Goal: Information Seeking & Learning: Find specific page/section

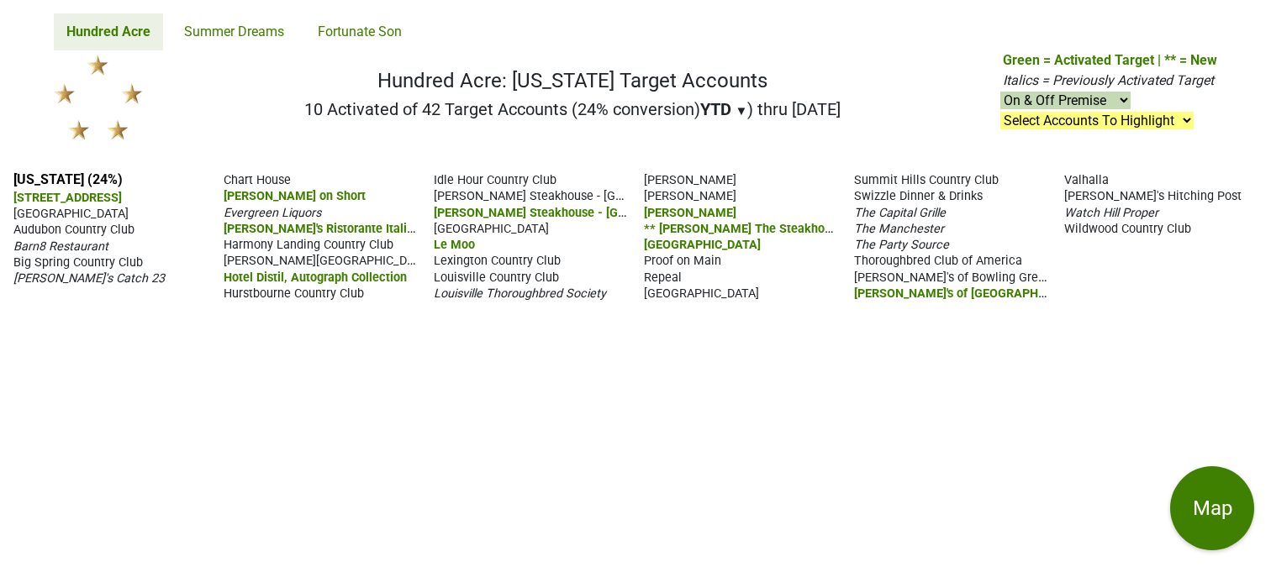
click at [577, 441] on div "Kentucky (24%) 211 Clover Lane 21c Museum Hotel Louisville Audubon Country Club…" at bounding box center [635, 362] width 1271 height 409
click at [712, 523] on div "Kentucky (24%) 211 Clover Lane 21c Museum Hotel Louisville Audubon Country Club…" at bounding box center [635, 362] width 1271 height 409
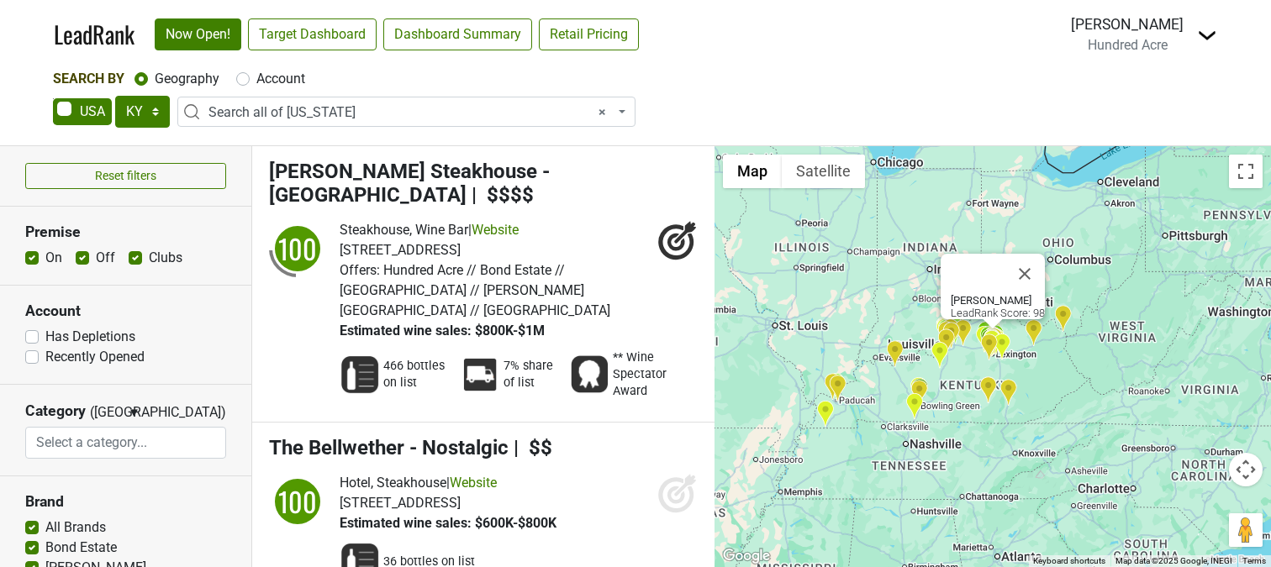
select select "KY"
select select "ALL_KY"
select select
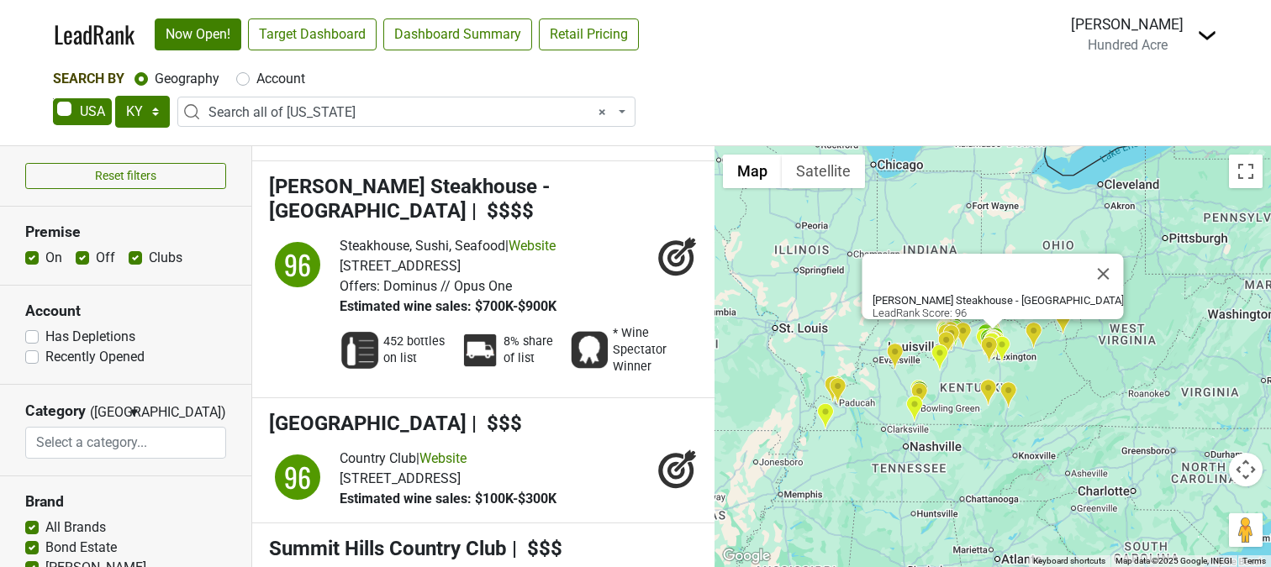
scroll to position [1263, 0]
click at [150, 111] on select "AK AL AR AZ CA CO CT DC DE FL GA HI IA ID IL IN KS KY LA MA MD ME MI MN MO MS M…" at bounding box center [142, 112] width 55 height 32
select select "IN"
click at [115, 96] on select "AK AL AR AZ CA CO CT DC DE FL GA HI IA ID IL IN KS KY LA MA MD ME MI MN MO MS M…" at bounding box center [142, 112] width 55 height 32
select select
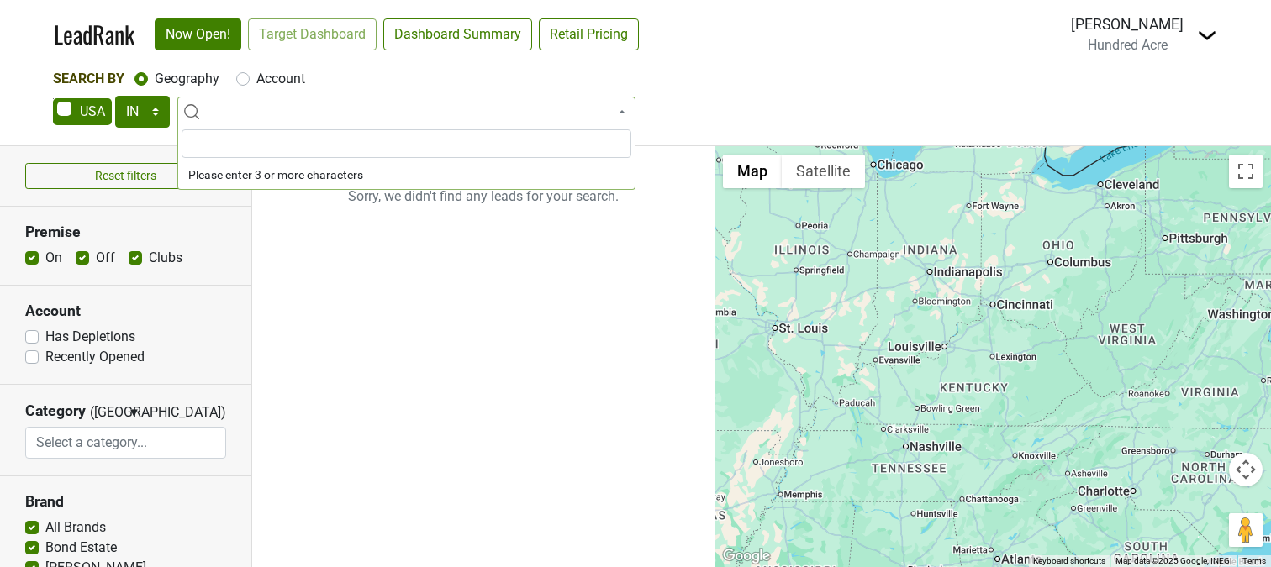
scroll to position [0, 0]
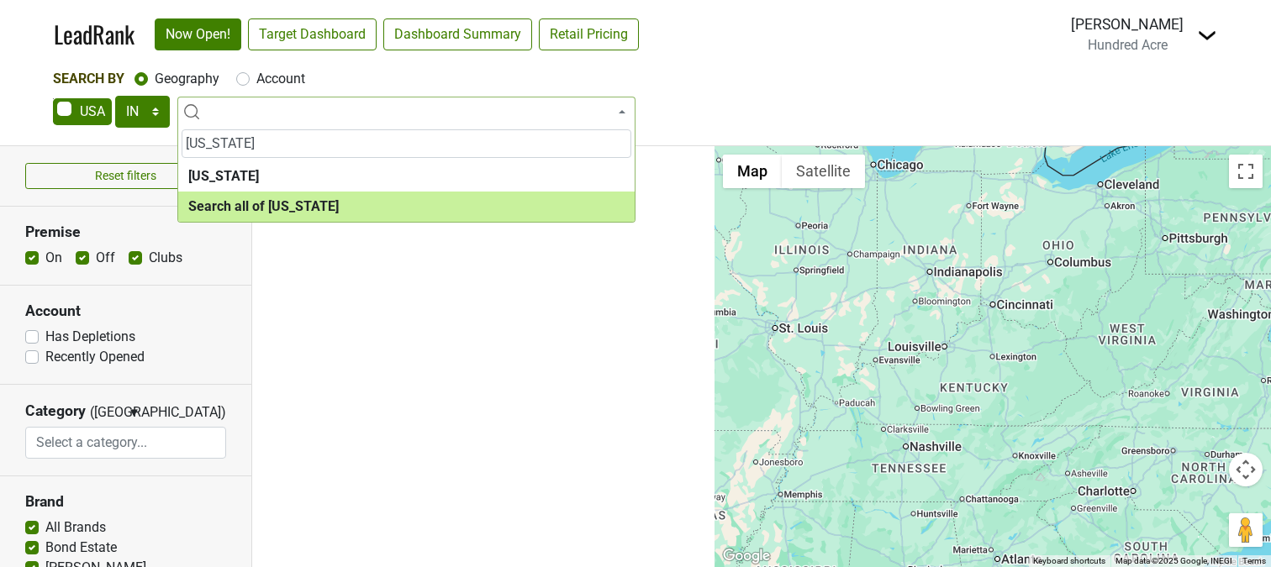
type input "Indiana"
select select "ALL_IN"
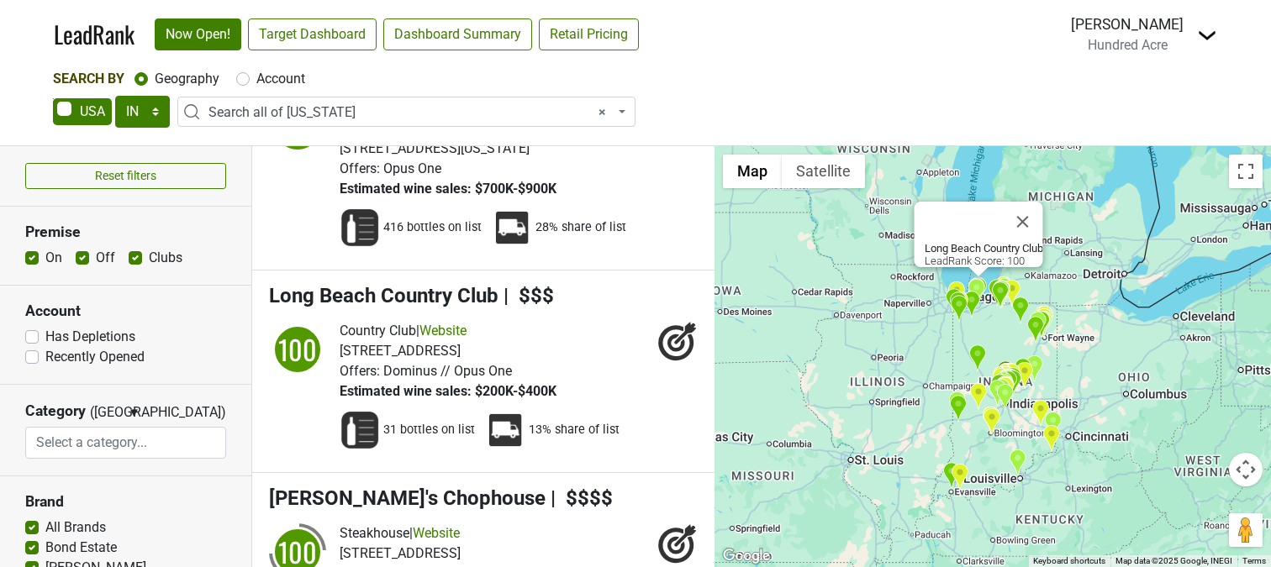
scroll to position [159, 0]
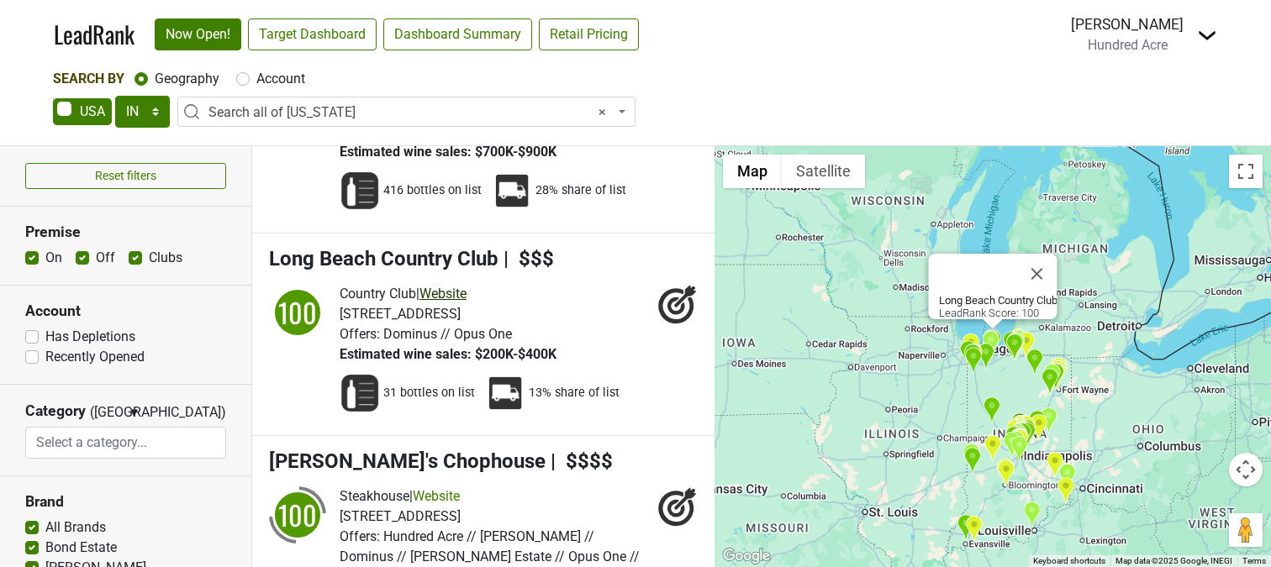
click at [461, 286] on link "Website" at bounding box center [442, 294] width 47 height 16
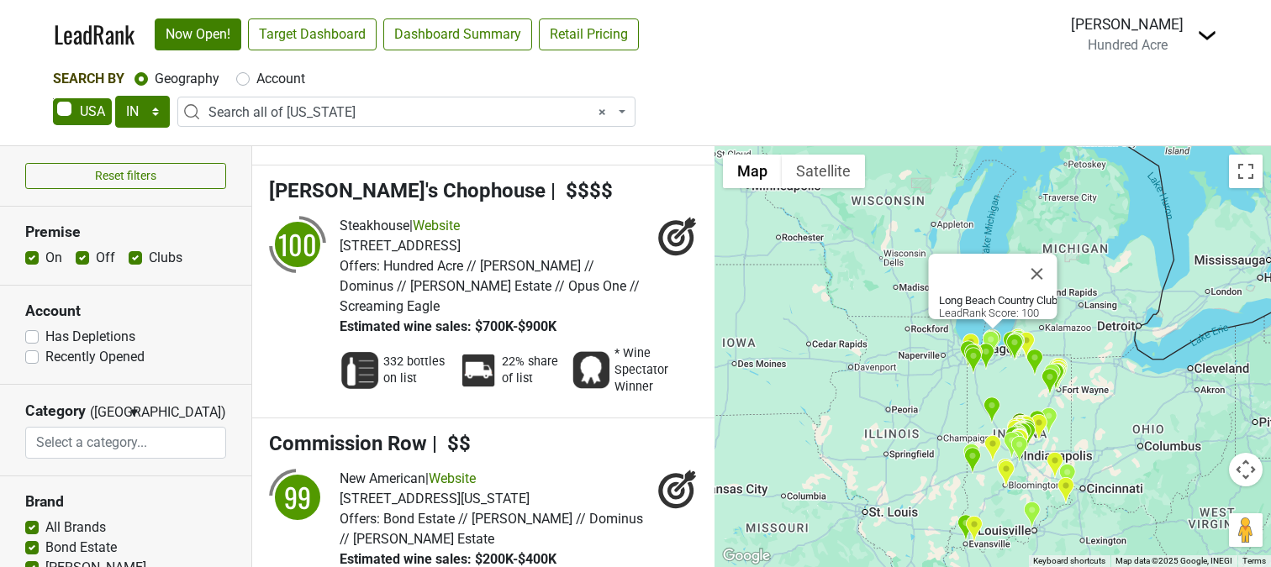
scroll to position [524, 0]
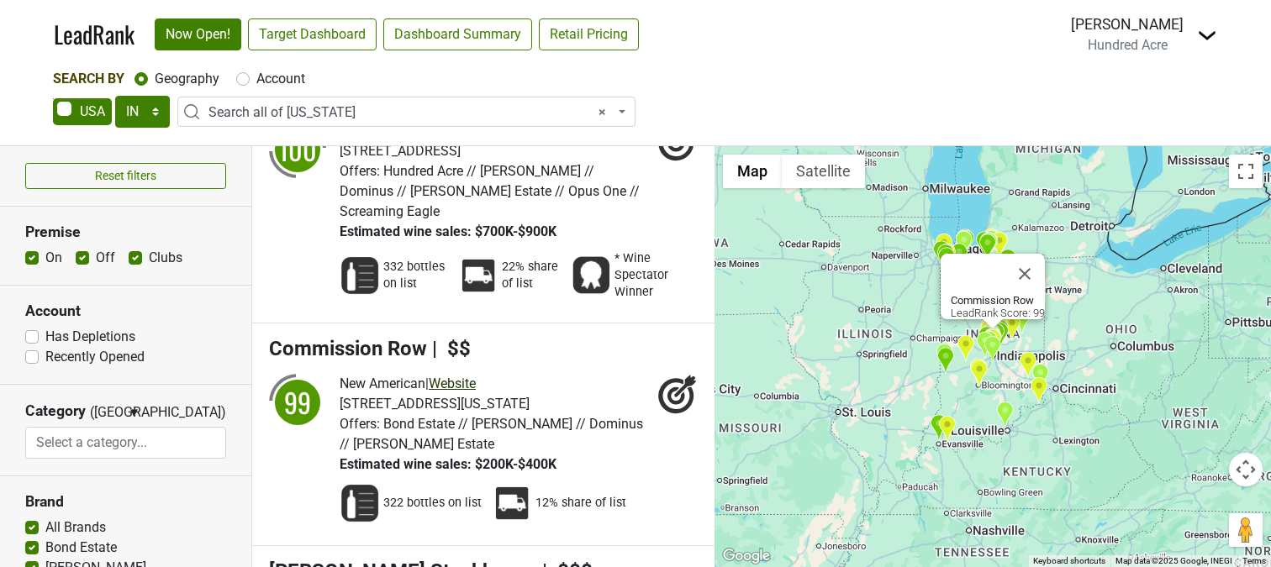
click at [466, 376] on link "Website" at bounding box center [452, 384] width 47 height 16
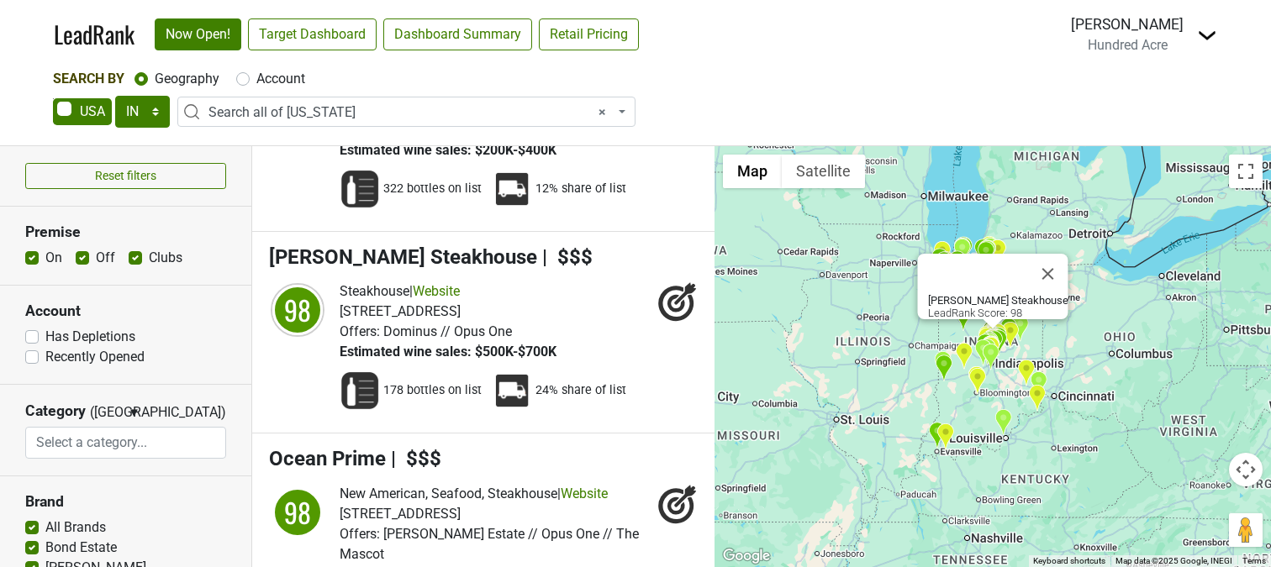
scroll to position [849, 0]
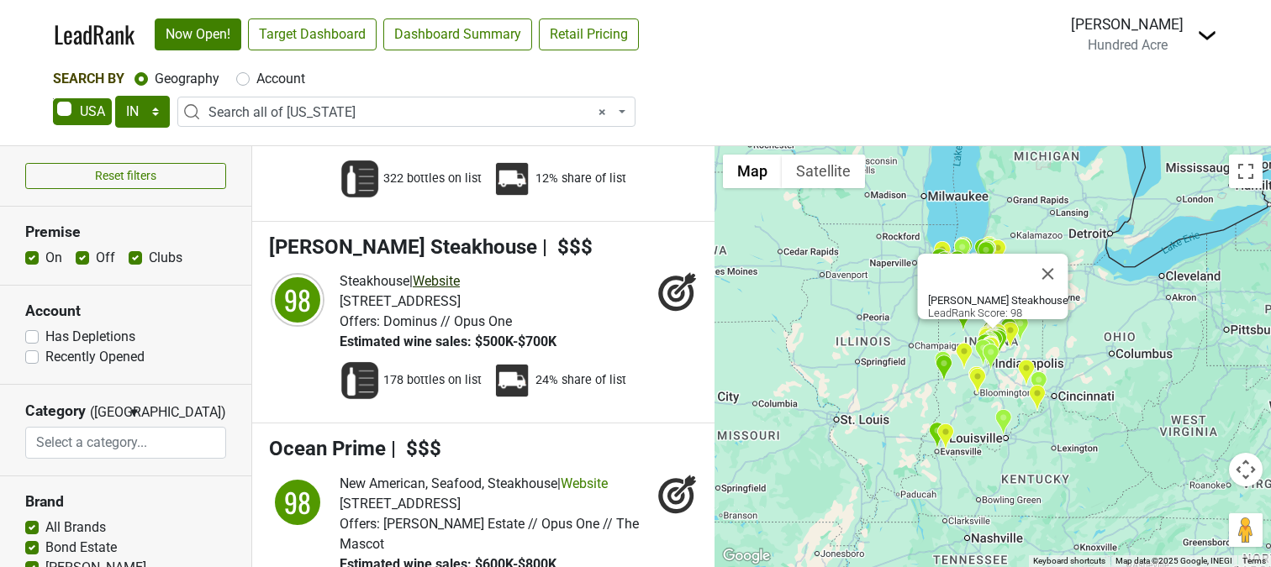
click at [445, 273] on link "Website" at bounding box center [436, 281] width 47 height 16
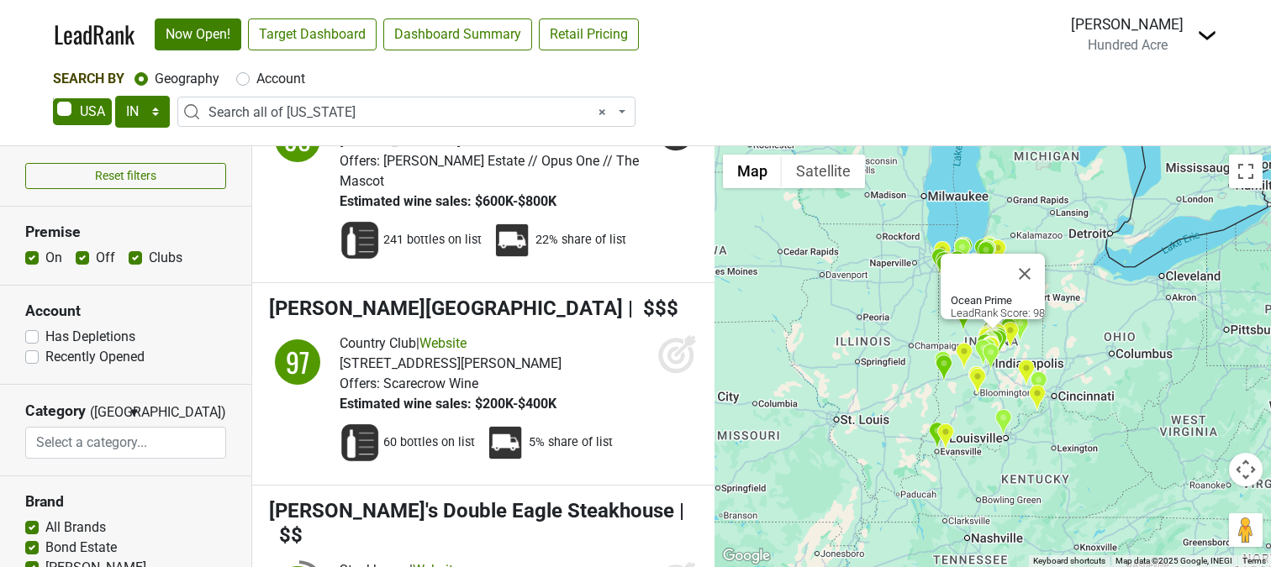
scroll to position [1239, 0]
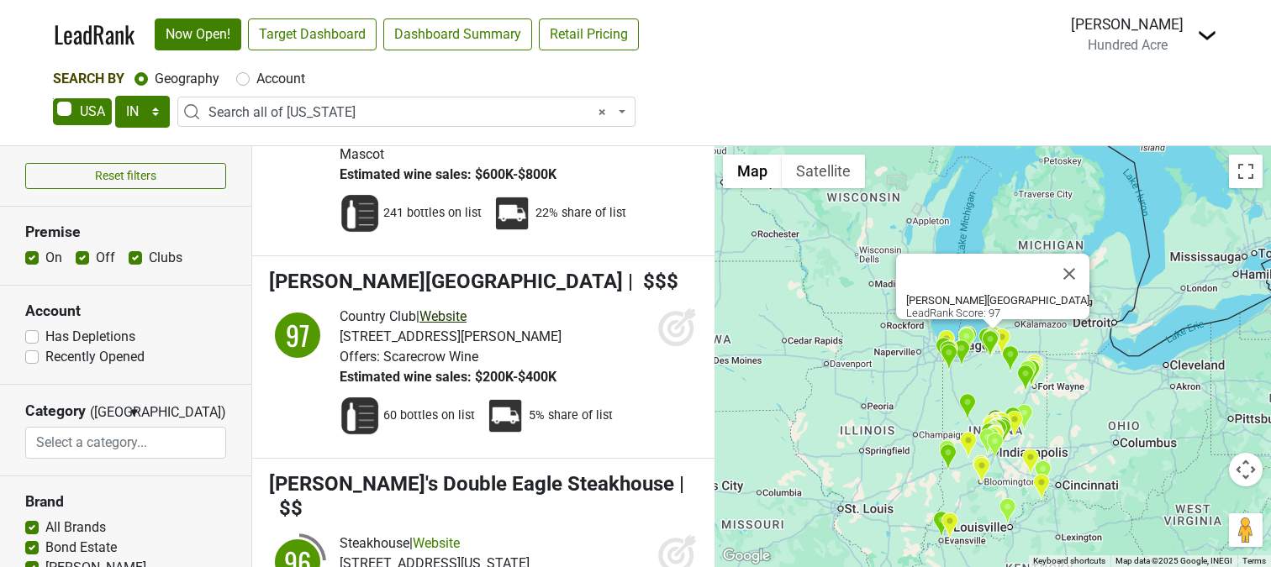
click at [461, 308] on link "Website" at bounding box center [442, 316] width 47 height 16
click at [674, 307] on icon at bounding box center [677, 327] width 40 height 40
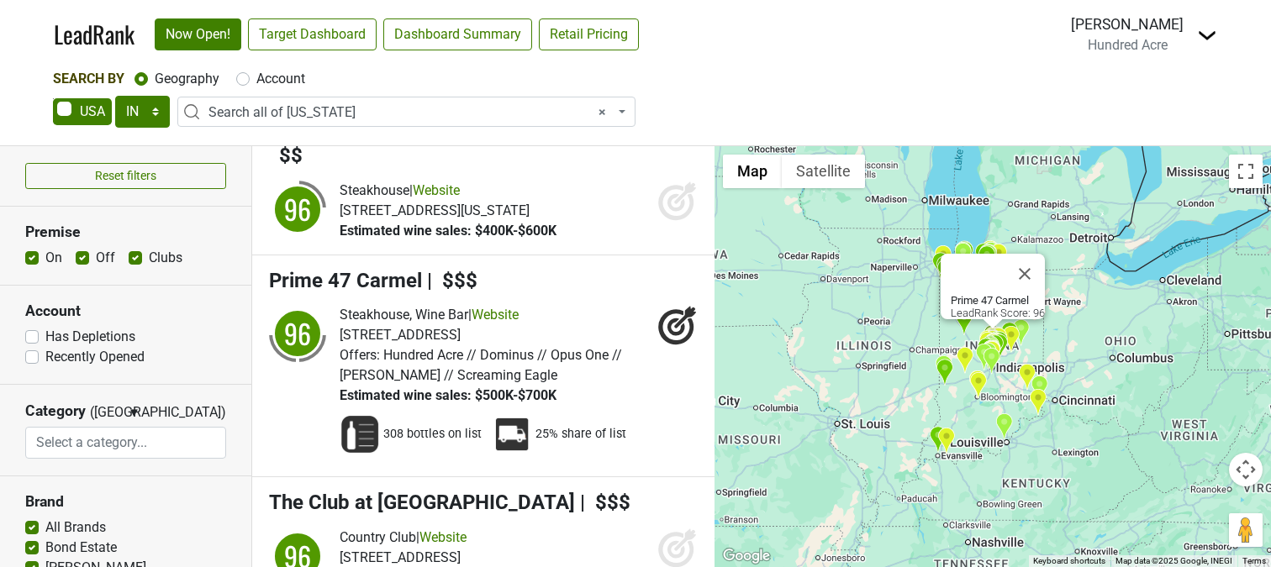
scroll to position [1662, 0]
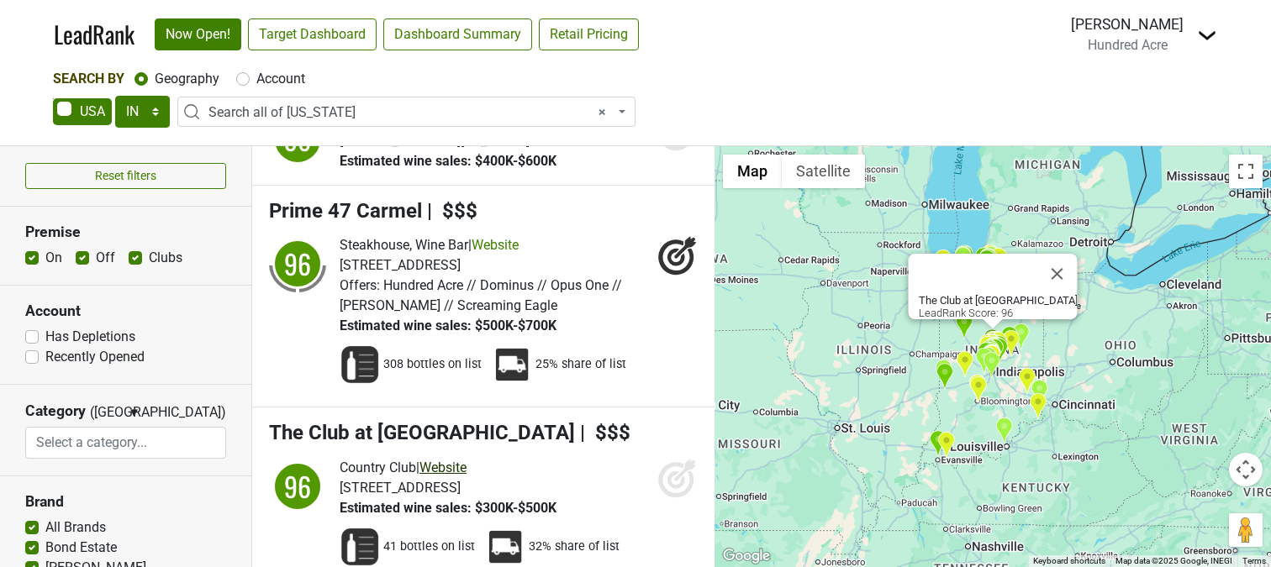
click at [456, 460] on link "Website" at bounding box center [442, 468] width 47 height 16
click at [660, 458] on icon at bounding box center [677, 478] width 40 height 40
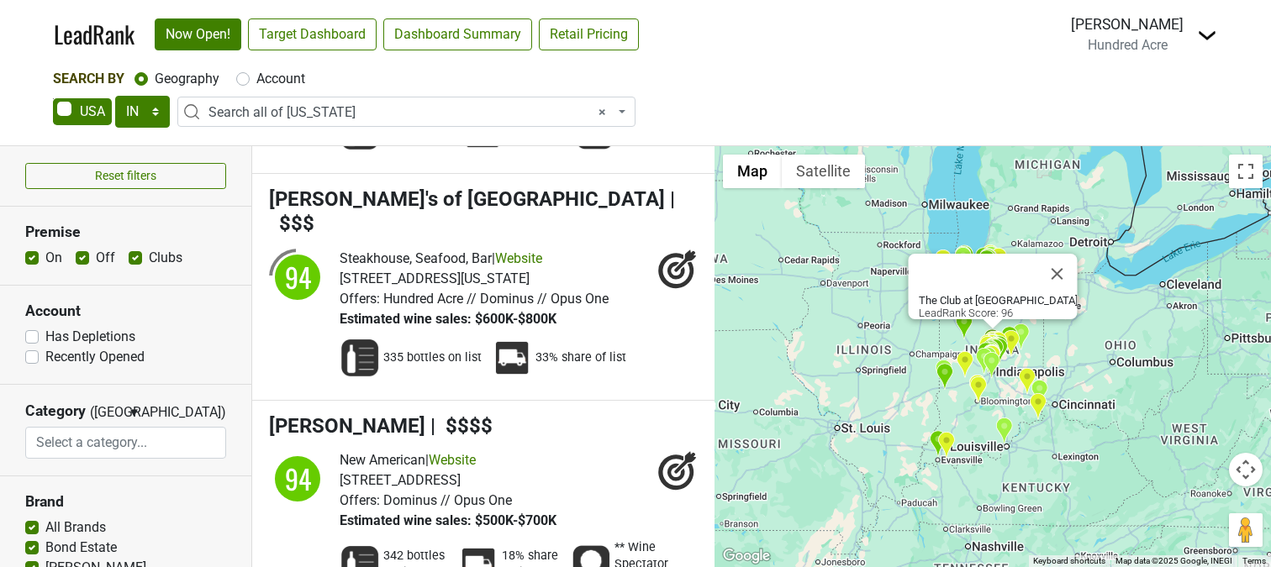
scroll to position [2303, 0]
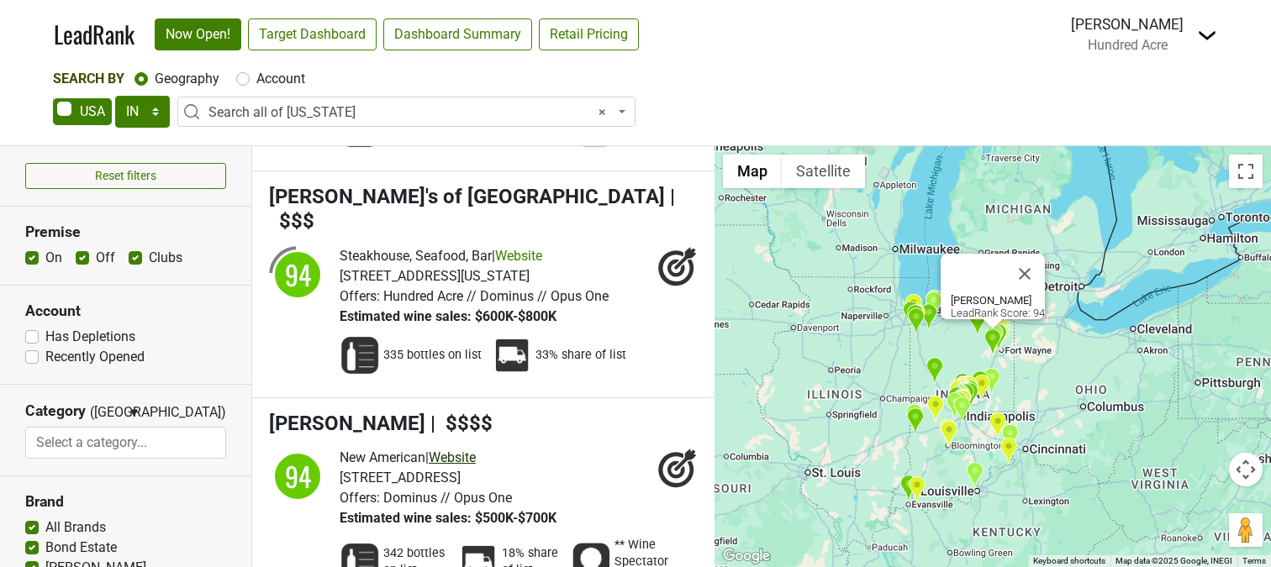
click at [461, 450] on link "Website" at bounding box center [452, 458] width 47 height 16
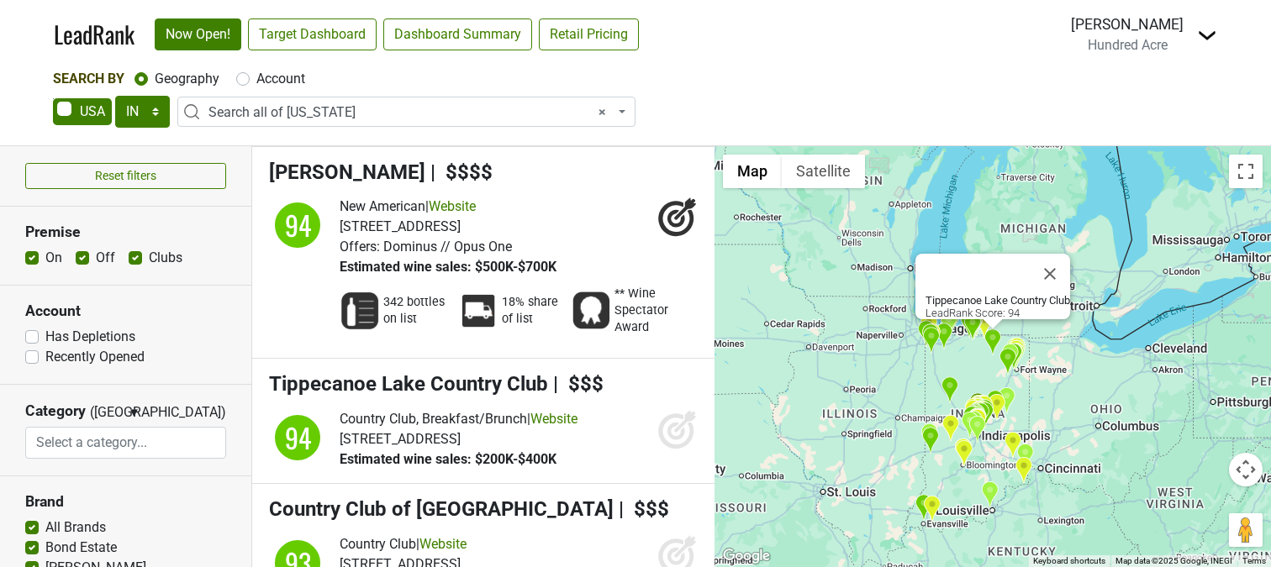
scroll to position [2556, 0]
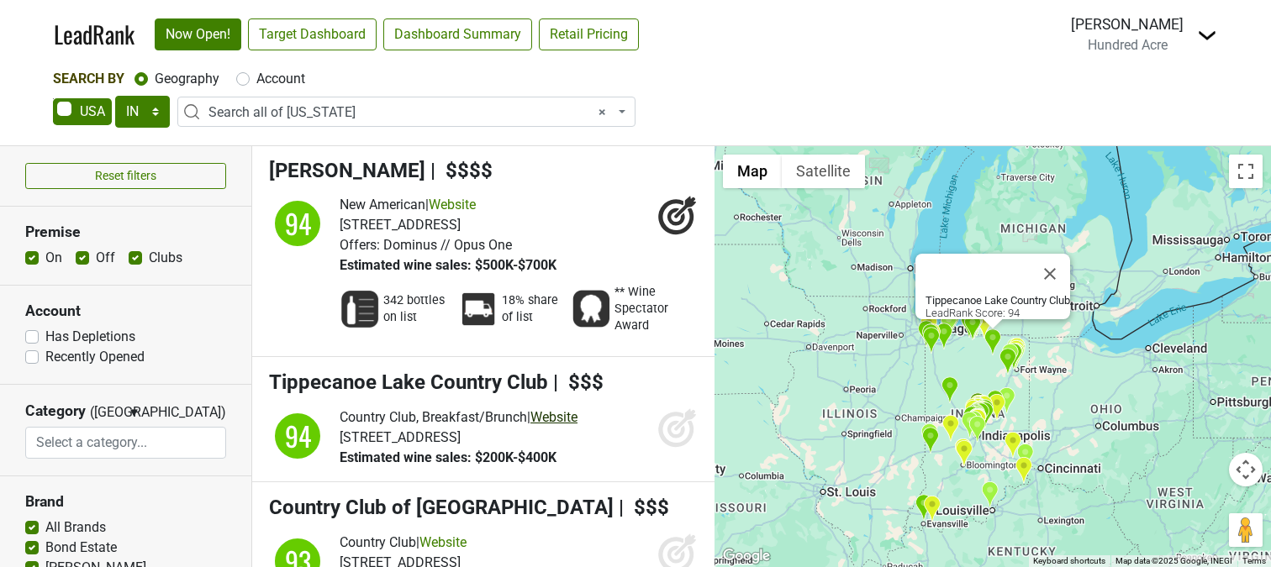
click at [566, 409] on link "Website" at bounding box center [553, 417] width 47 height 16
click at [657, 408] on icon at bounding box center [677, 428] width 40 height 40
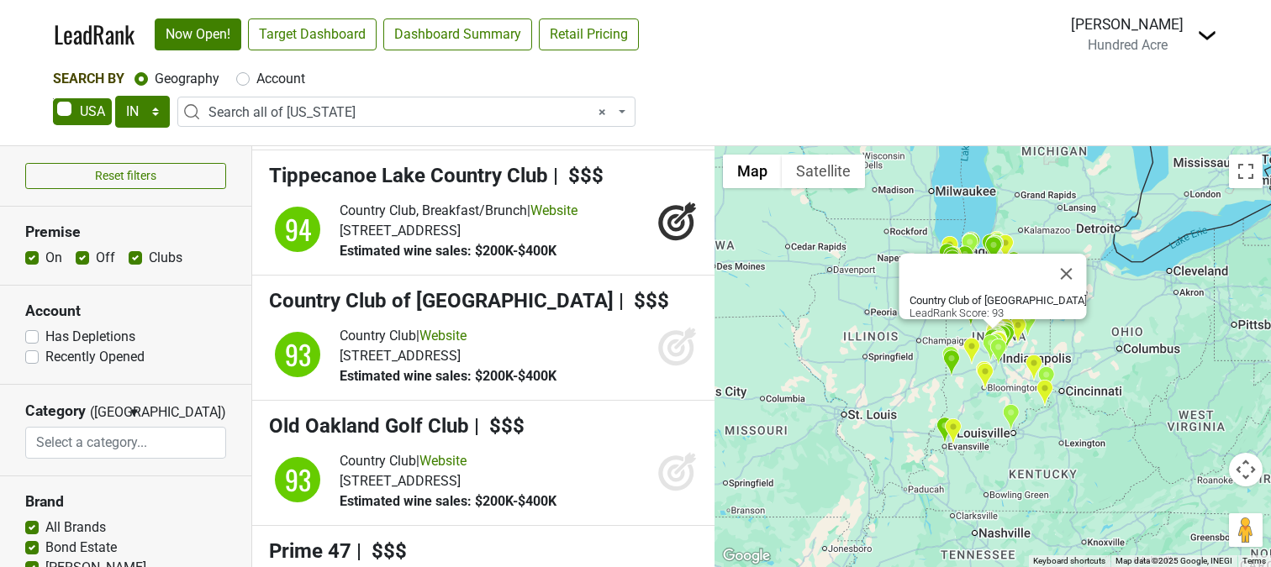
scroll to position [2769, 0]
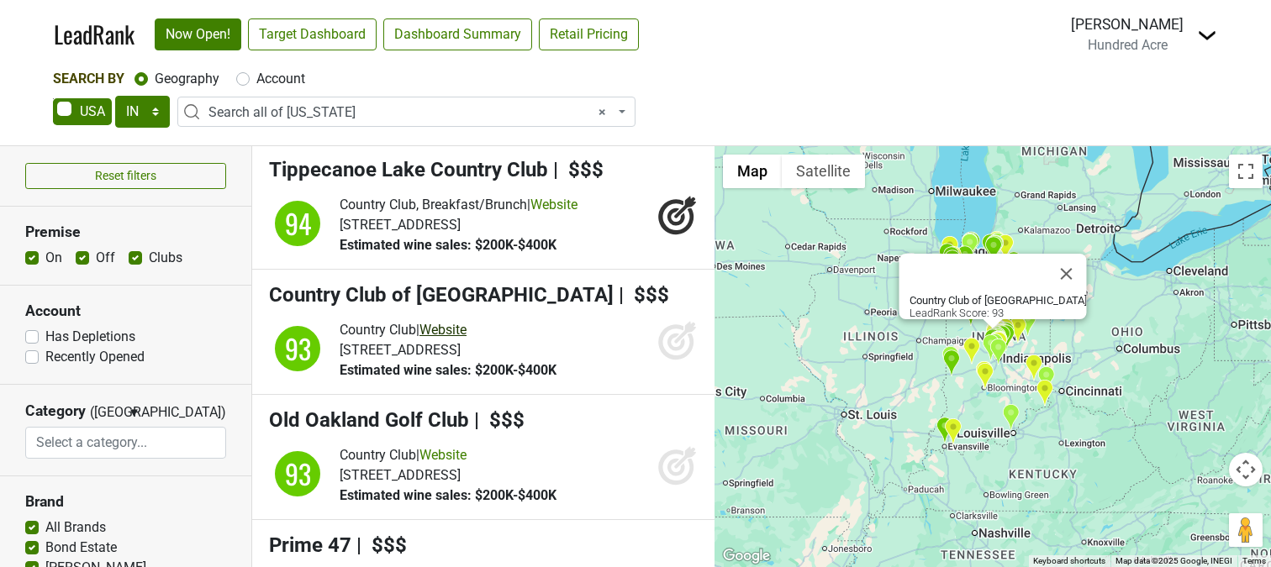
click at [461, 322] on link "Website" at bounding box center [442, 330] width 47 height 16
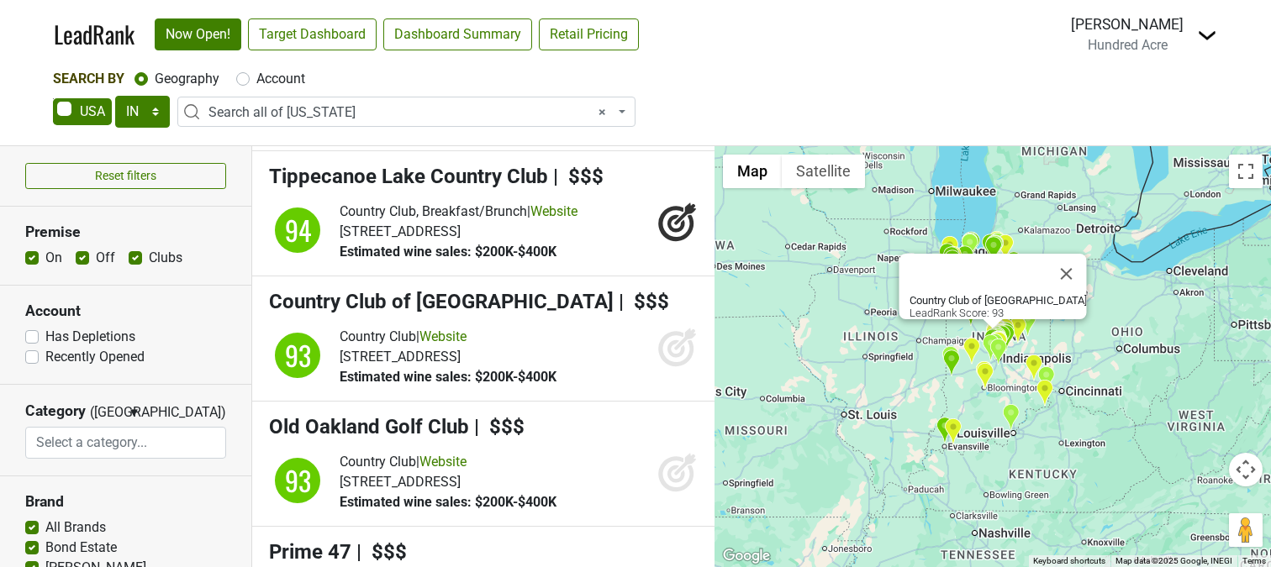
scroll to position [2758, 0]
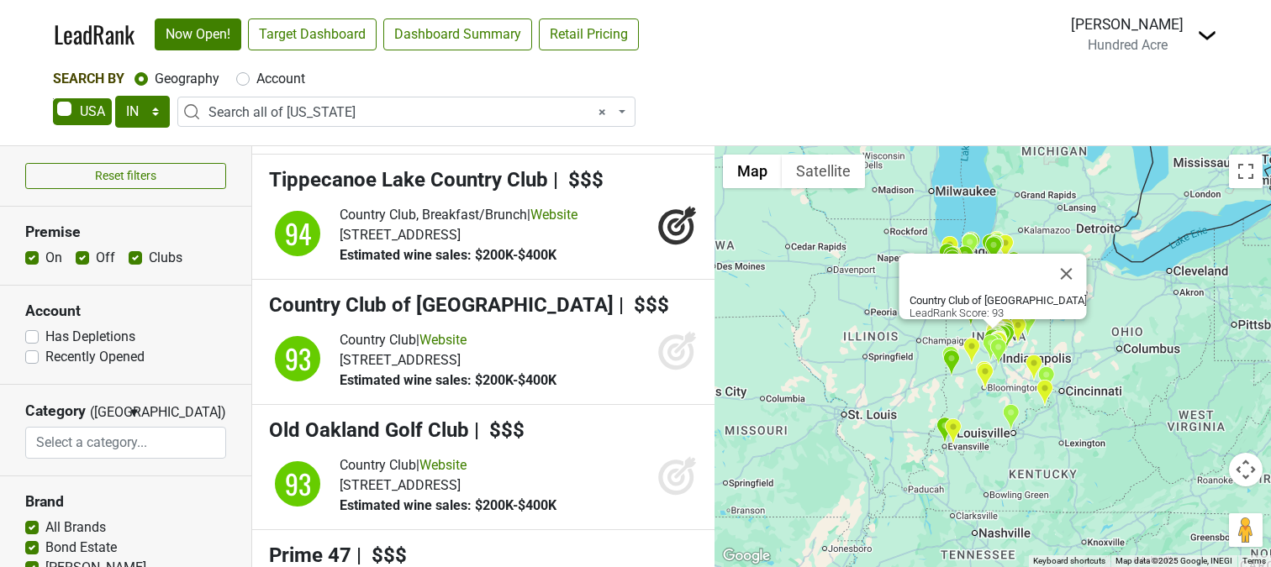
click at [661, 330] on icon at bounding box center [677, 350] width 40 height 40
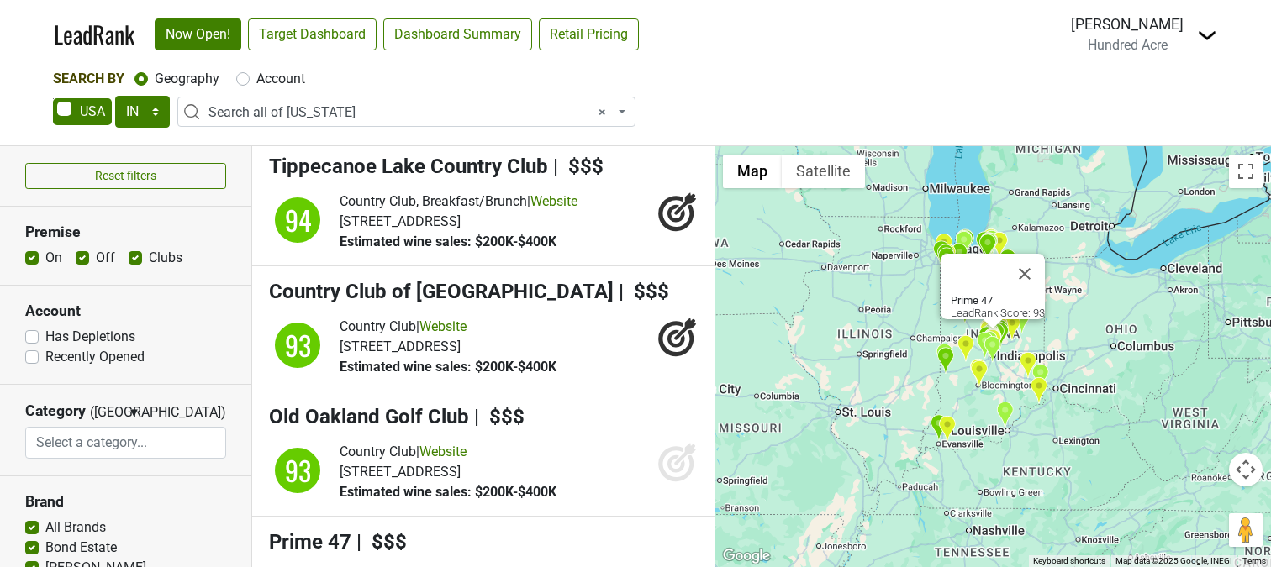
scroll to position [2773, 0]
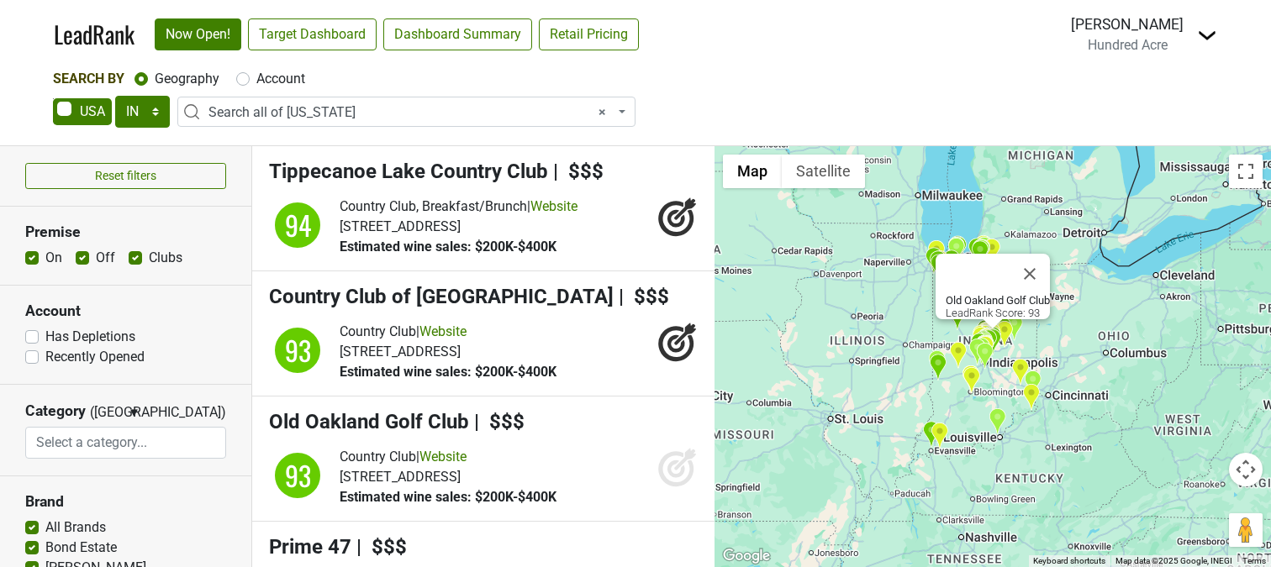
scroll to position [2766, 0]
click at [466, 450] on link "Website" at bounding box center [442, 458] width 47 height 16
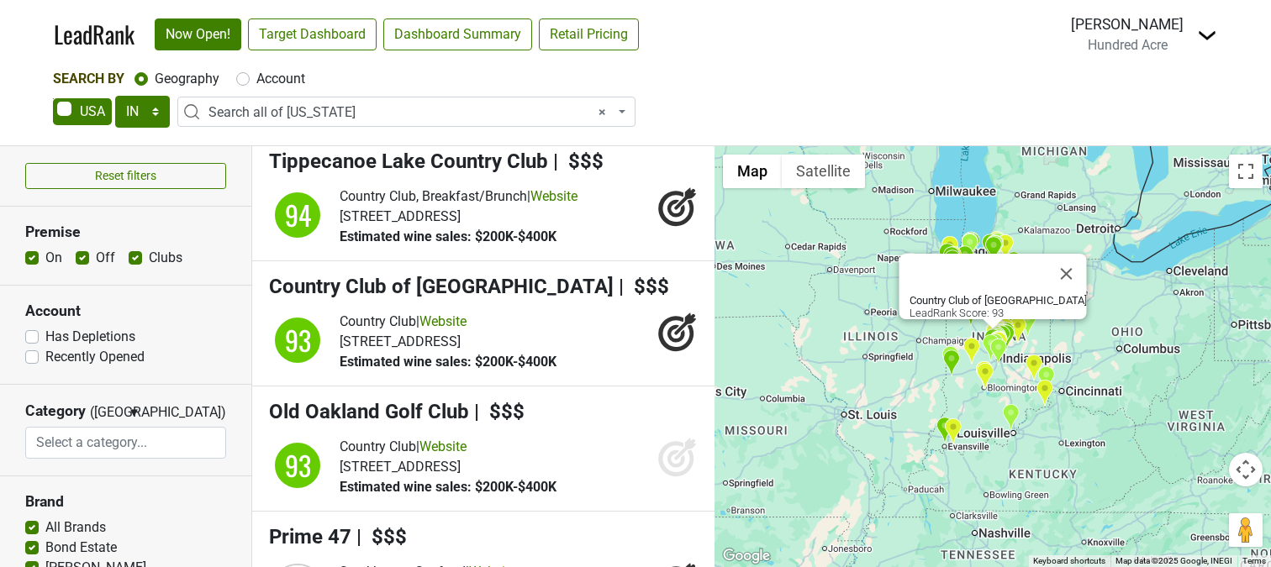
scroll to position [2780, 0]
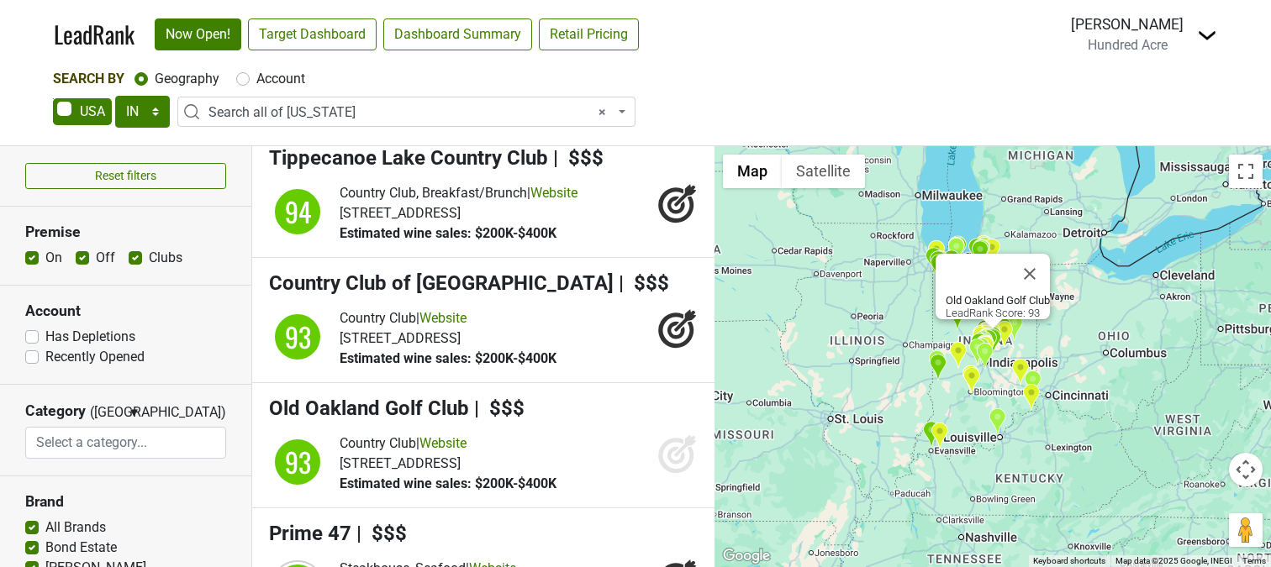
click at [669, 447] on icon at bounding box center [676, 456] width 18 height 18
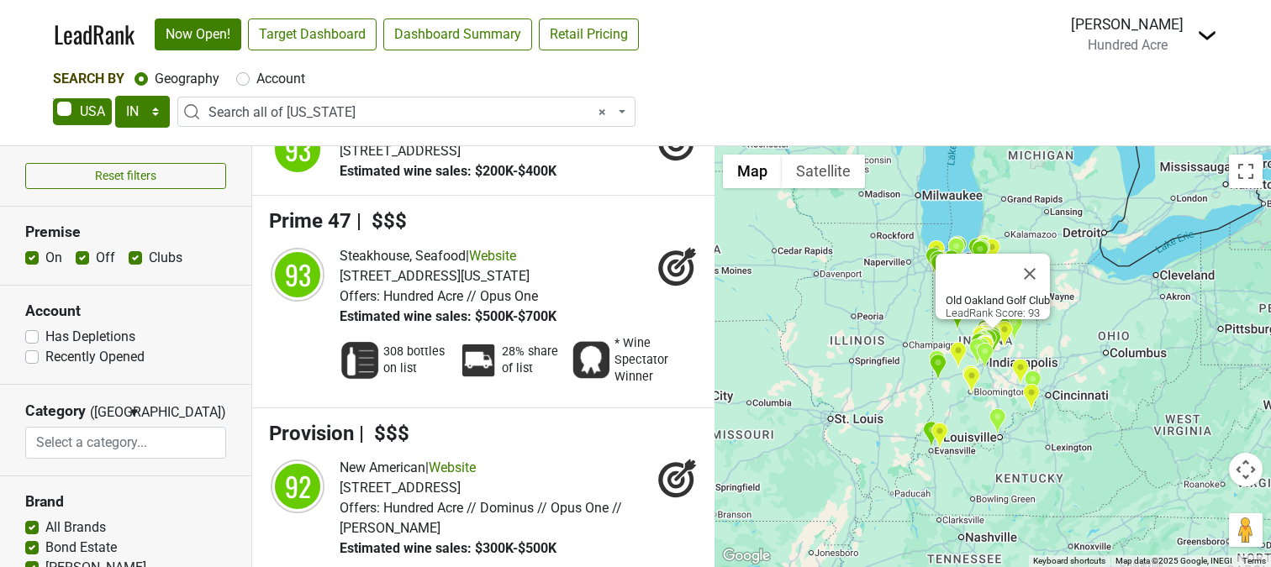
scroll to position [3096, 0]
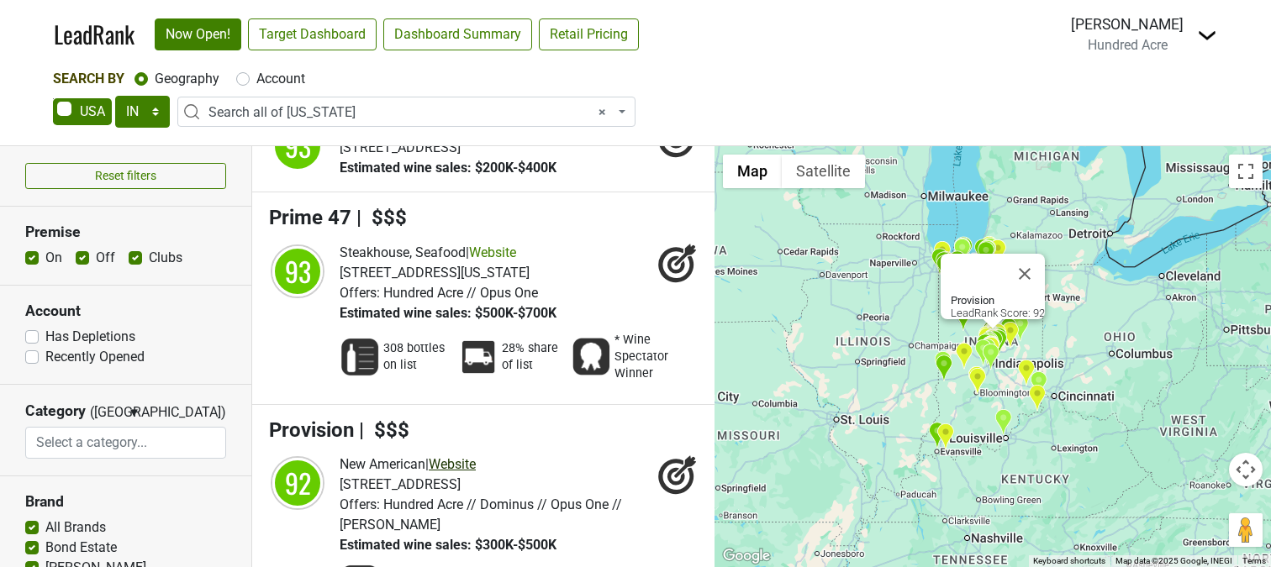
click at [466, 456] on link "Website" at bounding box center [452, 464] width 47 height 16
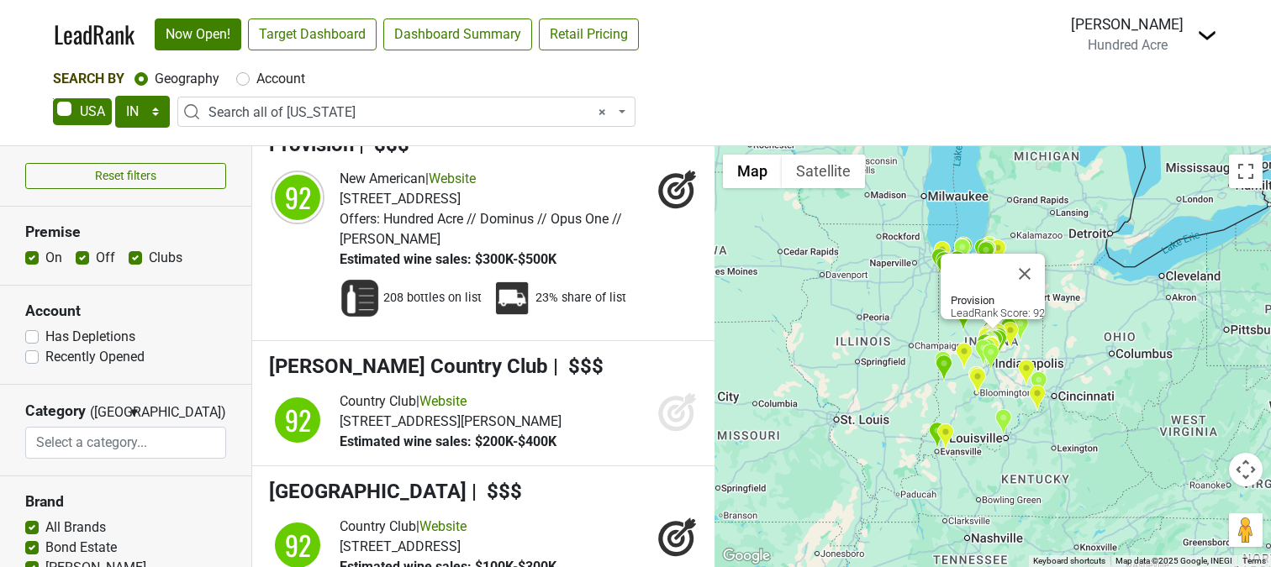
scroll to position [3384, 0]
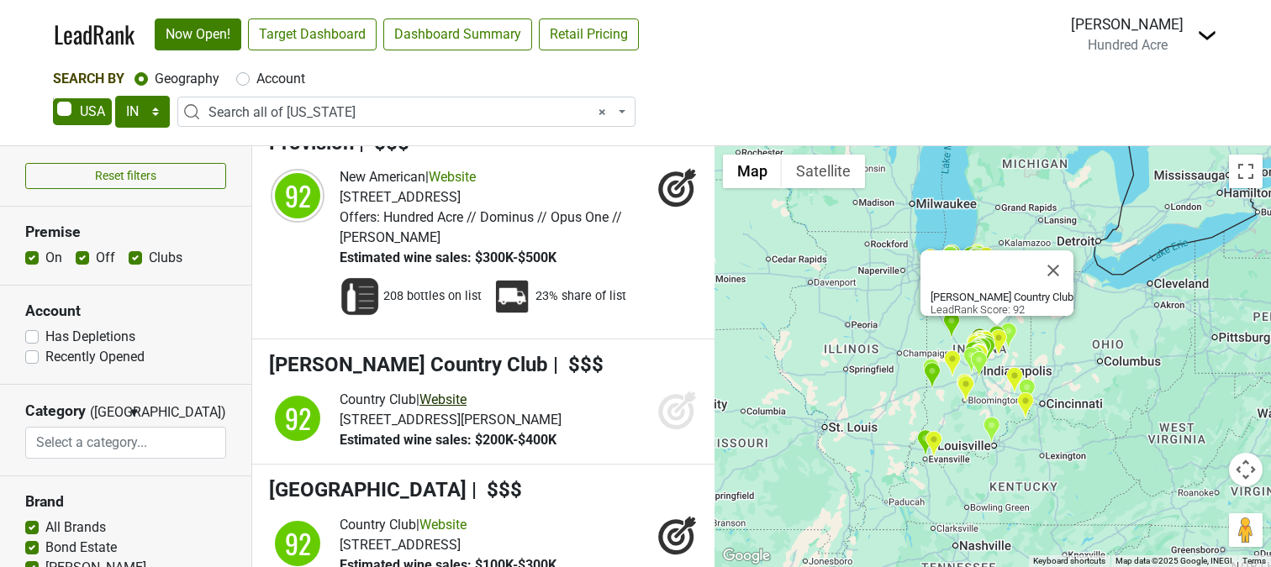
click at [456, 392] on link "Website" at bounding box center [442, 400] width 47 height 16
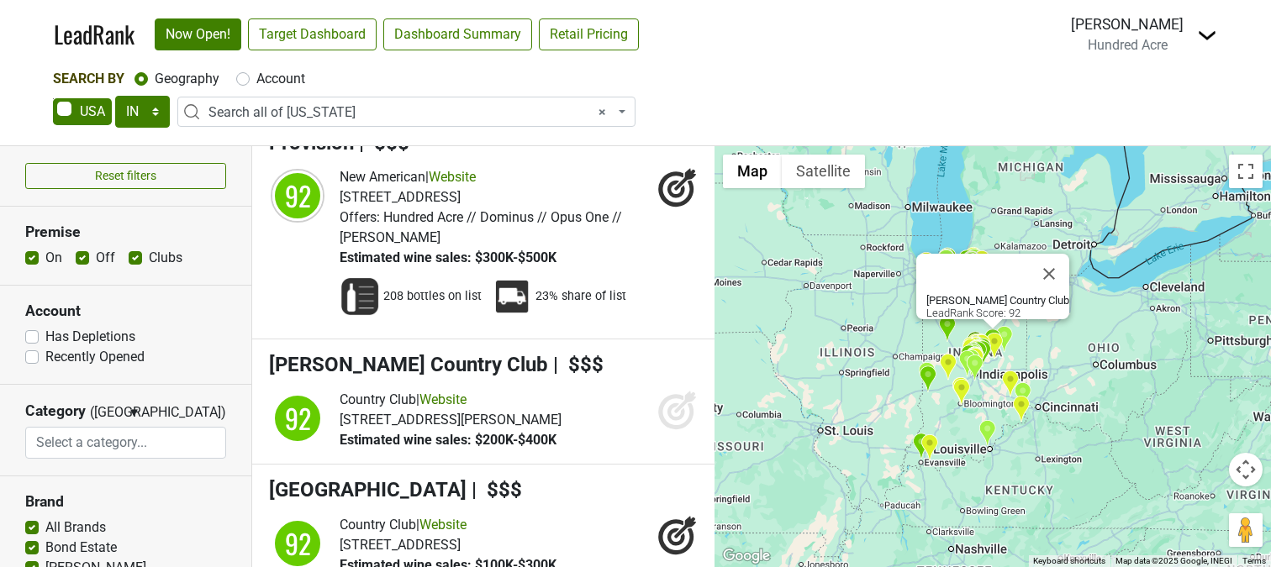
click at [669, 403] on icon at bounding box center [676, 412] width 18 height 18
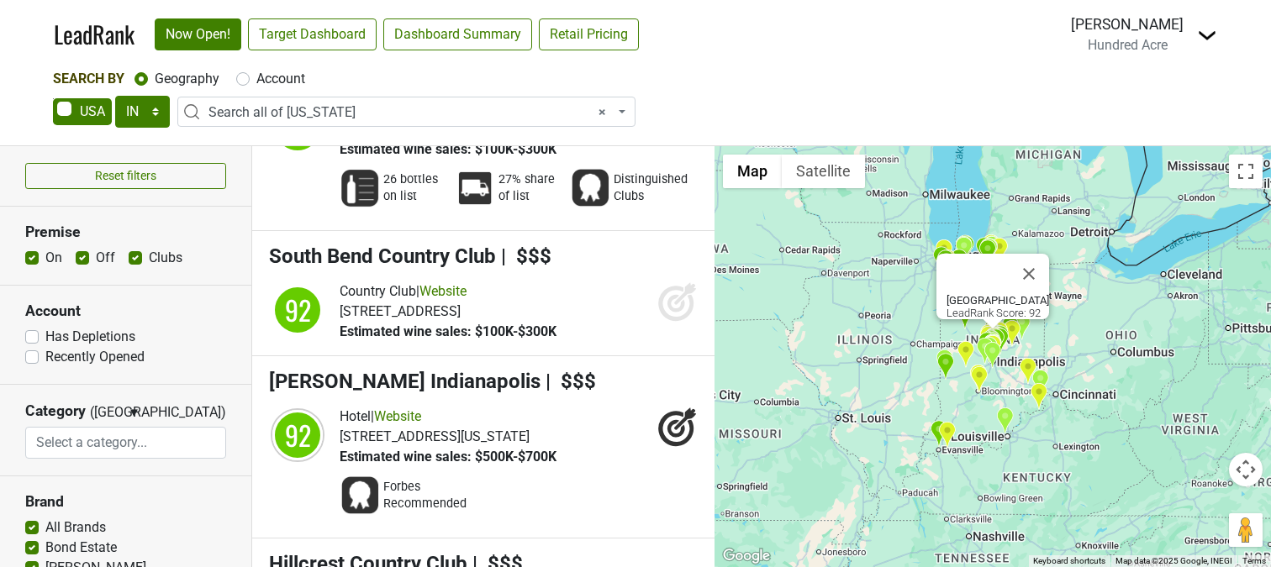
scroll to position [3750, 0]
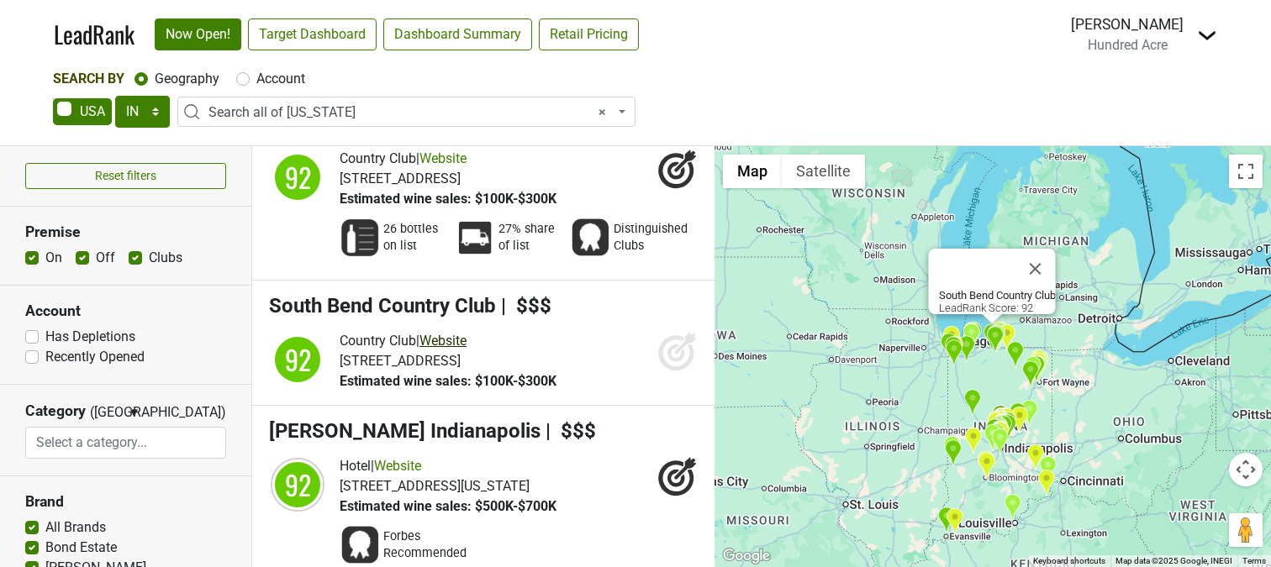
click at [460, 333] on link "Website" at bounding box center [442, 341] width 47 height 16
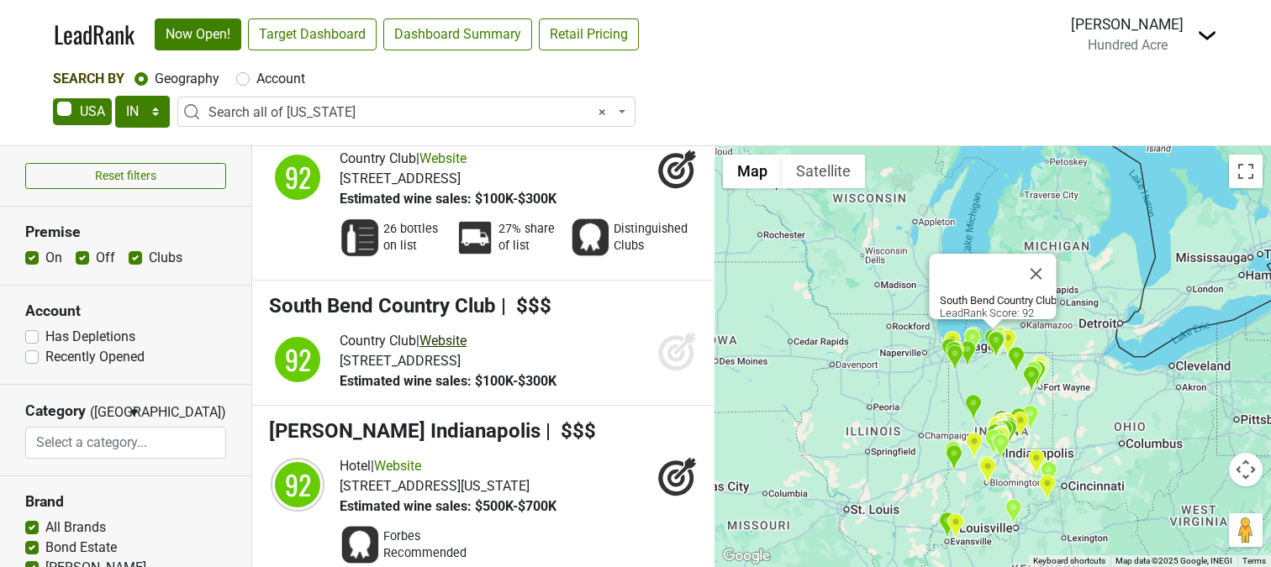
click at [466, 333] on link "Website" at bounding box center [442, 341] width 47 height 16
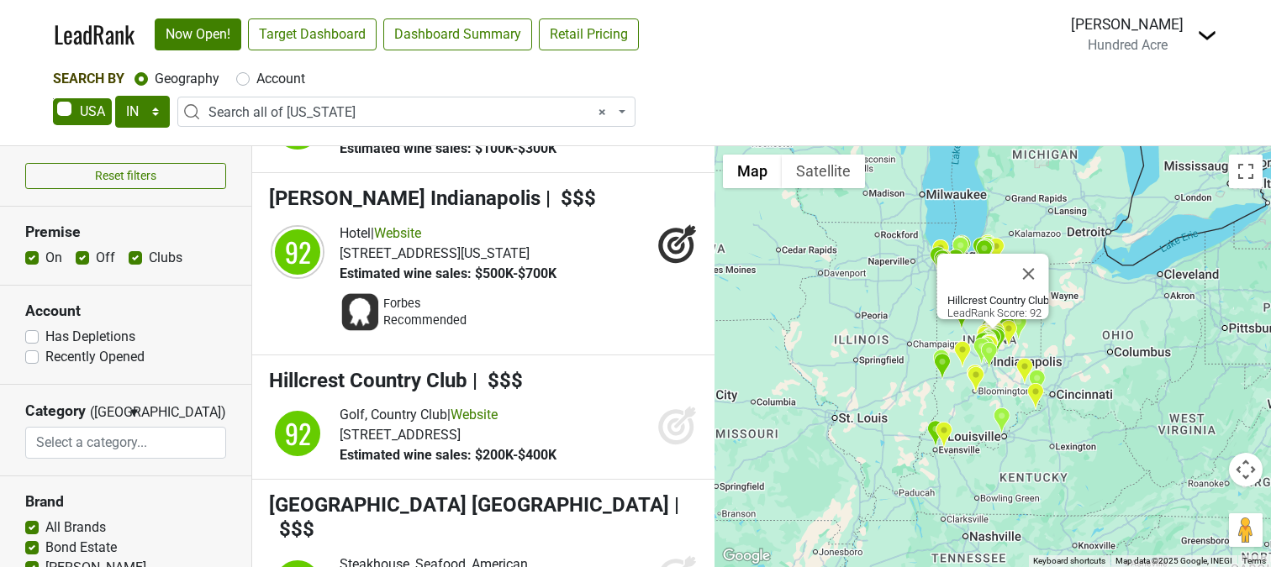
scroll to position [3985, 0]
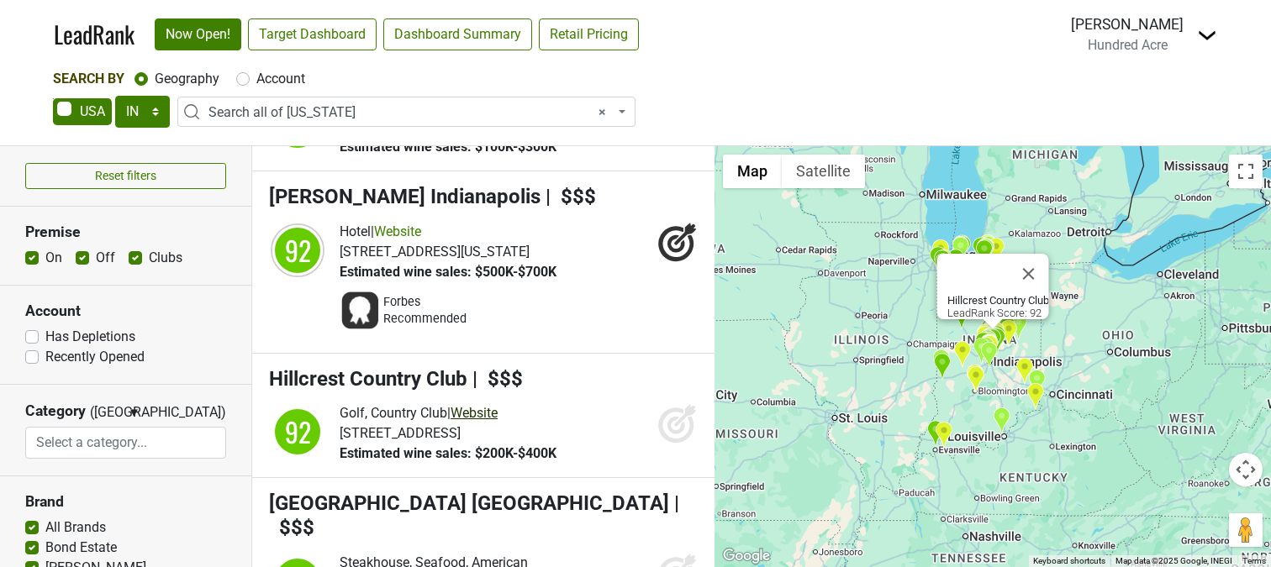
click at [493, 405] on link "Website" at bounding box center [473, 413] width 47 height 16
click at [674, 403] on icon at bounding box center [677, 423] width 40 height 40
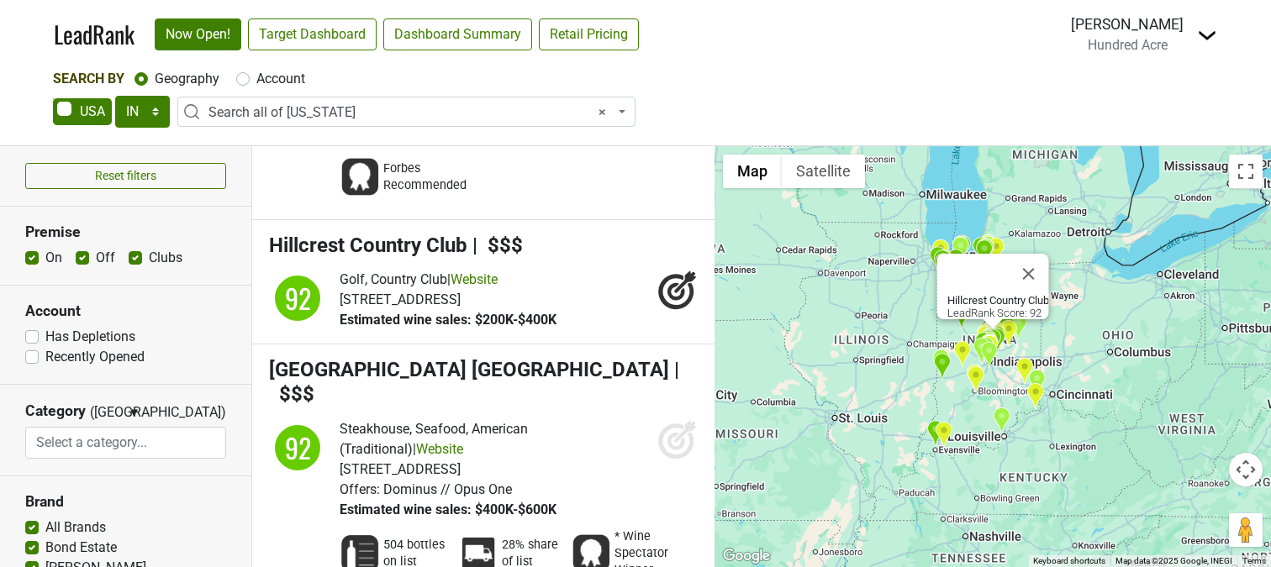
scroll to position [4198, 0]
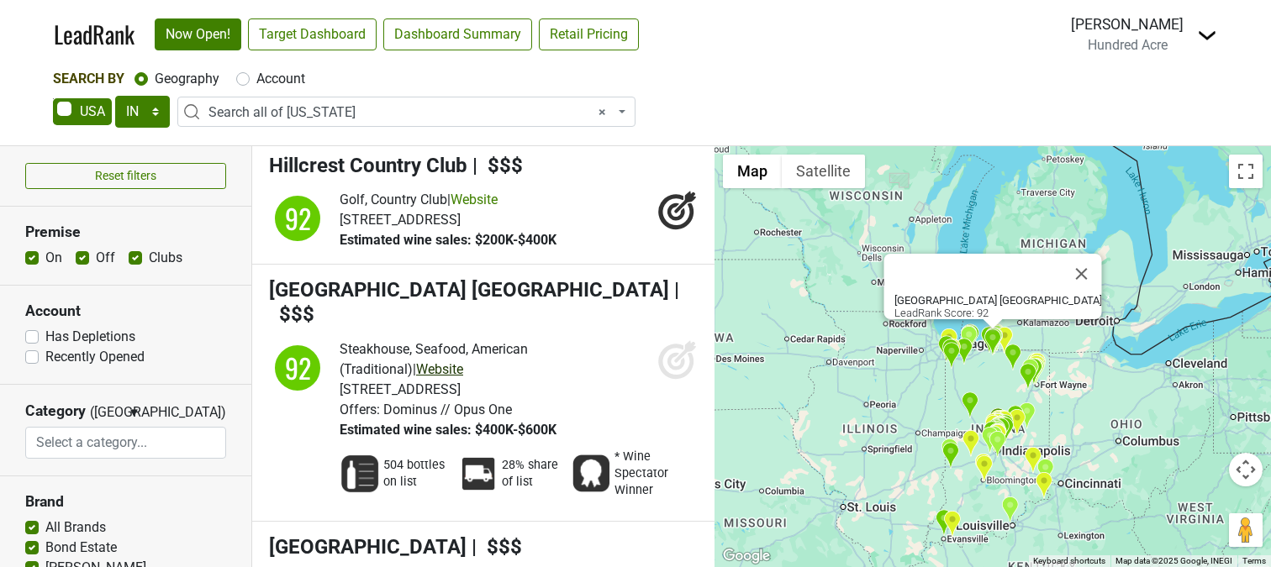
click at [416, 361] on link "Website" at bounding box center [439, 369] width 47 height 16
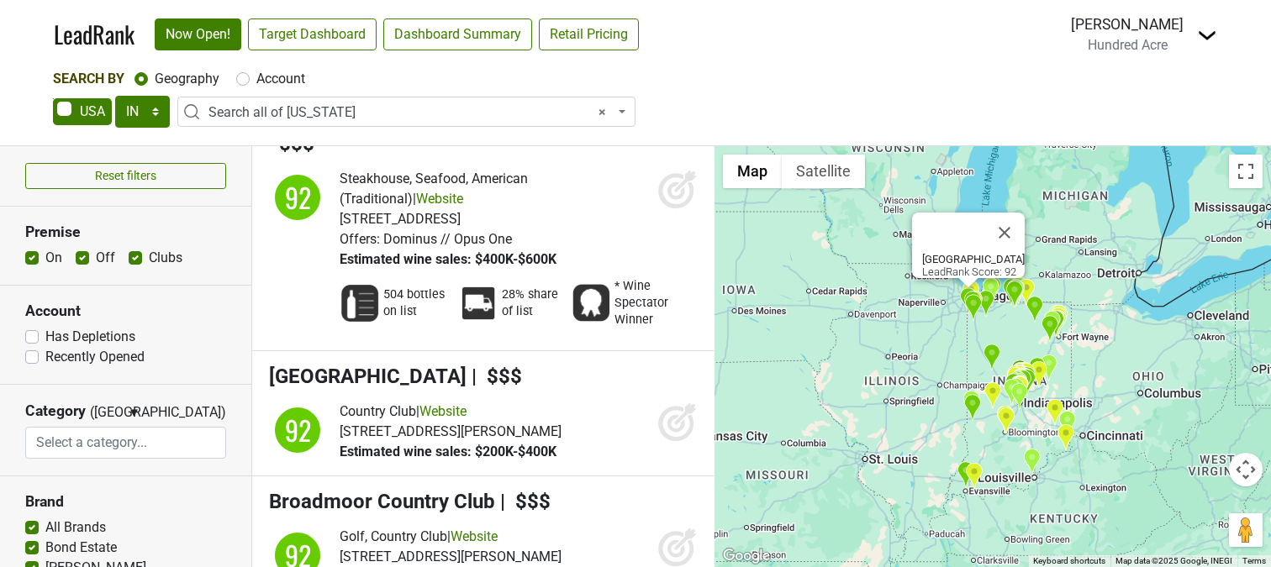
scroll to position [4370, 0]
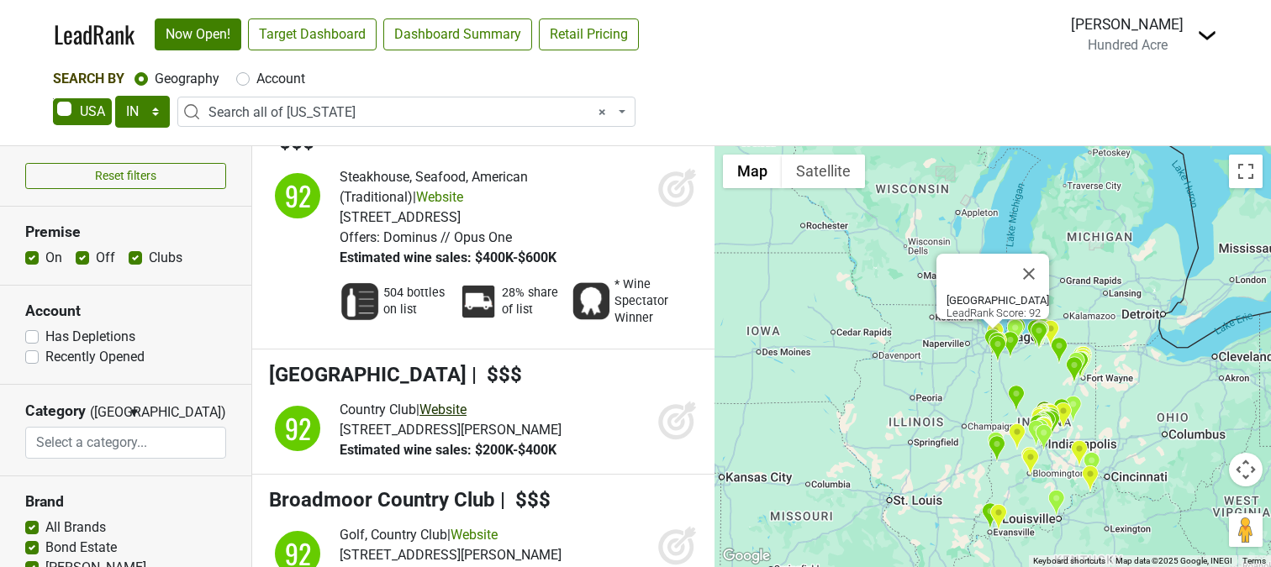
click at [466, 402] on link "Website" at bounding box center [442, 410] width 47 height 16
click at [665, 400] on icon at bounding box center [677, 420] width 40 height 40
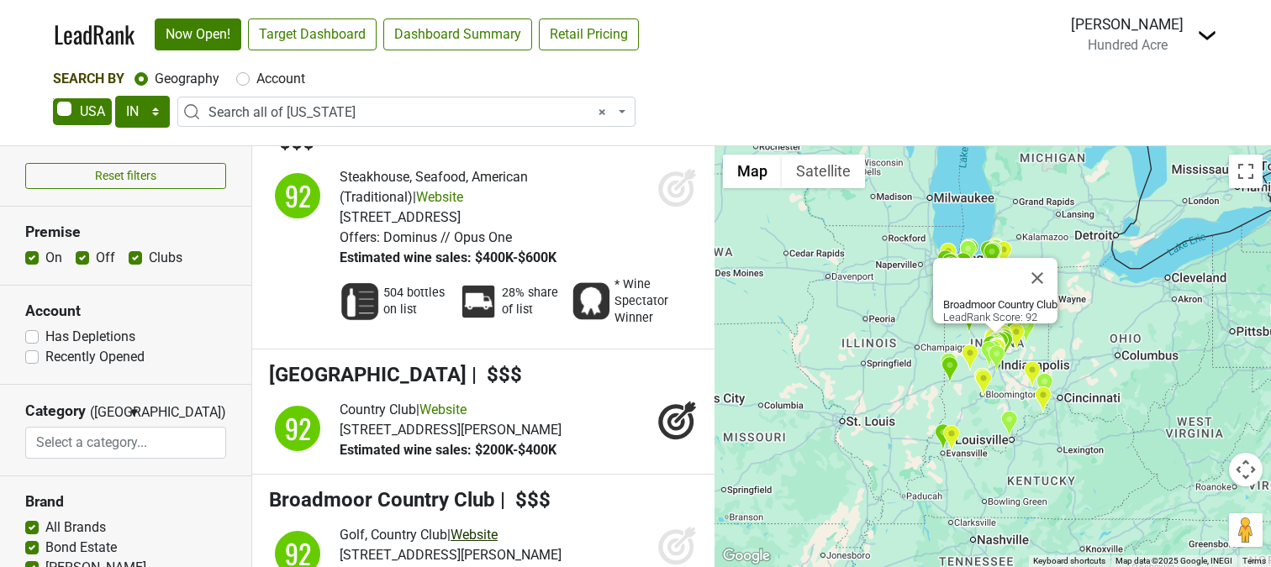
click at [492, 527] on link "Website" at bounding box center [473, 535] width 47 height 16
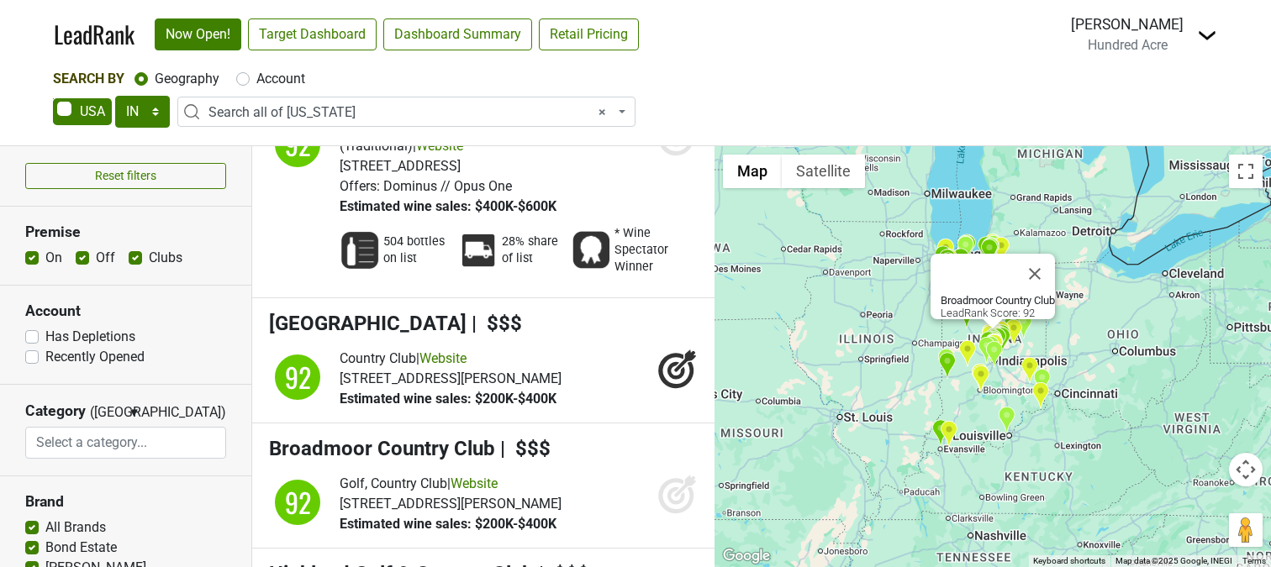
scroll to position [4424, 0]
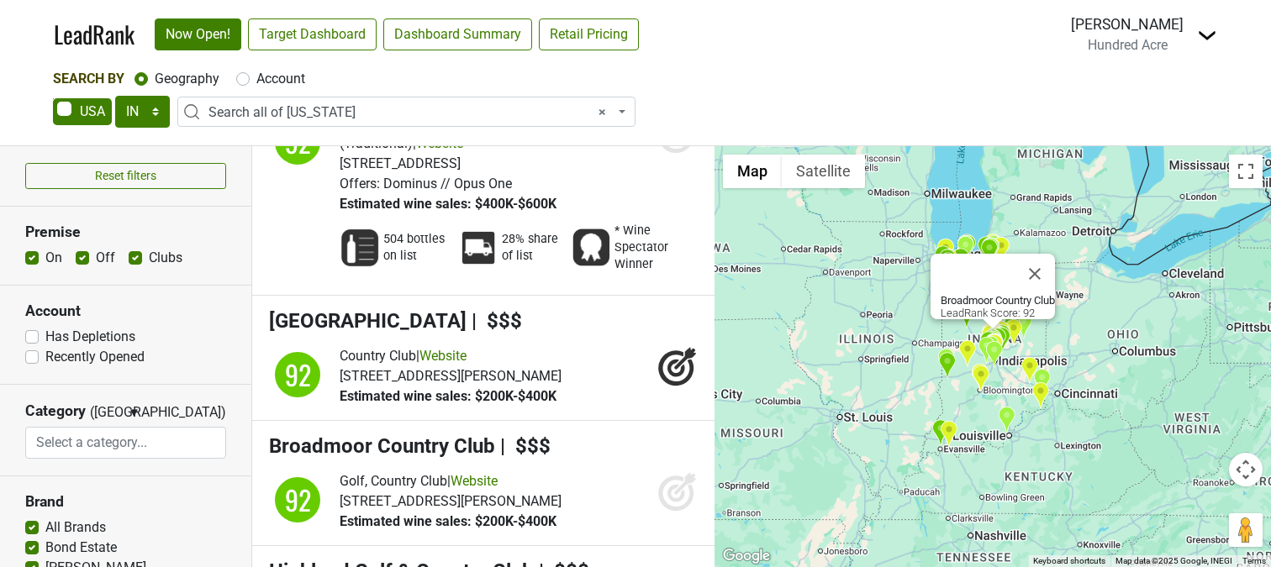
click at [669, 484] on icon at bounding box center [676, 493] width 18 height 18
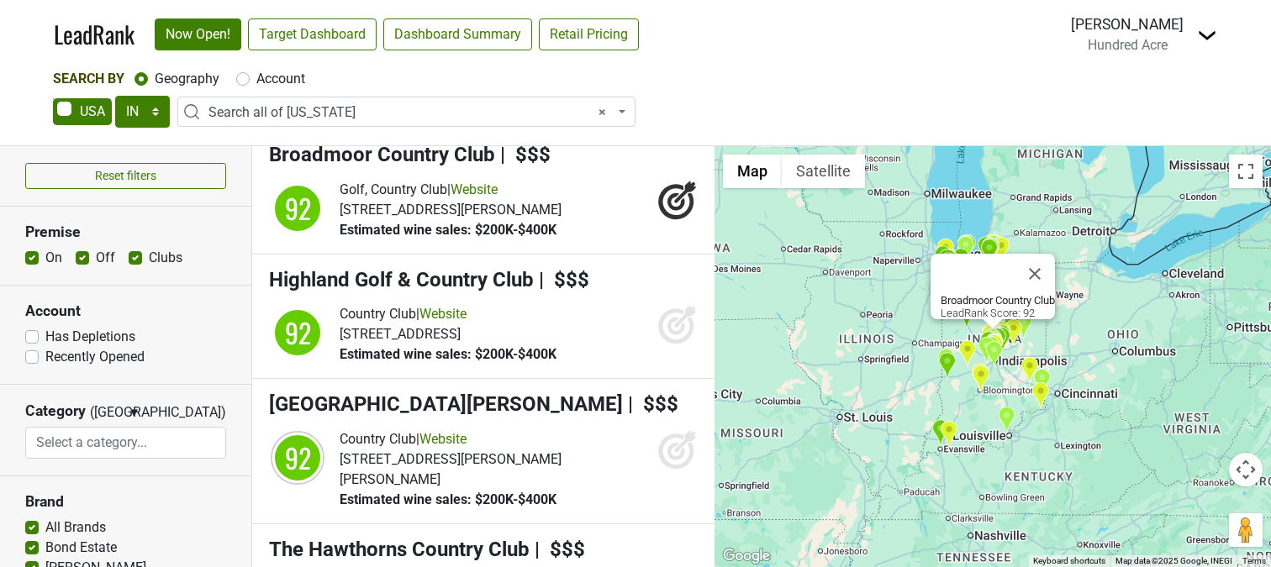
scroll to position [4715, 0]
click at [456, 307] on link "Website" at bounding box center [442, 315] width 47 height 16
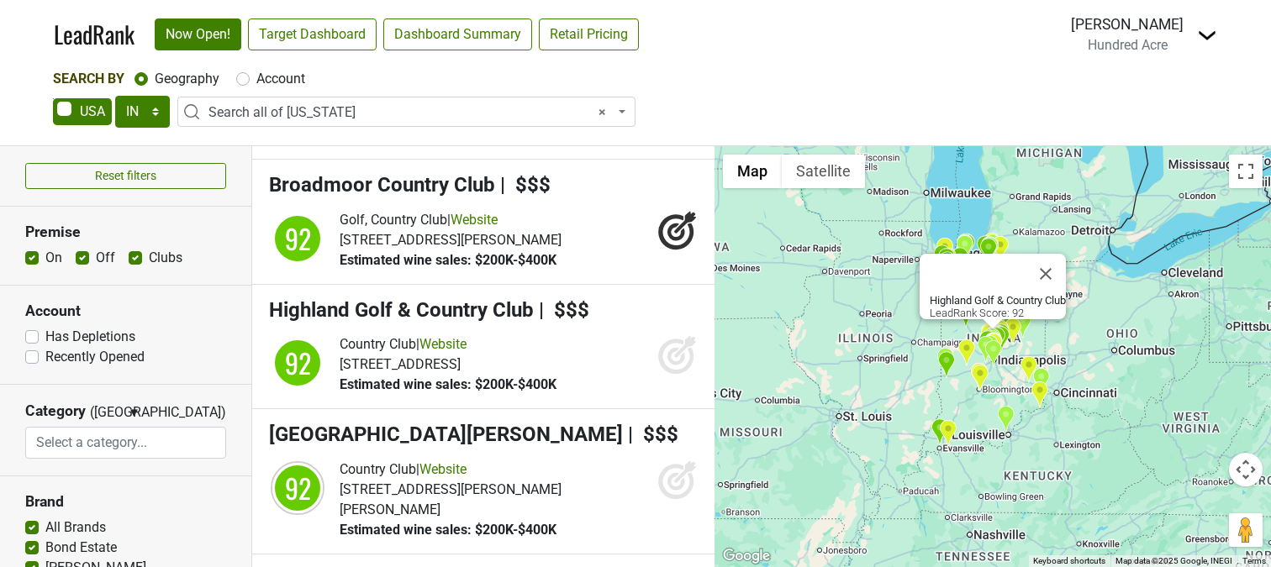
scroll to position [4686, 0]
click at [674, 335] on icon at bounding box center [685, 346] width 22 height 22
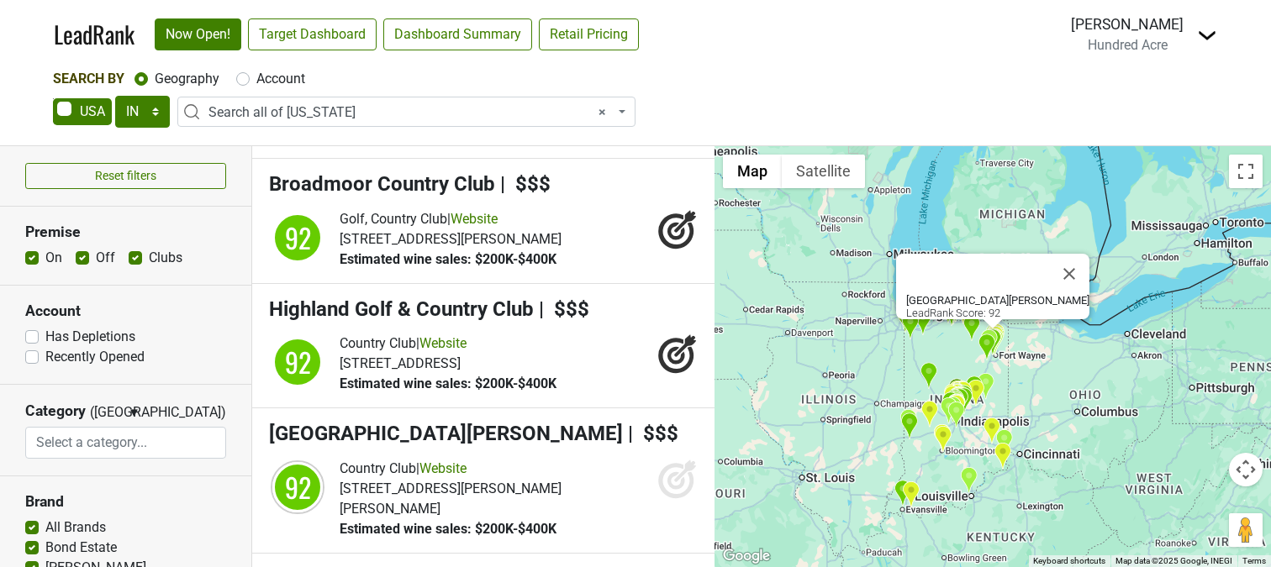
click at [666, 459] on icon at bounding box center [677, 479] width 40 height 40
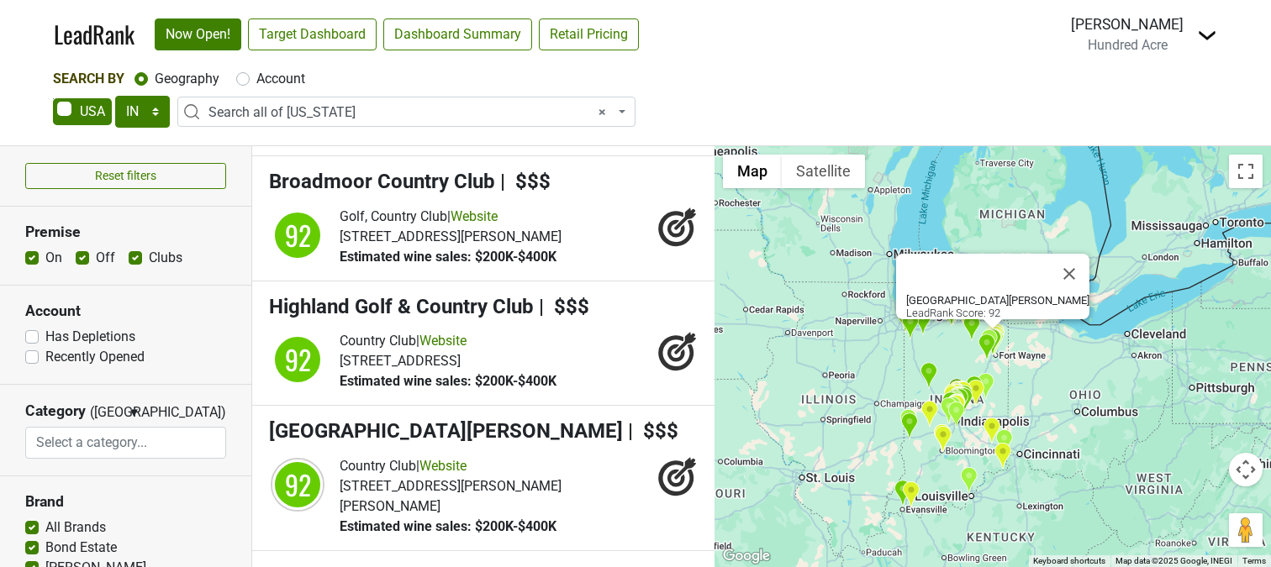
scroll to position [4690, 0]
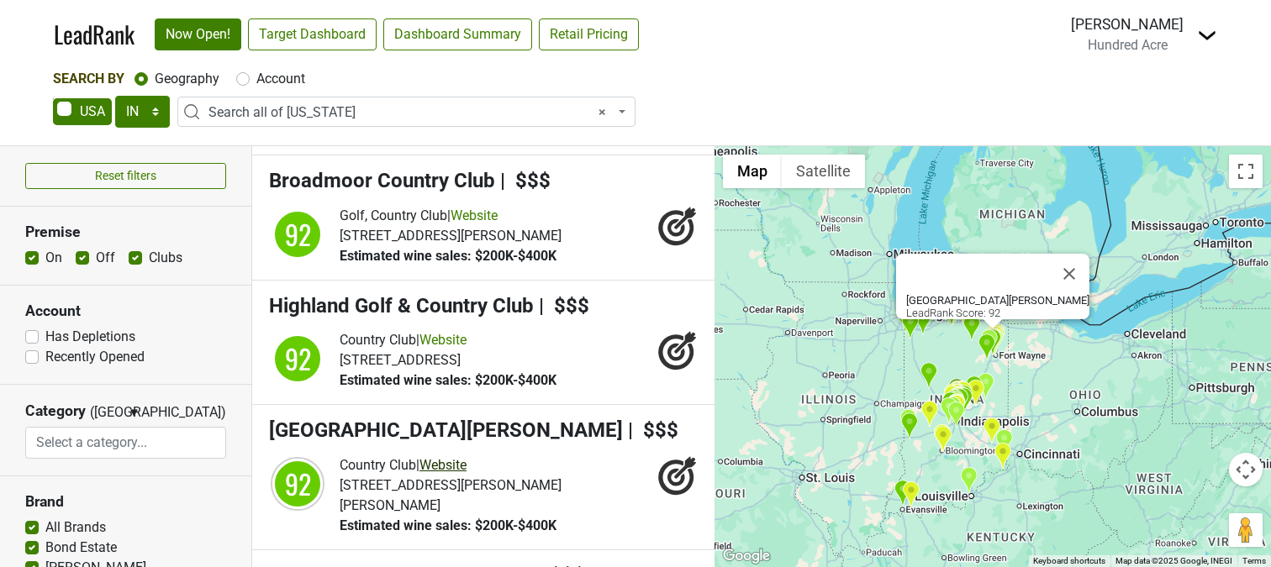
click at [462, 457] on link "Website" at bounding box center [442, 465] width 47 height 16
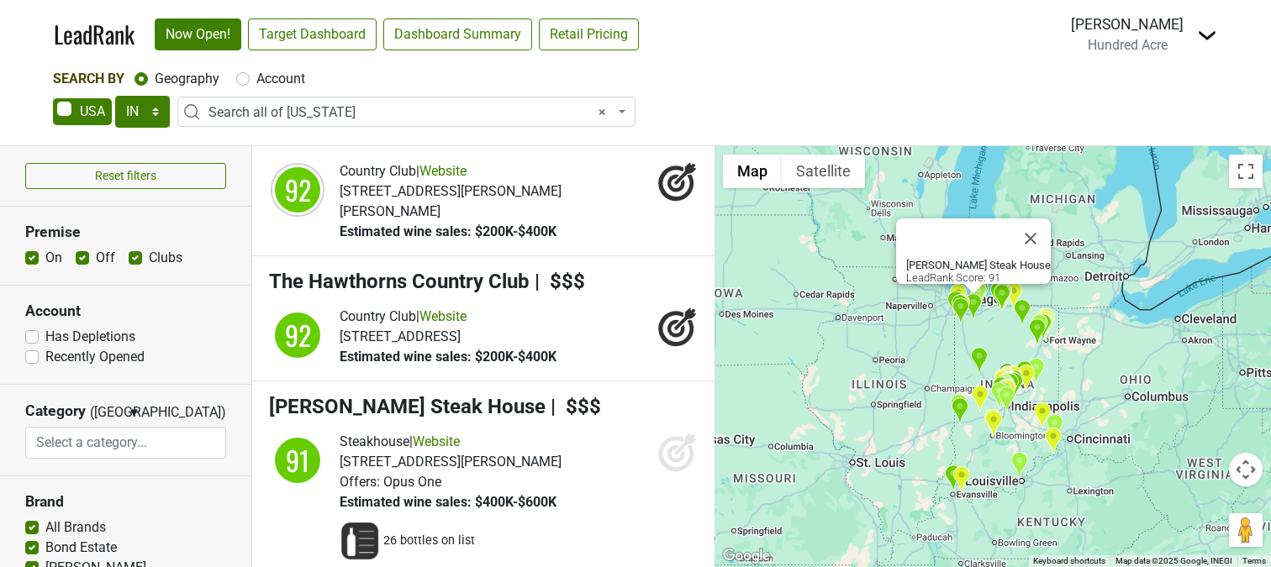
scroll to position [5001, 0]
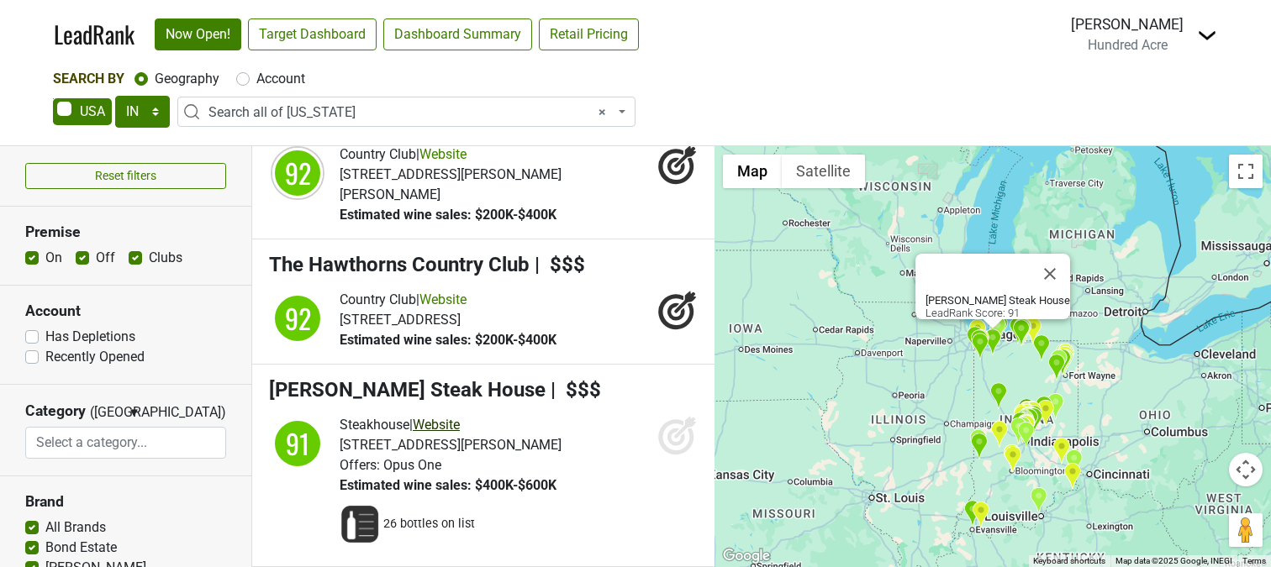
click at [448, 417] on link "Website" at bounding box center [436, 425] width 47 height 16
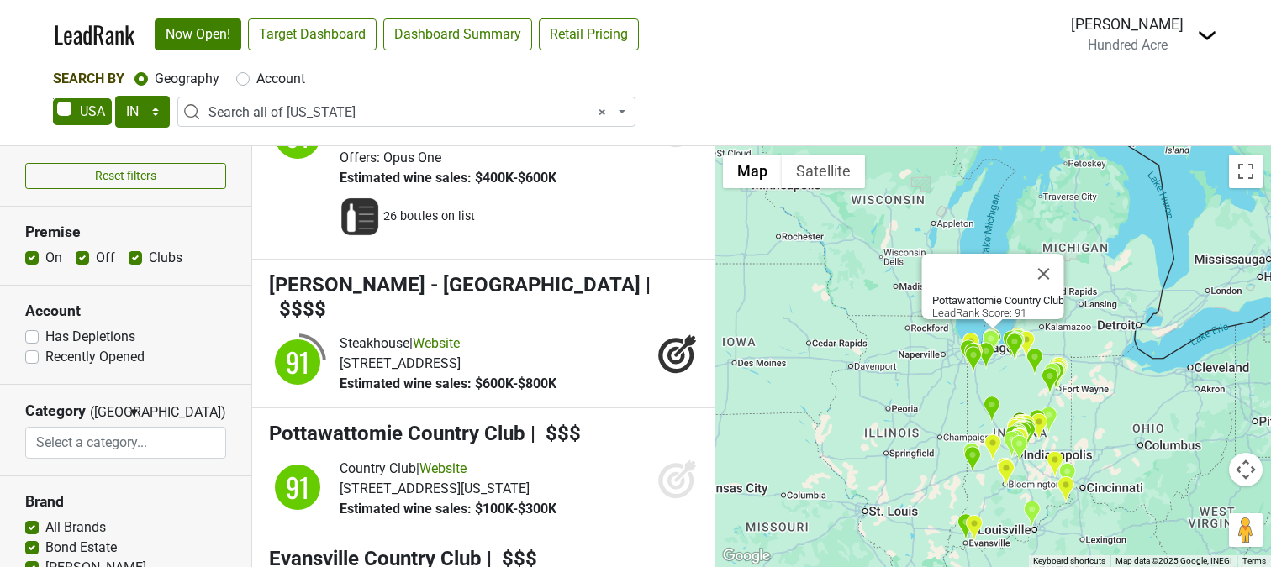
scroll to position [5312, 0]
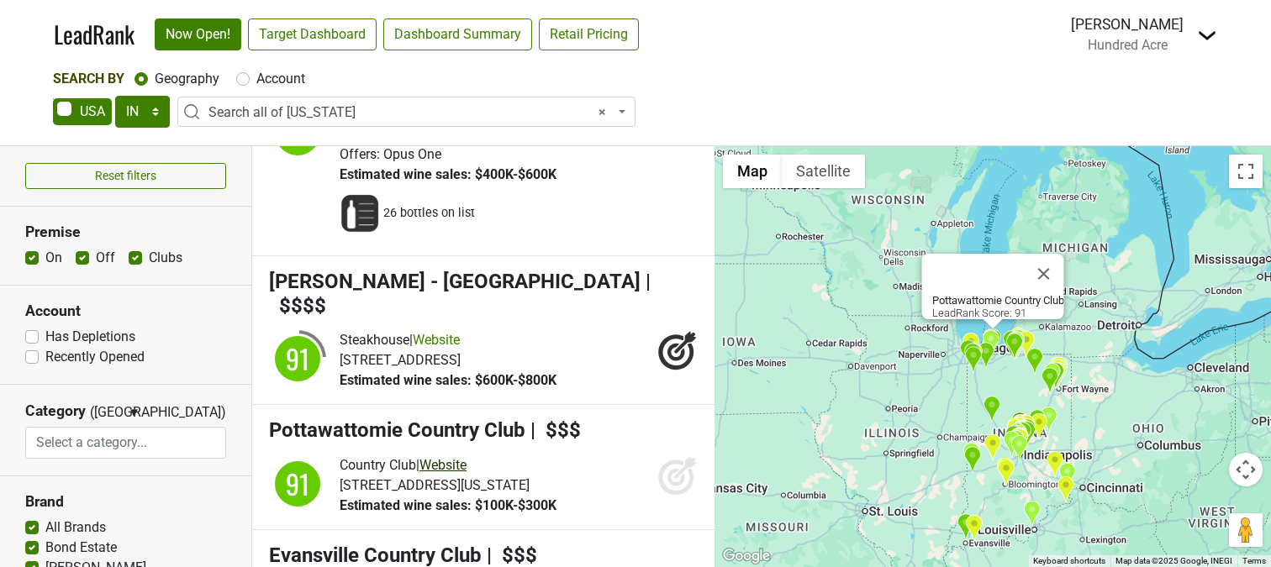
click at [466, 457] on link "Website" at bounding box center [442, 465] width 47 height 16
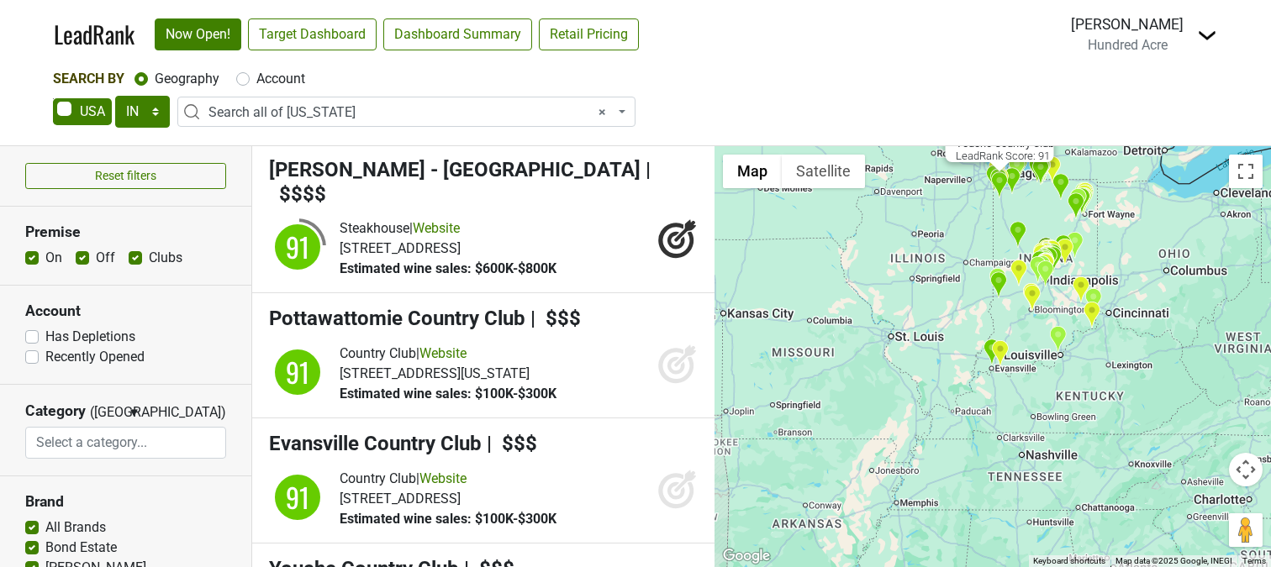
scroll to position [5491, 0]
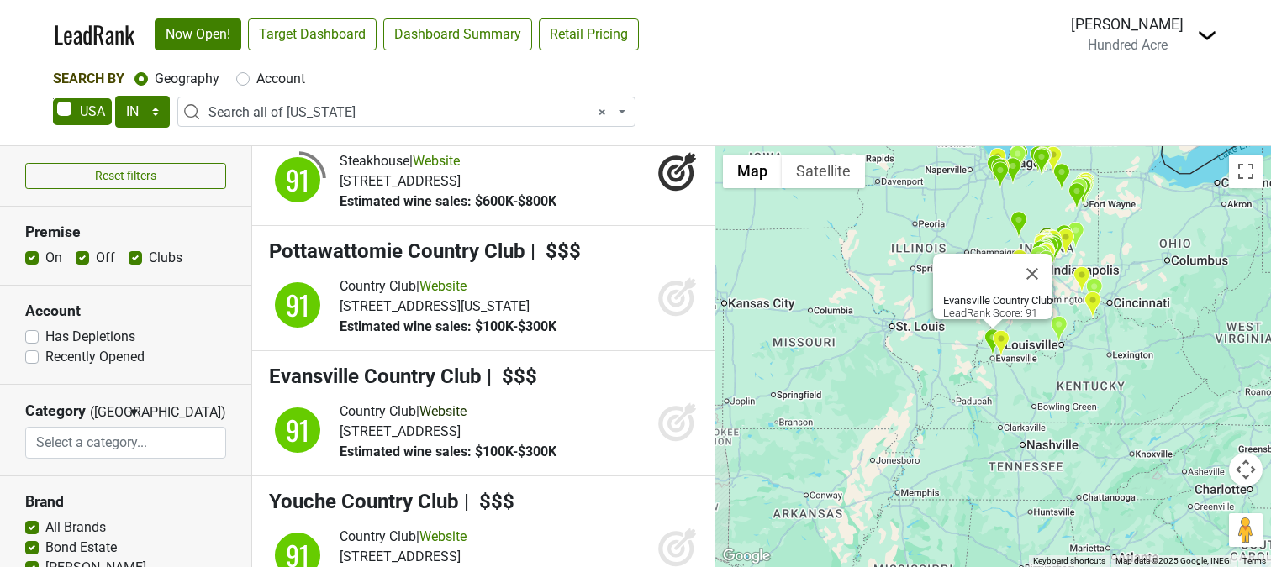
click at [456, 403] on link "Website" at bounding box center [442, 411] width 47 height 16
click at [672, 402] on icon at bounding box center [677, 422] width 40 height 40
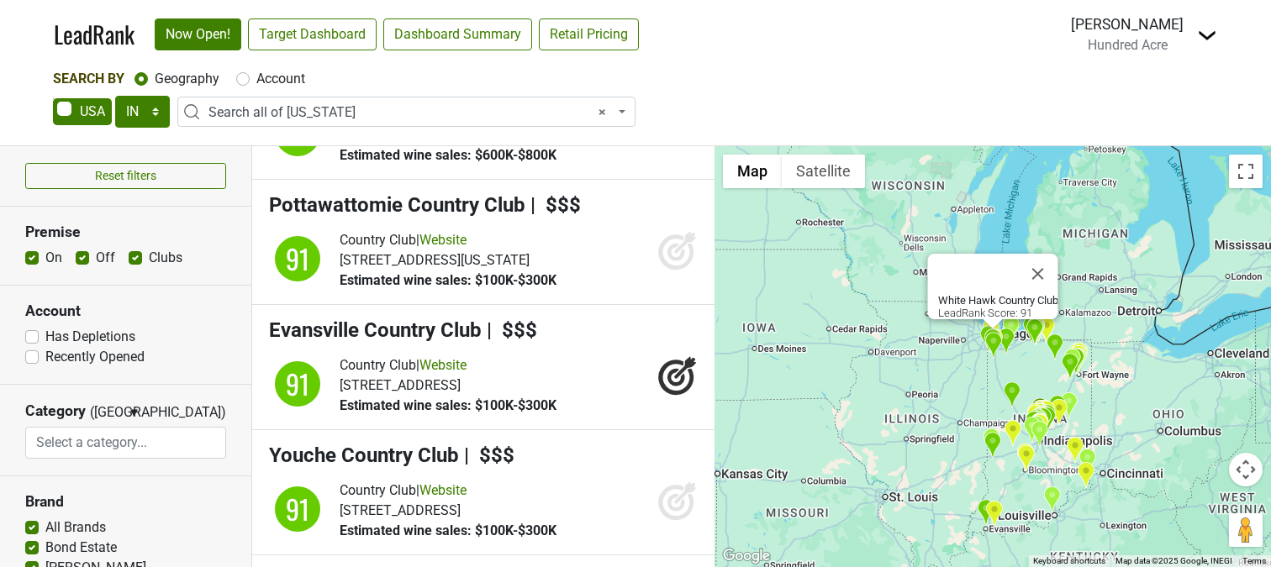
scroll to position [5539, 0]
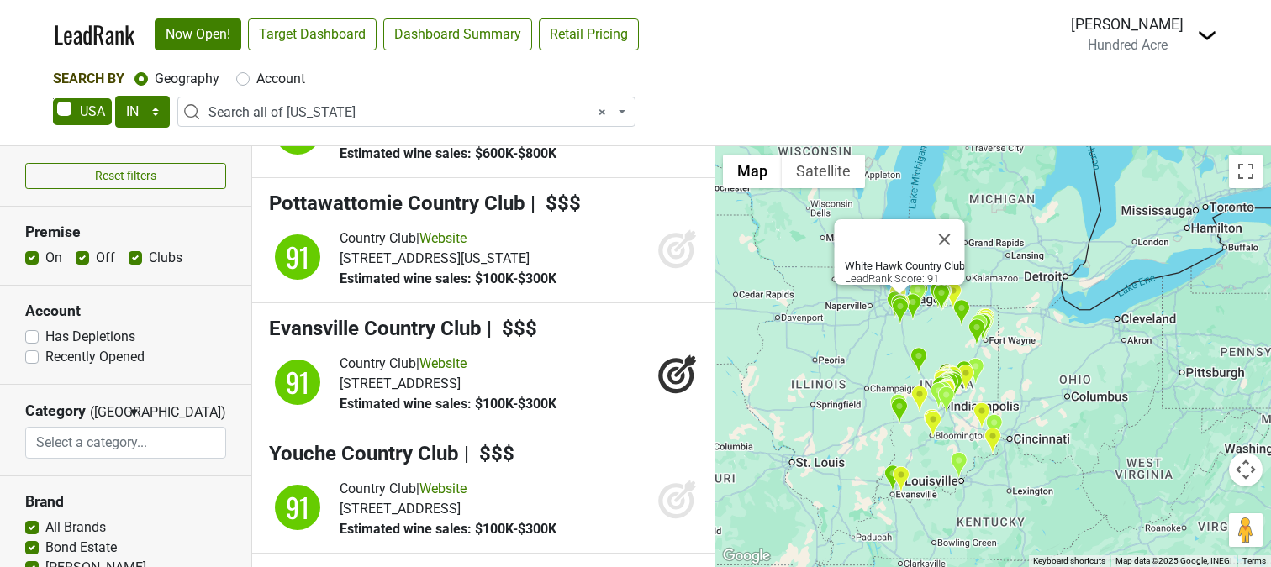
drag, startPoint x: 910, startPoint y: 385, endPoint x: 806, endPoint y: 348, distance: 110.6
click at [806, 348] on div "White Hawk Country Club LeadRank Score: 91" at bounding box center [992, 356] width 556 height 421
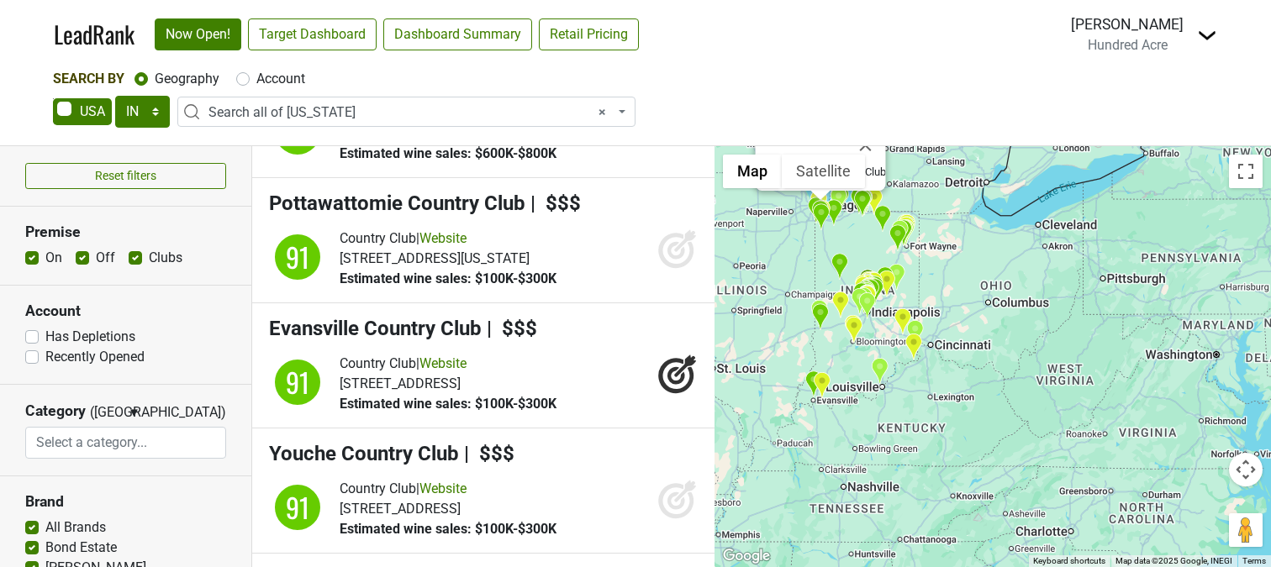
drag, startPoint x: 848, startPoint y: 424, endPoint x: 827, endPoint y: 322, distance: 103.8
click at [827, 322] on div "White Hawk Country Club LeadRank Score: 91" at bounding box center [992, 356] width 556 height 421
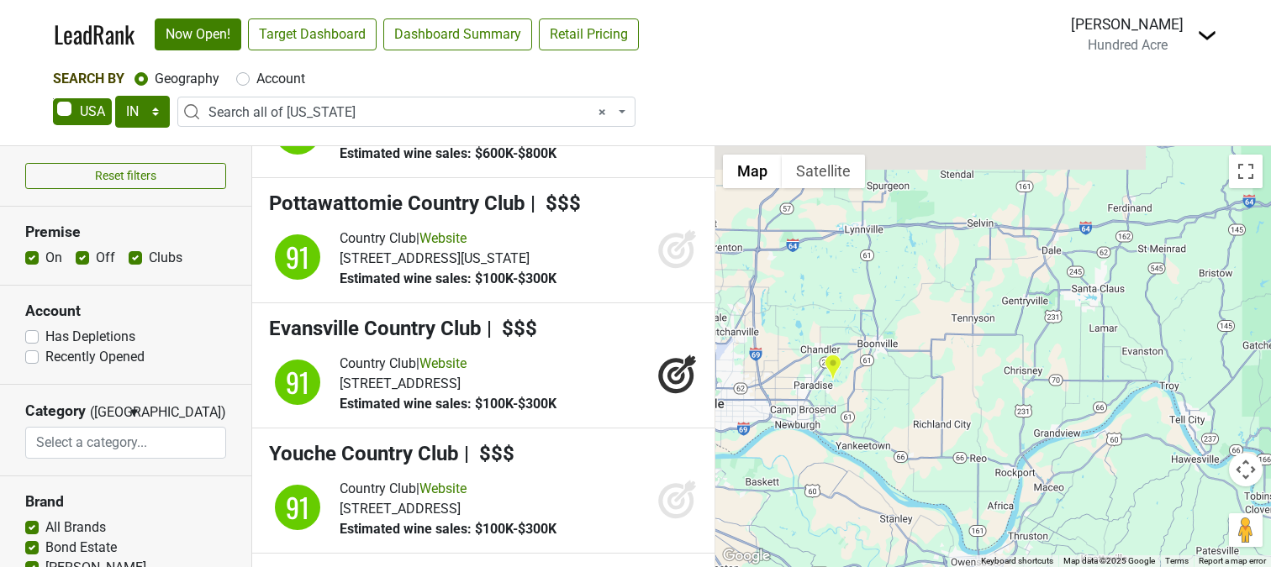
drag, startPoint x: 806, startPoint y: 385, endPoint x: 861, endPoint y: 407, distance: 59.6
click at [867, 416] on div "White Hawk Country Club LeadRank Score: 91" at bounding box center [992, 356] width 556 height 421
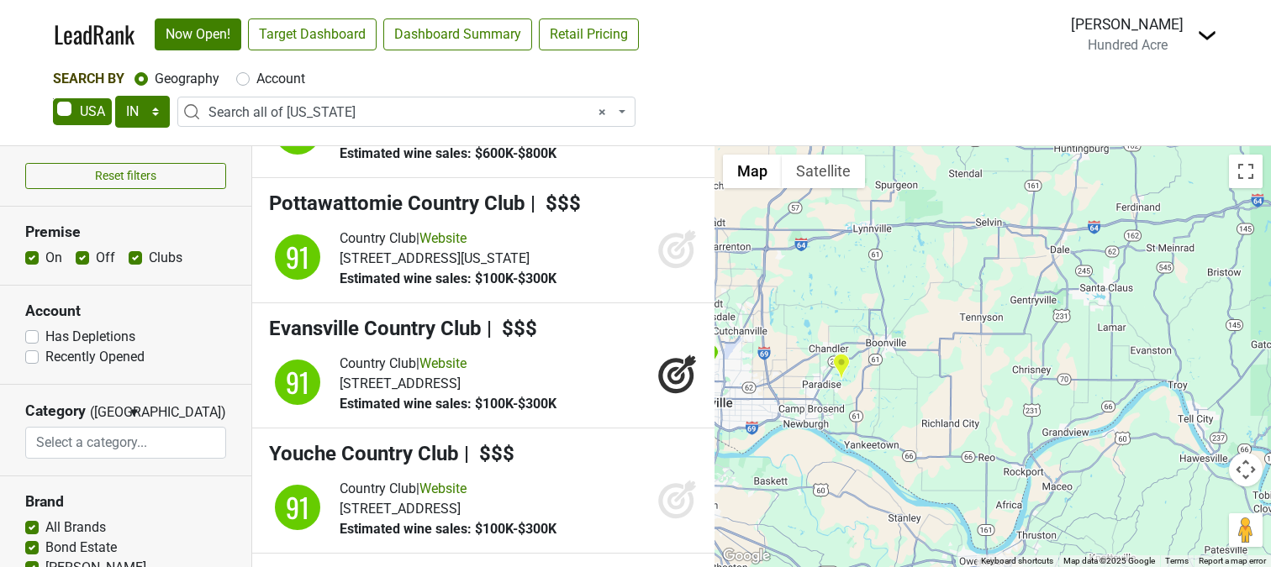
click at [841, 363] on img "Victoria National Golf Club" at bounding box center [841, 367] width 18 height 28
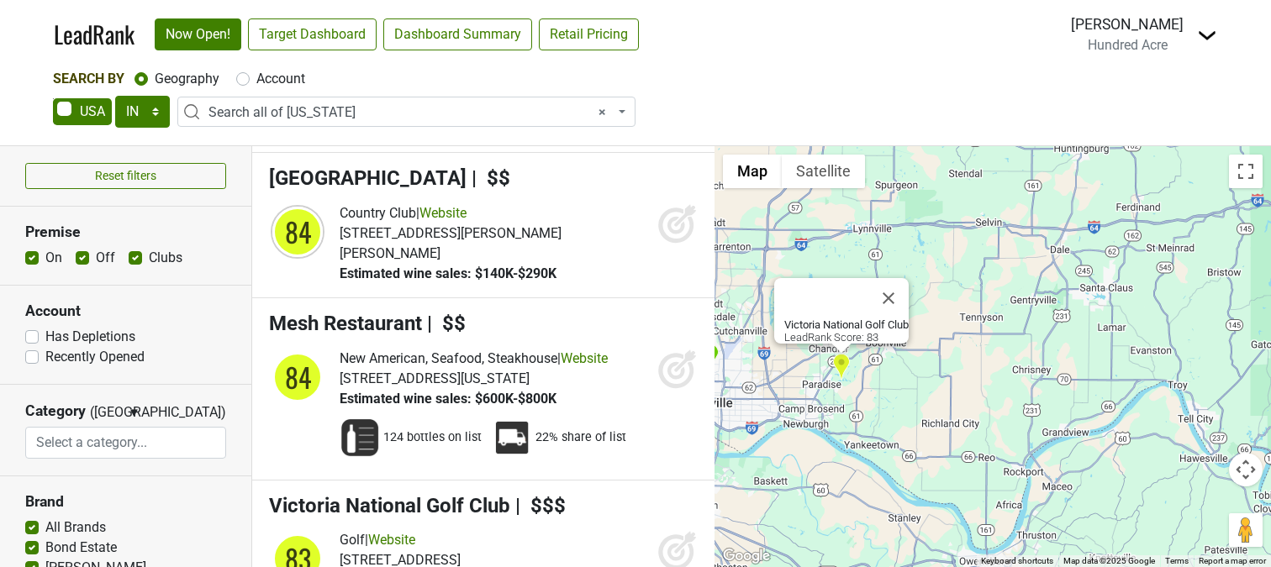
scroll to position [12636, 0]
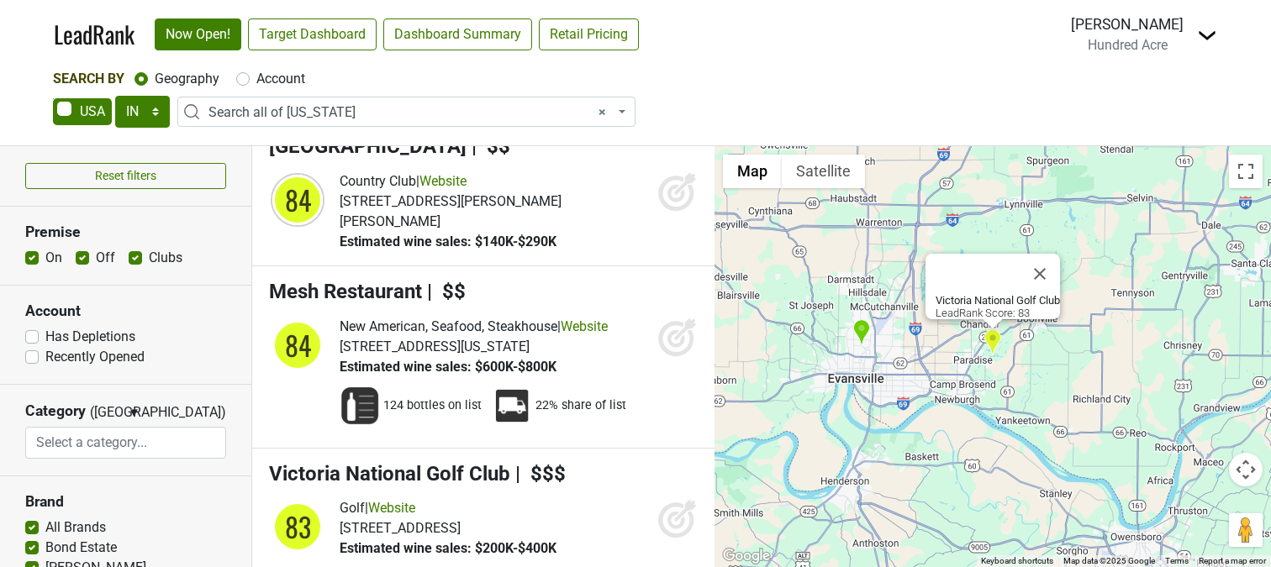
click at [661, 498] on icon at bounding box center [677, 518] width 40 height 40
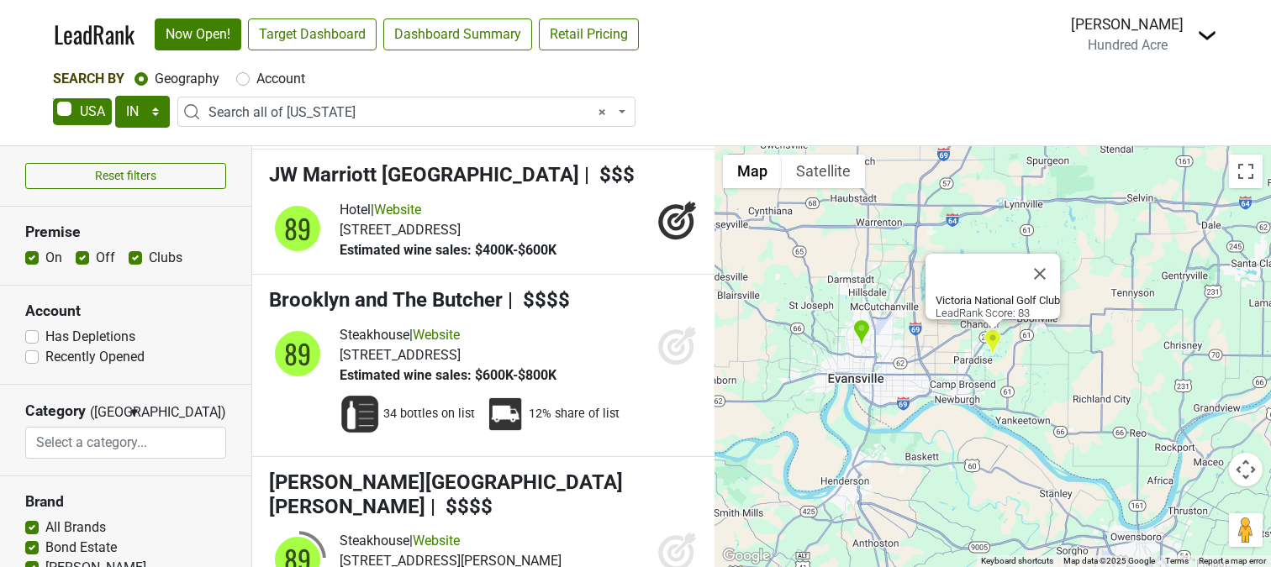
scroll to position [7871, 0]
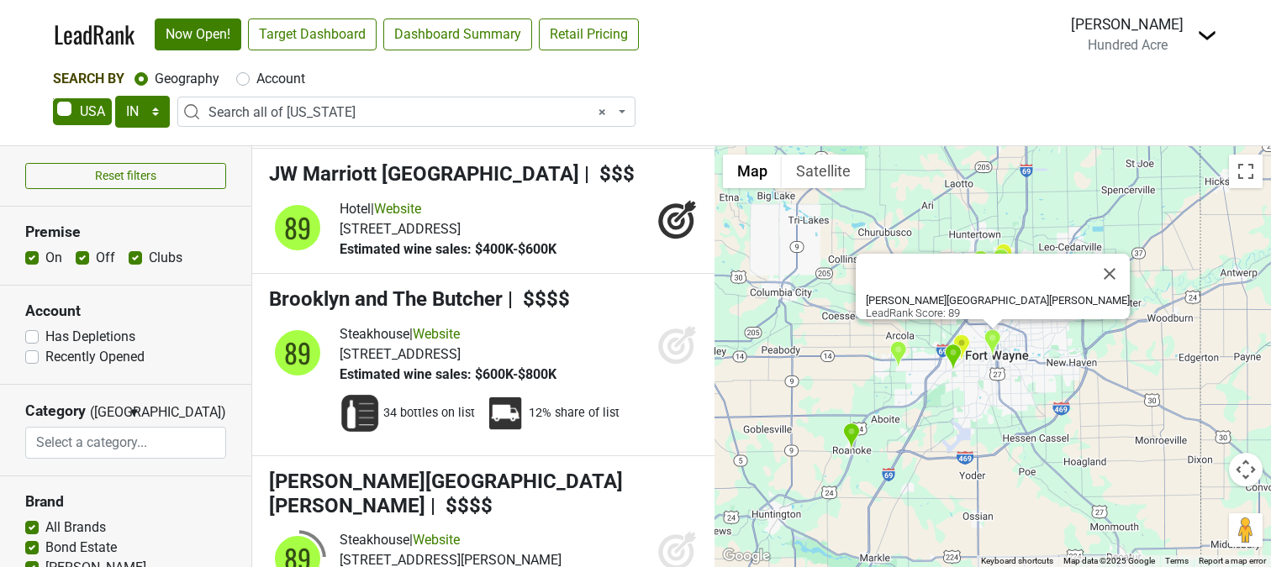
click at [667, 530] on icon at bounding box center [677, 550] width 40 height 40
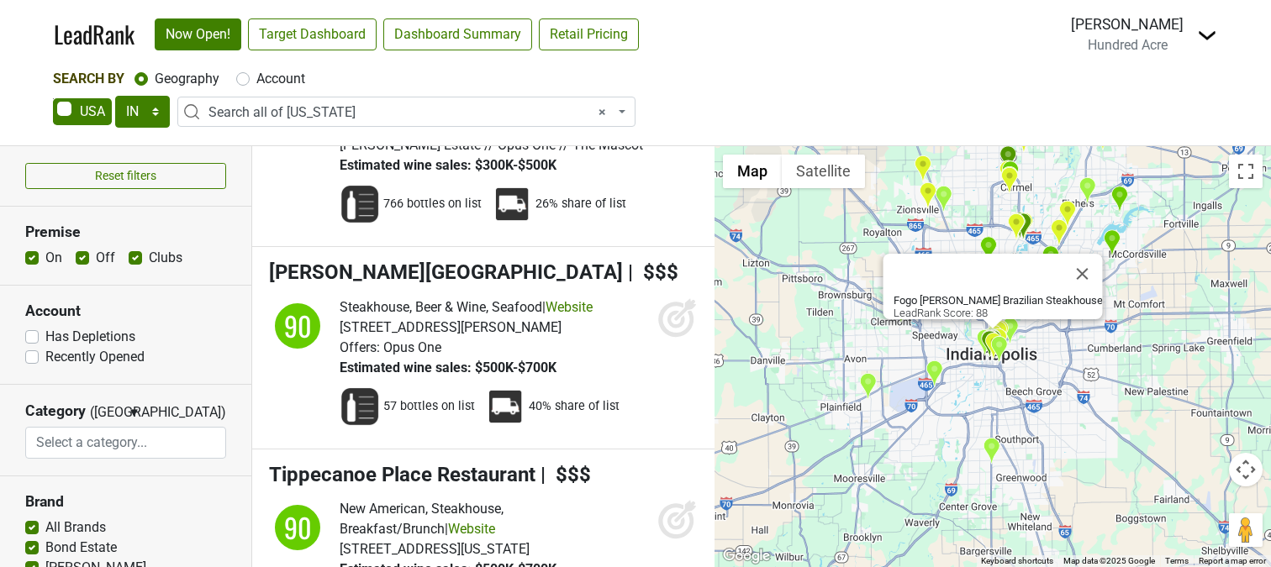
scroll to position [6541, 0]
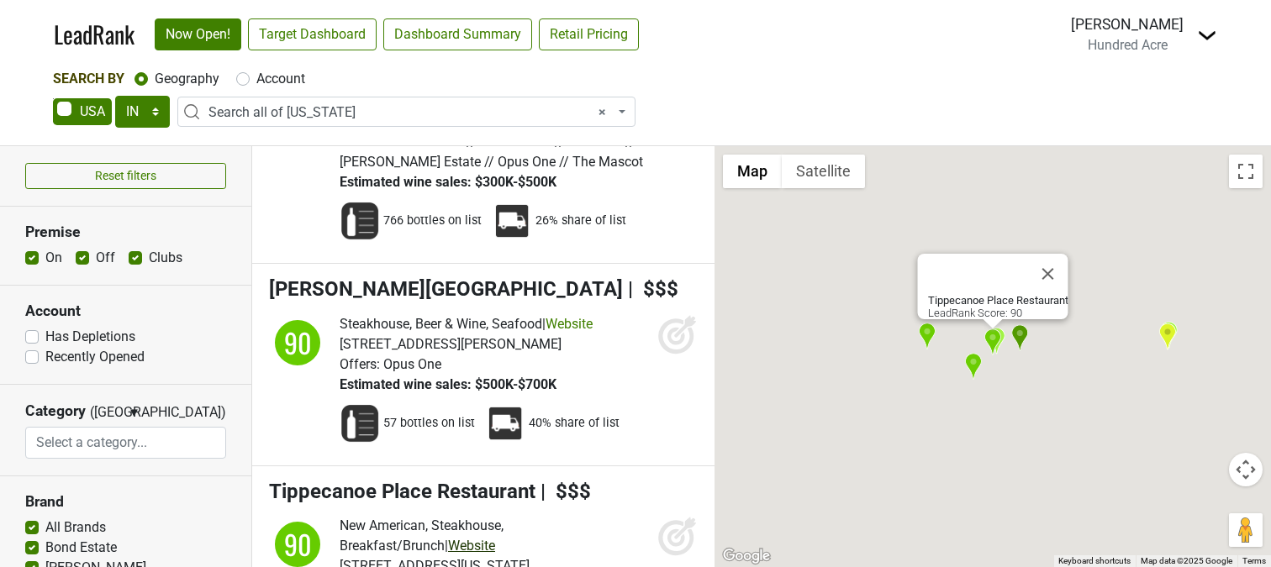
click at [448, 538] on link "Website" at bounding box center [471, 546] width 47 height 16
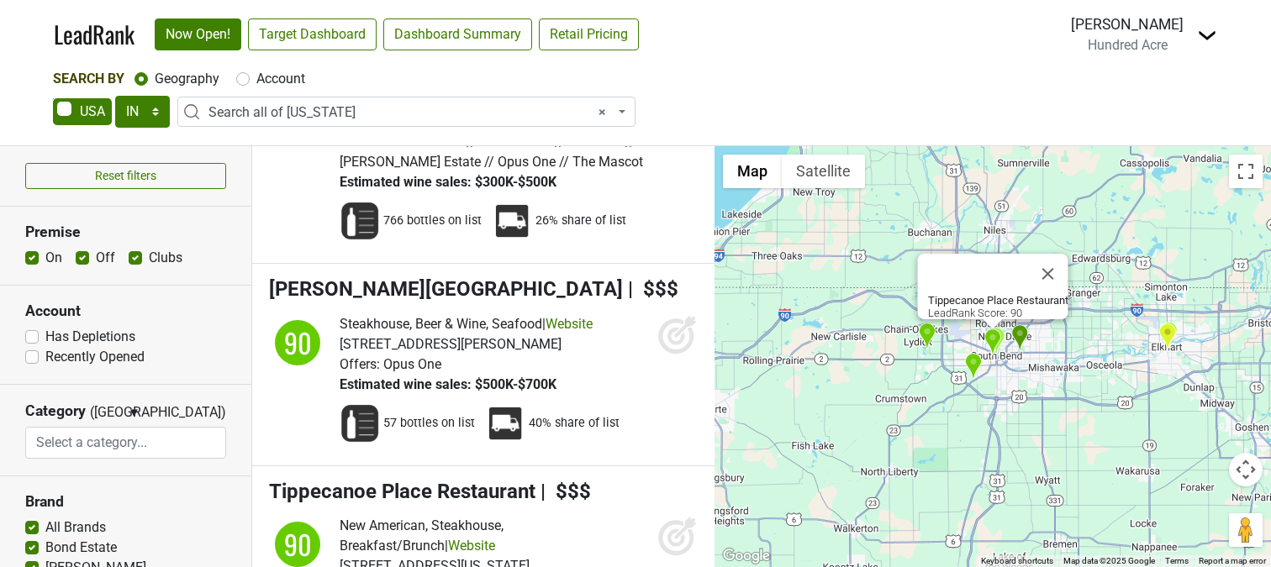
click at [662, 516] on icon at bounding box center [677, 536] width 40 height 40
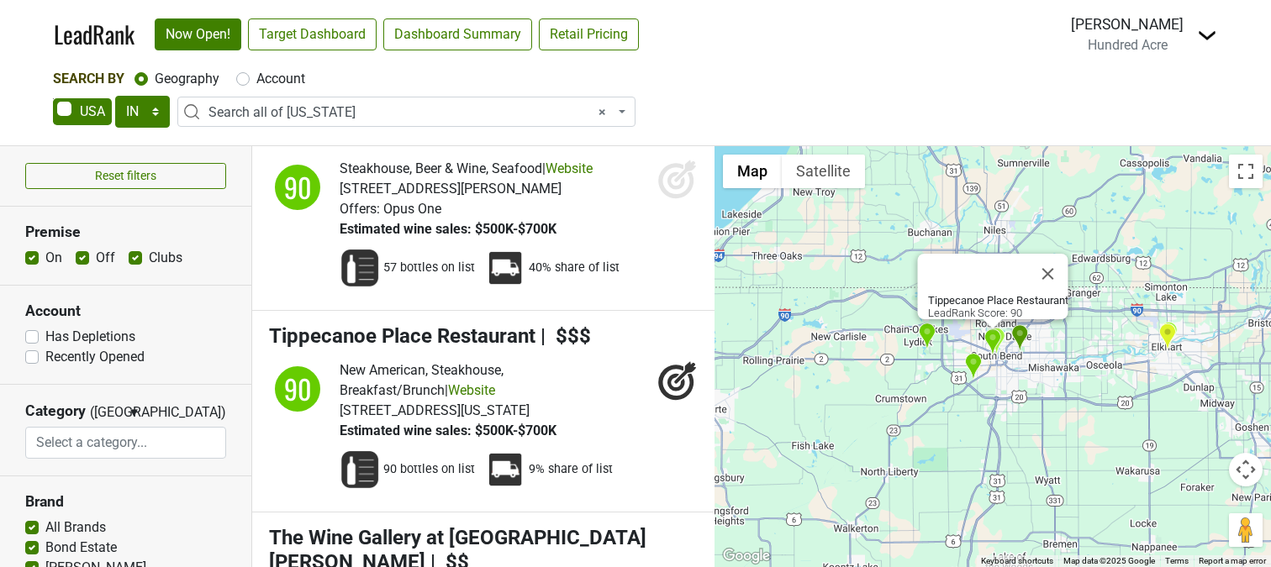
scroll to position [6697, 0]
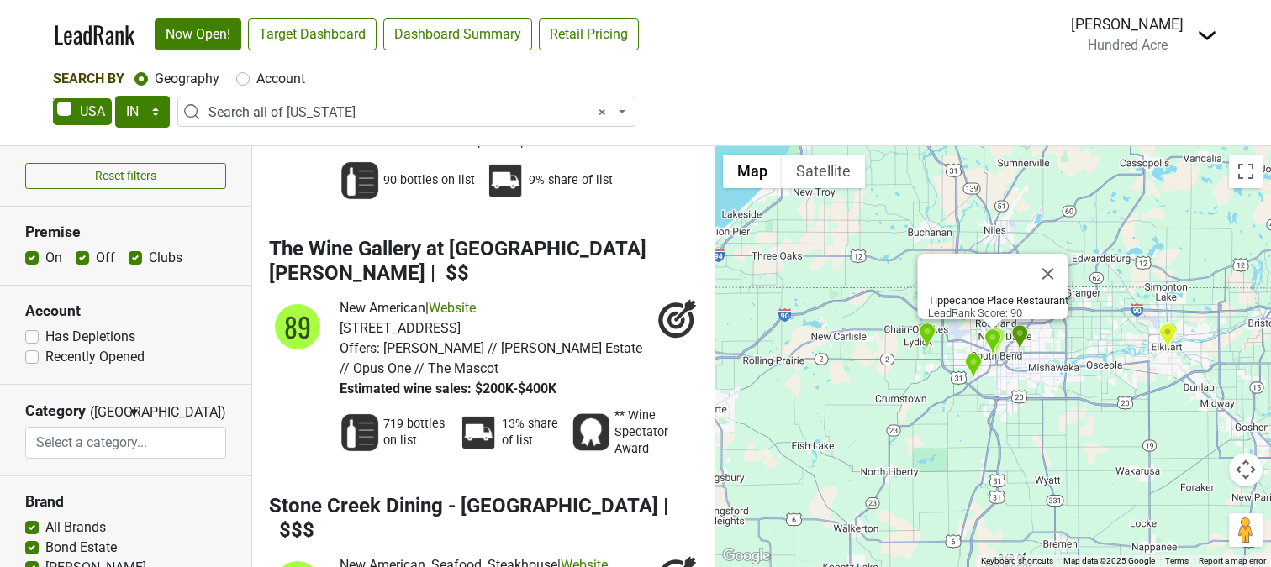
scroll to position [7010, 0]
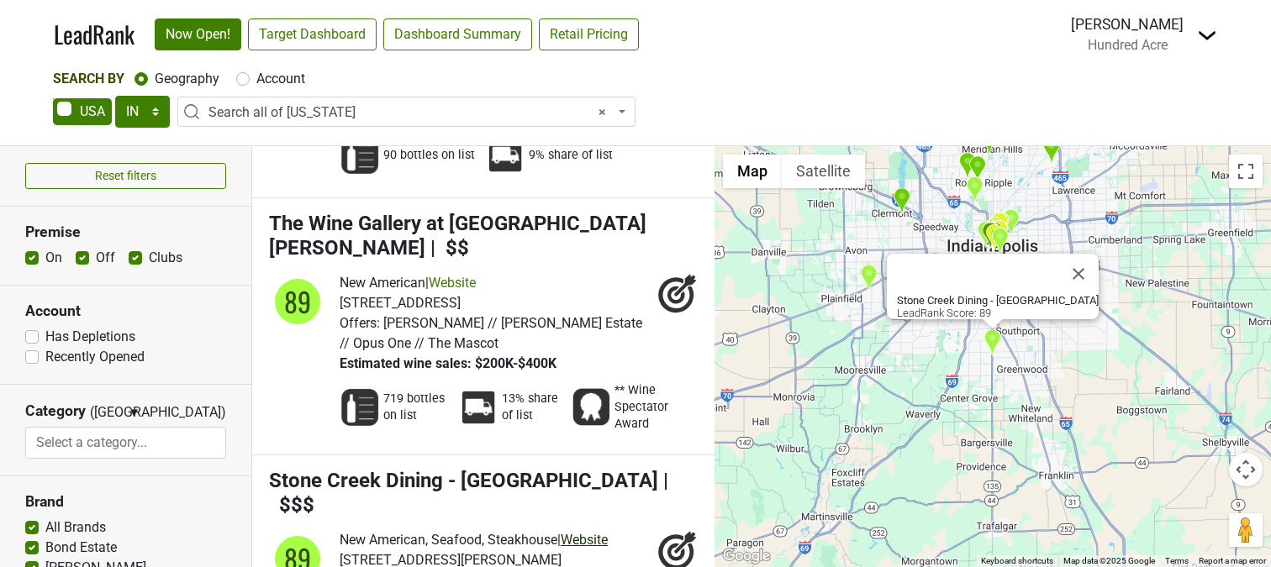
click at [602, 532] on link "Website" at bounding box center [584, 540] width 47 height 16
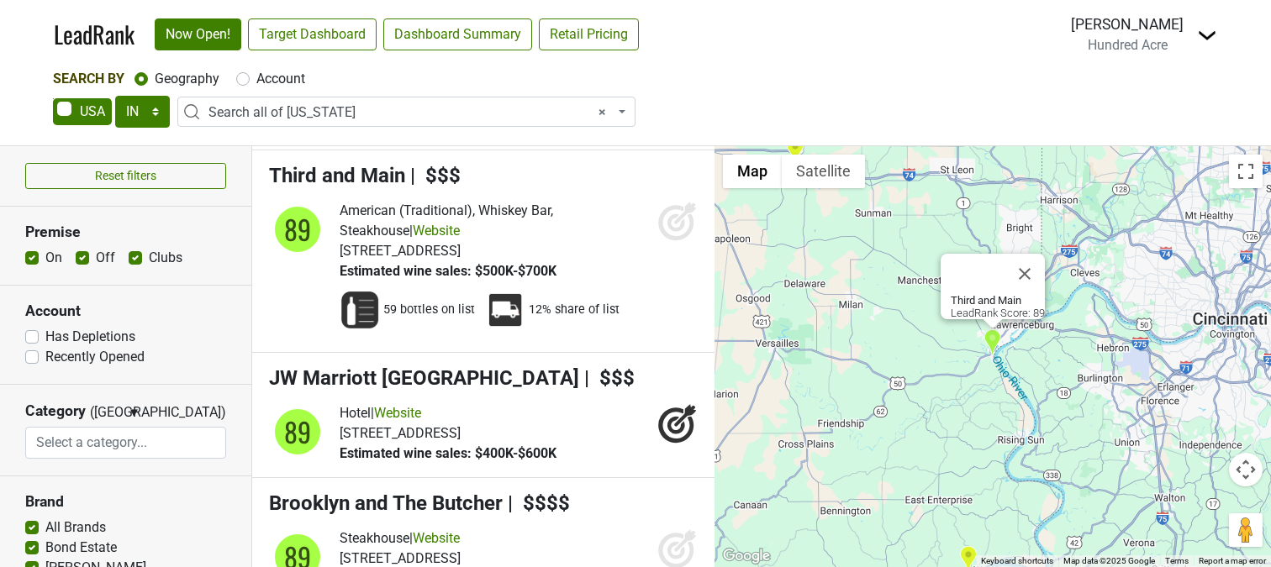
scroll to position [7762, 0]
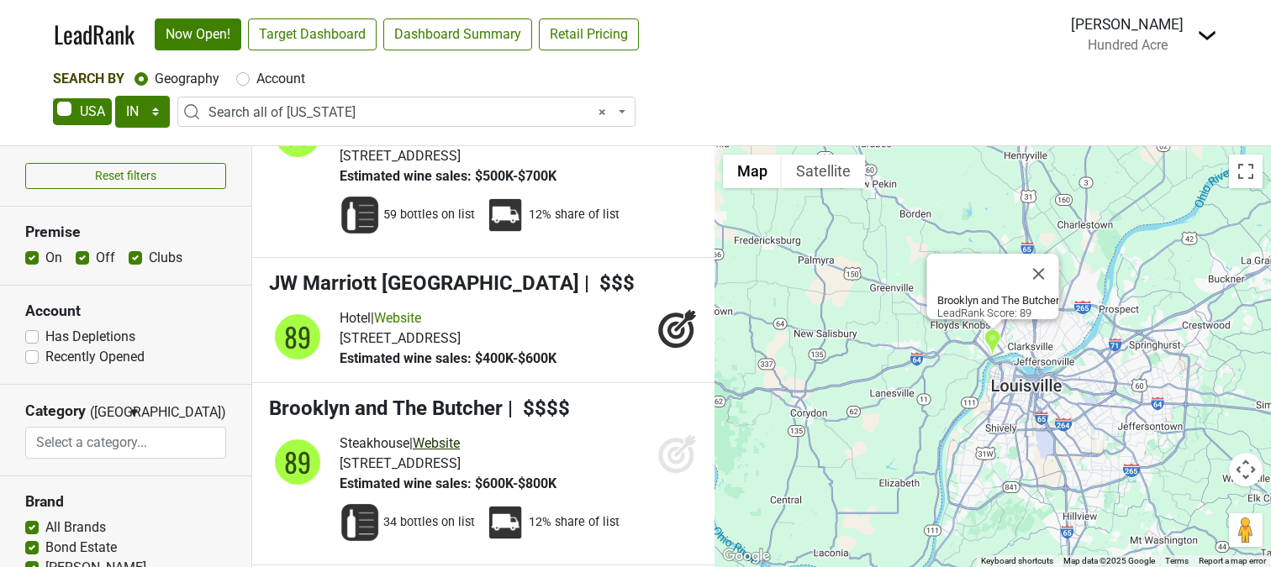
click at [455, 435] on link "Website" at bounding box center [436, 443] width 47 height 16
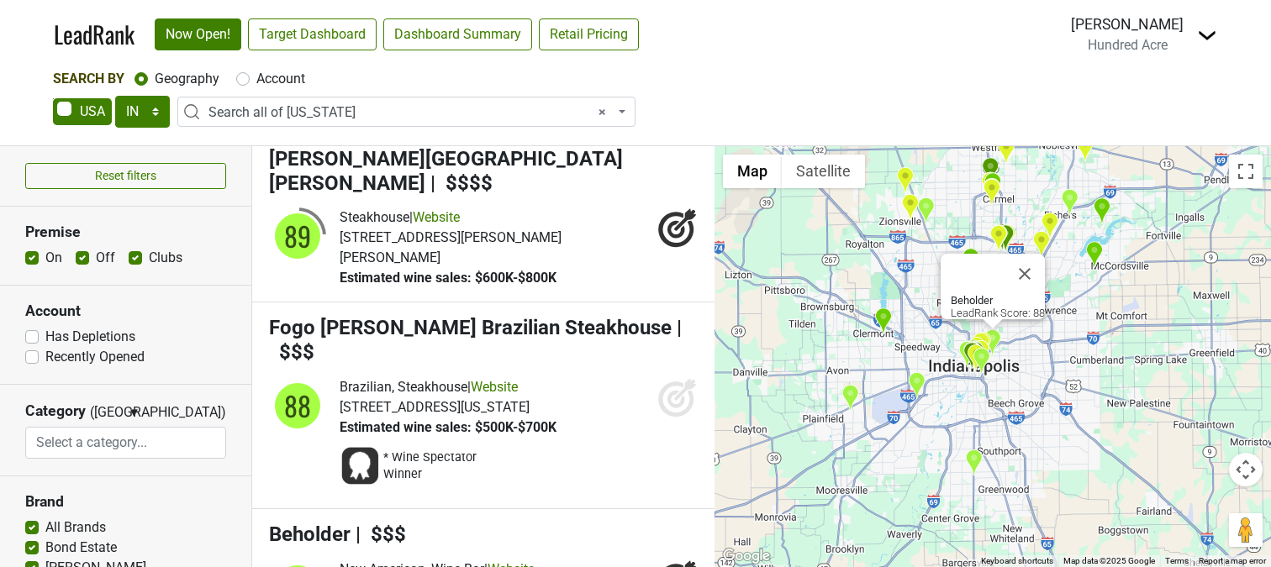
scroll to position [8231, 0]
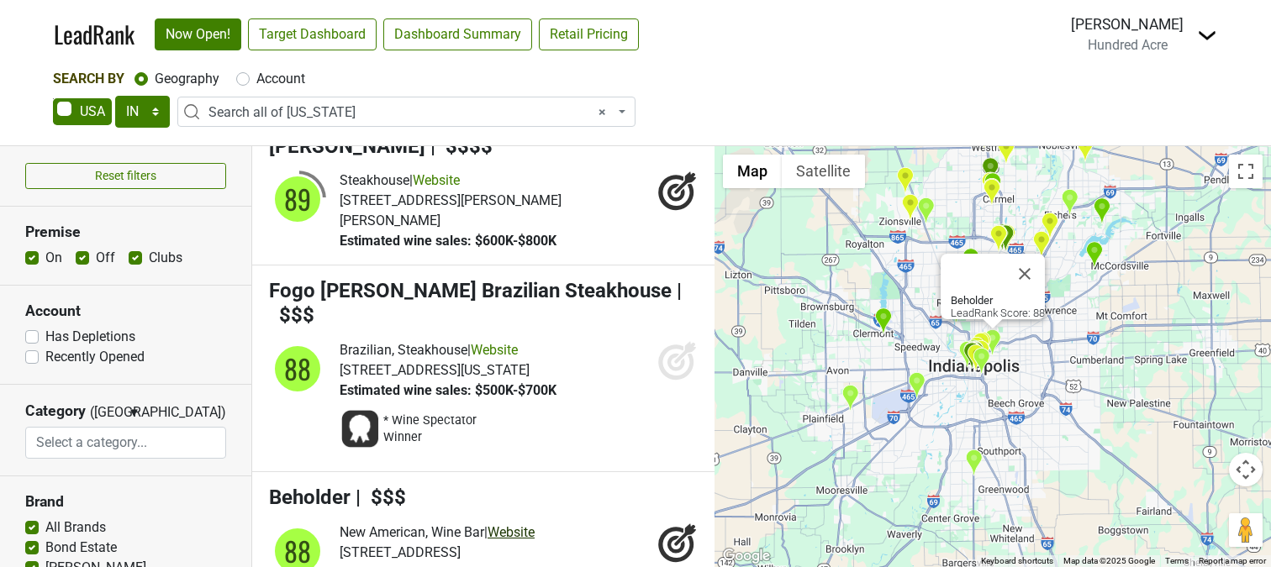
click at [516, 524] on link "Website" at bounding box center [510, 532] width 47 height 16
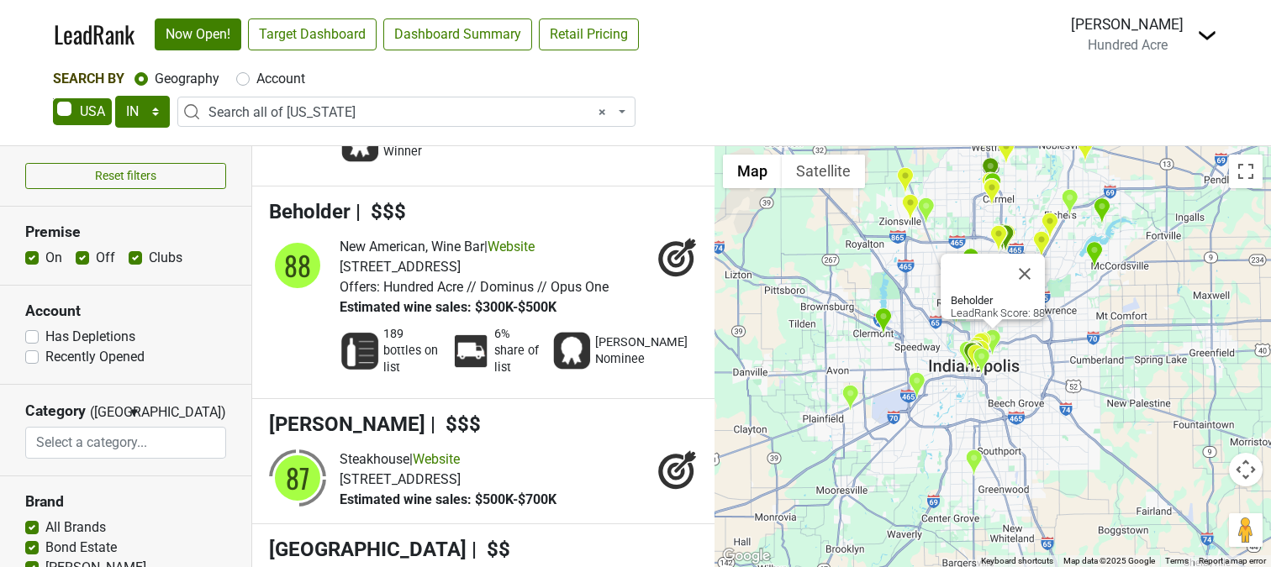
scroll to position [8518, 0]
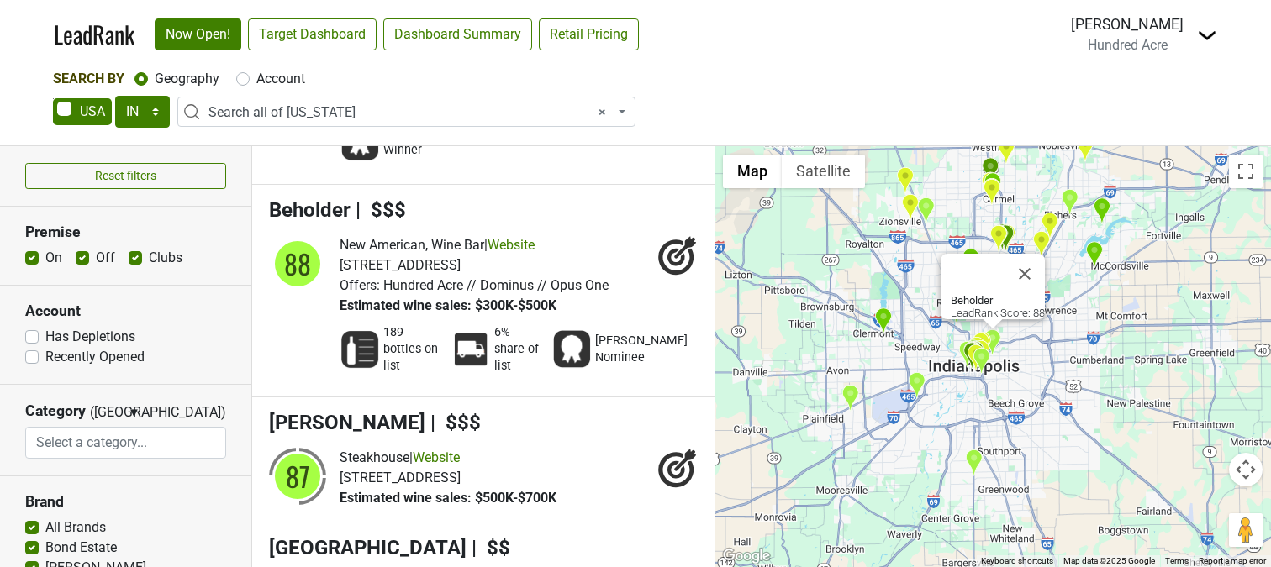
click at [0, 0] on div "LeadRank Now Open! Target Dashboard Dashboard Summary Retail Pricing Loading...…" at bounding box center [635, 283] width 1271 height 567
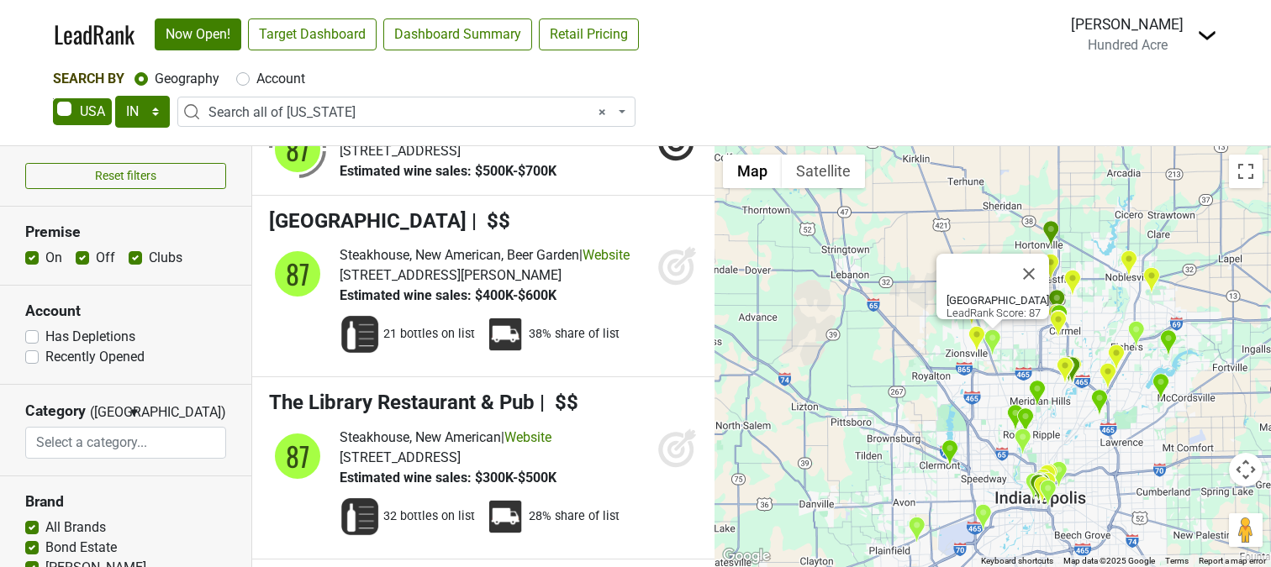
scroll to position [8869, 0]
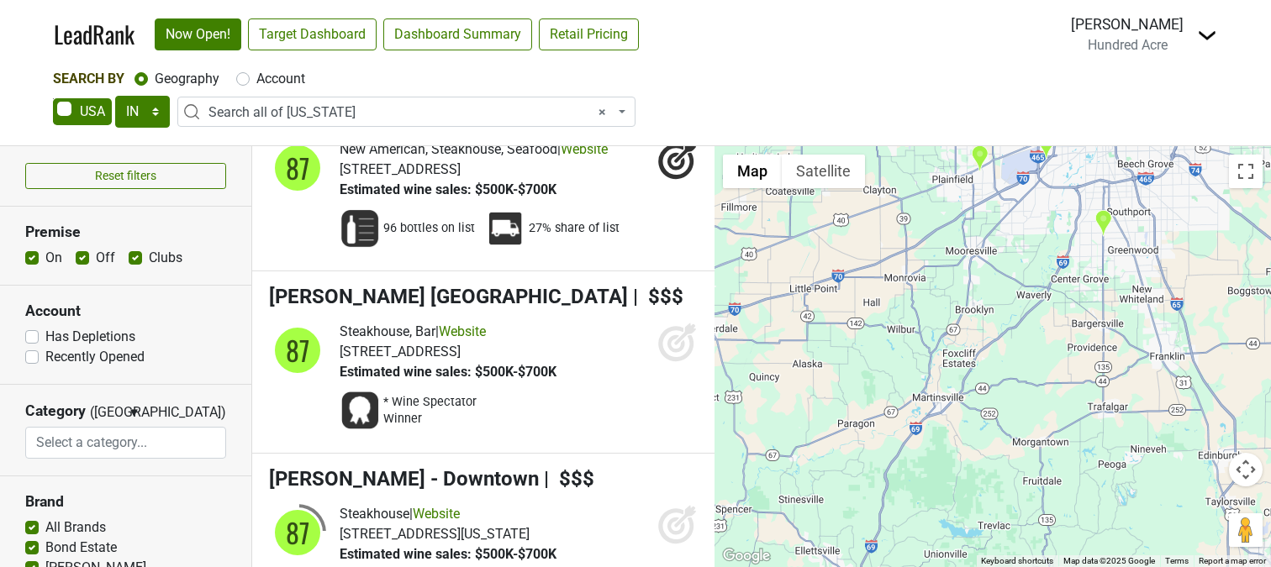
scroll to position [9318, 0]
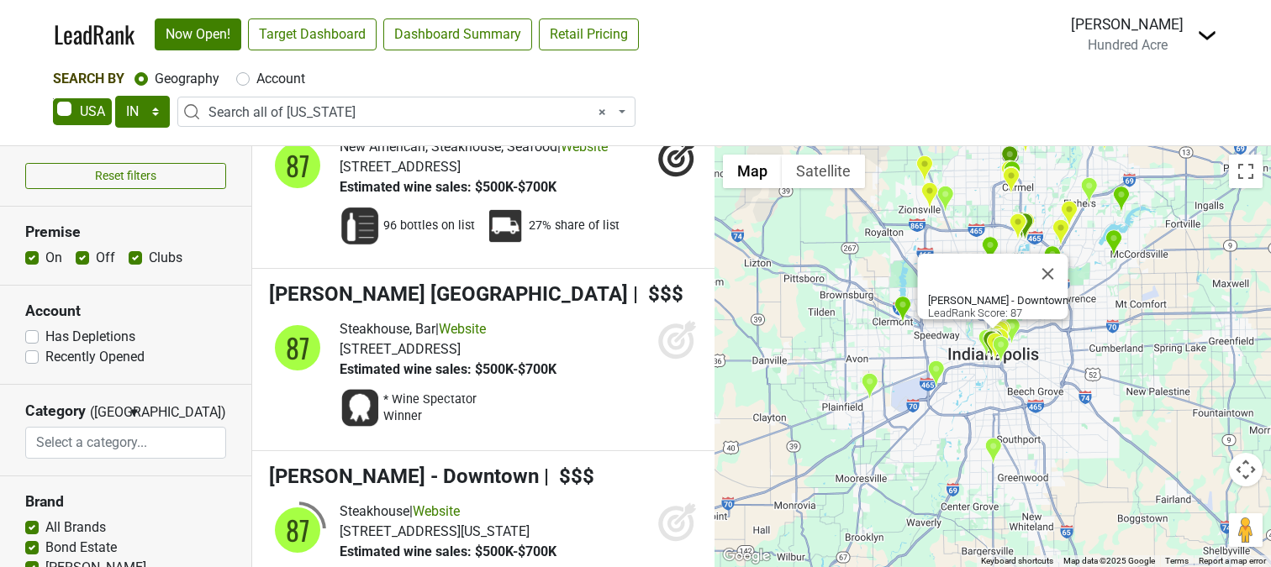
click at [667, 514] on icon at bounding box center [676, 523] width 18 height 18
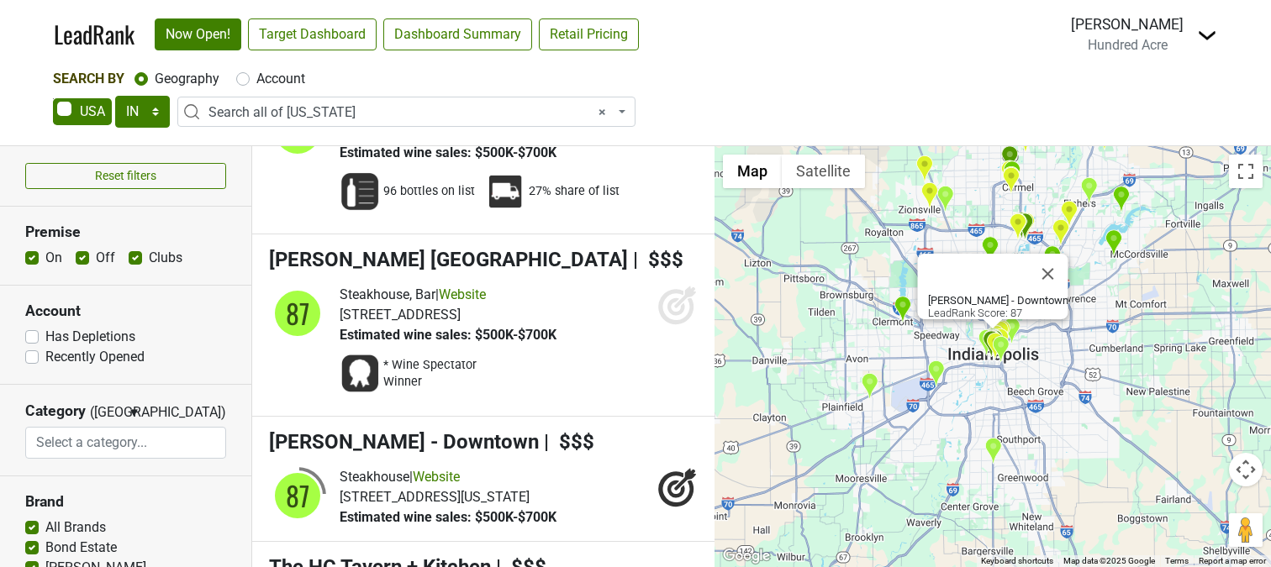
scroll to position [9354, 0]
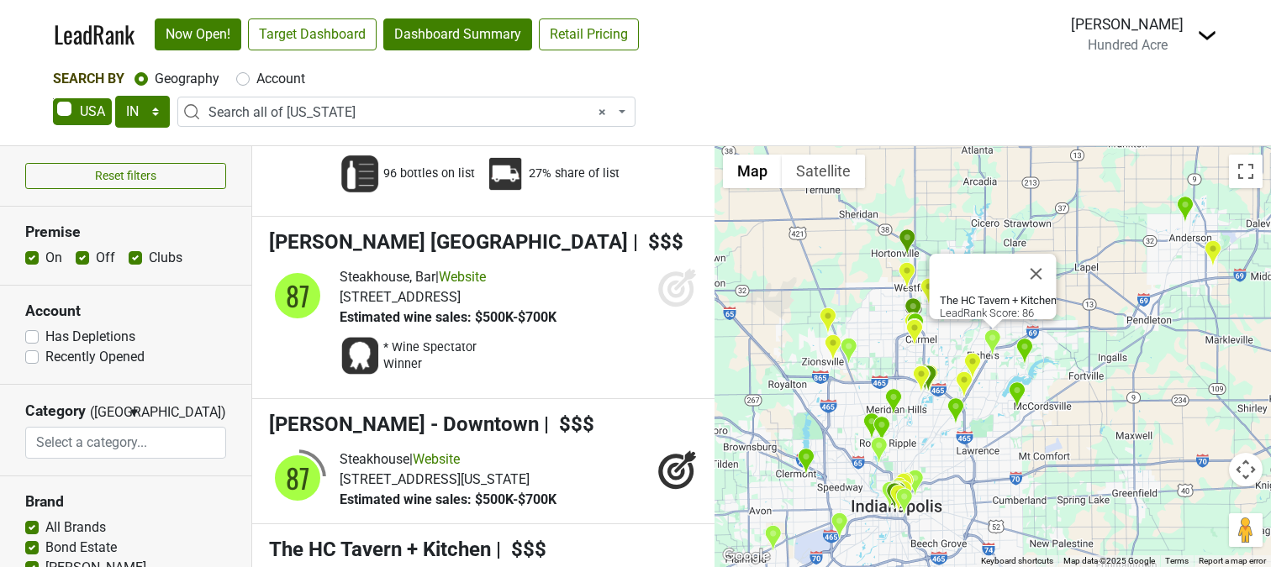
scroll to position [9371, 0]
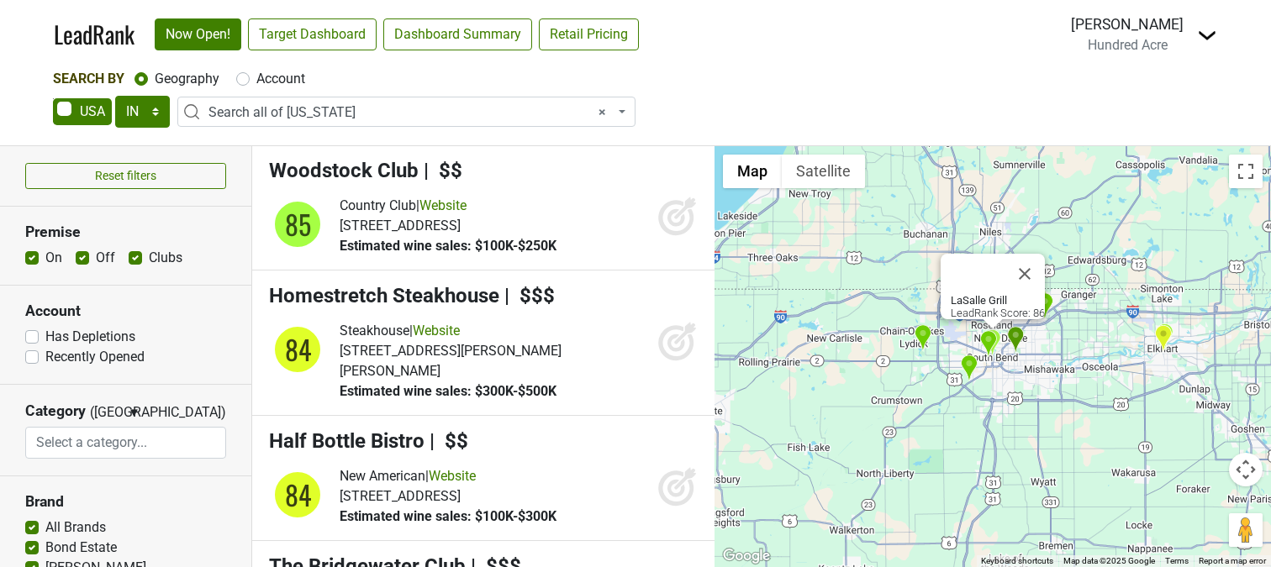
scroll to position [11709, 0]
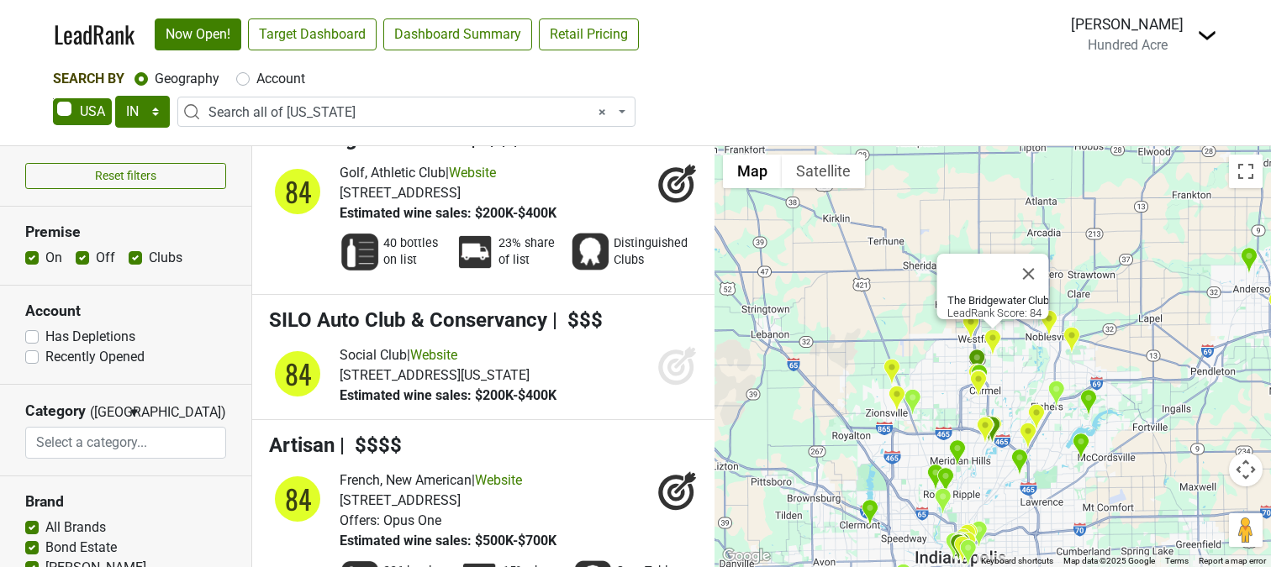
scroll to position [12138, 0]
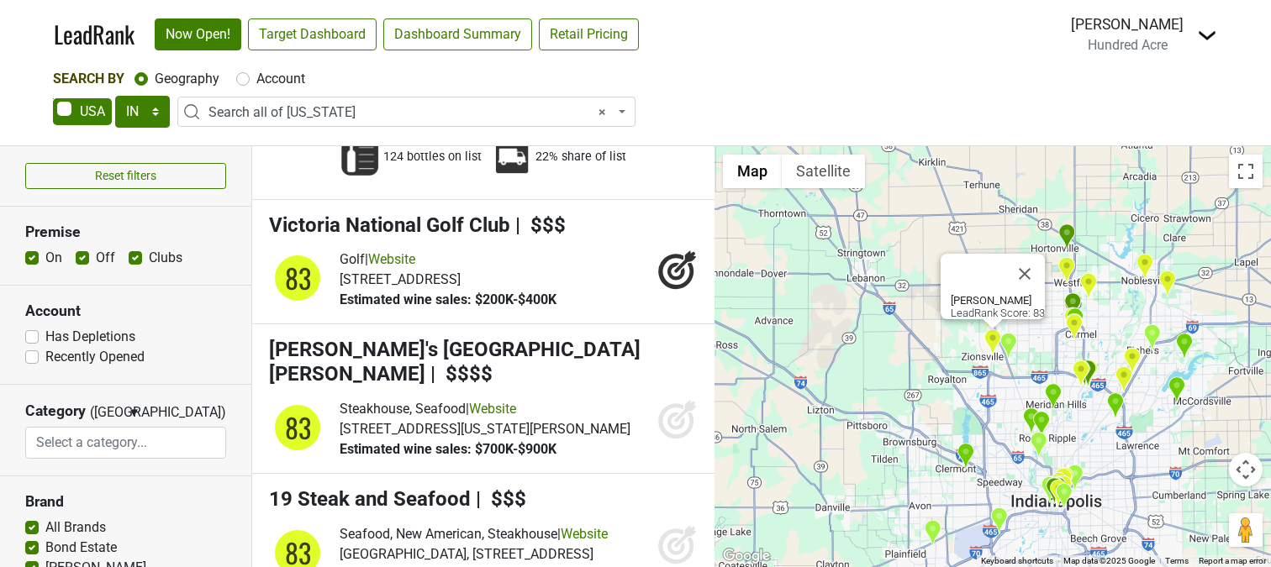
scroll to position [12888, 0]
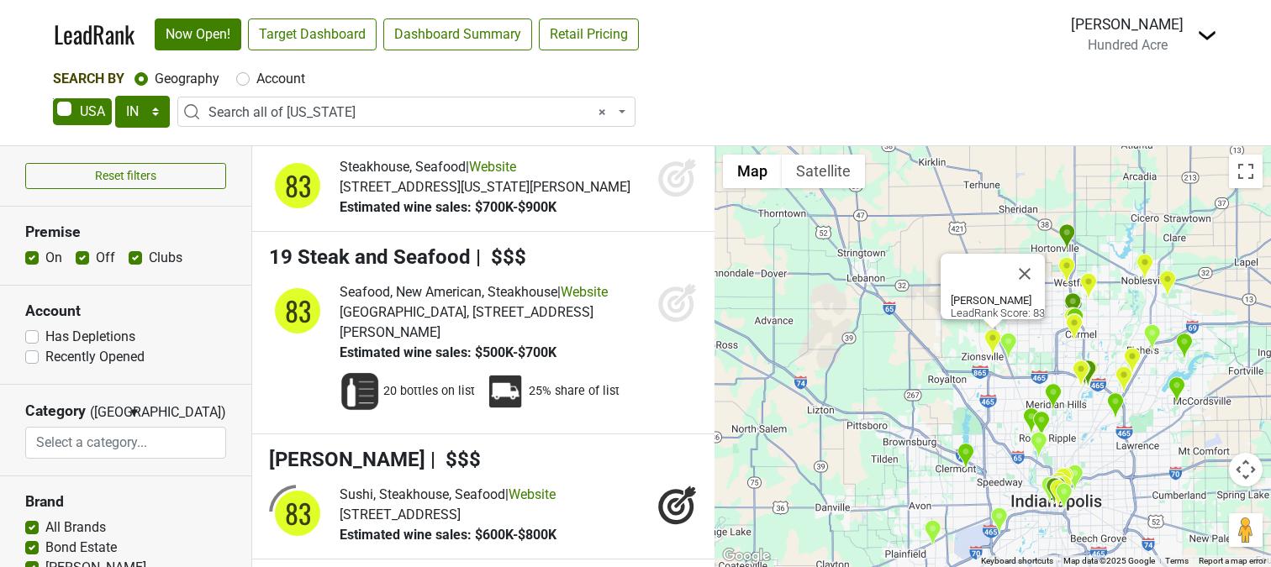
scroll to position [13132, 0]
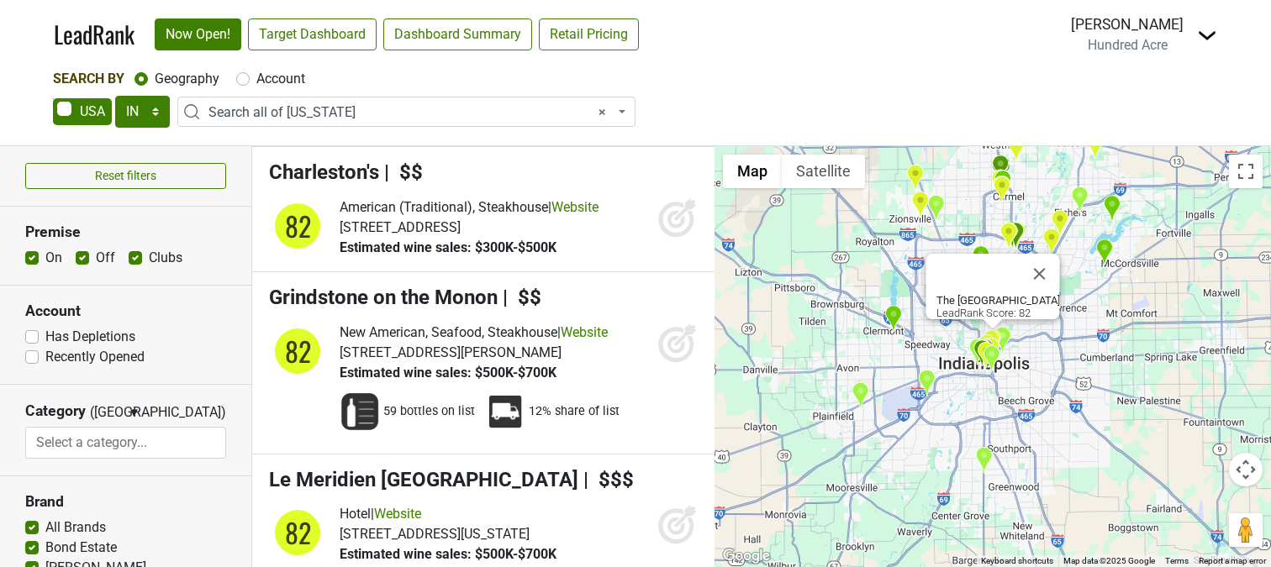
scroll to position [14745, 0]
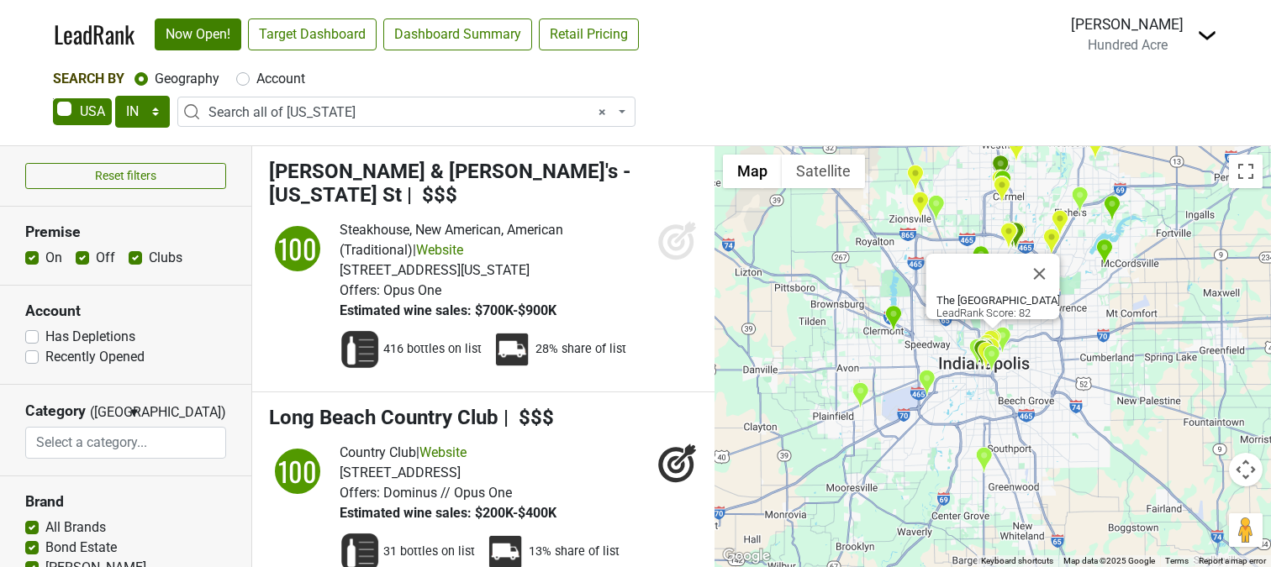
select select "IN"
select select "ALL_IN"
select select
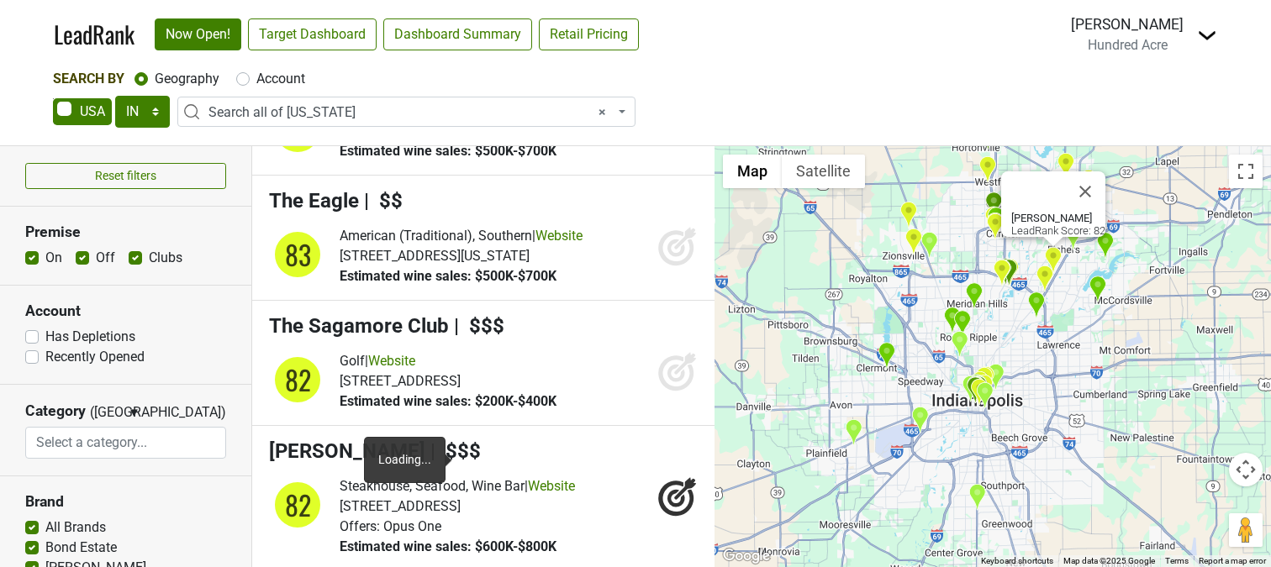
scroll to position [13439, 0]
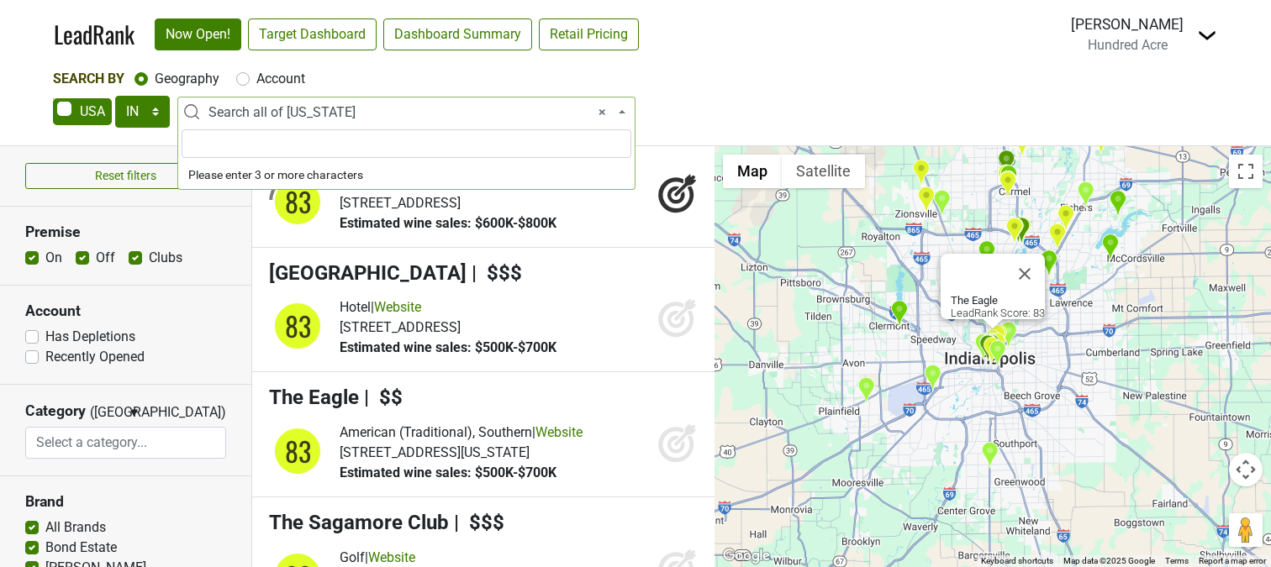
click at [229, 112] on span "× Search all of Indiana" at bounding box center [411, 113] width 406 height 20
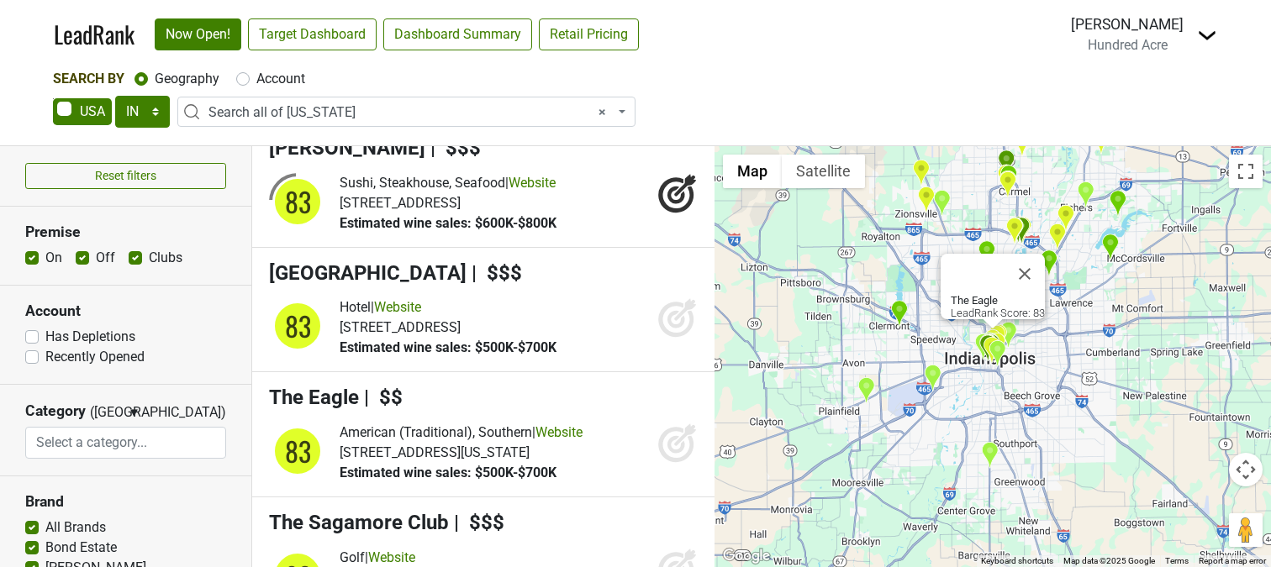
click at [266, 87] on label "Account" at bounding box center [280, 79] width 49 height 20
click at [250, 86] on input "Account" at bounding box center [242, 77] width 13 height 17
radio input "true"
select select
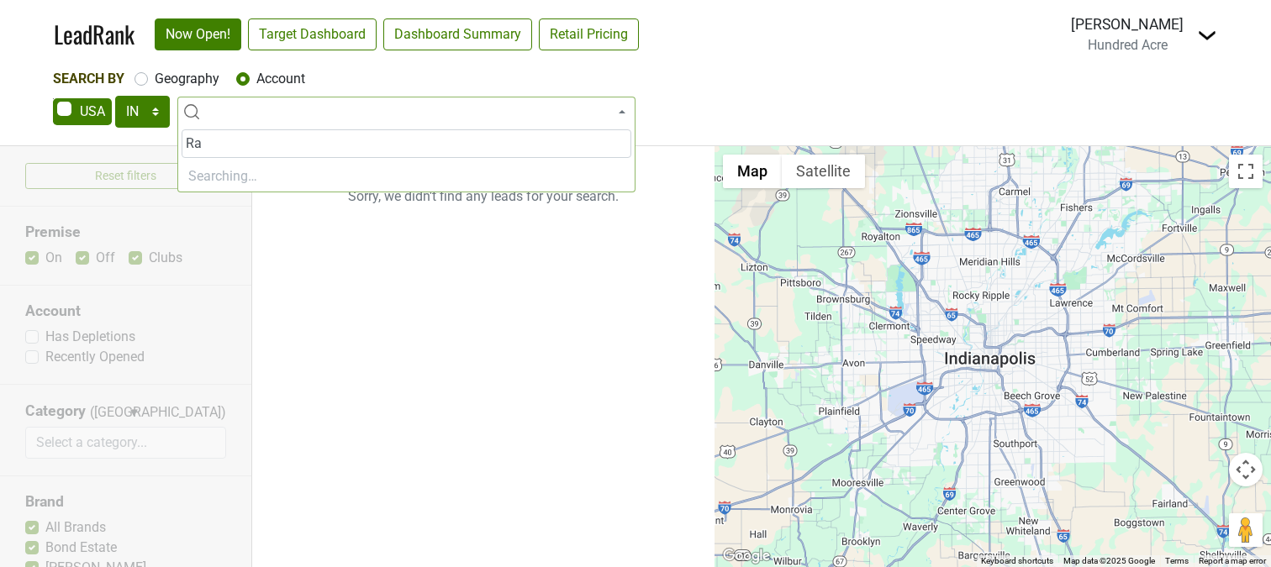
type input "R"
type input "G"
type input "W"
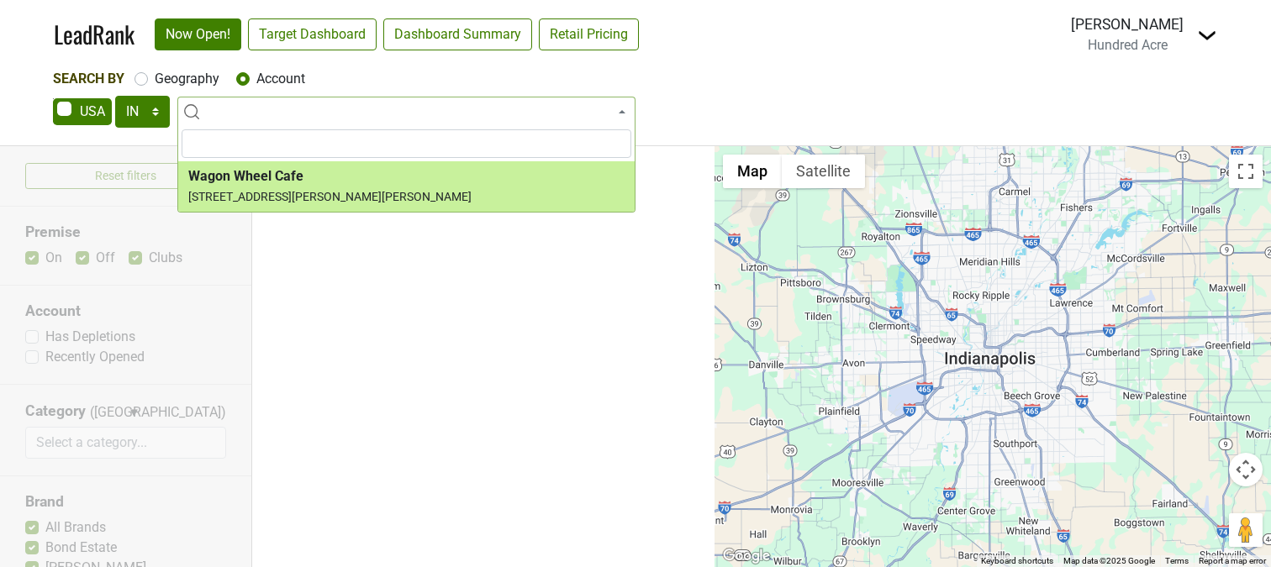
click at [269, 78] on label "Account" at bounding box center [280, 79] width 49 height 20
click at [250, 78] on input "Account" at bounding box center [242, 77] width 13 height 17
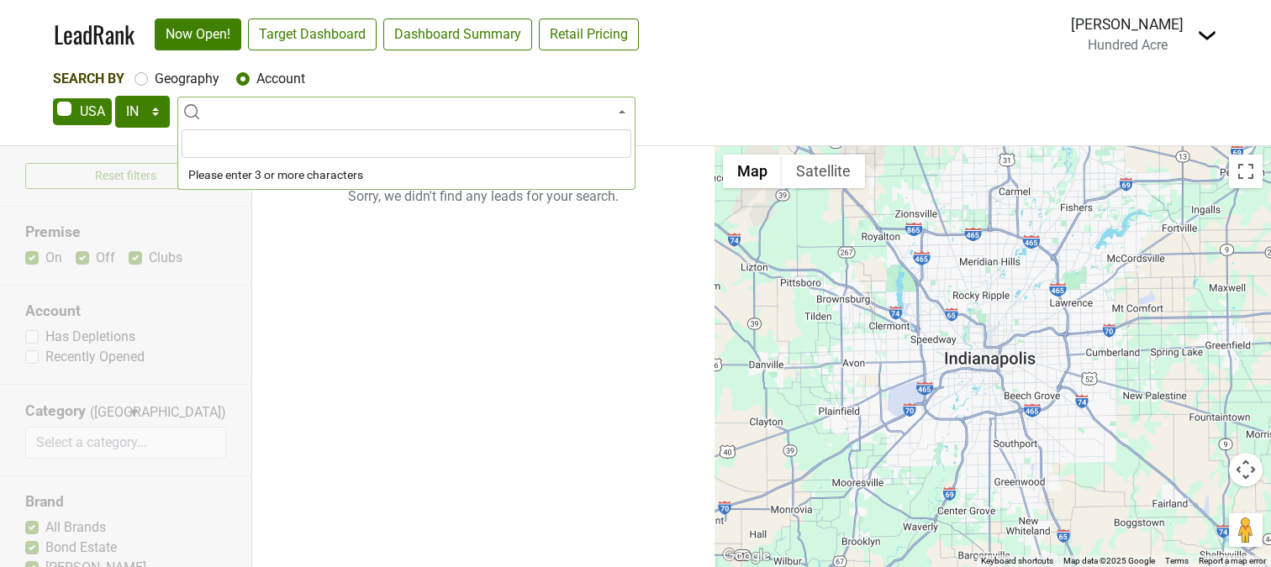
click at [246, 111] on span at bounding box center [406, 112] width 458 height 30
click at [221, 151] on input "search" at bounding box center [407, 143] width 450 height 29
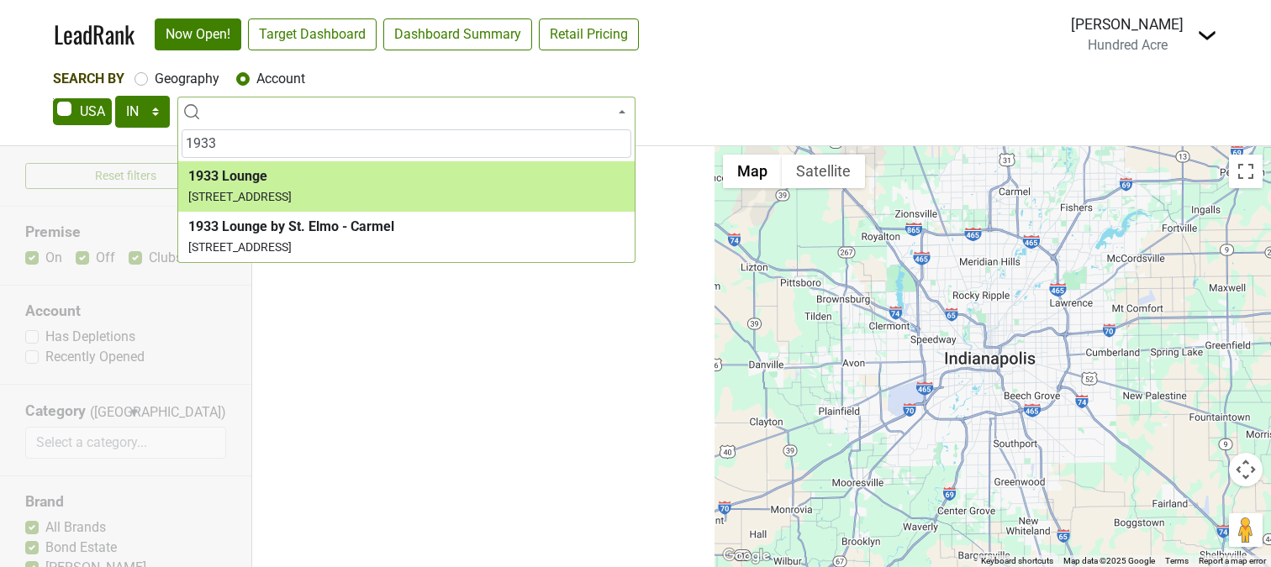
type input "1933"
select select "123925942"
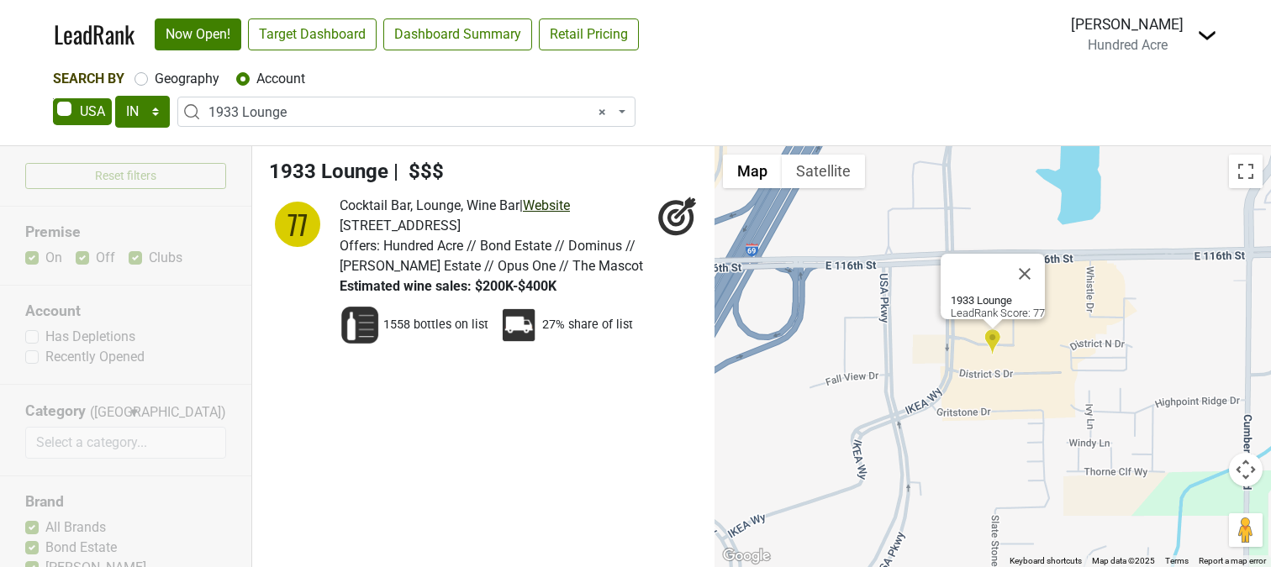
click at [558, 206] on link "Website" at bounding box center [546, 206] width 47 height 16
click at [313, 121] on span "× 1933 Lounge" at bounding box center [411, 113] width 406 height 20
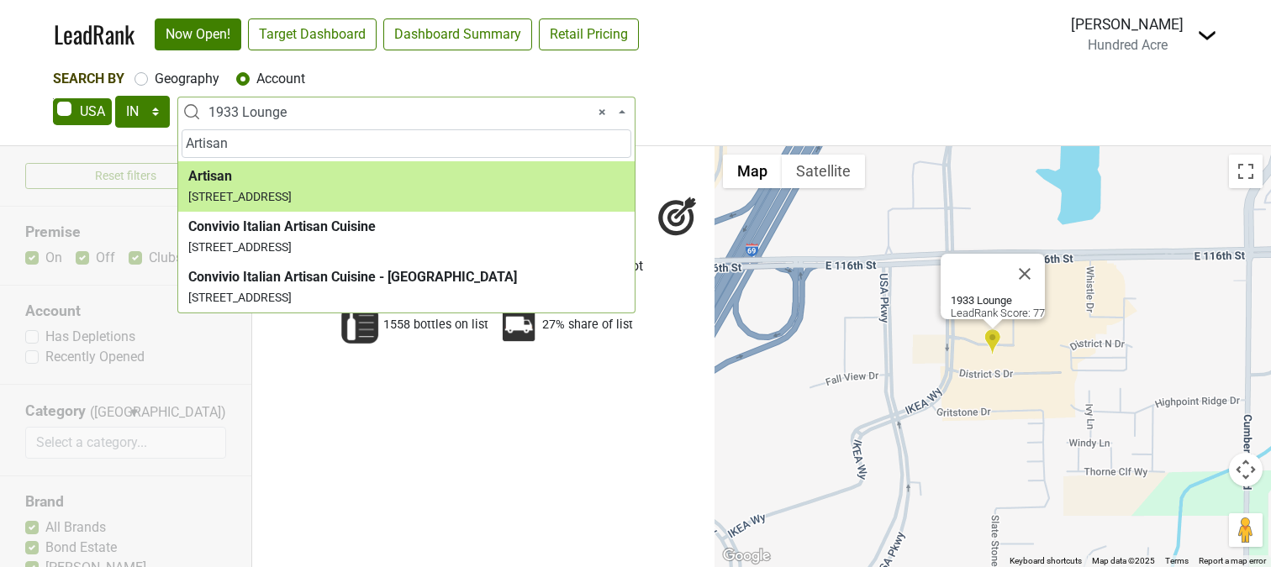
type input "Artisan"
select select "123707692"
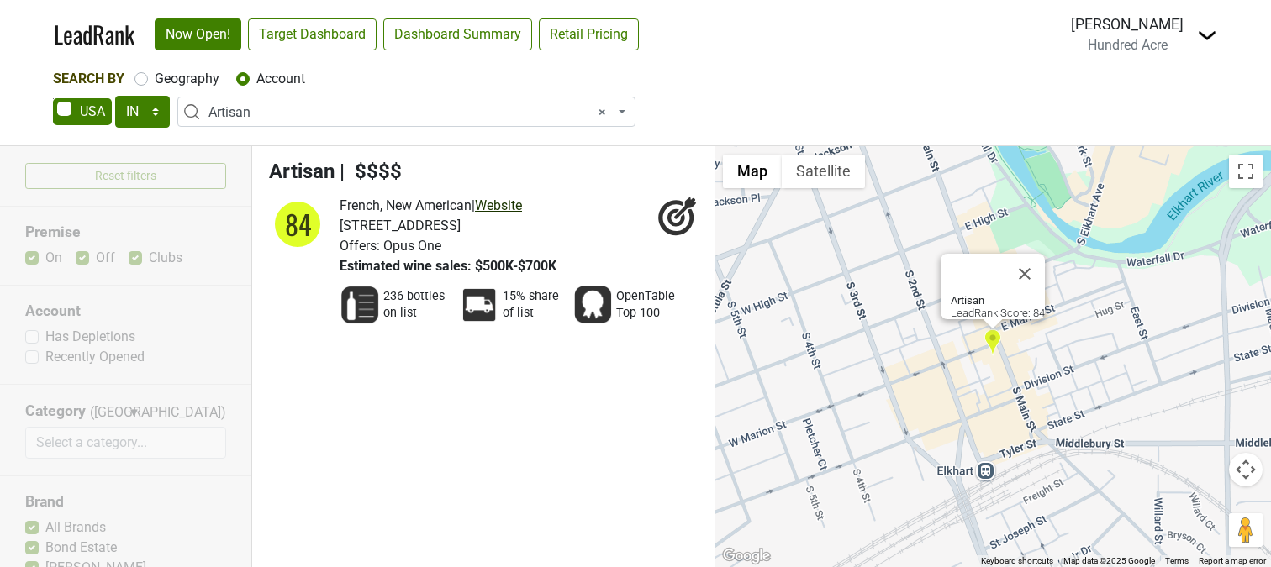
click at [502, 203] on link "Website" at bounding box center [498, 206] width 47 height 16
click at [276, 113] on span "× Artisan" at bounding box center [411, 113] width 406 height 20
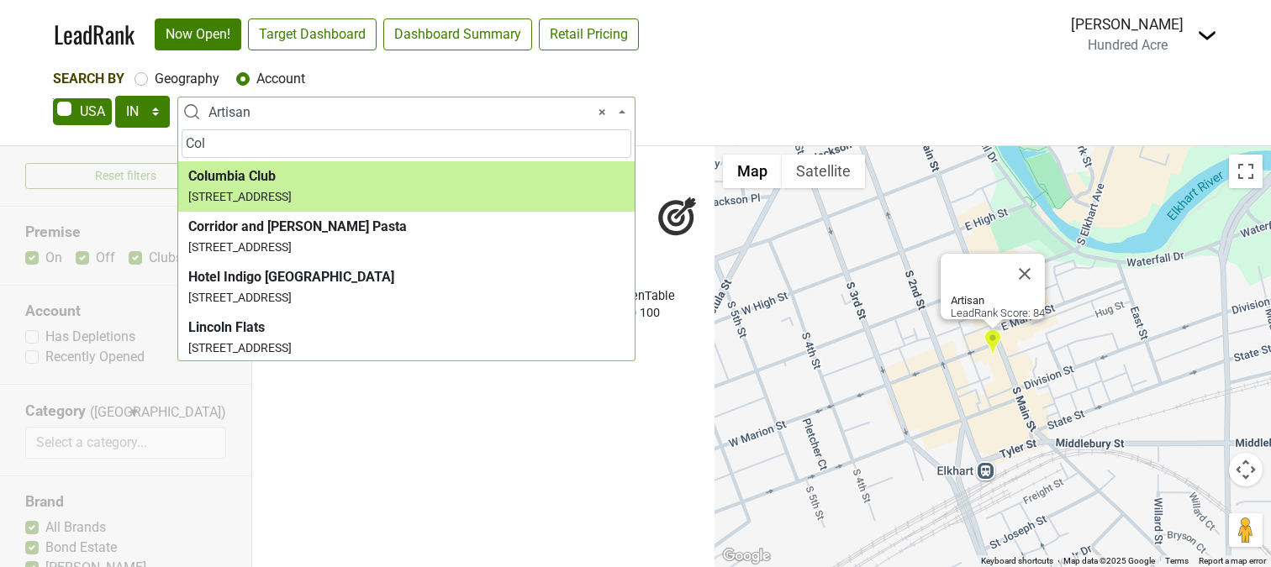
type input "Col"
select select "123801711"
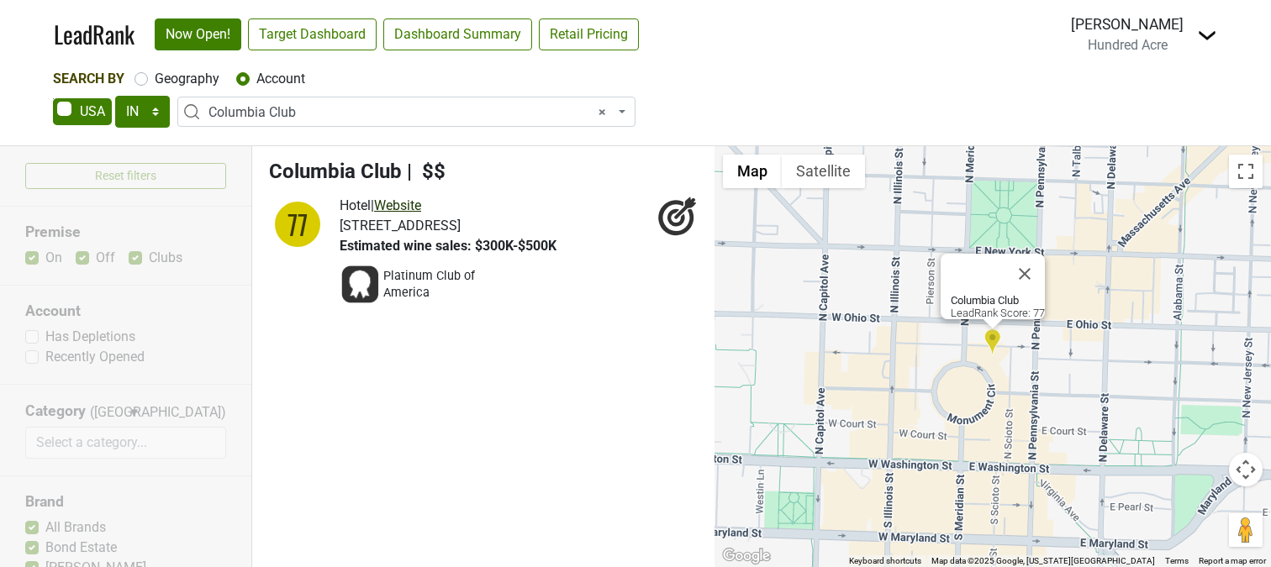
click at [408, 206] on link "Website" at bounding box center [397, 206] width 47 height 16
click at [253, 106] on span "× Columbia Club" at bounding box center [411, 113] width 406 height 20
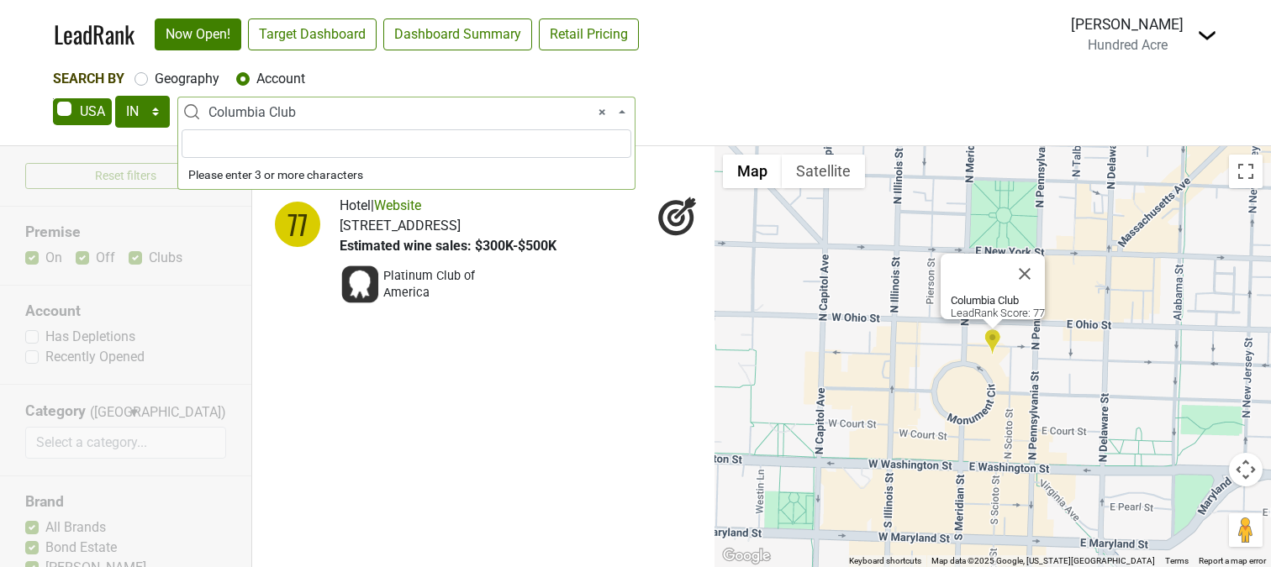
click at [253, 106] on span "× Columbia Club" at bounding box center [411, 113] width 406 height 20
type input "Crown"
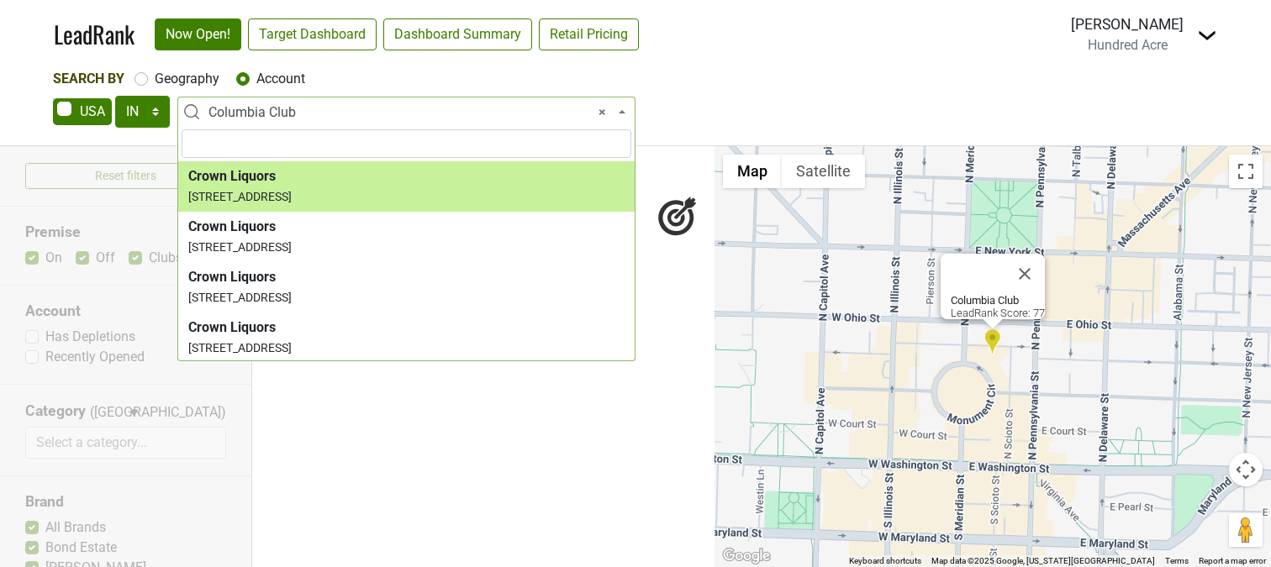
select select "123707356"
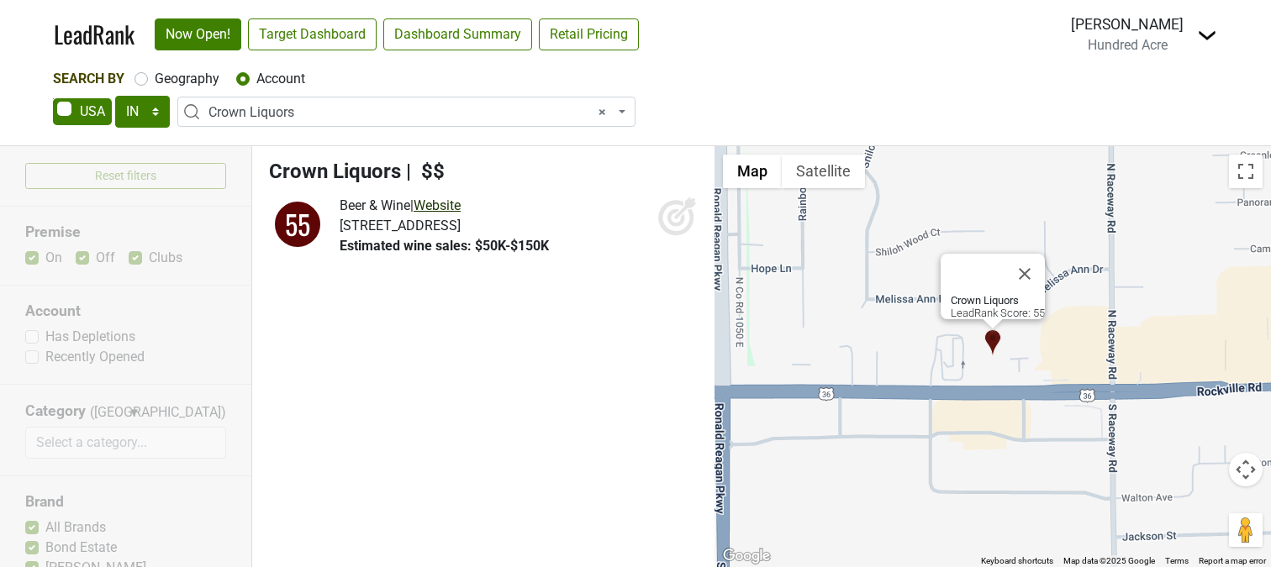
click at [455, 206] on link "Website" at bounding box center [437, 206] width 47 height 16
click at [315, 113] on span "× Crown Liquors" at bounding box center [411, 113] width 406 height 20
click at [315, 112] on span "× Crown Liquors" at bounding box center [411, 113] width 406 height 20
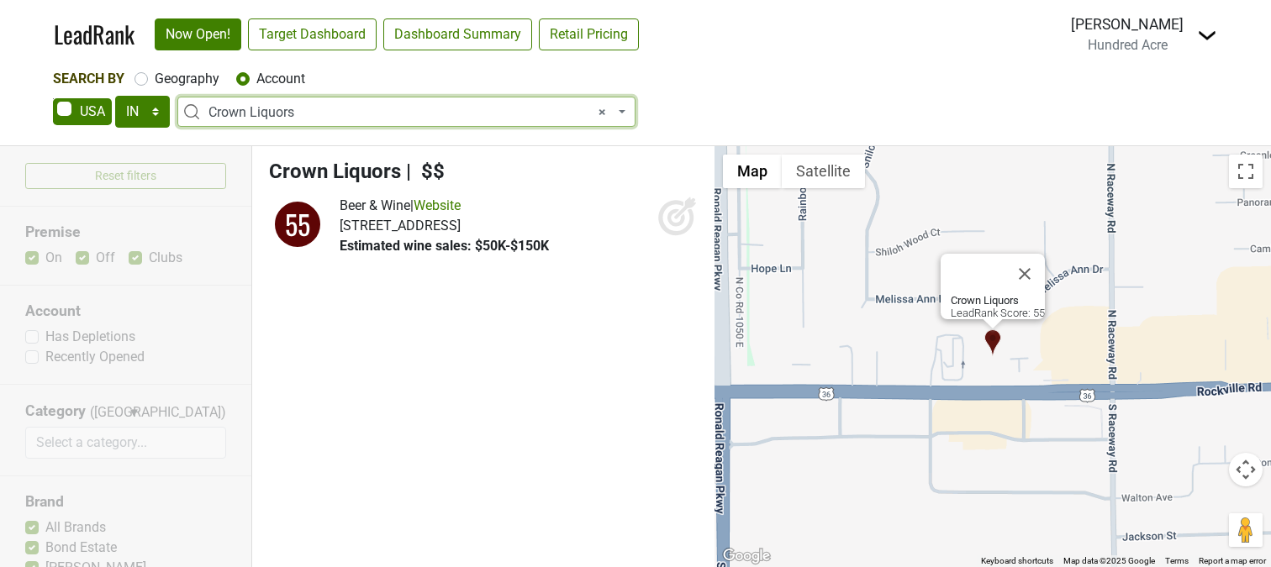
click at [316, 112] on span "× Crown Liquors" at bounding box center [411, 113] width 406 height 20
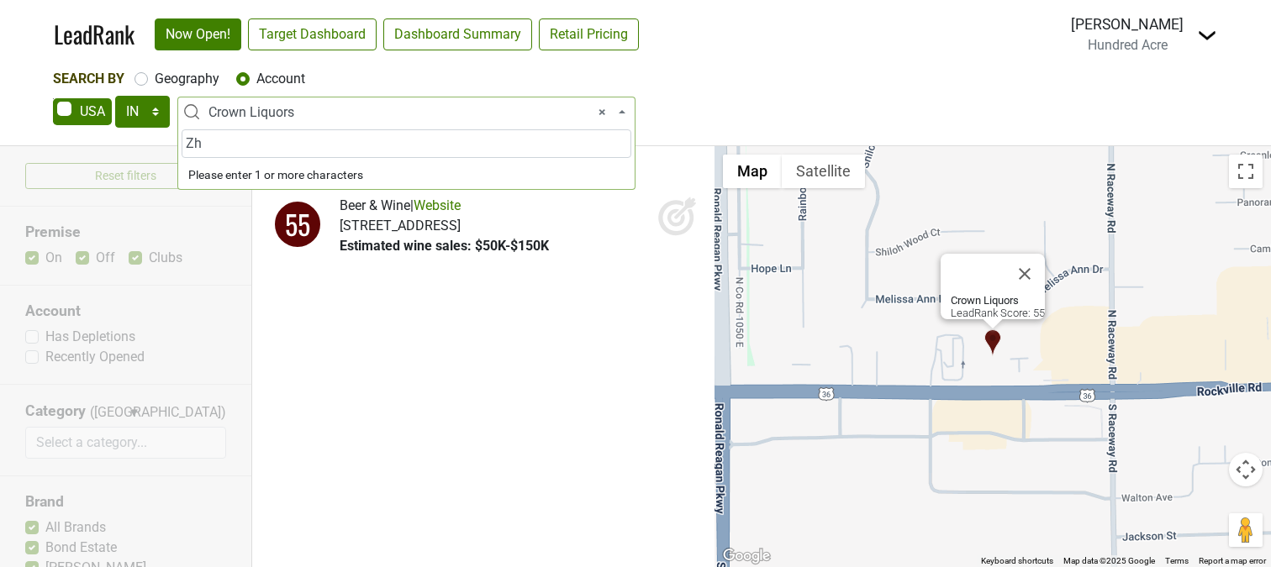
type input "Z"
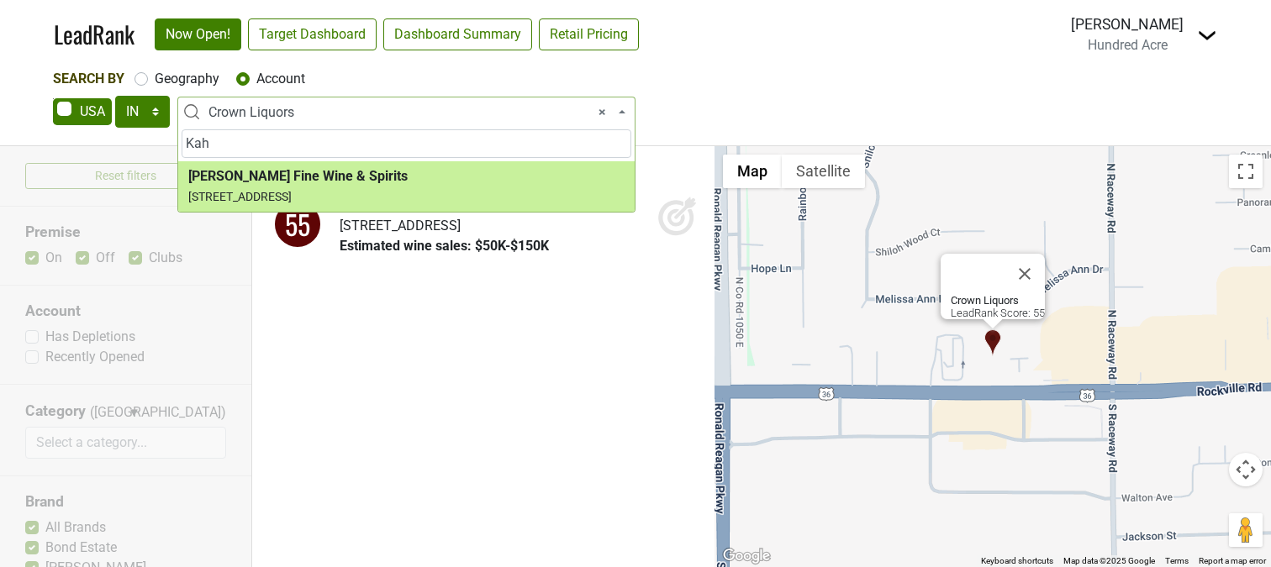
type input "Kah"
select select "123707154"
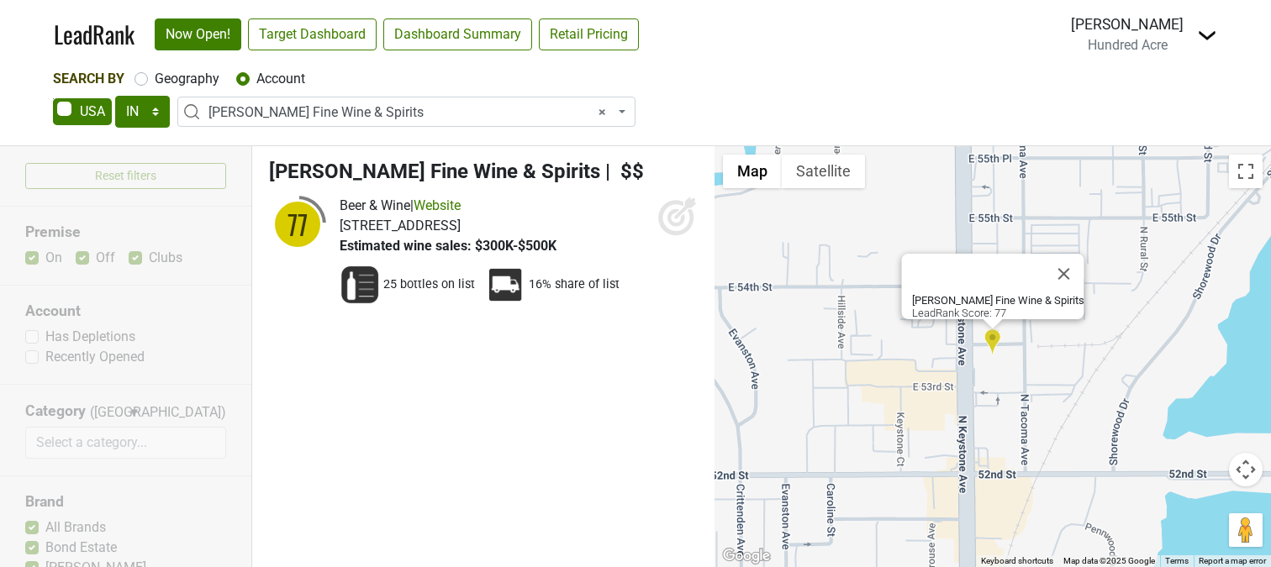
click at [686, 220] on icon at bounding box center [677, 216] width 40 height 40
click at [312, 113] on span "× Kahn's Fine Wine & Spirits" at bounding box center [411, 113] width 406 height 20
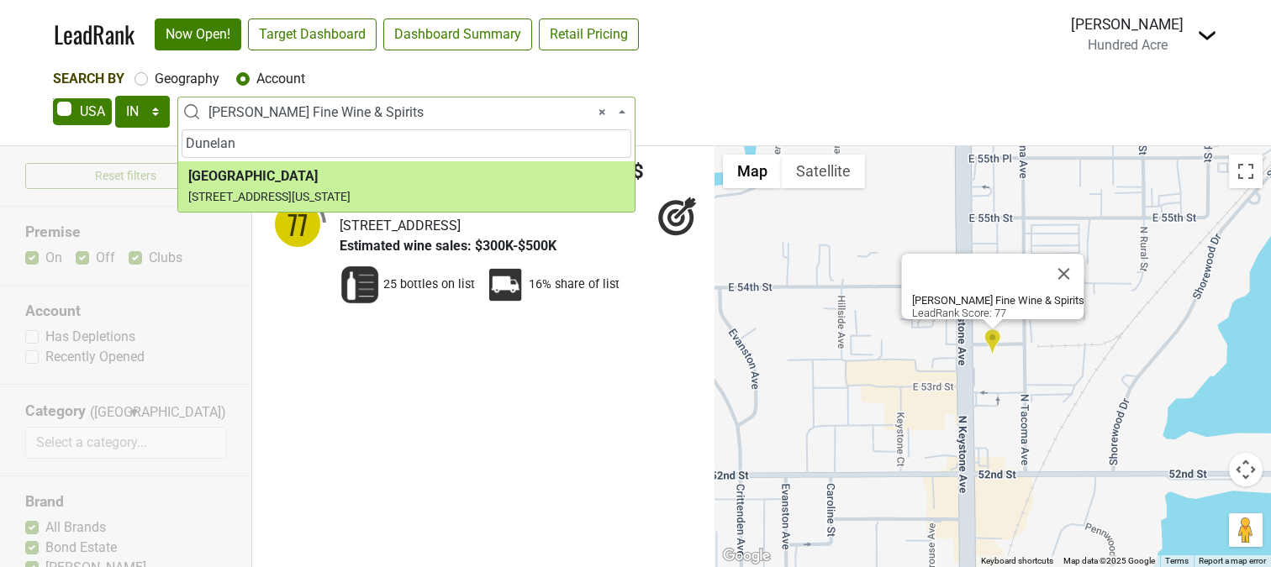
type input "Dunelan"
select select "123706999"
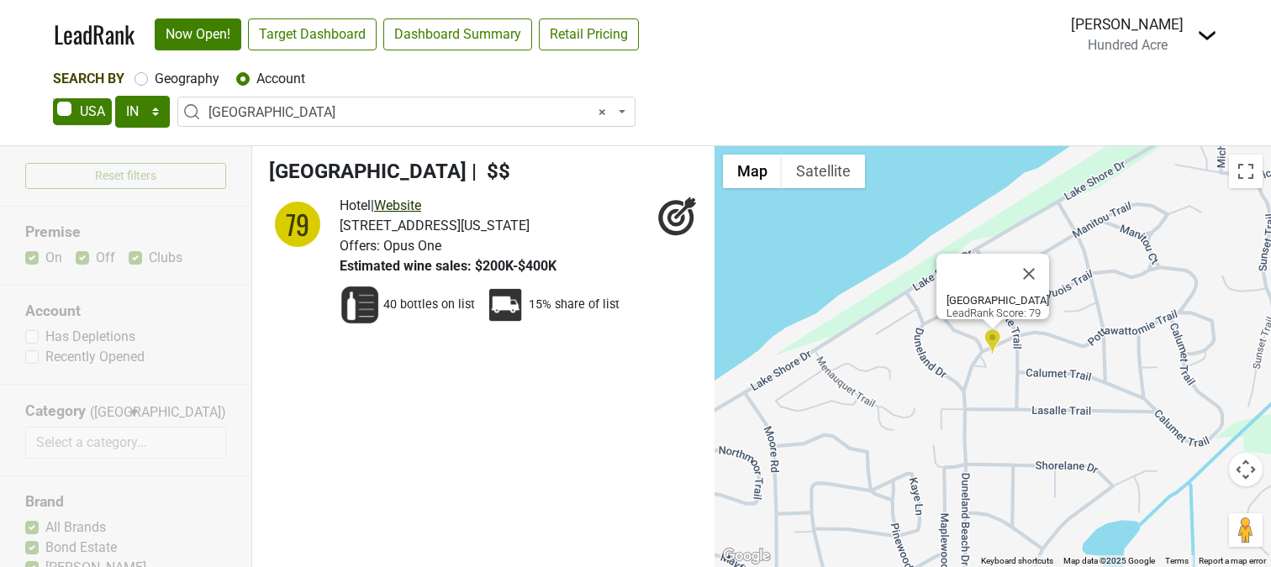
click at [419, 207] on link "Website" at bounding box center [397, 206] width 47 height 16
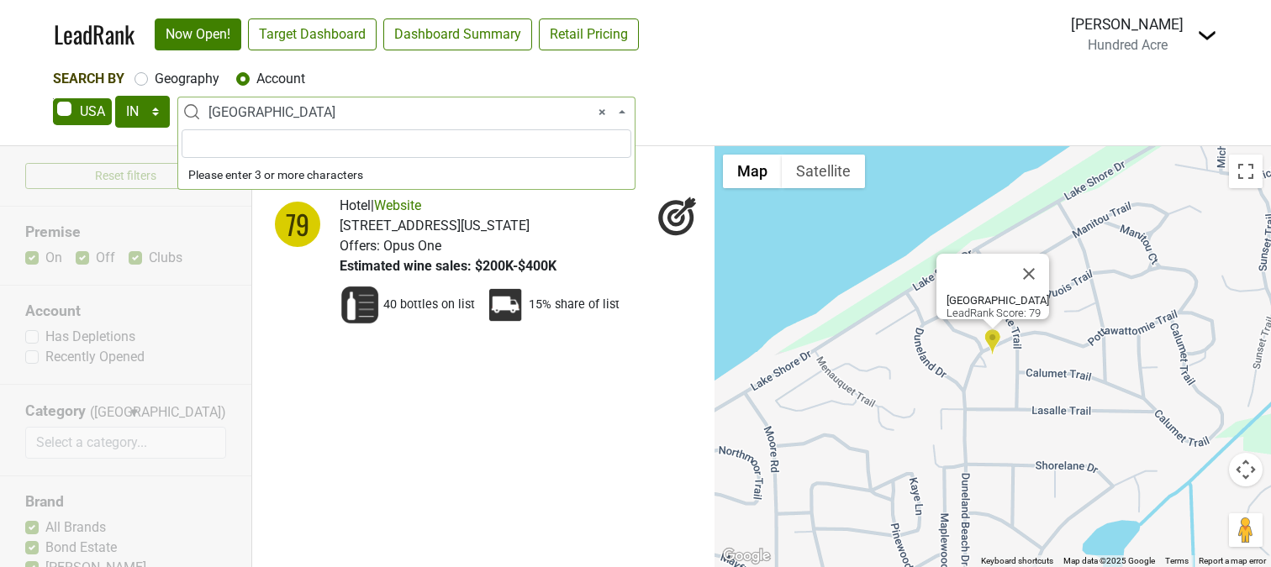
click at [252, 117] on span "× Duneland Beach Inn" at bounding box center [411, 113] width 406 height 20
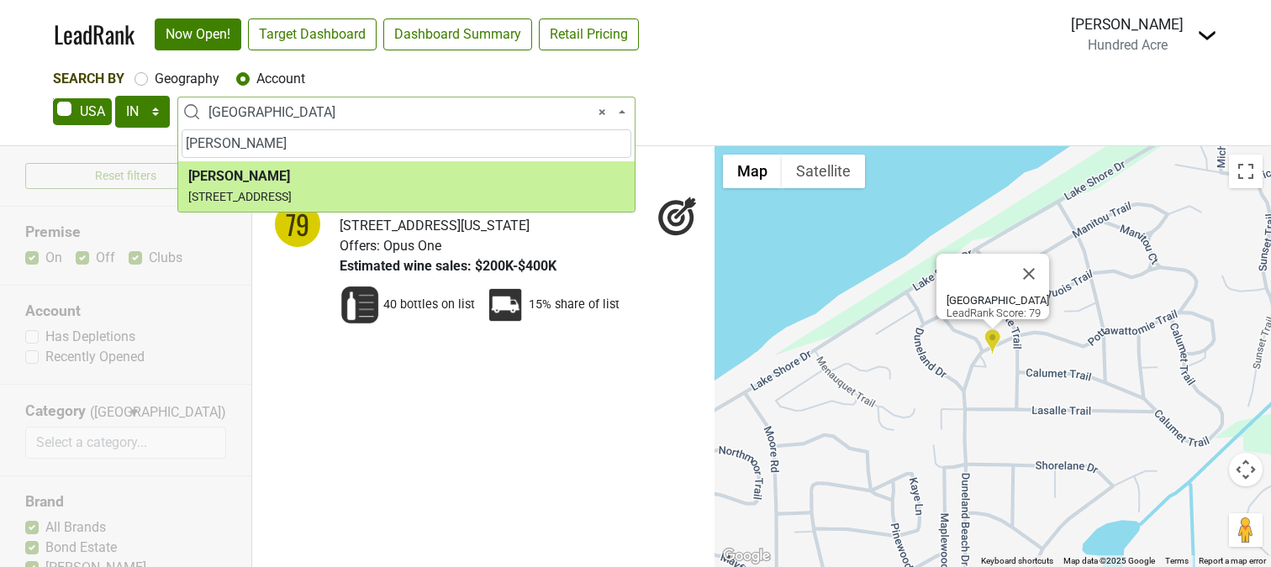
type input "Peterson"
select select "123707158"
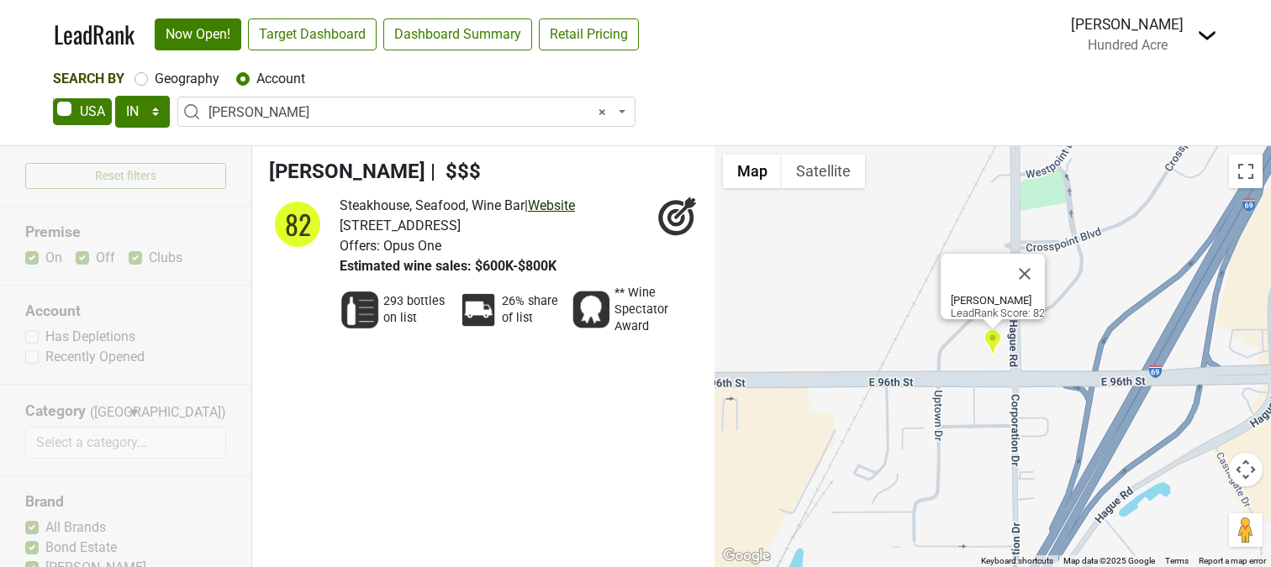
click at [564, 206] on link "Website" at bounding box center [551, 206] width 47 height 16
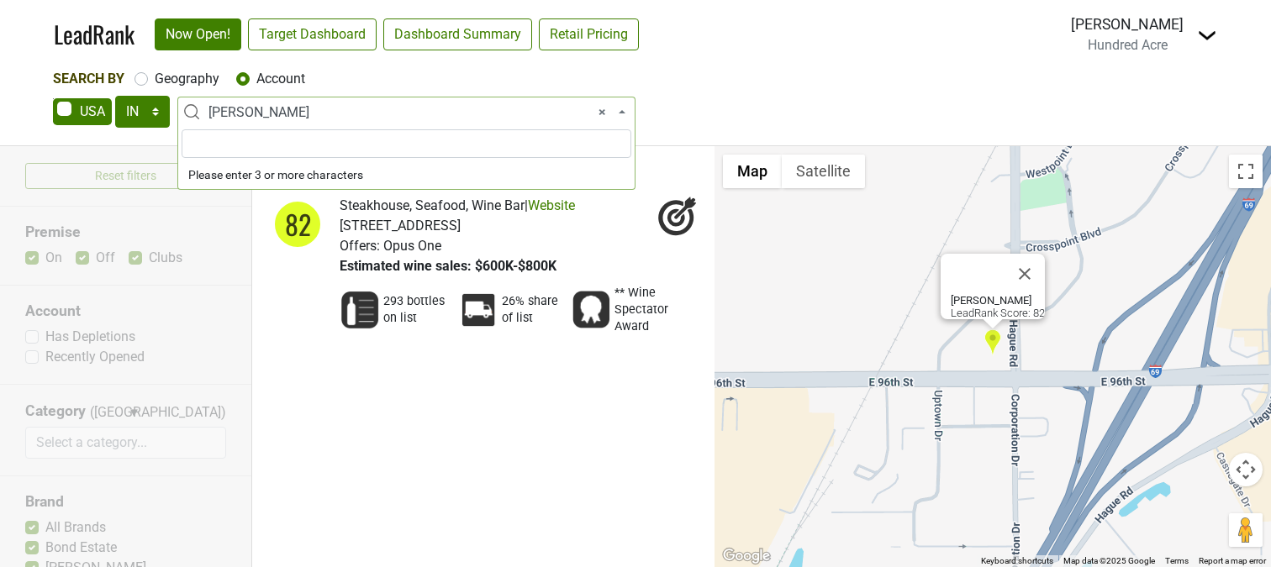
click at [303, 113] on span "× Peterson's" at bounding box center [411, 113] width 406 height 20
type input "Truff"
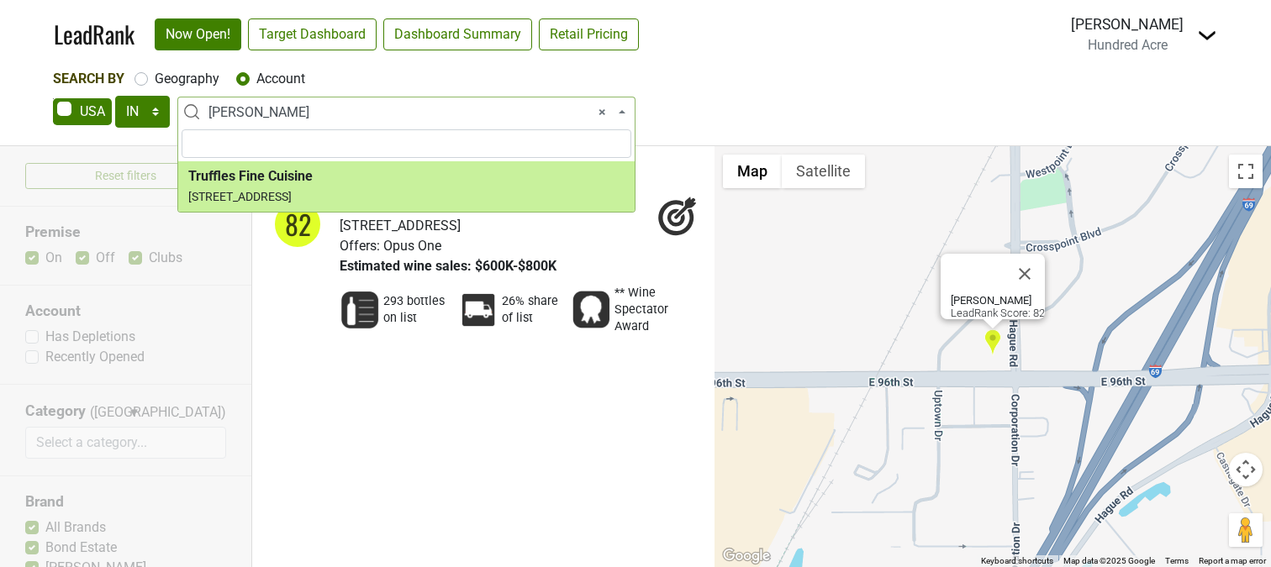
select select "123607792"
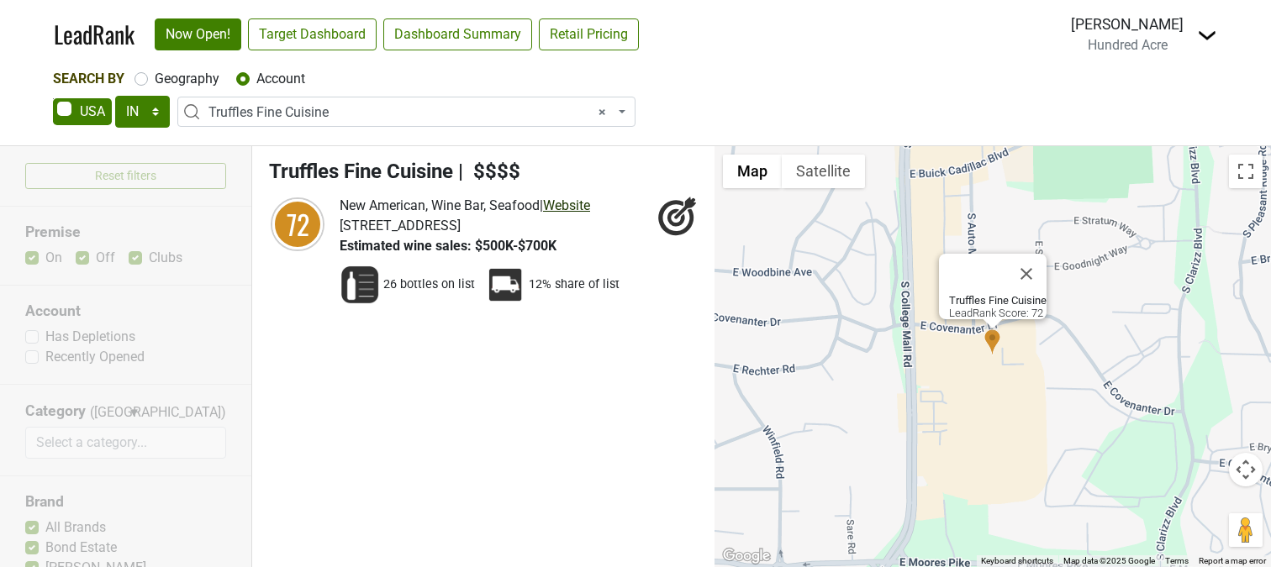
click at [584, 205] on link "Website" at bounding box center [566, 206] width 47 height 16
click at [329, 112] on span "× Truffles Fine Cuisine" at bounding box center [411, 113] width 406 height 20
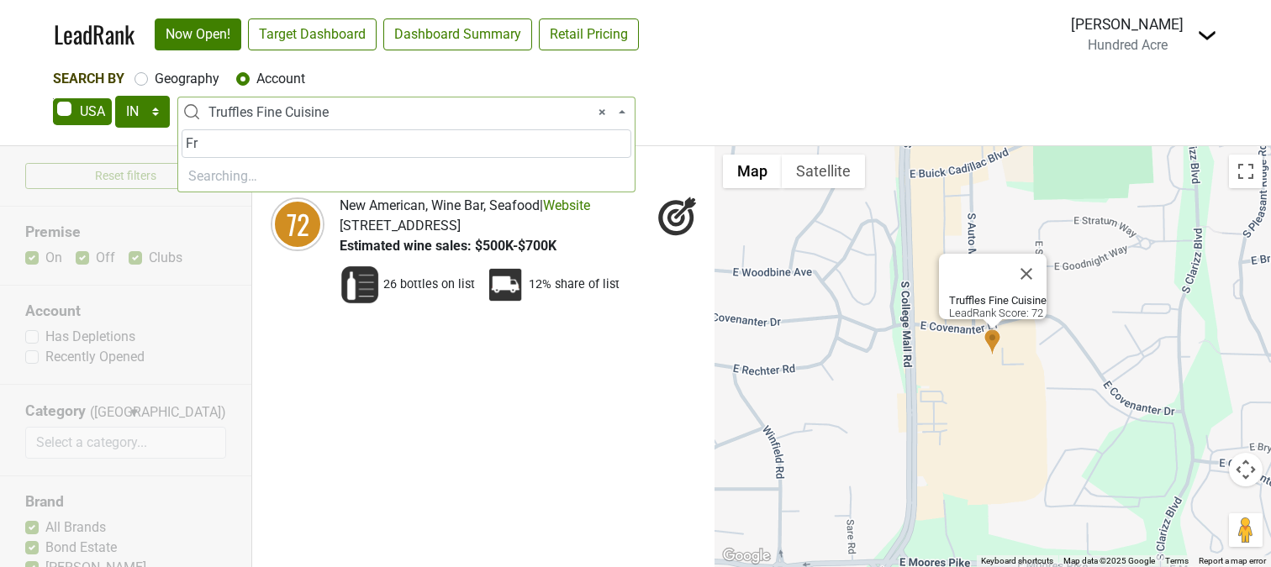
type input "F"
click at [703, 87] on div "Search By Geography Account" at bounding box center [635, 79] width 1165 height 20
click at [233, 111] on span "× Truffles Fine Cuisine" at bounding box center [411, 113] width 406 height 20
select select
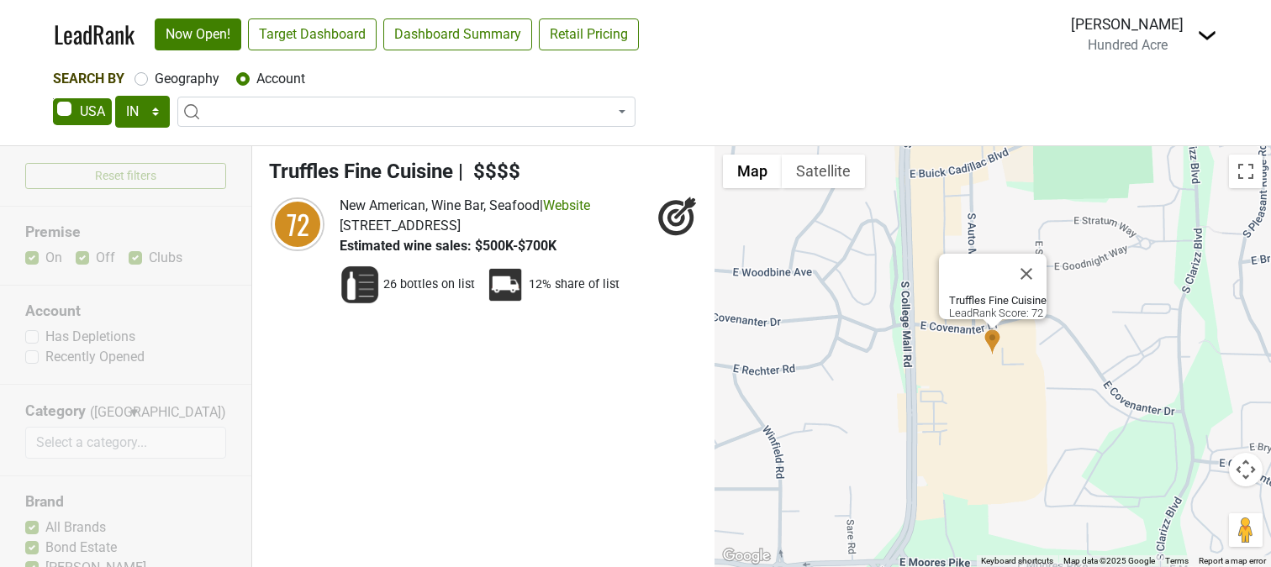
click at [561, 360] on ul "Truffles Fine Cuisine | $$$$ 72 New American, Wine Bar, Seafood | Website" at bounding box center [483, 356] width 462 height 421
click at [972, 397] on div "Truffles Fine Cuisine LeadRank Score: 72" at bounding box center [992, 356] width 556 height 421
drag, startPoint x: 1032, startPoint y: 261, endPoint x: 1023, endPoint y: 271, distance: 13.7
click at [1032, 261] on button "Close" at bounding box center [1026, 274] width 40 height 40
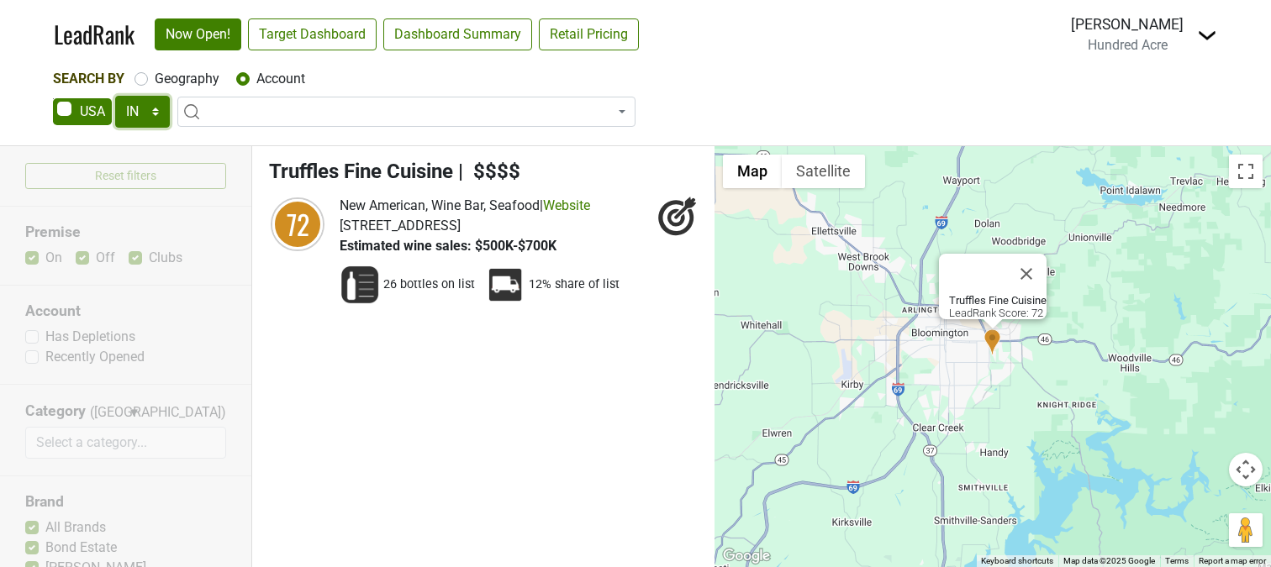
click at [139, 110] on select "AK AL AR AZ CA CO CT DC DE FL GA HI IA ID IL IN KS KY LA MA MD ME MI MN MO MS M…" at bounding box center [142, 112] width 55 height 32
click at [115, 96] on select "AK AL AR AZ CA CO CT DC DE FL GA HI IA ID IL IN KS KY LA MA MD ME MI MN MO MS M…" at bounding box center [142, 112] width 55 height 32
click at [197, 85] on label "Geography" at bounding box center [187, 79] width 65 height 20
click at [148, 85] on input "Geography" at bounding box center [140, 77] width 13 height 17
radio input "true"
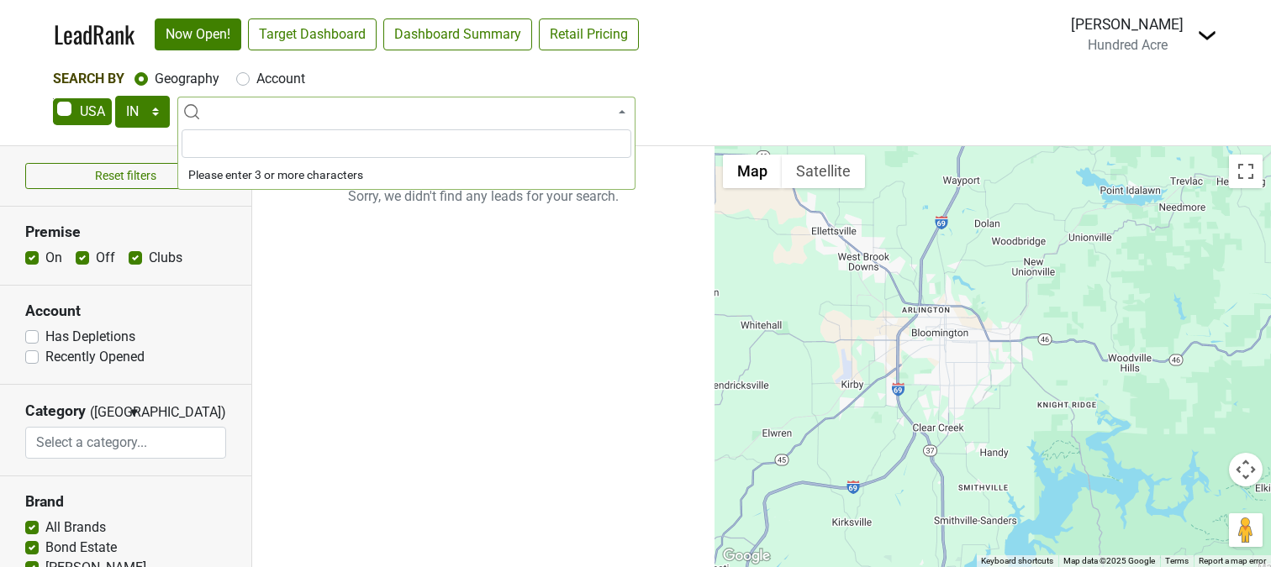
click at [542, 309] on ul "Sorry, we didn't find any leads for your search." at bounding box center [483, 356] width 462 height 421
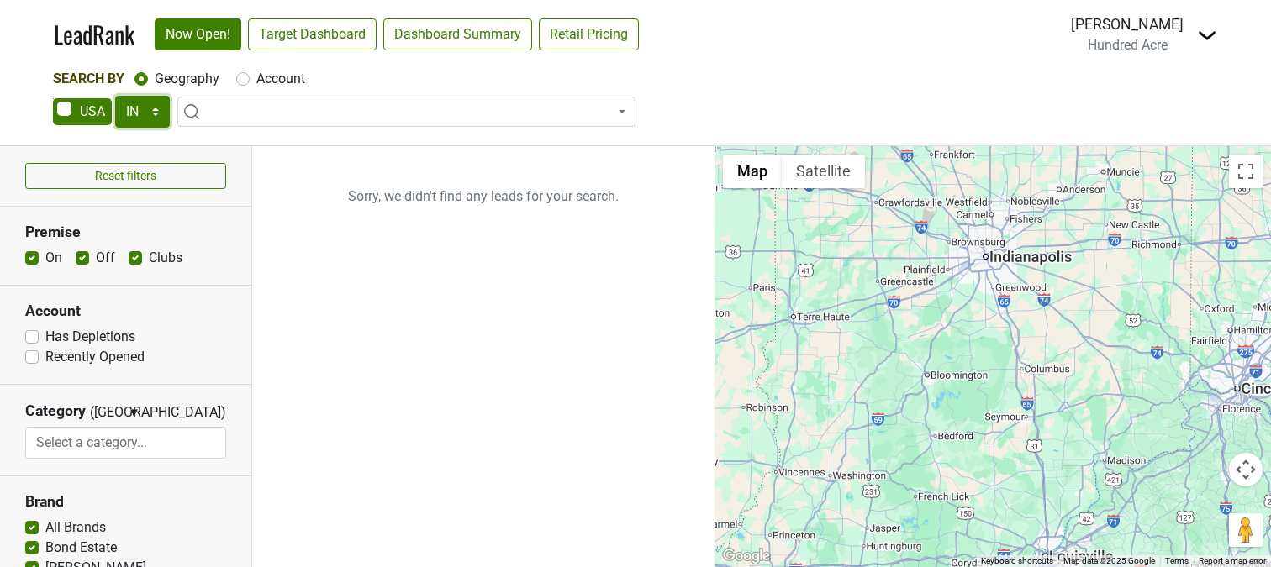
click at [149, 108] on select "AK AL AR AZ CA CO CT DC DE FL GA HI IA ID IL IN KS KY LA MA MD ME MI MN MO MS M…" at bounding box center [142, 112] width 55 height 32
click at [115, 96] on select "AK AL AR AZ CA CO CT DC DE FL GA HI IA ID IL IN KS KY LA MA MD ME MI MN MO MS M…" at bounding box center [142, 112] width 55 height 32
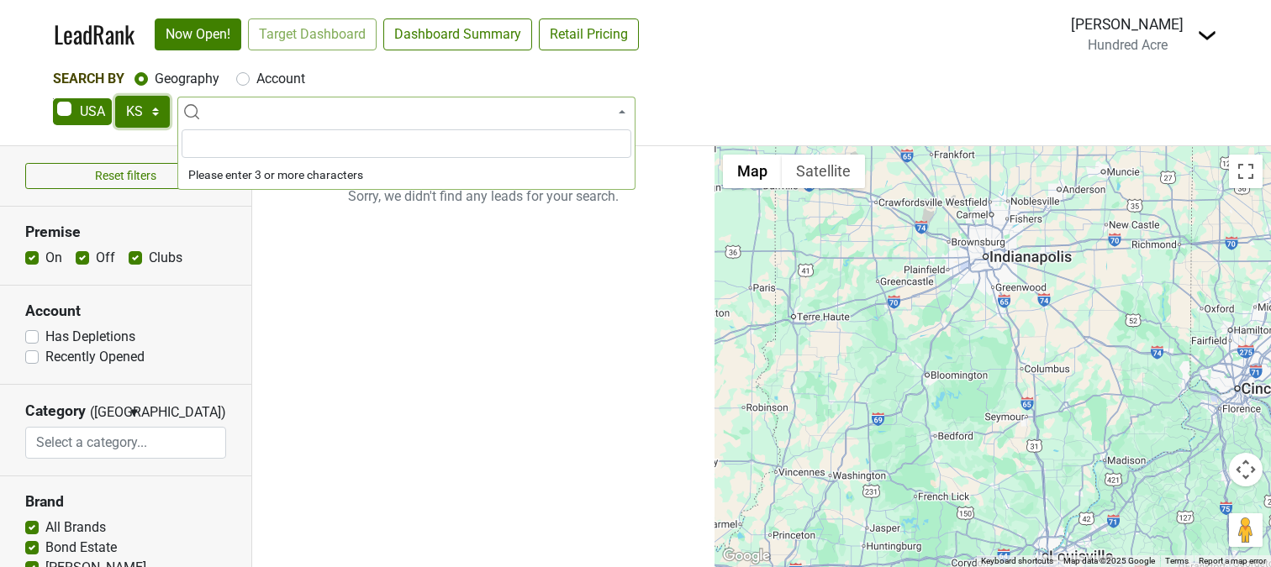
click at [151, 117] on select "AK AL AR AZ CA CO CT DC DE FL GA HI IA ID IL IN KS KY LA MA MD ME MI MN MO MS M…" at bounding box center [142, 112] width 55 height 32
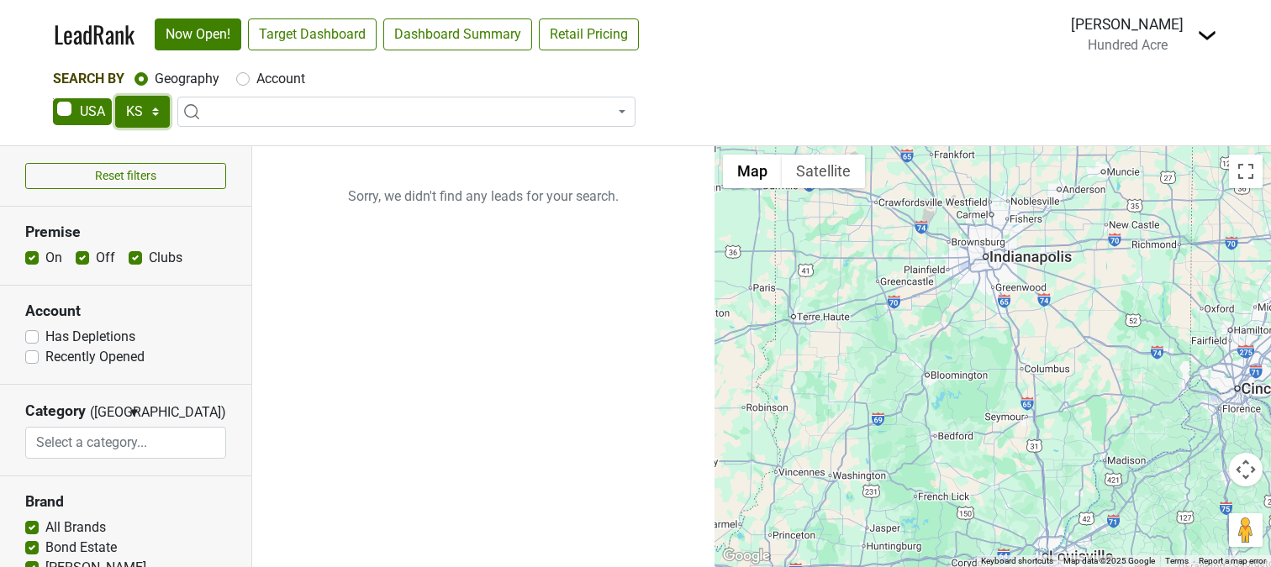
select select "IN"
click at [115, 96] on select "AK AL AR AZ CA CO CT DC DE FL GA HI IA ID IL IN KS KY LA MA MD ME MI MN MO MS M…" at bounding box center [142, 112] width 55 height 32
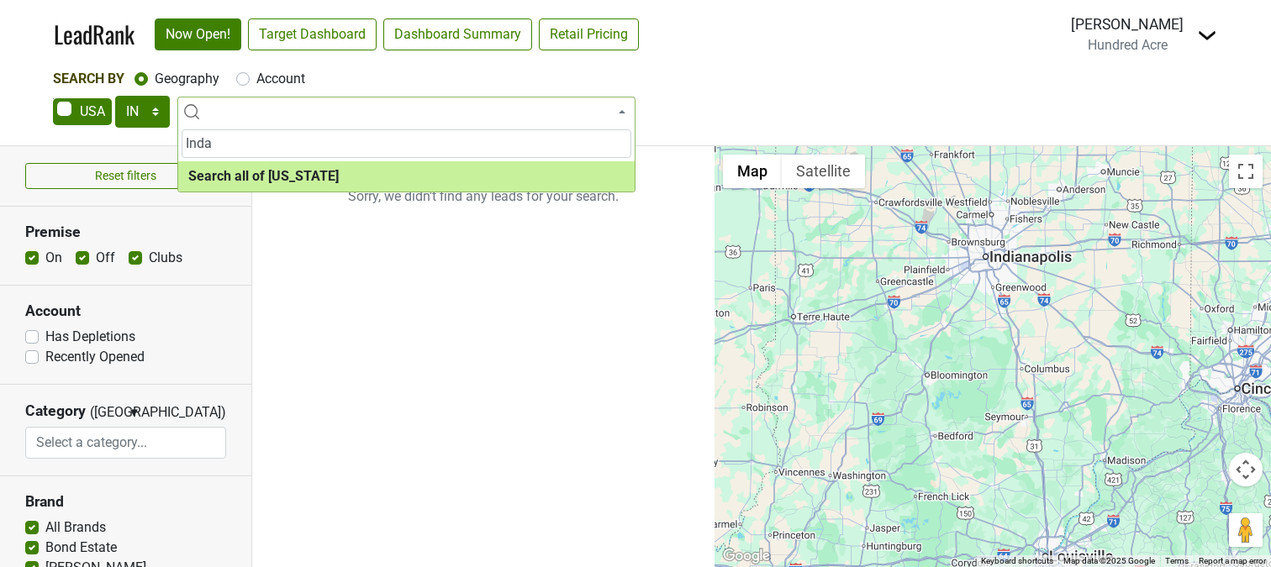
type input "Inda"
select select "ALL_IN"
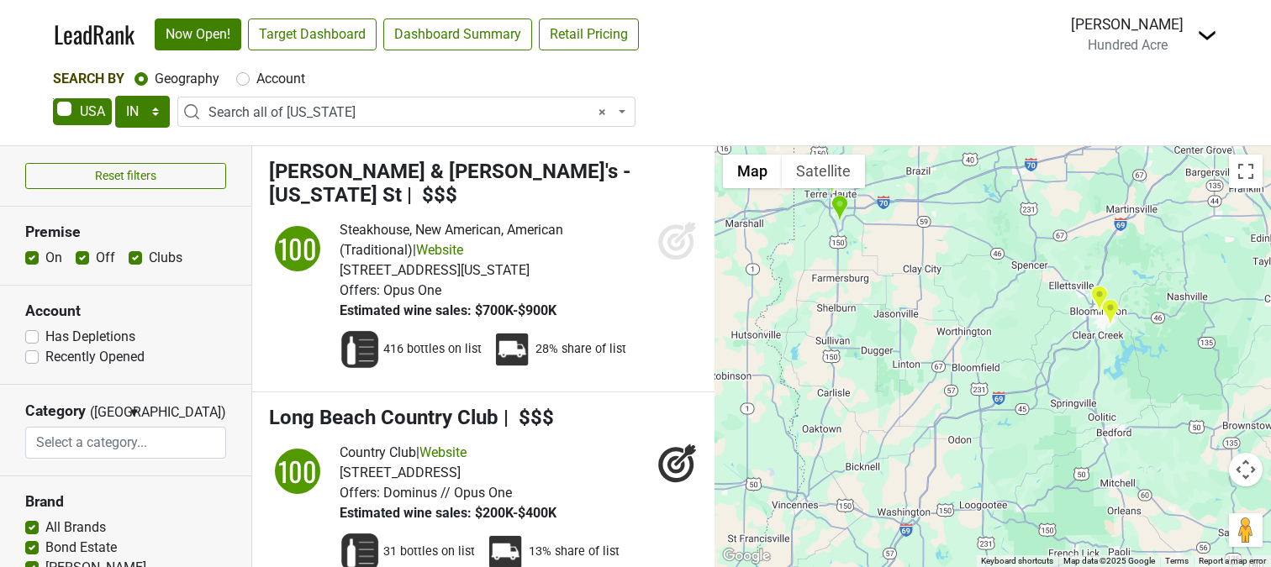
drag, startPoint x: 977, startPoint y: 283, endPoint x: 1075, endPoint y: 393, distance: 147.6
click at [1075, 393] on div at bounding box center [992, 356] width 556 height 421
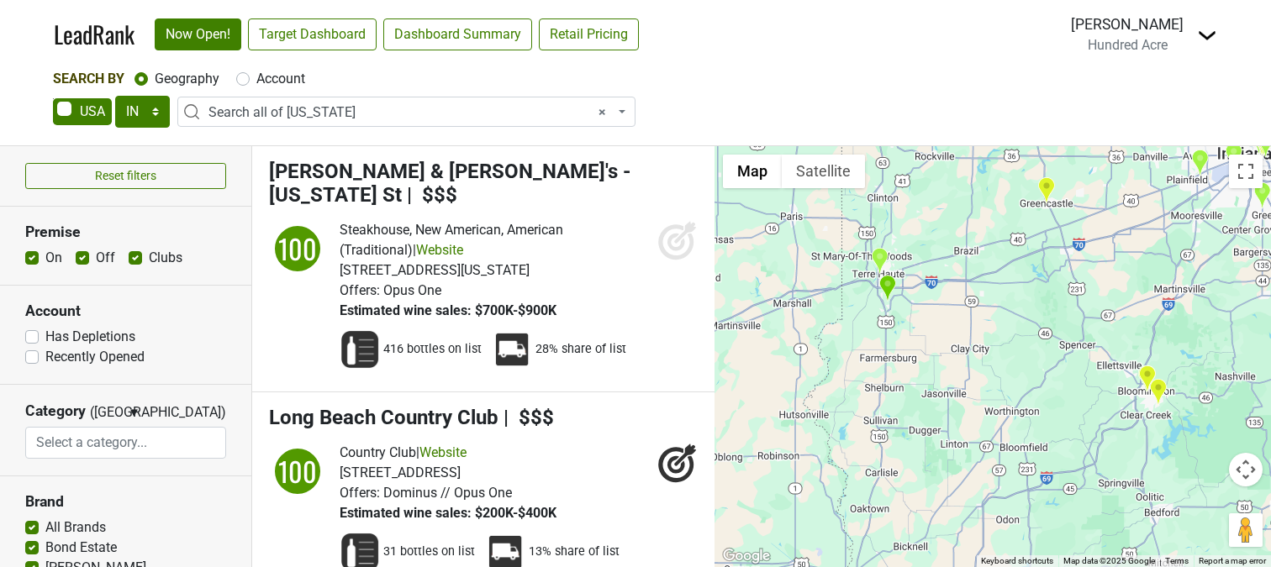
drag, startPoint x: 933, startPoint y: 284, endPoint x: 930, endPoint y: 323, distance: 38.8
click at [984, 377] on div at bounding box center [992, 356] width 556 height 421
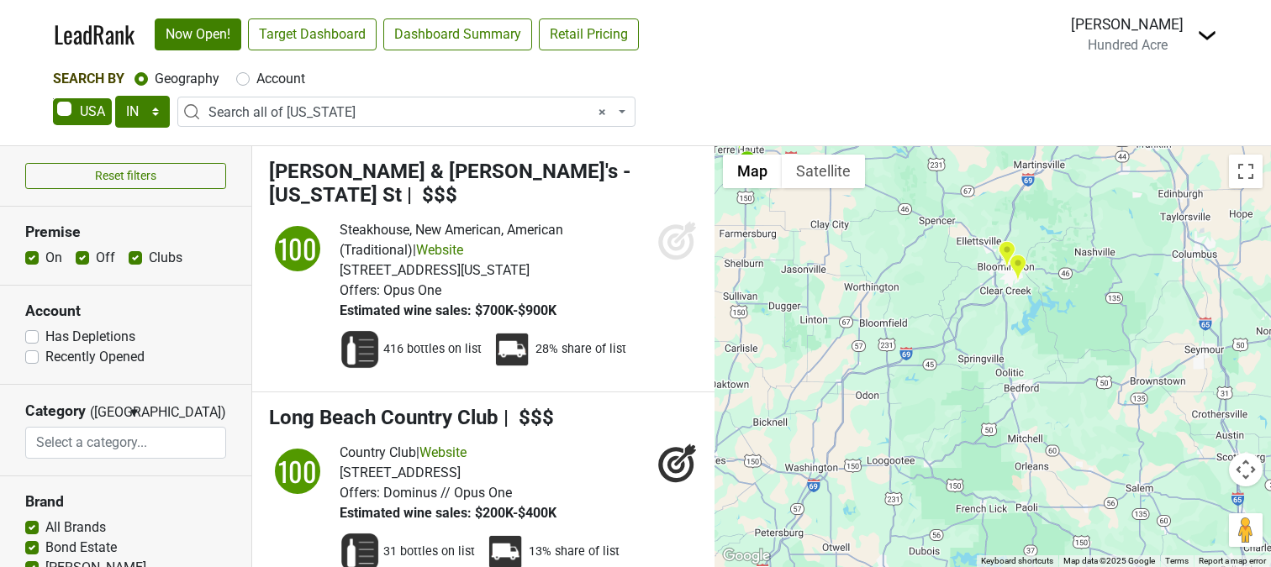
drag, startPoint x: 924, startPoint y: 331, endPoint x: 885, endPoint y: 302, distance: 48.6
click at [885, 302] on div at bounding box center [992, 356] width 556 height 421
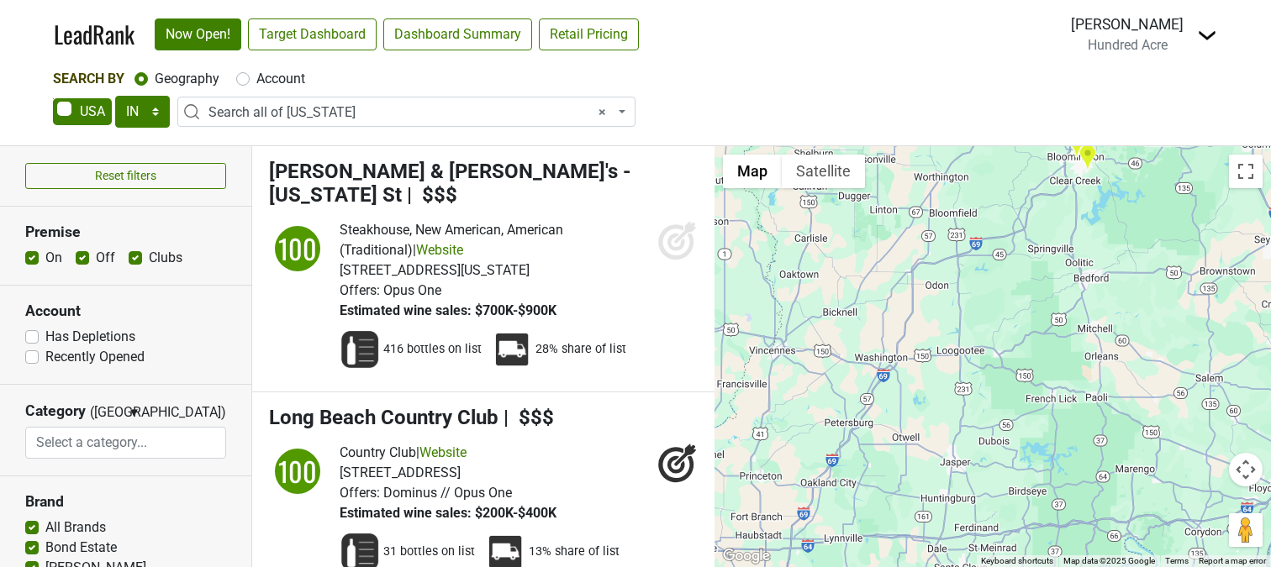
drag, startPoint x: 928, startPoint y: 351, endPoint x: 993, endPoint y: 256, distance: 115.6
click at [992, 252] on div at bounding box center [992, 356] width 556 height 421
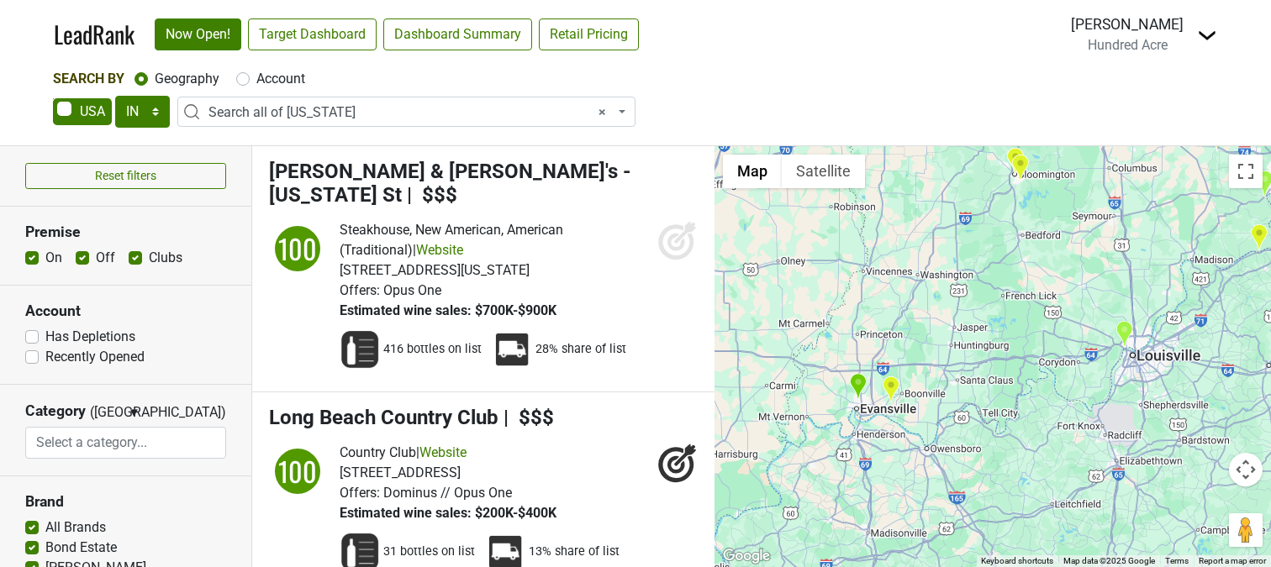
drag, startPoint x: 897, startPoint y: 377, endPoint x: 903, endPoint y: 316, distance: 61.6
click at [903, 316] on div at bounding box center [992, 356] width 556 height 421
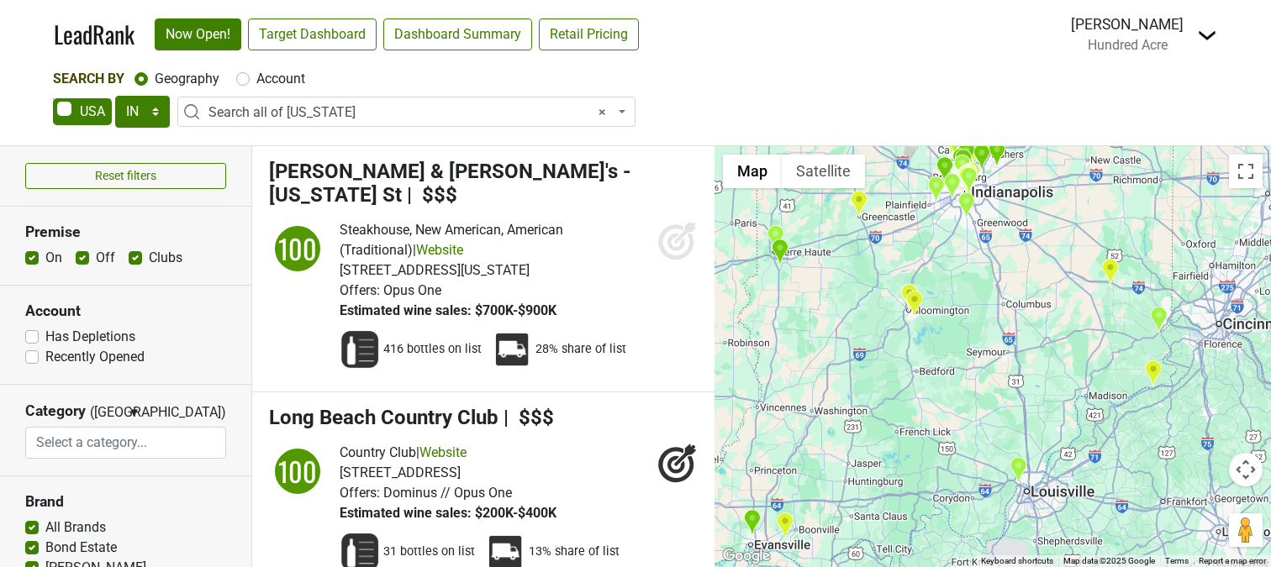
drag, startPoint x: 1001, startPoint y: 306, endPoint x: 893, endPoint y: 447, distance: 177.5
click at [893, 447] on div at bounding box center [992, 356] width 556 height 421
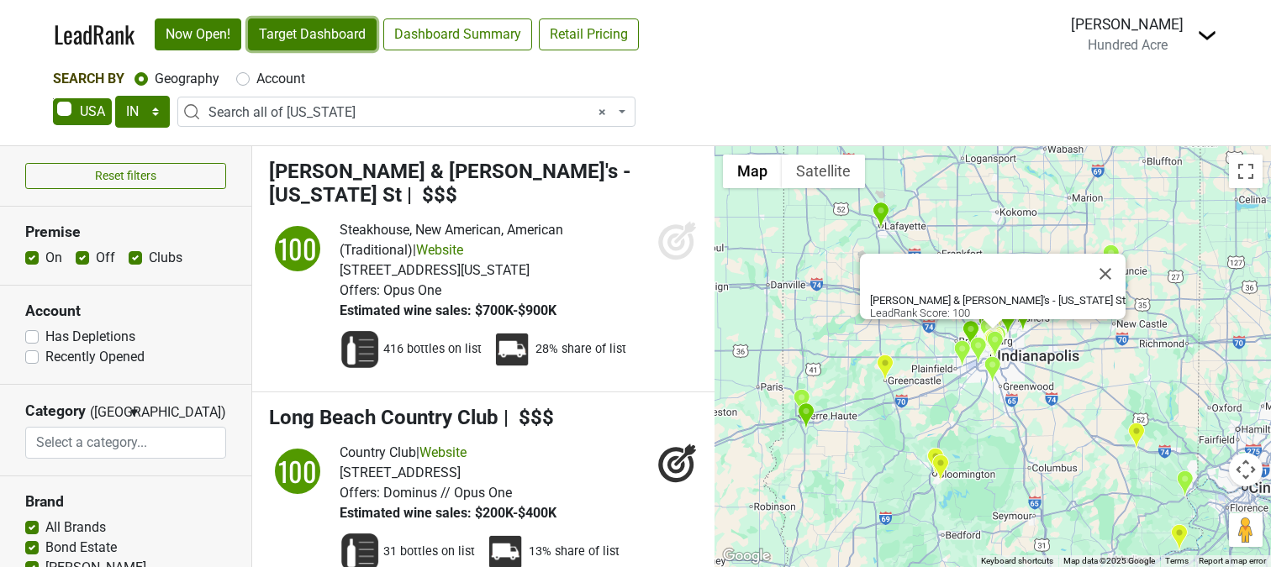
click at [335, 35] on link "Target Dashboard" at bounding box center [312, 34] width 129 height 32
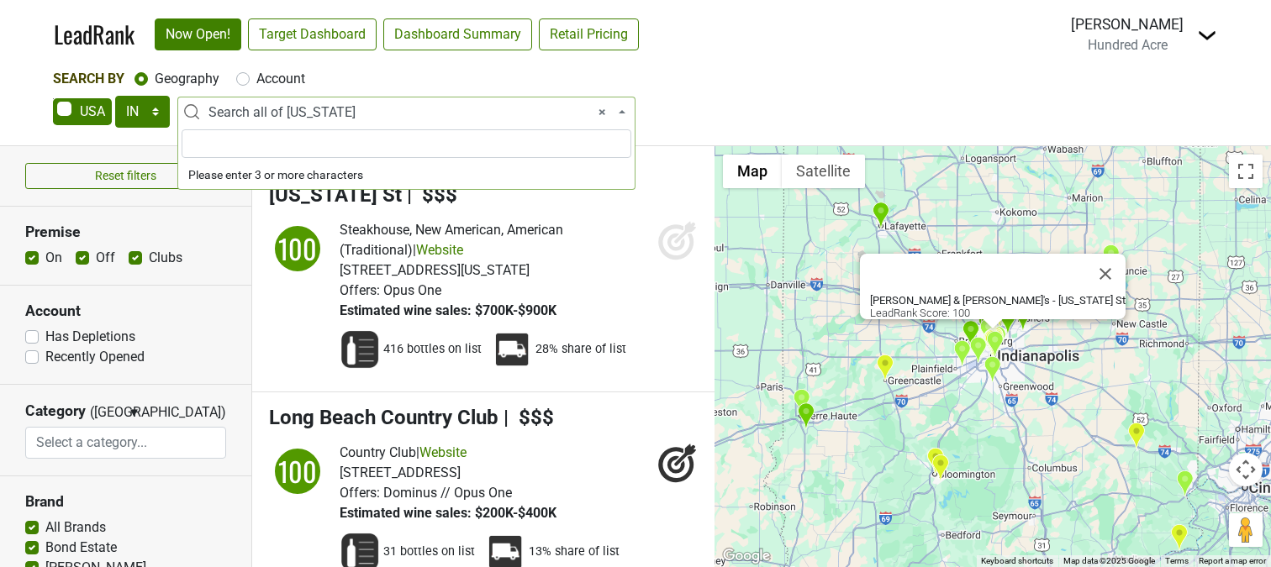
click at [325, 118] on span "× Search all of Indiana" at bounding box center [411, 113] width 406 height 20
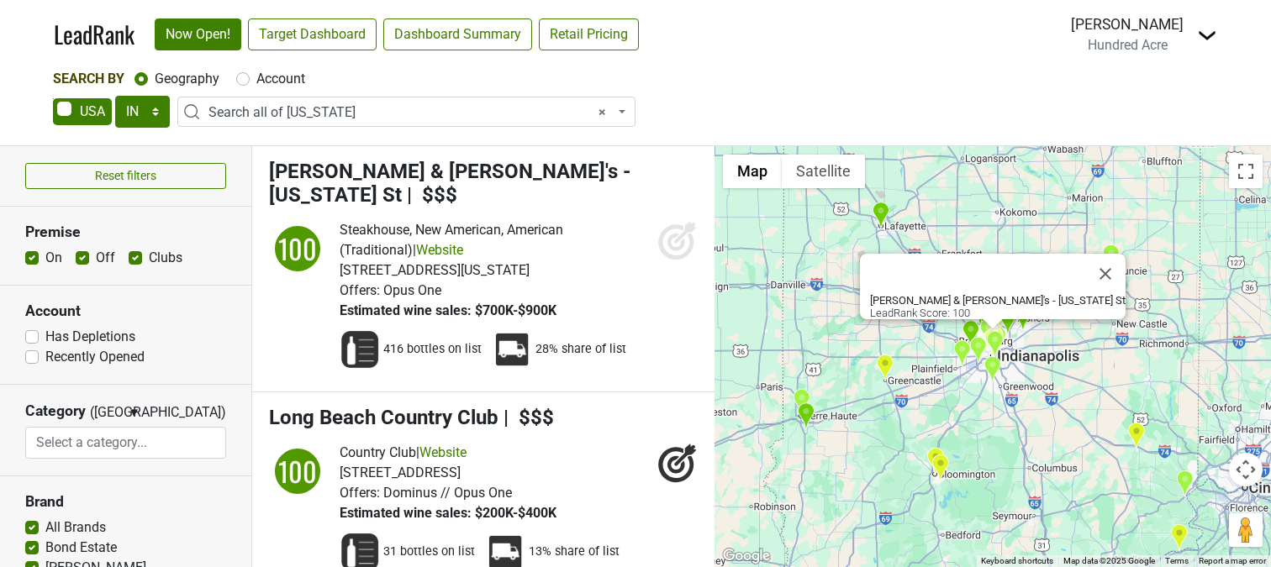
click at [292, 82] on label "Account" at bounding box center [280, 79] width 49 height 20
click at [250, 82] on input "Account" at bounding box center [242, 77] width 13 height 17
radio input "true"
select select
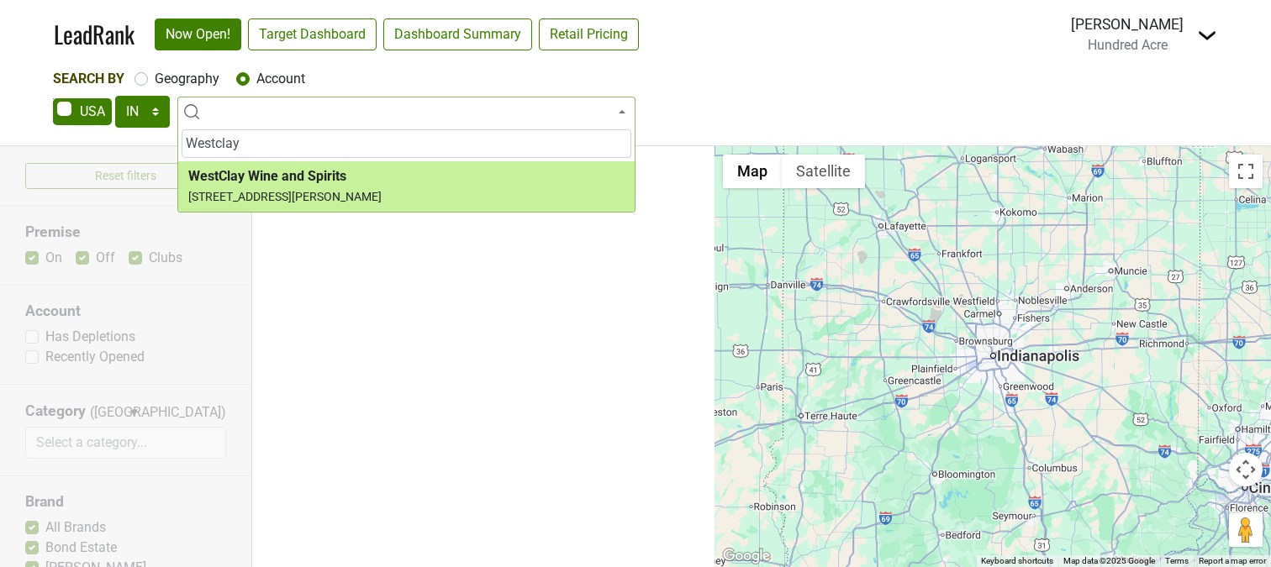
type input "Westclay"
select select "123707679"
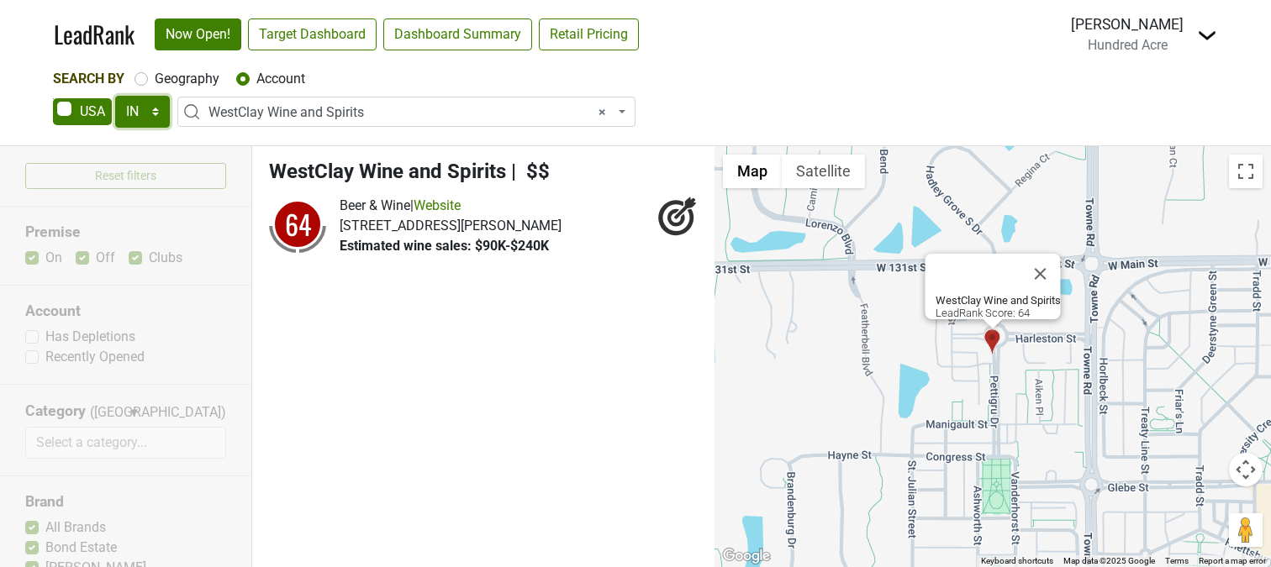
click at [150, 116] on select "AK AL AR AZ CA CO CT DC DE FL GA HI IA ID IL IN KS KY LA MA MD ME MI MN MO MS M…" at bounding box center [142, 112] width 55 height 32
select select "MI"
click at [115, 96] on select "AK AL AR AZ CA CO CT DC DE FL GA HI IA ID IL IN KS KY LA MA MD ME MI MN MO MS M…" at bounding box center [142, 112] width 55 height 32
select select
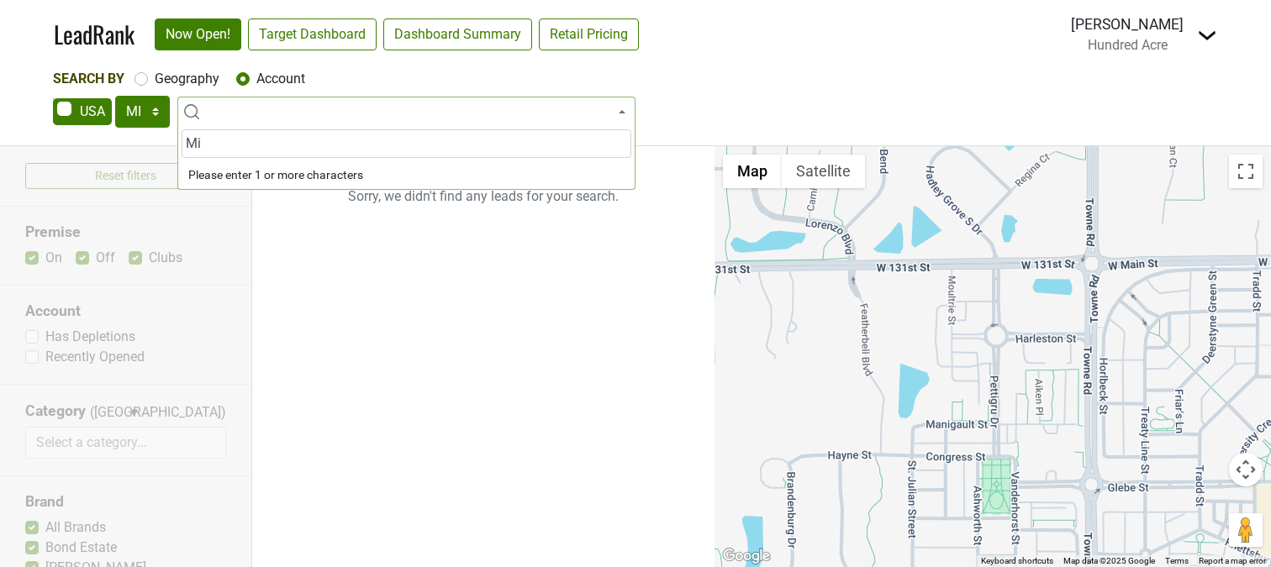
type input "M"
click at [188, 72] on label "Geography" at bounding box center [187, 79] width 65 height 20
click at [148, 72] on input "Geography" at bounding box center [140, 77] width 13 height 17
radio input "true"
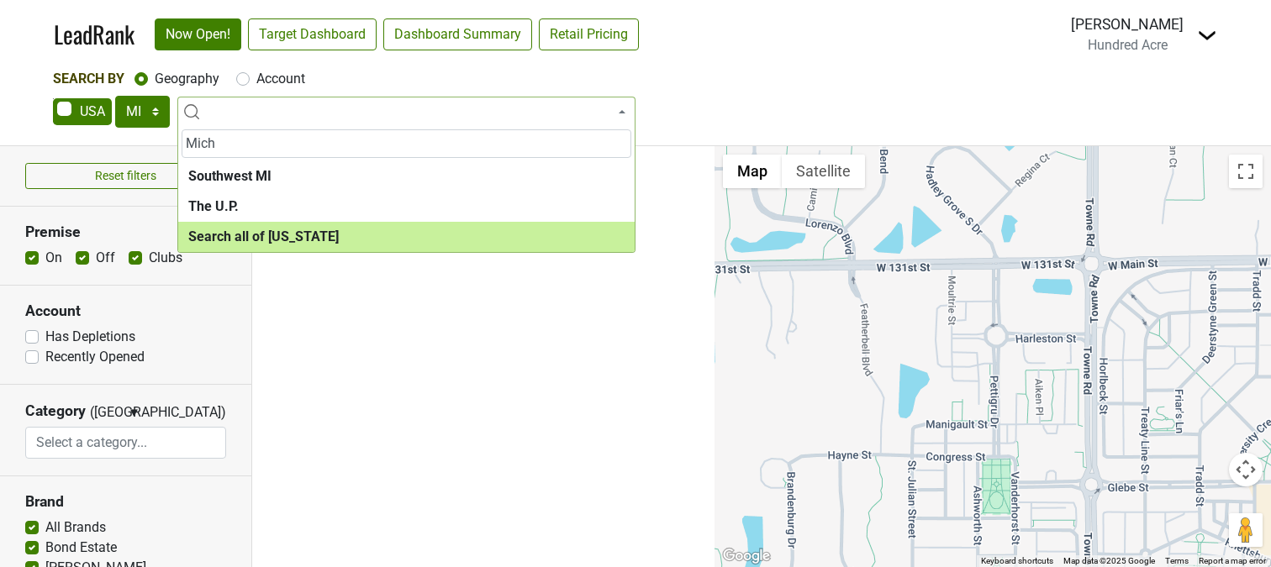
type input "Mich"
select select "ALL_MI"
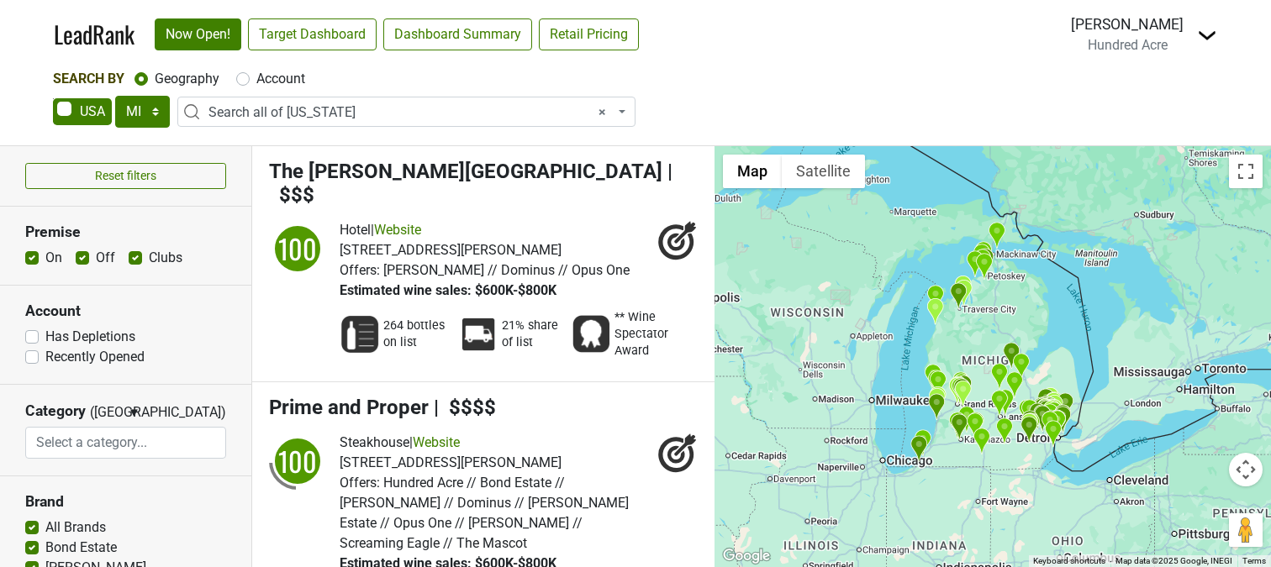
click at [279, 82] on label "Account" at bounding box center [280, 79] width 49 height 20
click at [250, 82] on input "Account" at bounding box center [242, 77] width 13 height 17
radio input "true"
select select
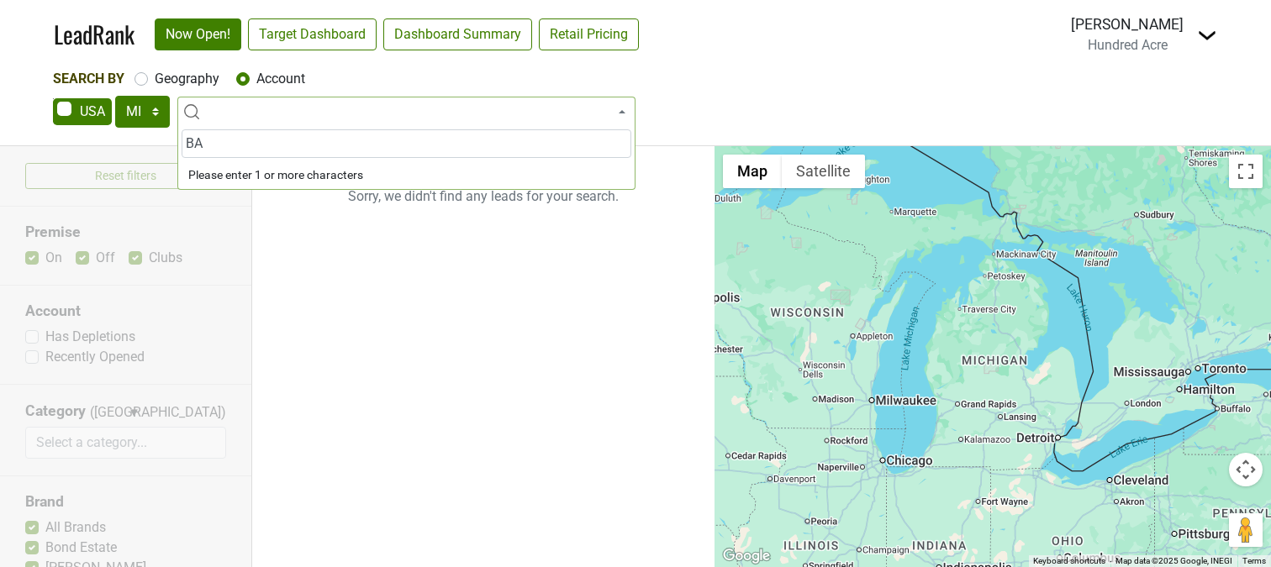
type input "B"
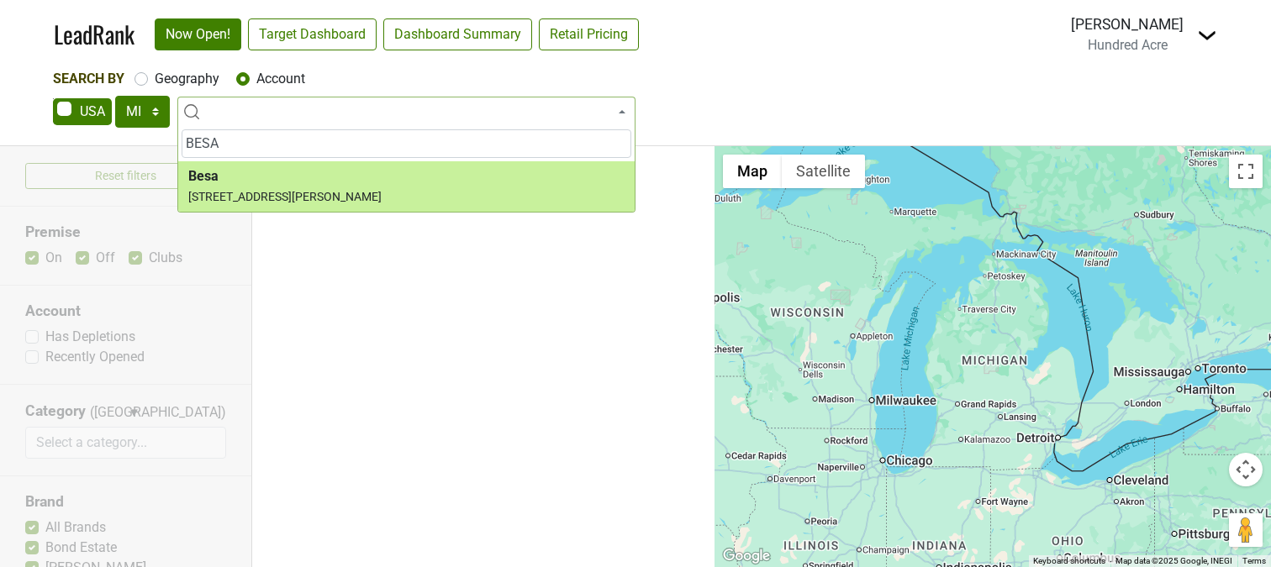
type input "BESA"
select select "12137"
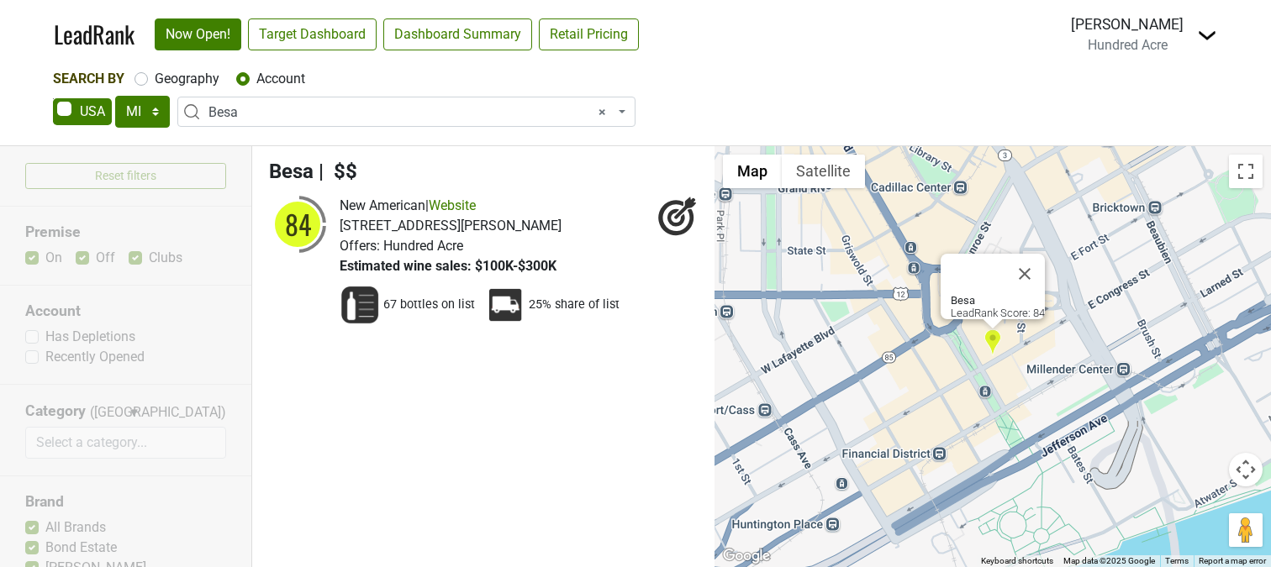
click at [268, 119] on span "× Besa" at bounding box center [411, 113] width 406 height 20
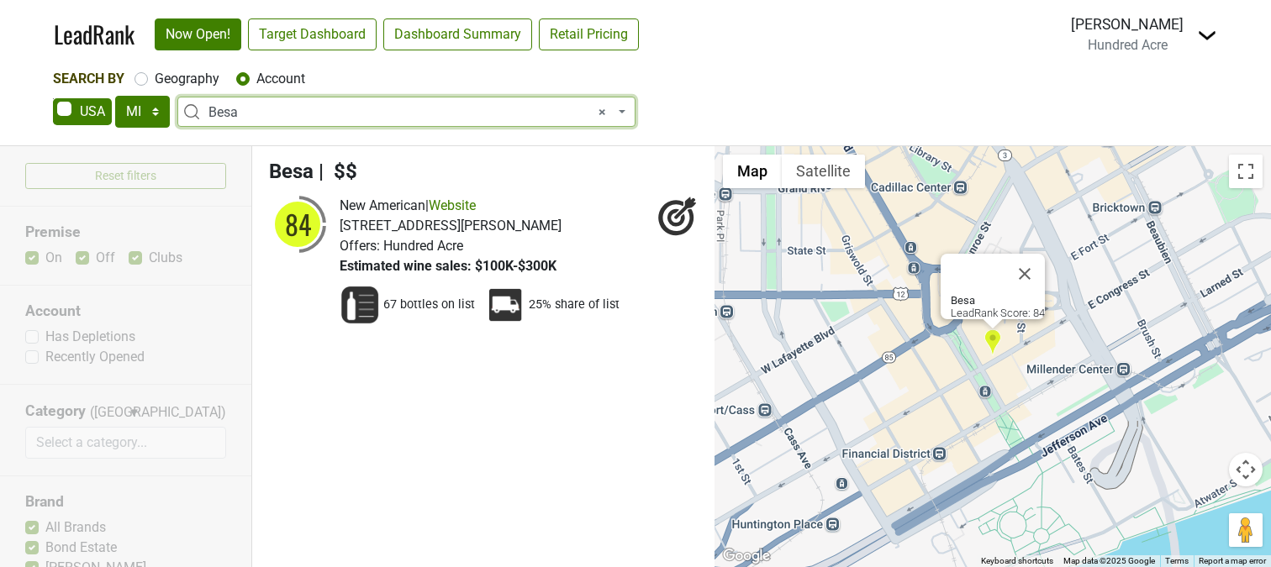
click at [265, 105] on span "× Besa" at bounding box center [411, 113] width 406 height 20
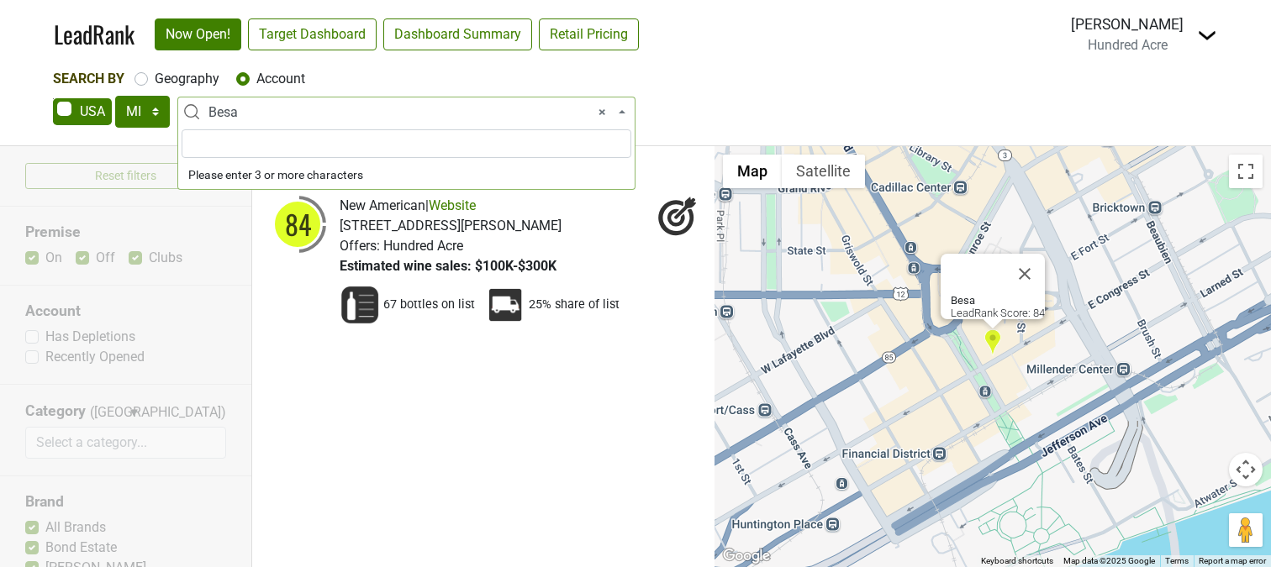
click at [265, 105] on span "× Besa" at bounding box center [411, 113] width 406 height 20
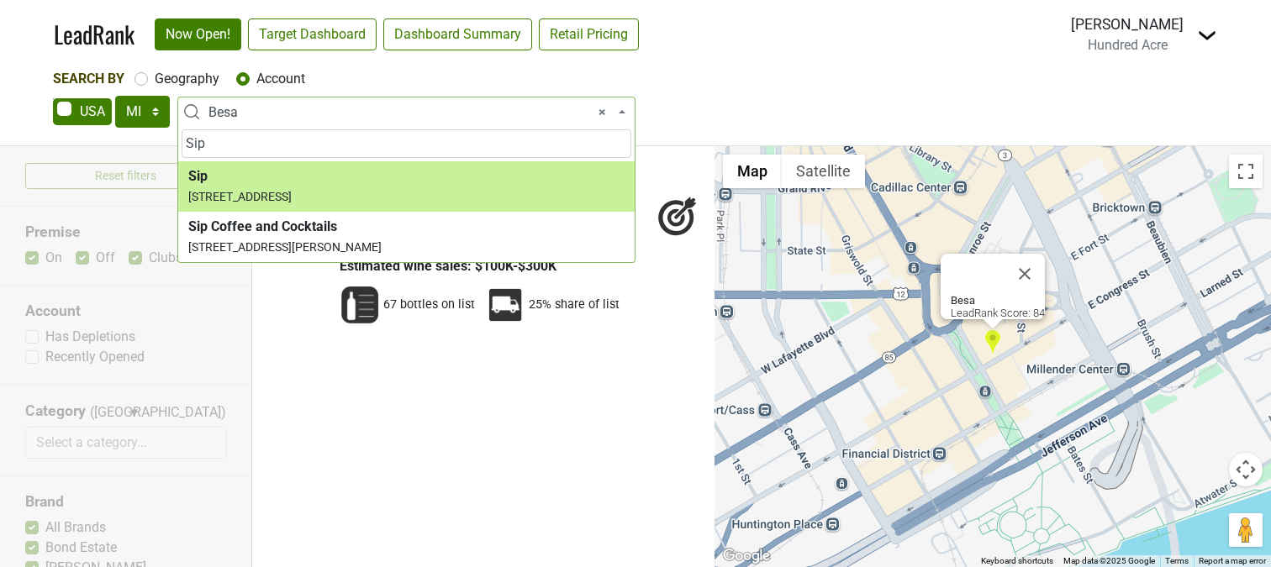
type input "Sip"
select select "123882655"
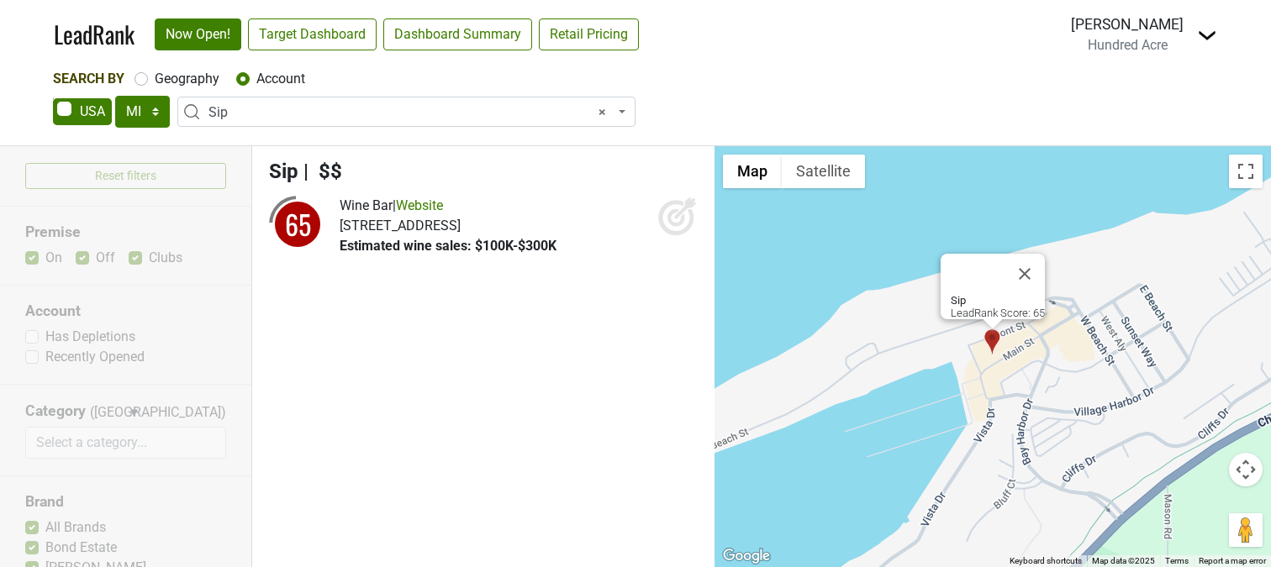
click at [685, 219] on icon at bounding box center [677, 216] width 40 height 40
click at [249, 107] on span "× Sip" at bounding box center [411, 113] width 406 height 20
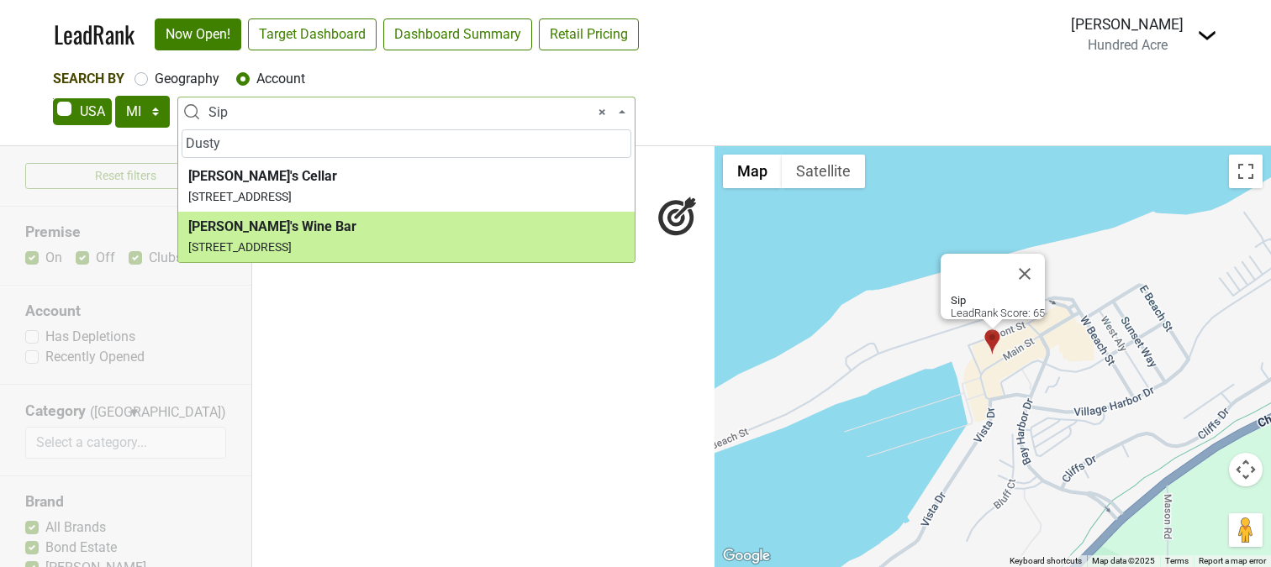
type input "Dusty"
select select "11257"
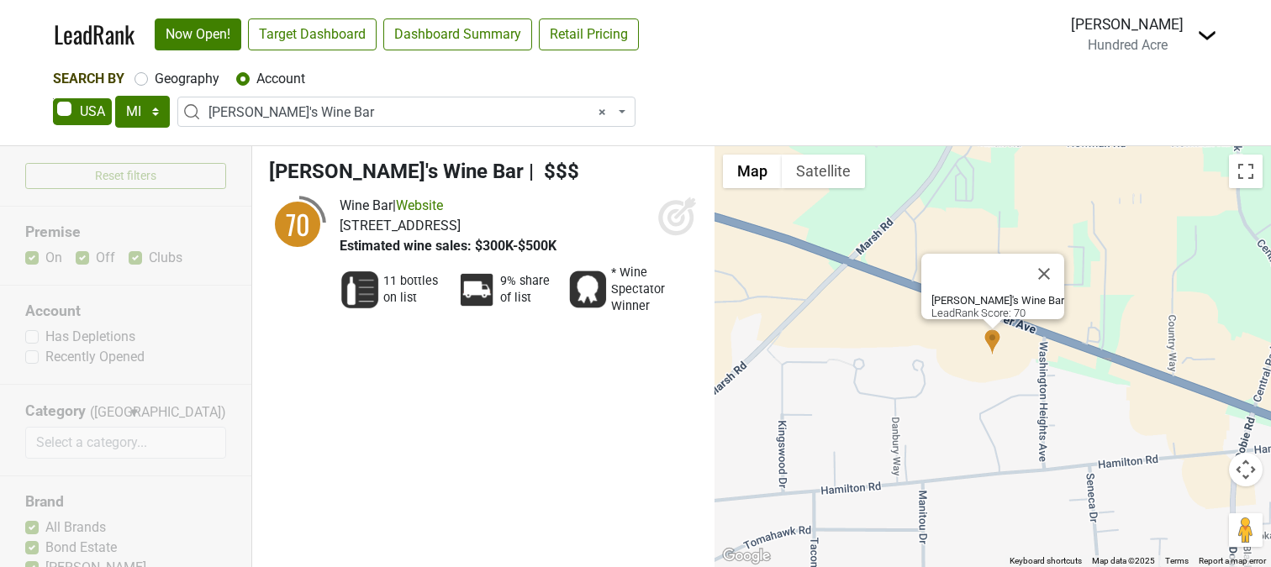
click at [667, 215] on icon at bounding box center [677, 216] width 40 height 40
click at [332, 109] on span "× Dusty's Wine Bar" at bounding box center [411, 113] width 406 height 20
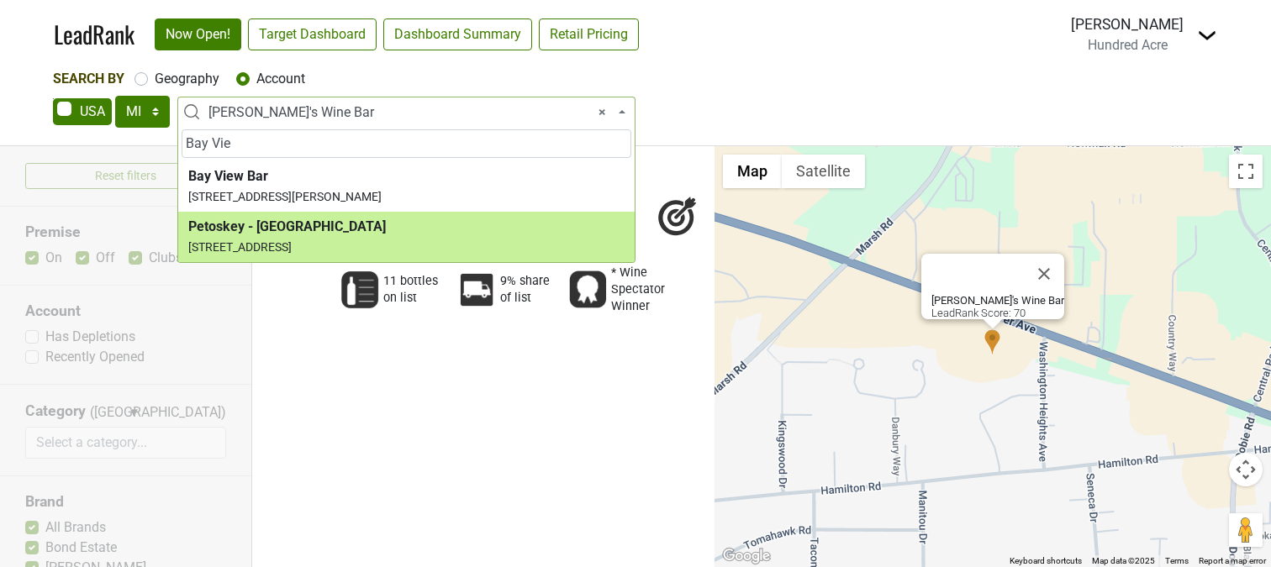
type input "Bay Vie"
select select "123900974"
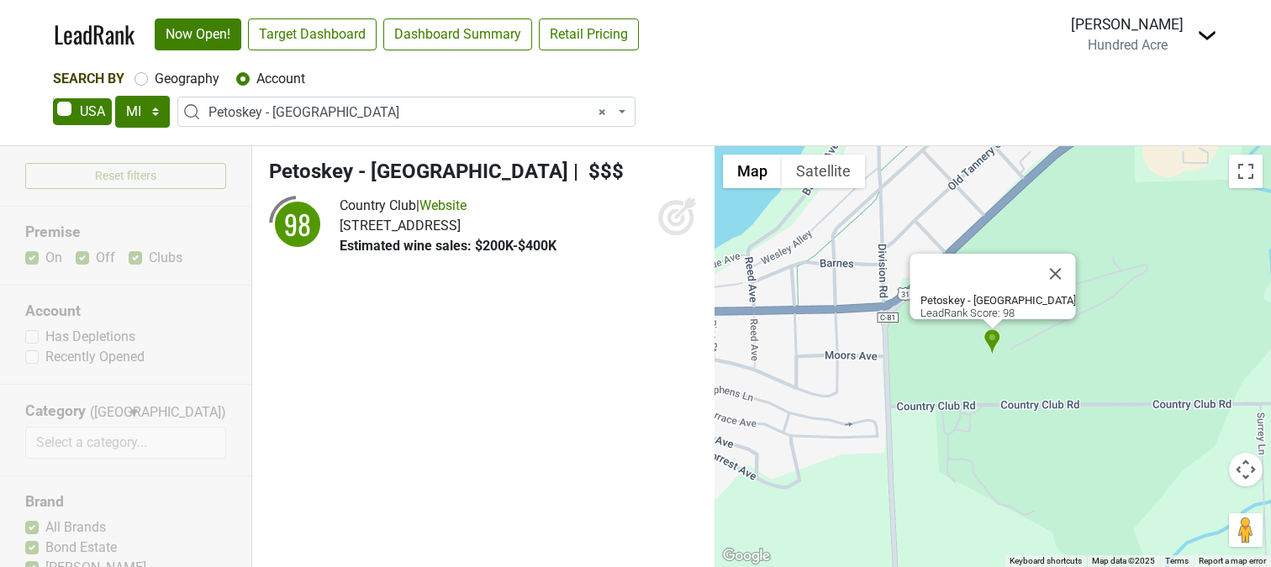
click at [682, 214] on icon at bounding box center [677, 216] width 40 height 40
click at [384, 112] on span "× Petoskey - Bay View Country Club" at bounding box center [411, 113] width 406 height 20
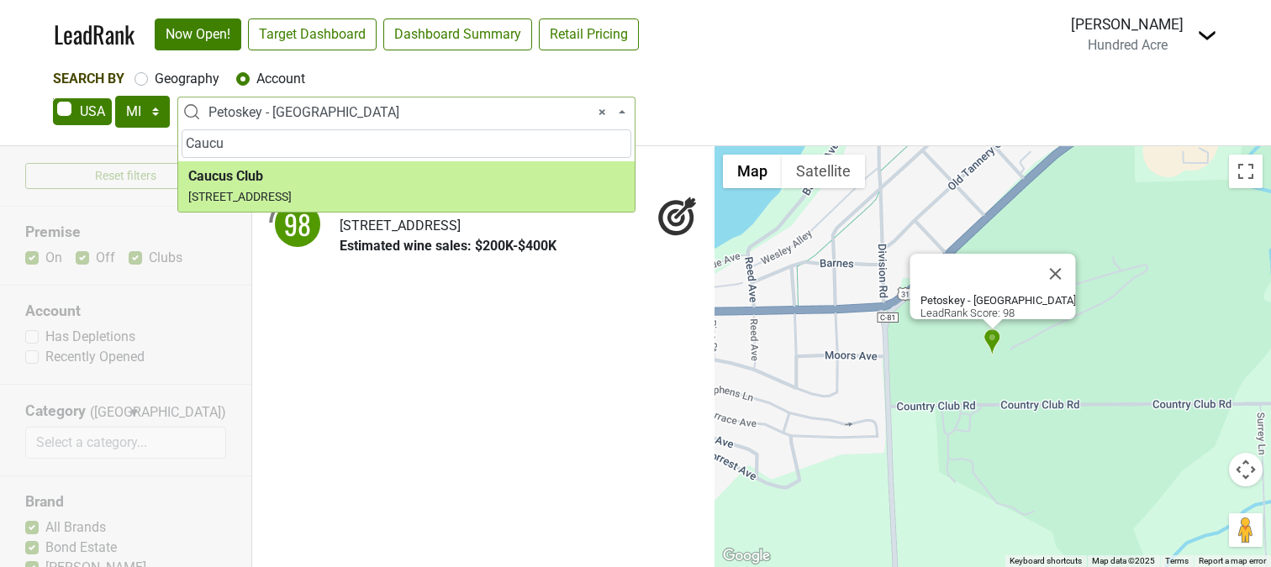
type input "Caucu"
select select "11606"
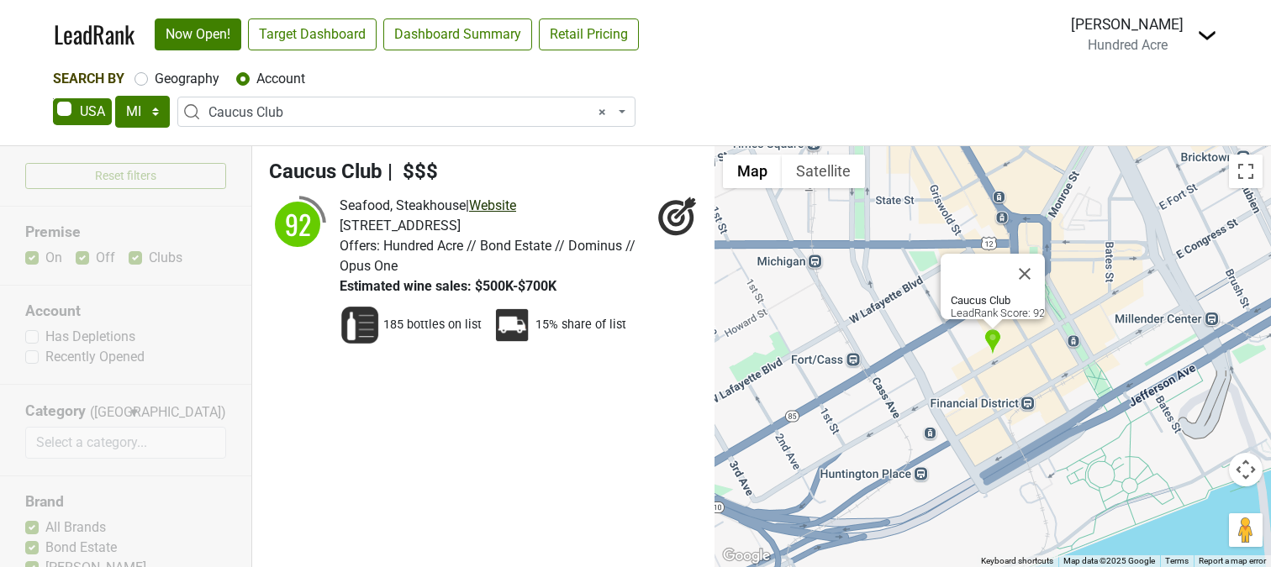
click at [492, 205] on link "Website" at bounding box center [492, 206] width 47 height 16
click at [270, 113] on span "× Caucus Club" at bounding box center [411, 113] width 406 height 20
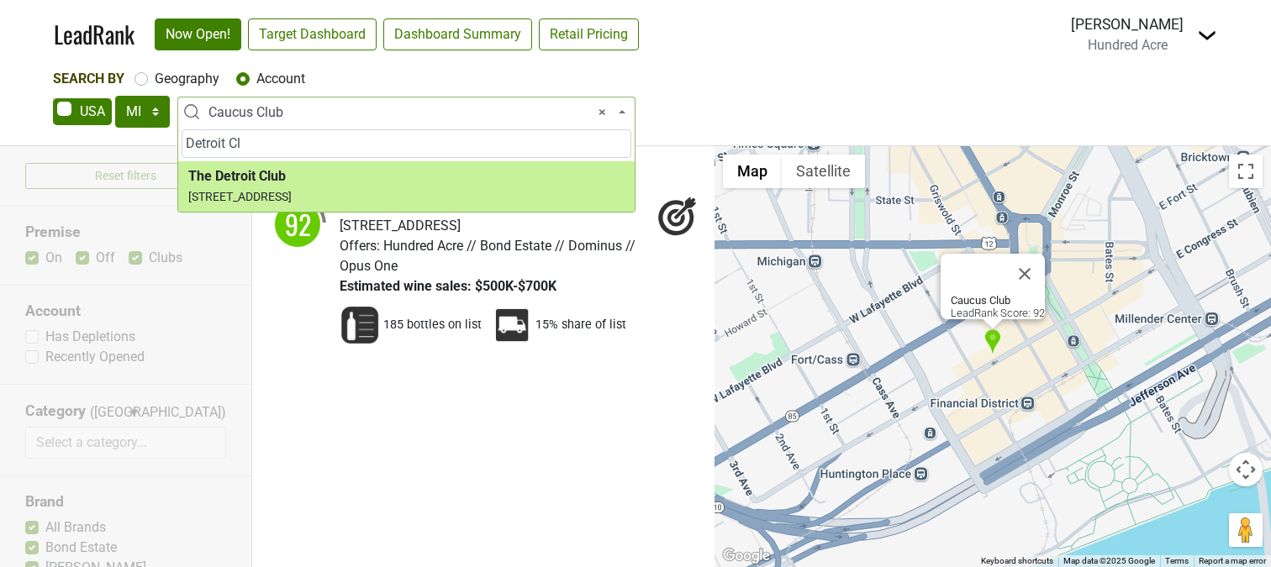
type input "Detroit Cl"
select select "11190"
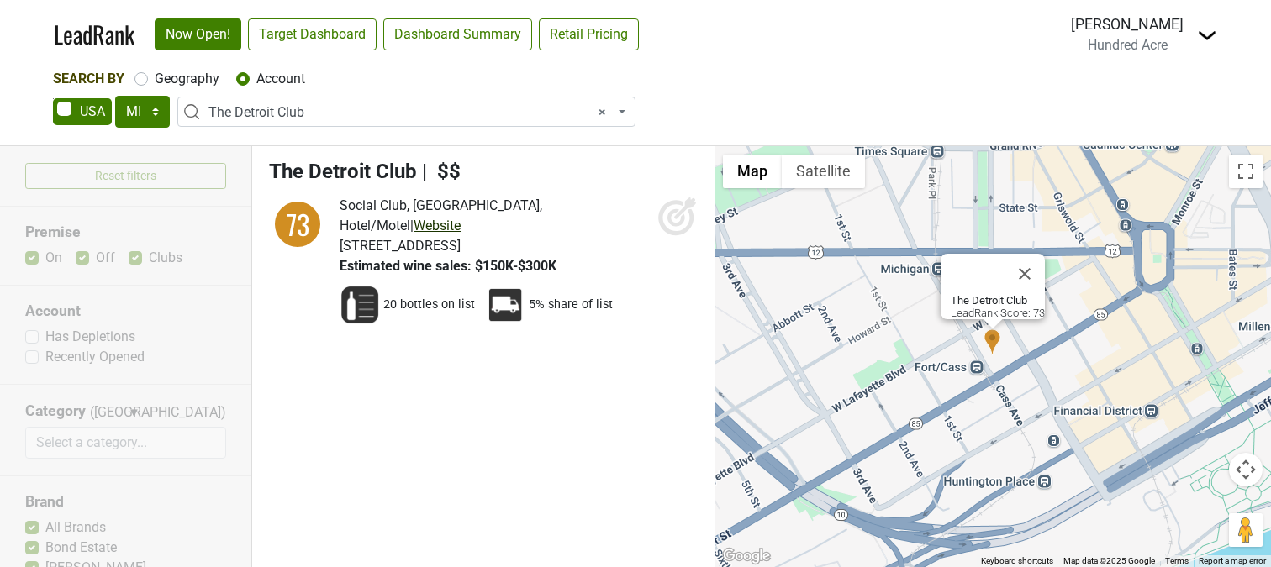
click at [461, 218] on link "Website" at bounding box center [437, 226] width 47 height 16
click at [673, 213] on icon at bounding box center [676, 218] width 18 height 18
click at [331, 108] on span "× The Detroit Club" at bounding box center [411, 113] width 406 height 20
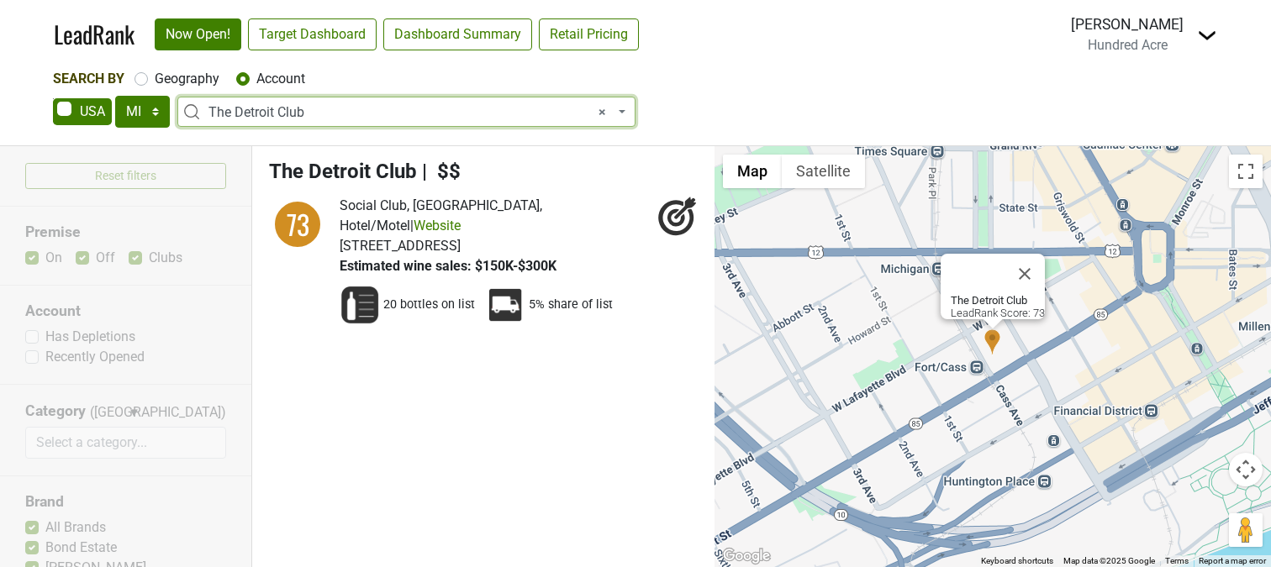
click at [331, 108] on span "× The Detroit Club" at bounding box center [411, 113] width 406 height 20
select select
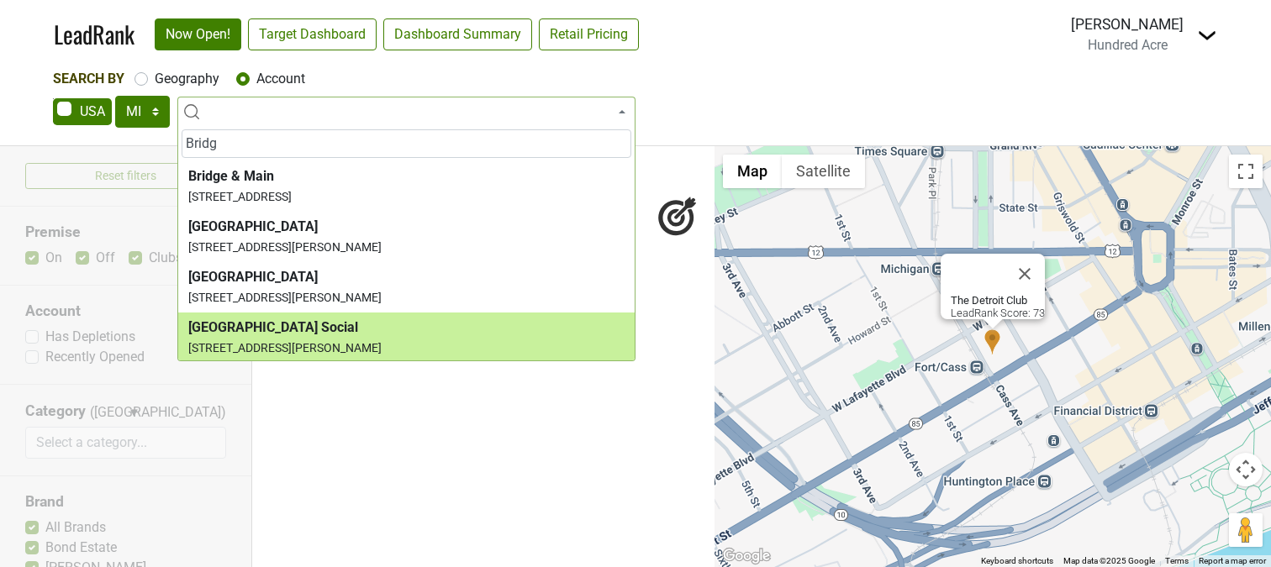
type input "Bridg"
select select "123688717"
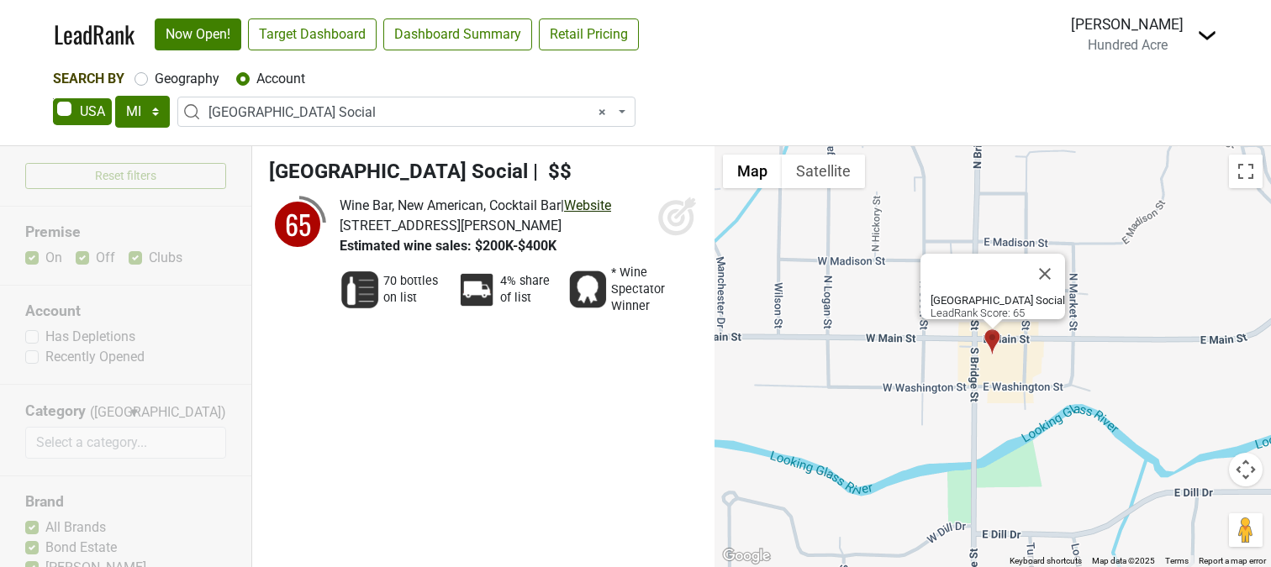
click at [611, 202] on link "Website" at bounding box center [587, 206] width 47 height 16
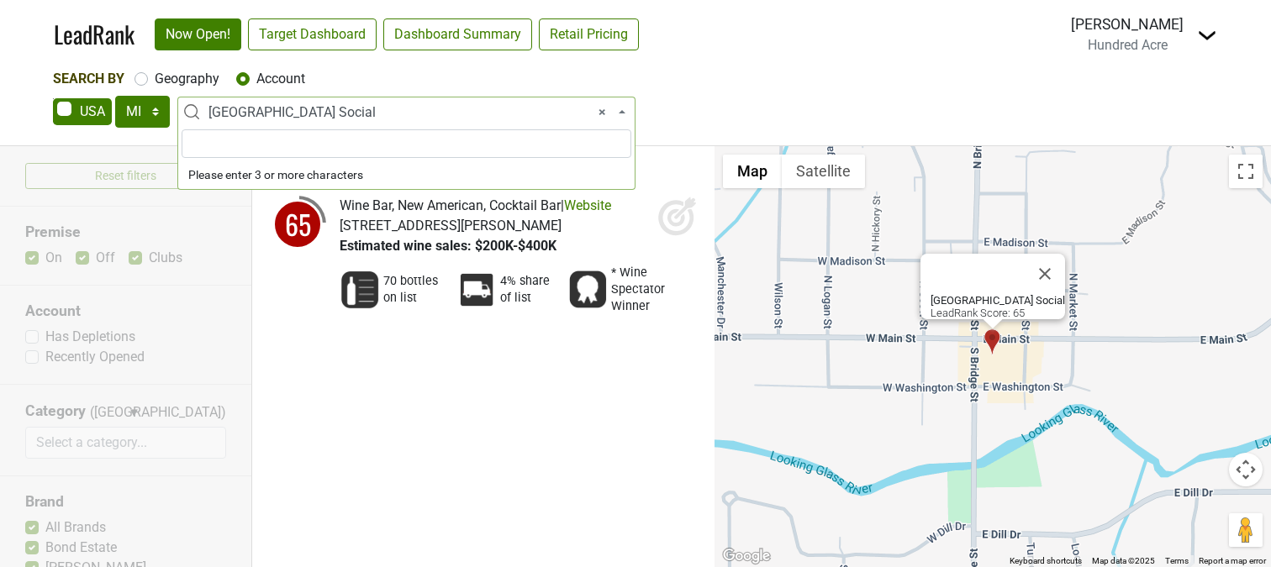
click at [314, 116] on span "× Bridge Street Social" at bounding box center [411, 113] width 406 height 20
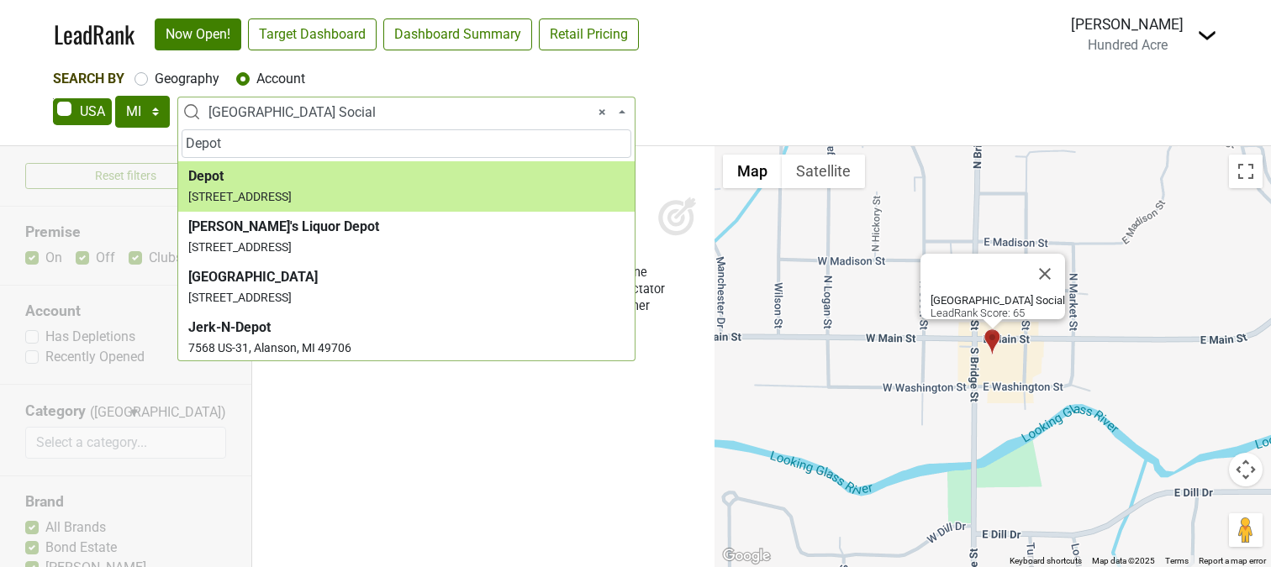
type input "Depot"
select select "123755287"
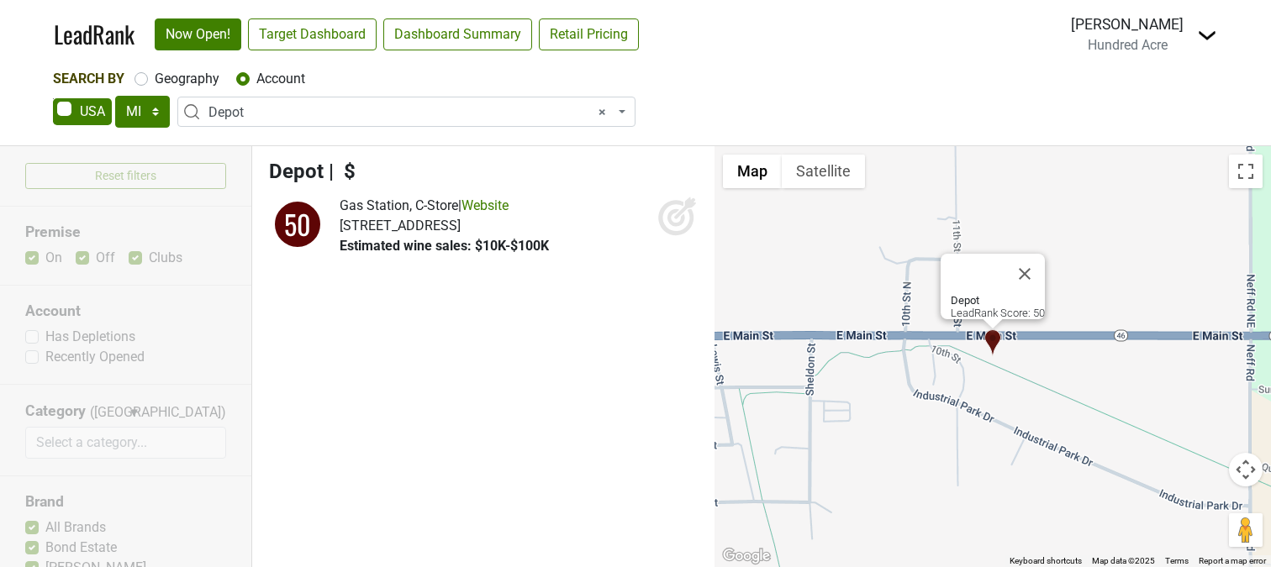
click at [301, 109] on span "× Depot" at bounding box center [411, 113] width 406 height 20
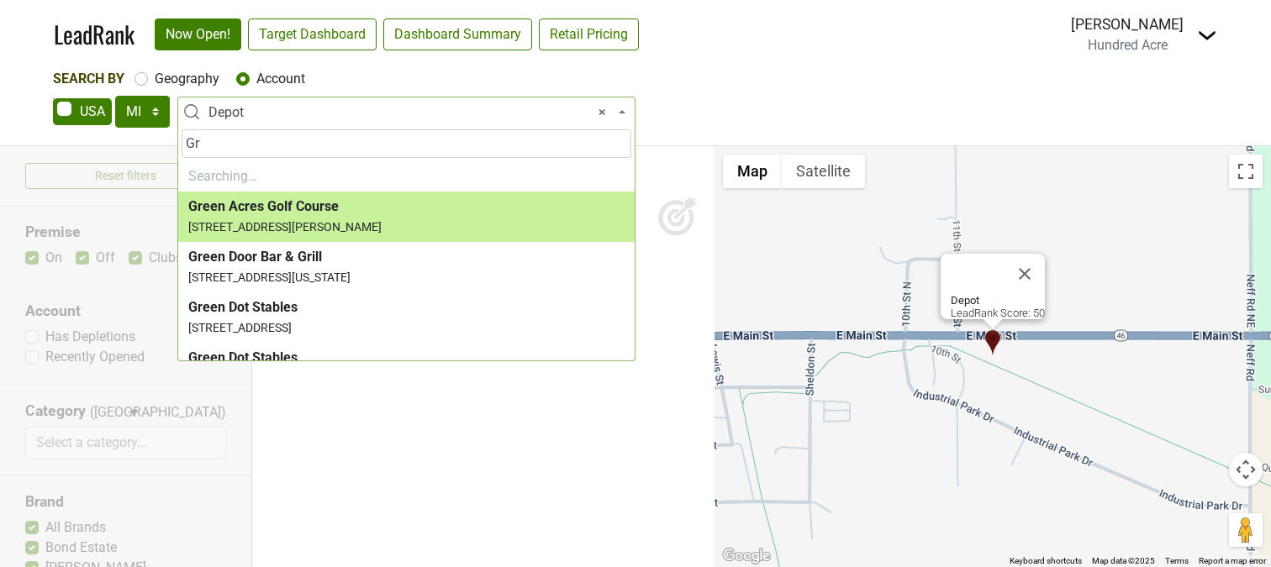
type input "G"
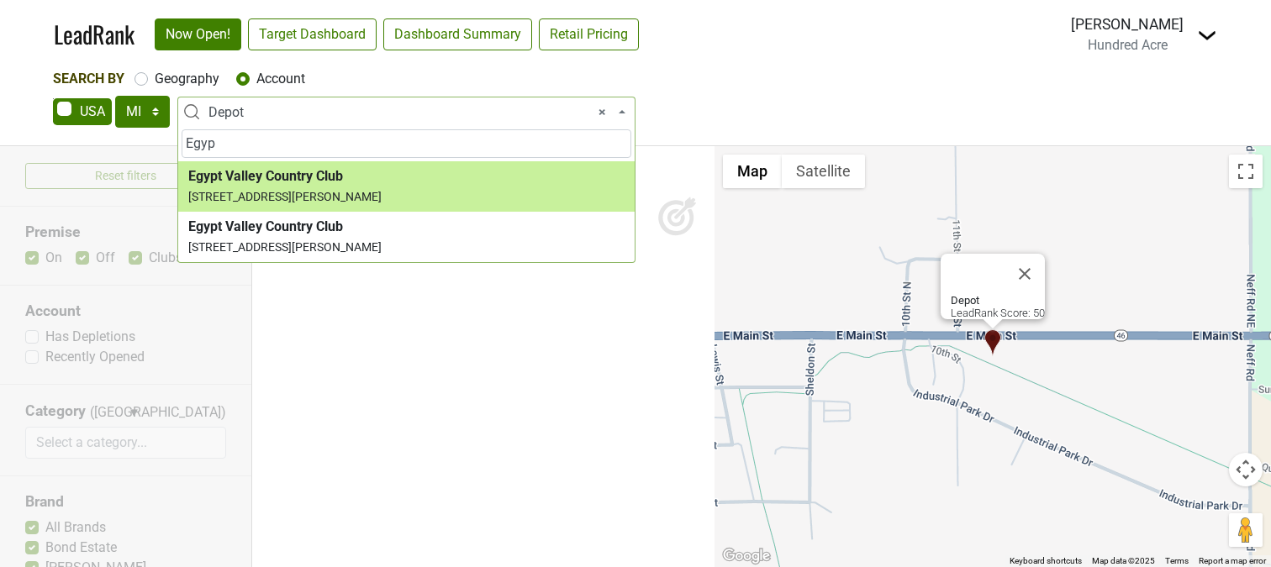
type input "Egyp"
select select "11191"
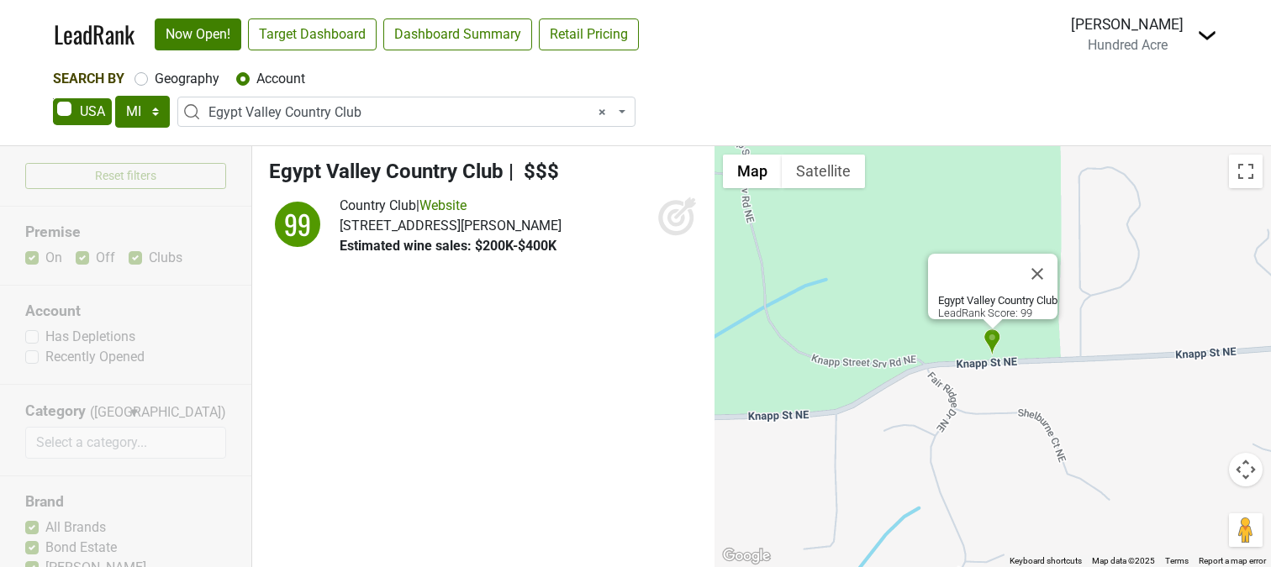
click at [677, 219] on icon at bounding box center [677, 216] width 40 height 40
click at [376, 113] on span "× Egypt Valley Country Club" at bounding box center [411, 113] width 406 height 20
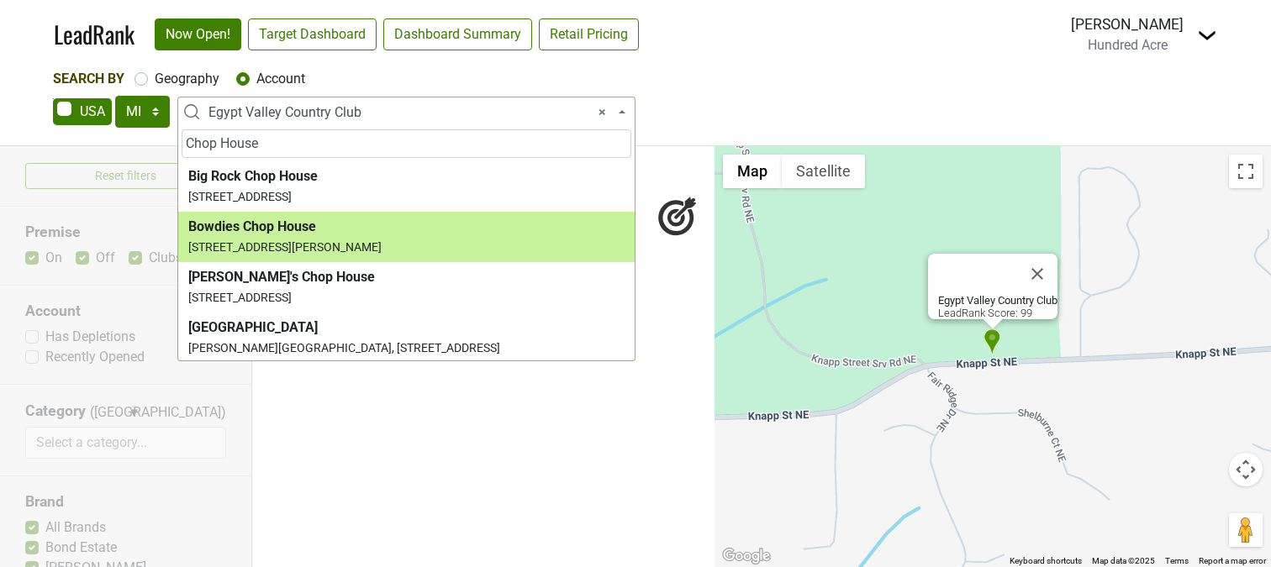
type input "Chop House"
select select "123800268"
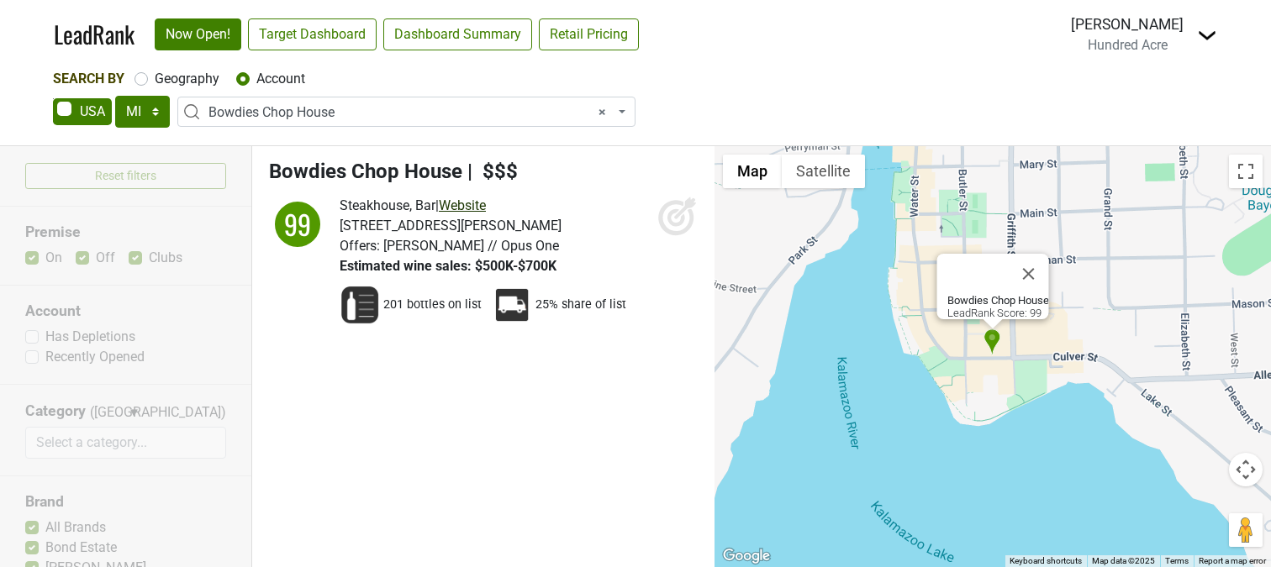
click at [474, 203] on link "Website" at bounding box center [462, 206] width 47 height 16
click at [677, 219] on icon at bounding box center [677, 216] width 40 height 40
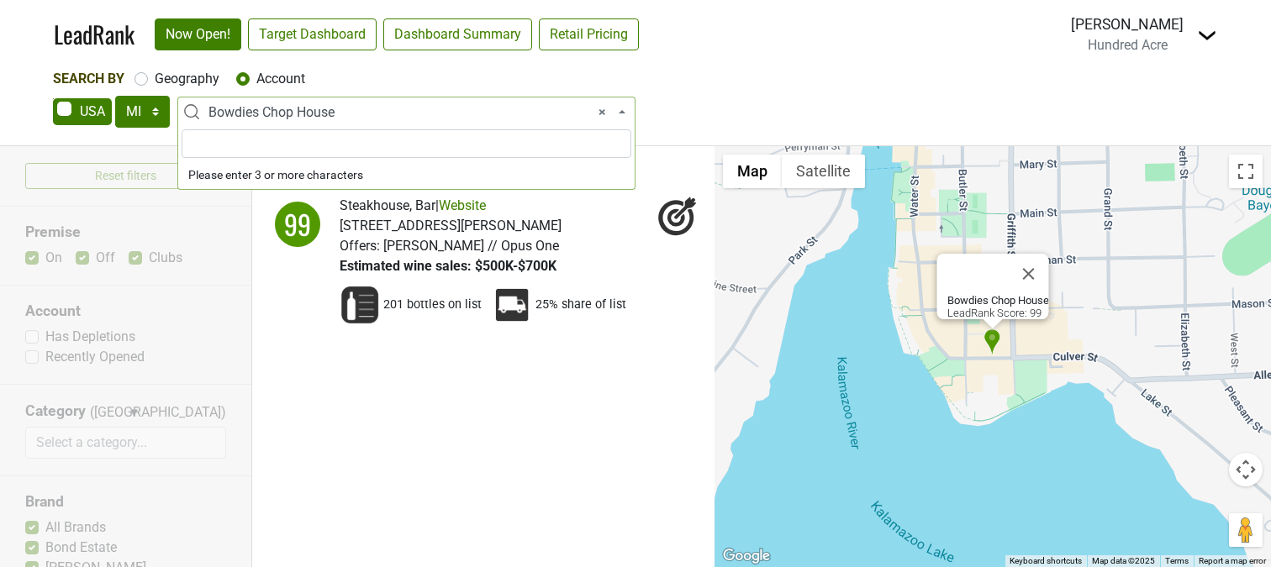
click at [370, 108] on span "× Bowdies Chop House" at bounding box center [411, 113] width 406 height 20
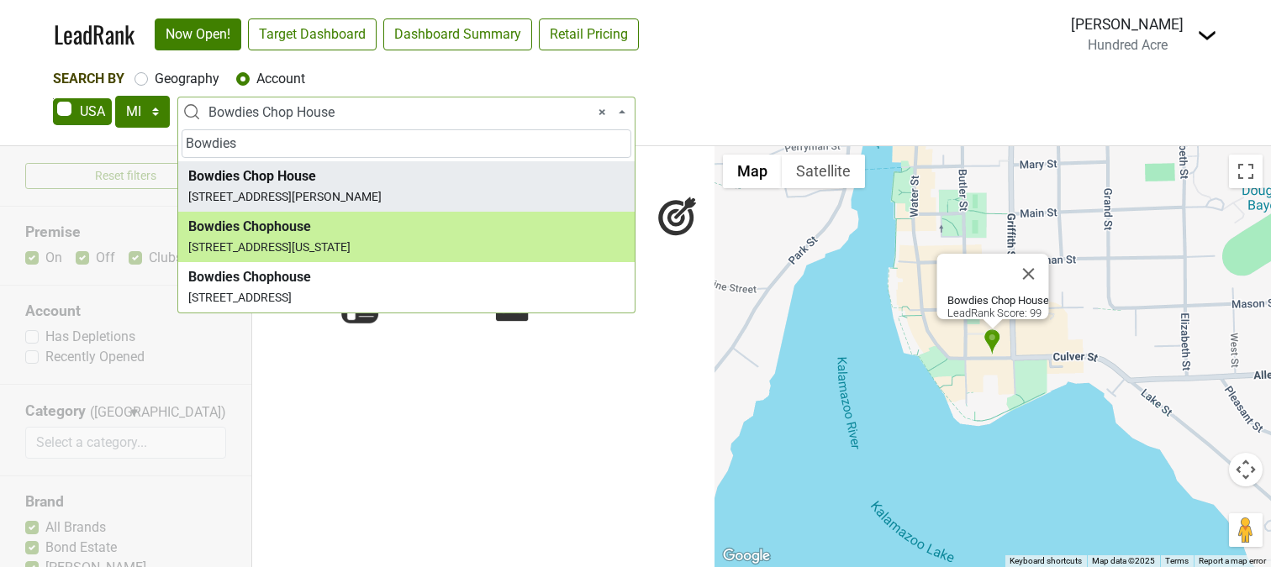
type input "Bowdies"
select select "11635"
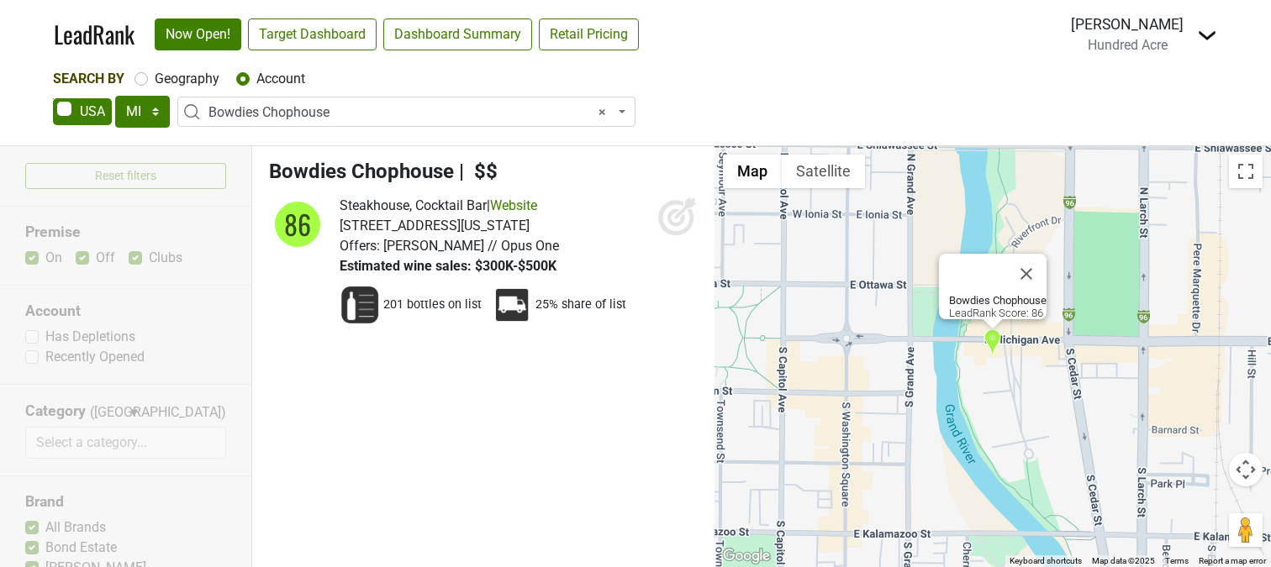
click at [674, 215] on icon at bounding box center [677, 216] width 40 height 40
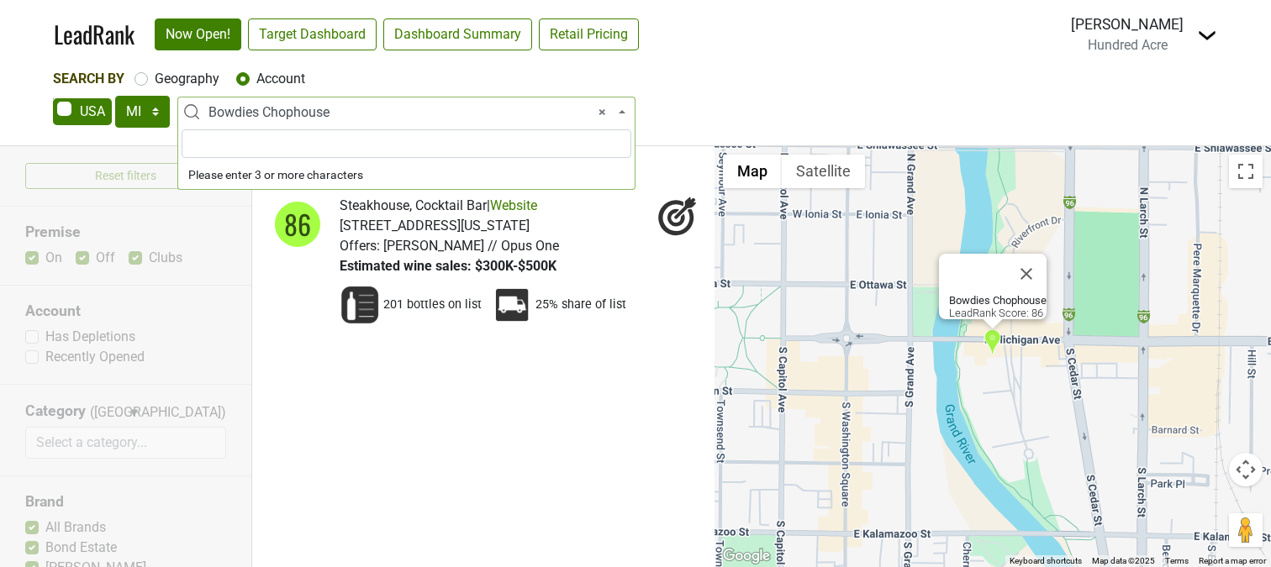
click at [360, 112] on span "× Bowdies Chophouse" at bounding box center [411, 113] width 406 height 20
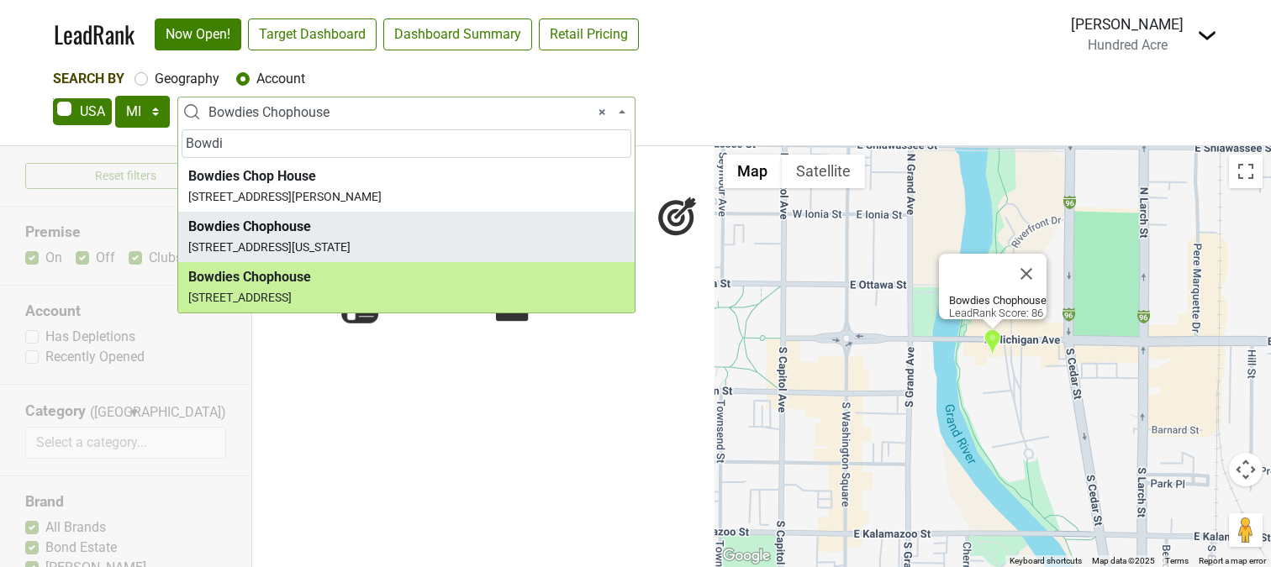
type input "Bowdi"
select select "123800271"
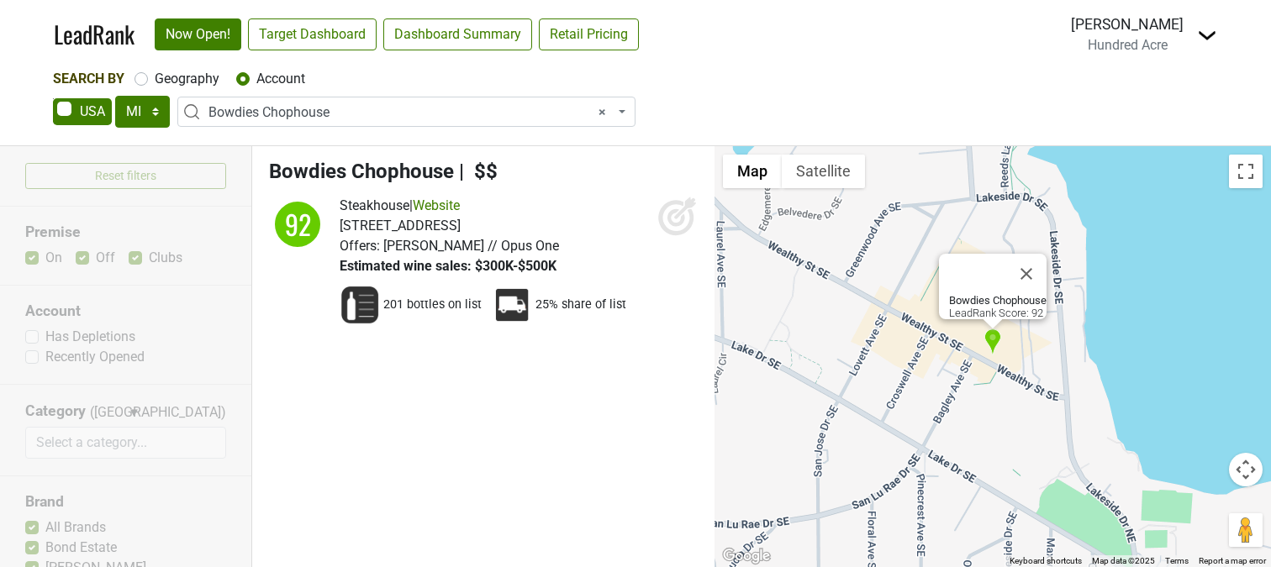
click at [664, 216] on icon at bounding box center [677, 216] width 40 height 40
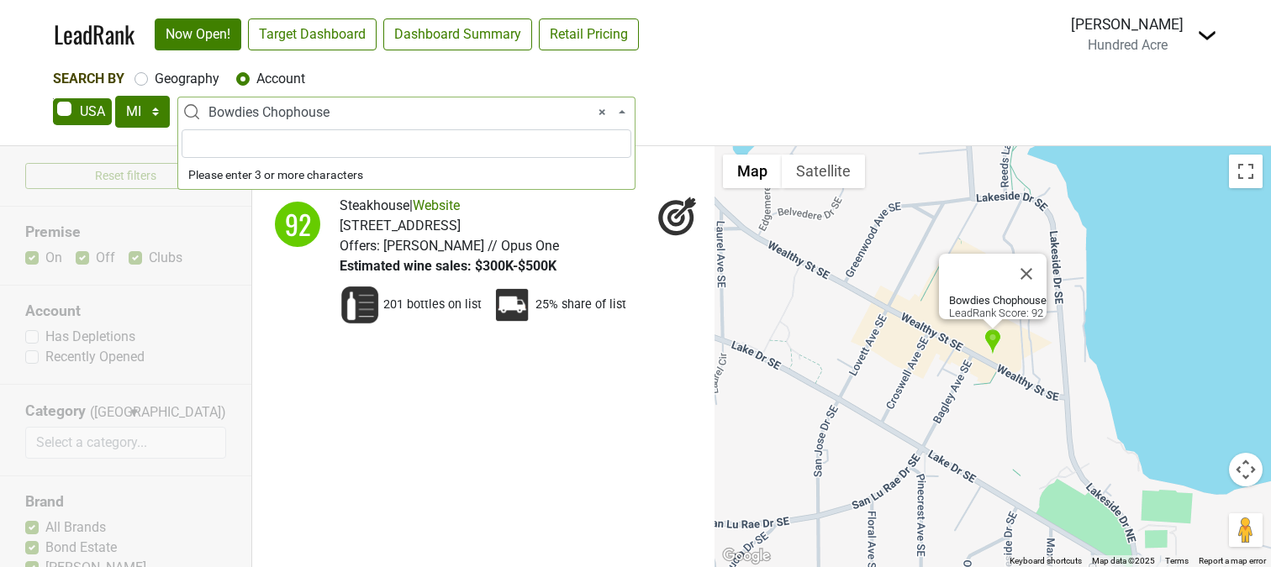
click at [313, 116] on span "× Bowdies Chophouse" at bounding box center [411, 113] width 406 height 20
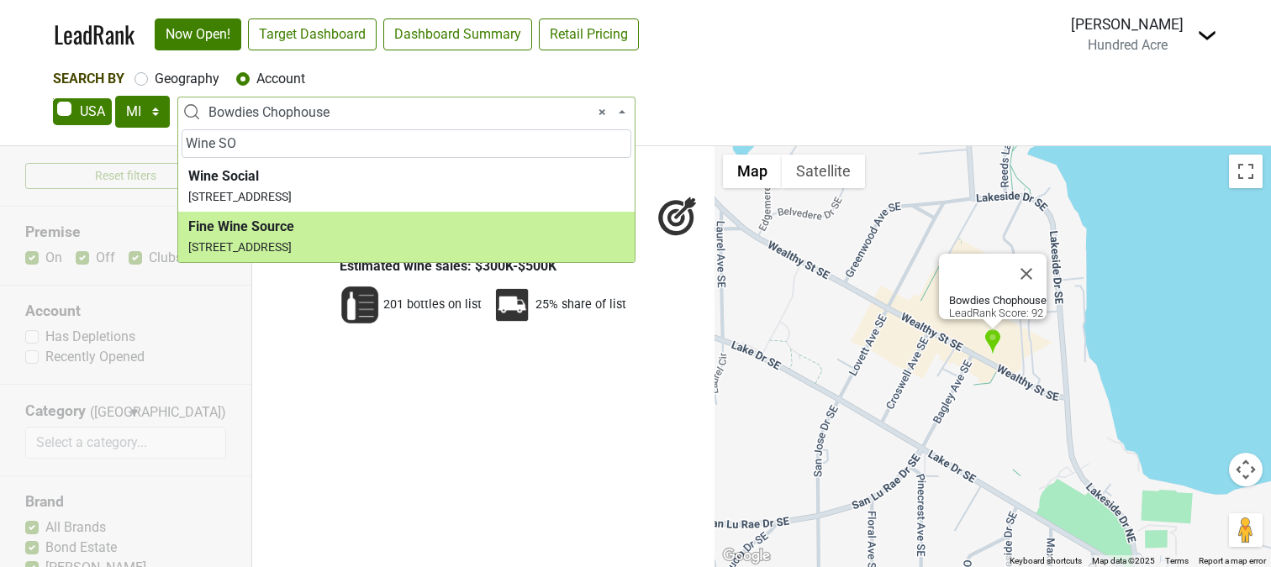
type input "Wine SO"
select select "123688792"
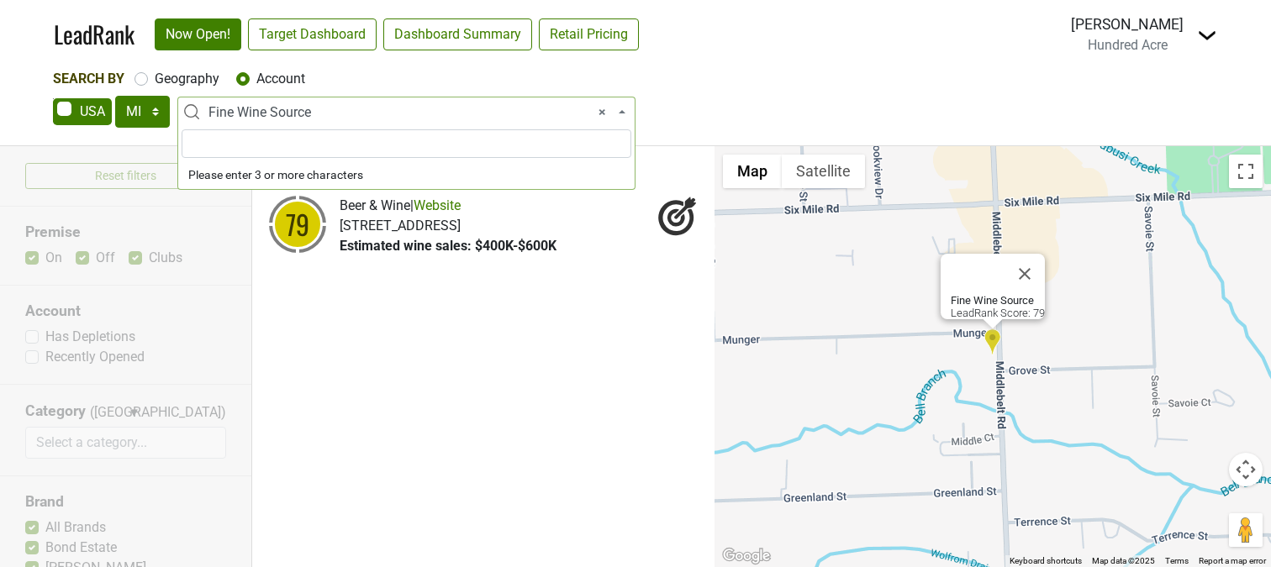
click at [314, 111] on span "× Fine Wine Source" at bounding box center [411, 113] width 406 height 20
type input "D"
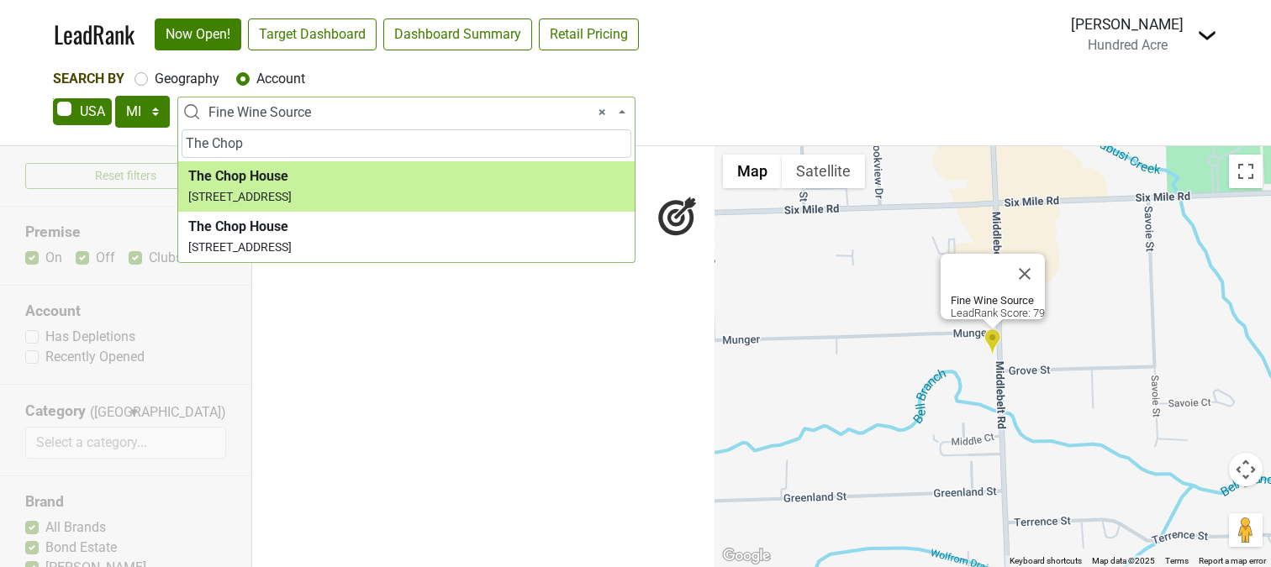
type input "The Chop"
select select "123607727"
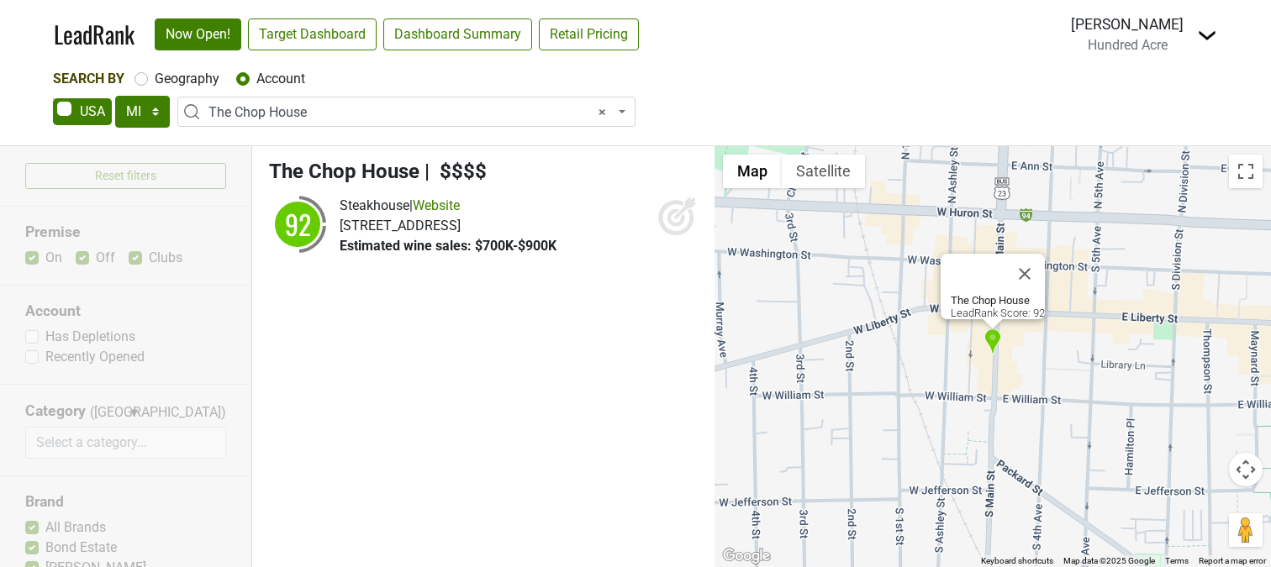
click at [677, 225] on icon at bounding box center [676, 218] width 18 height 18
click at [282, 116] on span "× The Chop House" at bounding box center [411, 113] width 406 height 20
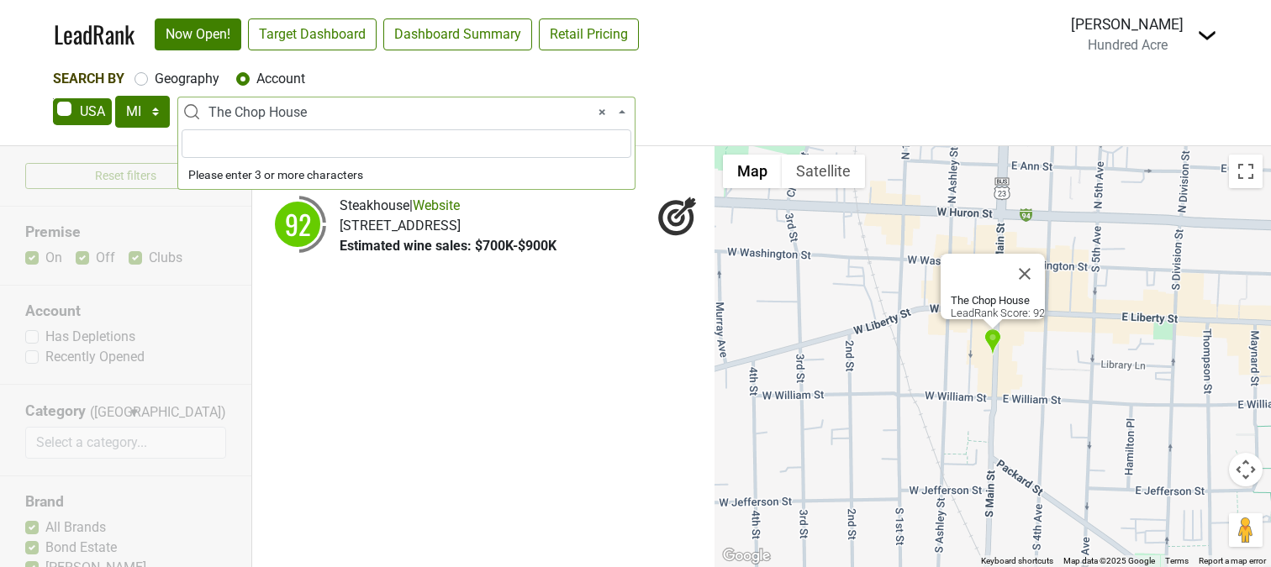
click at [282, 116] on span "× The Chop House" at bounding box center [411, 113] width 406 height 20
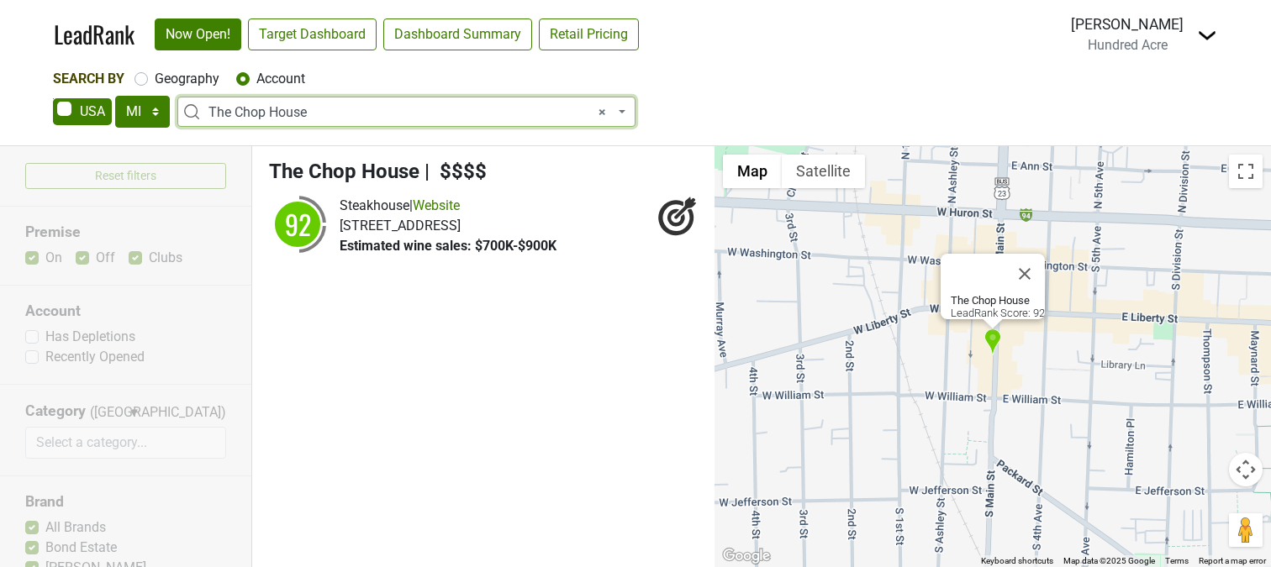
click at [282, 116] on span "× The Chop House" at bounding box center [411, 113] width 406 height 20
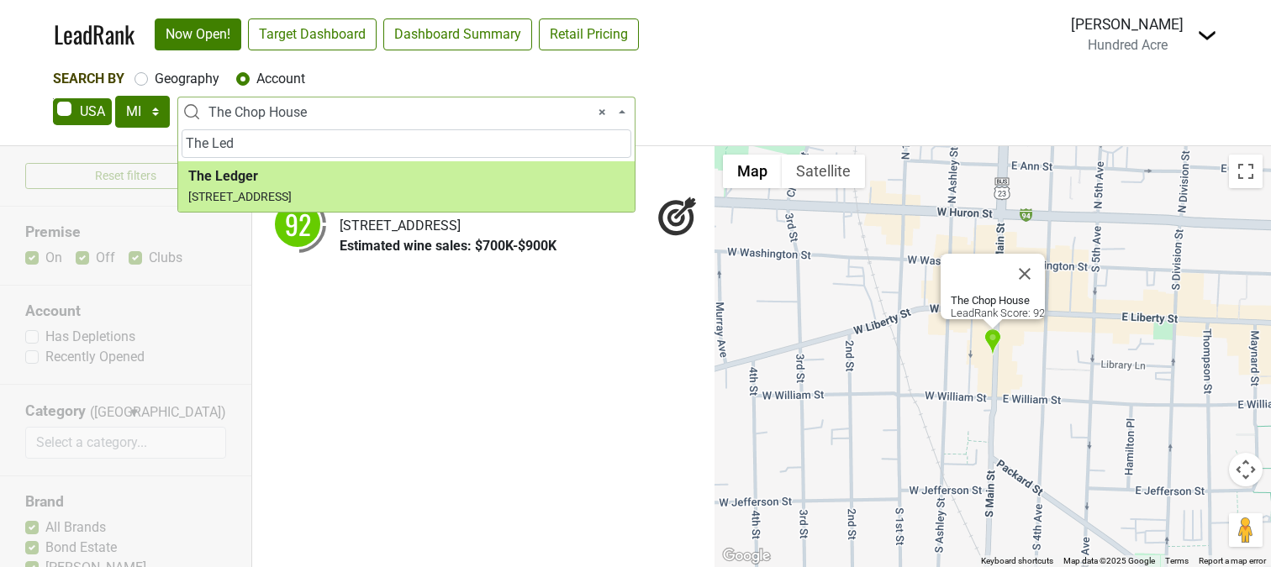
type input "The Led"
select select "124449523"
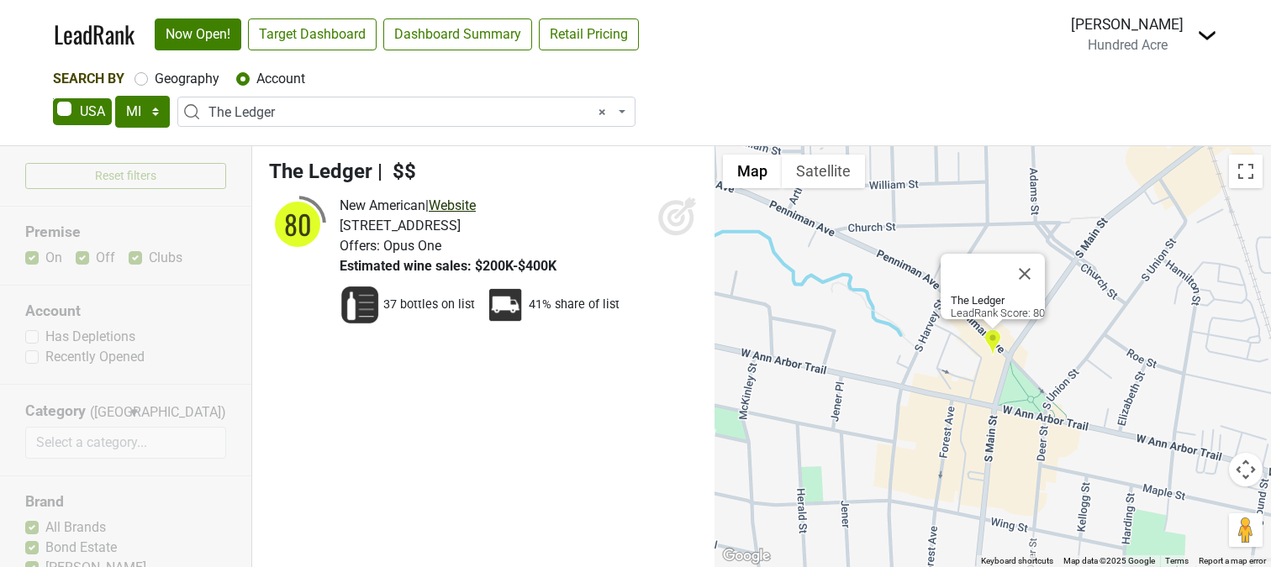
click at [471, 206] on link "Website" at bounding box center [452, 206] width 47 height 16
click at [643, 447] on ul "The Ledger | $$ 80 New American | Website 306 S Main St, Plymouth, MI 48170" at bounding box center [483, 356] width 462 height 421
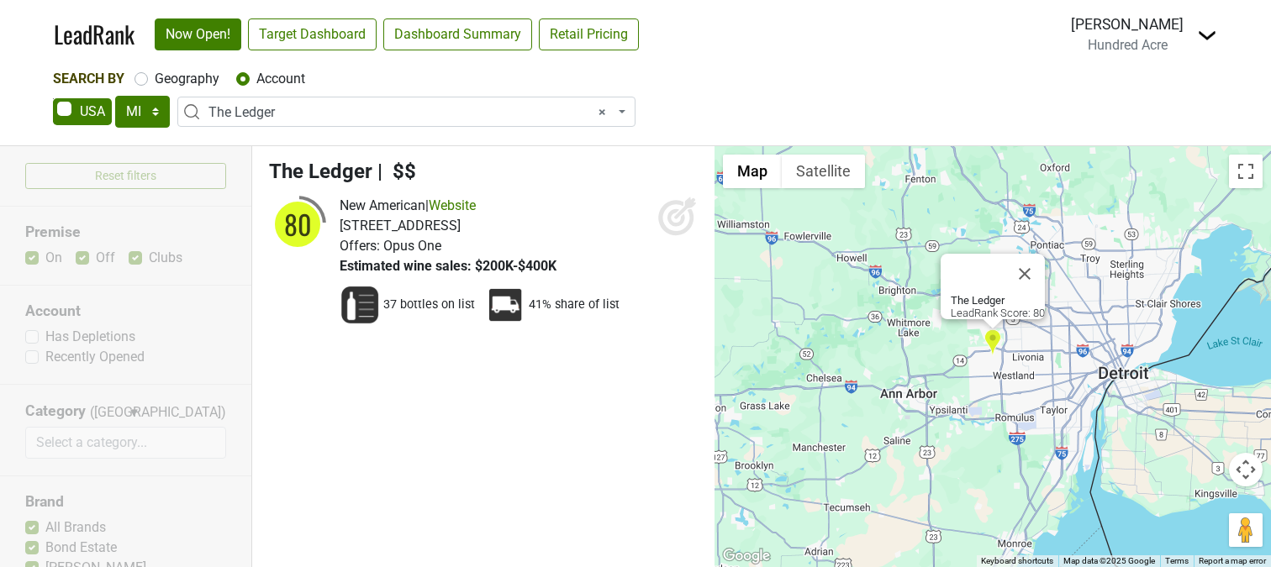
click at [308, 112] on span "× The Ledger" at bounding box center [411, 113] width 406 height 20
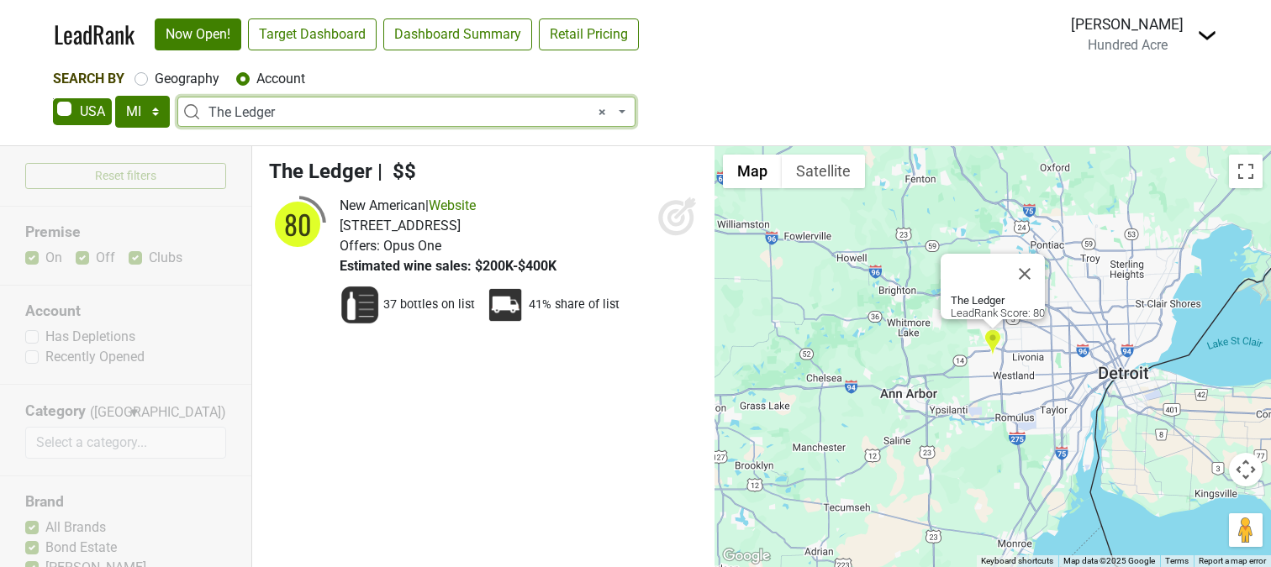
select select
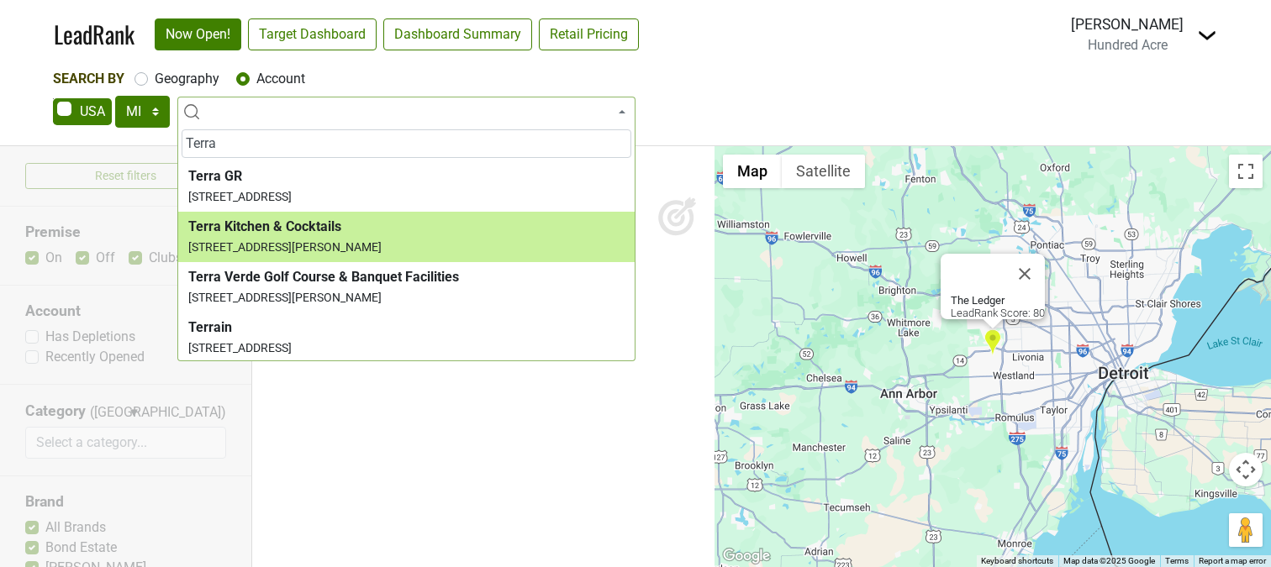
type input "Terra"
select select "124456323"
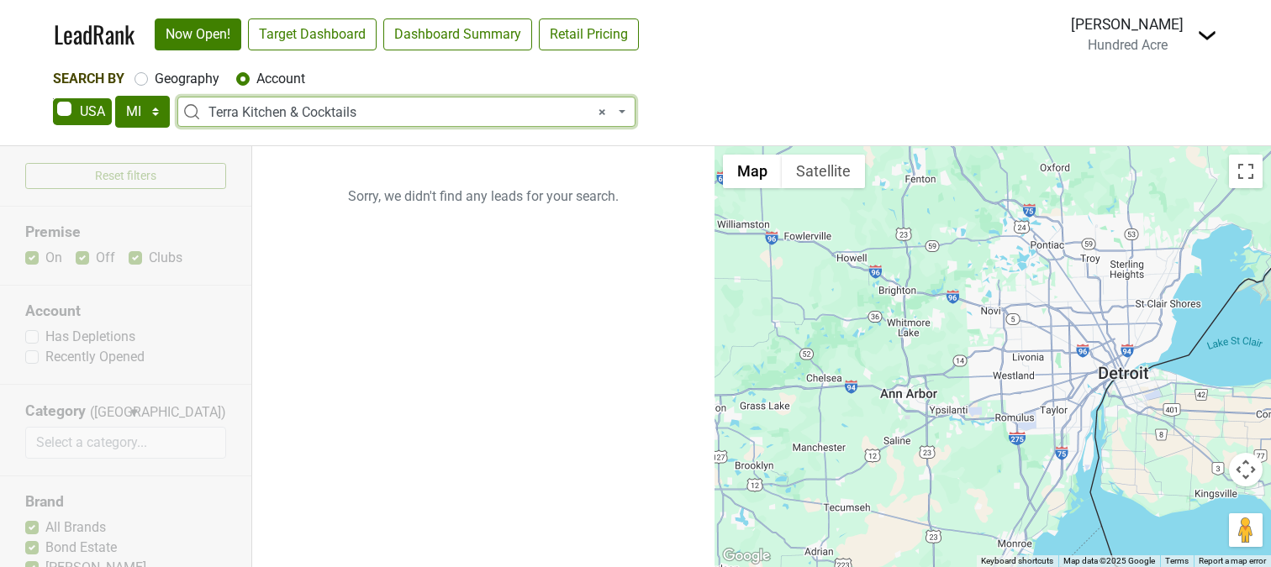
click at [363, 108] on span "× Terra Kitchen & Cocktails" at bounding box center [411, 113] width 406 height 20
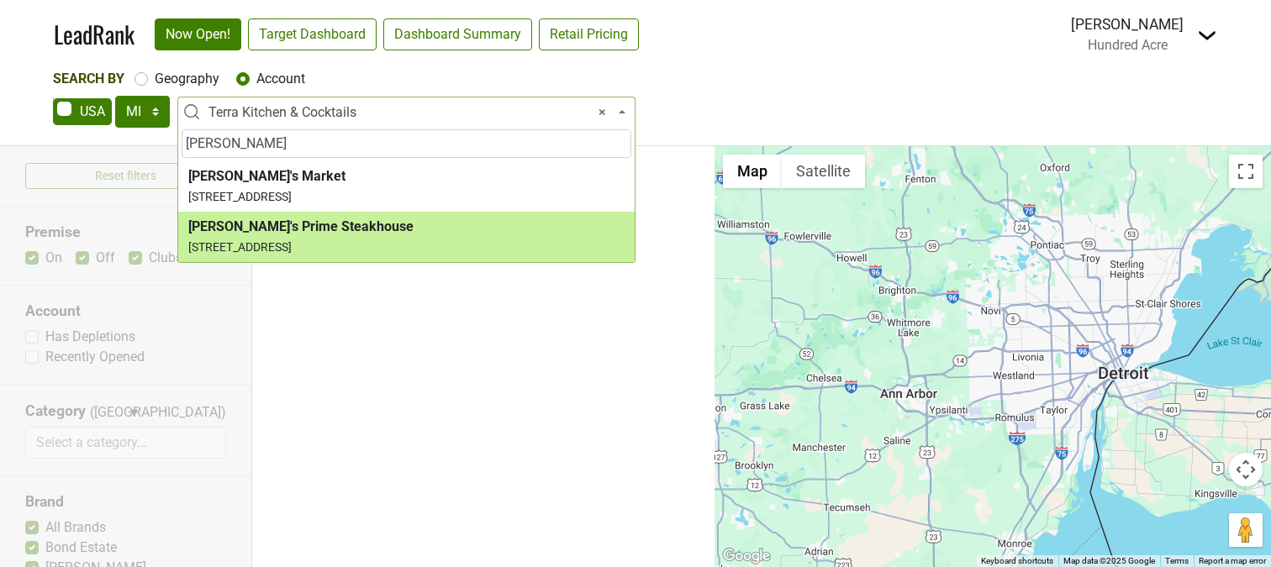
type input "Rudy"
select select "124452710"
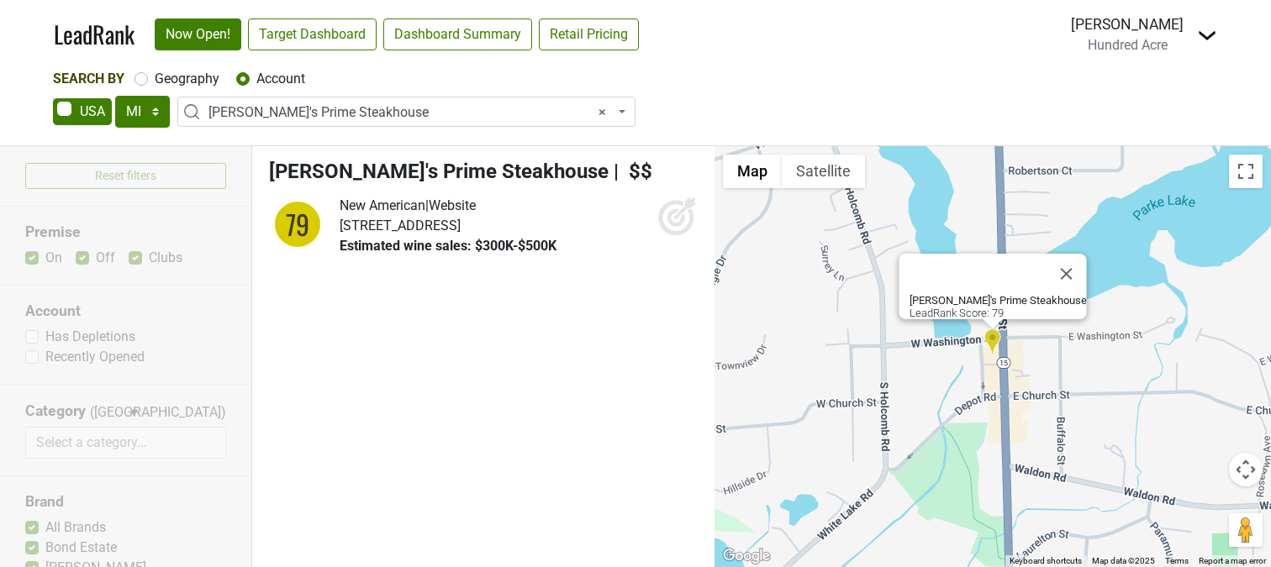
click at [461, 319] on ul "Rudy's Prime Steakhouse | $$ 79 New American | Website" at bounding box center [483, 356] width 462 height 421
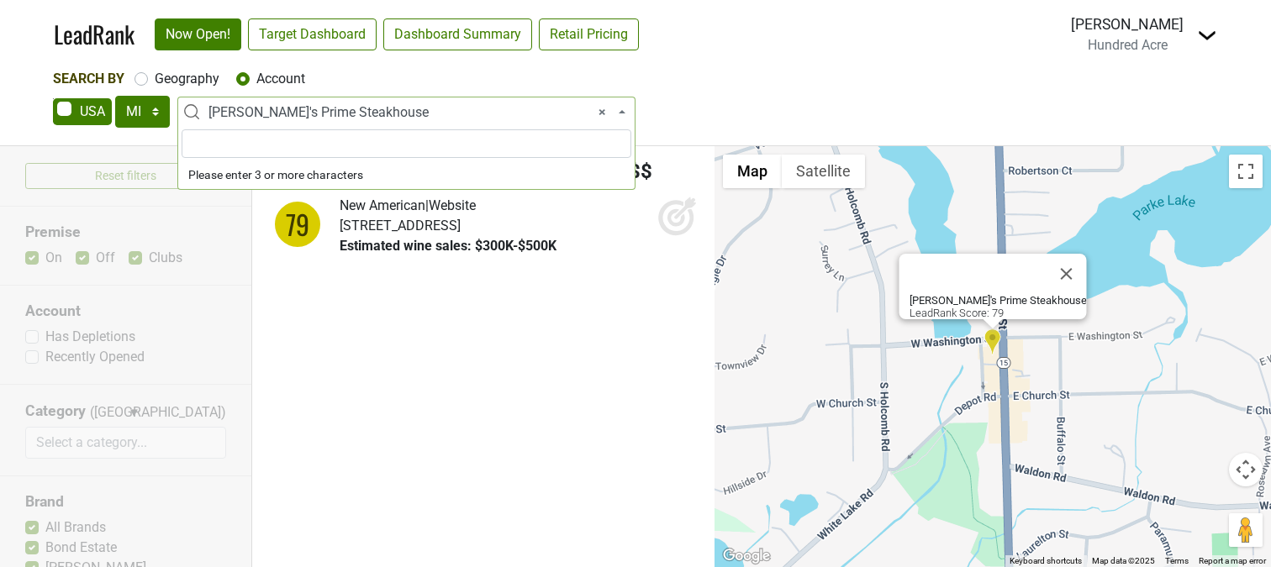
click at [371, 108] on span "× Rudy's Prime Steakhouse" at bounding box center [411, 113] width 406 height 20
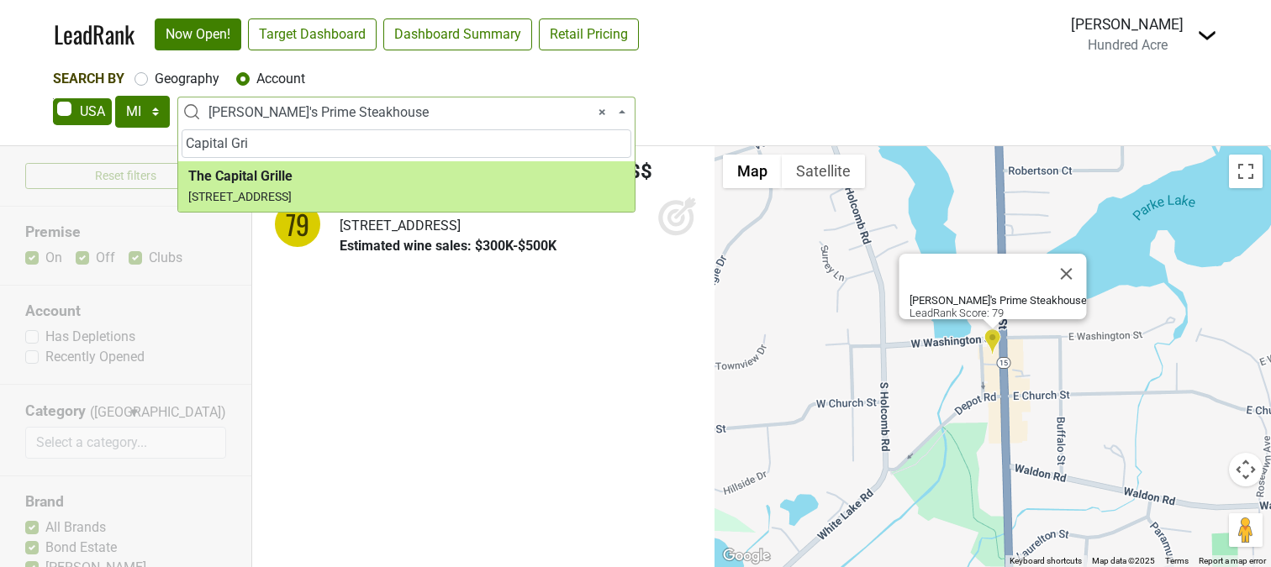
type input "Capital Gri"
select select "10215"
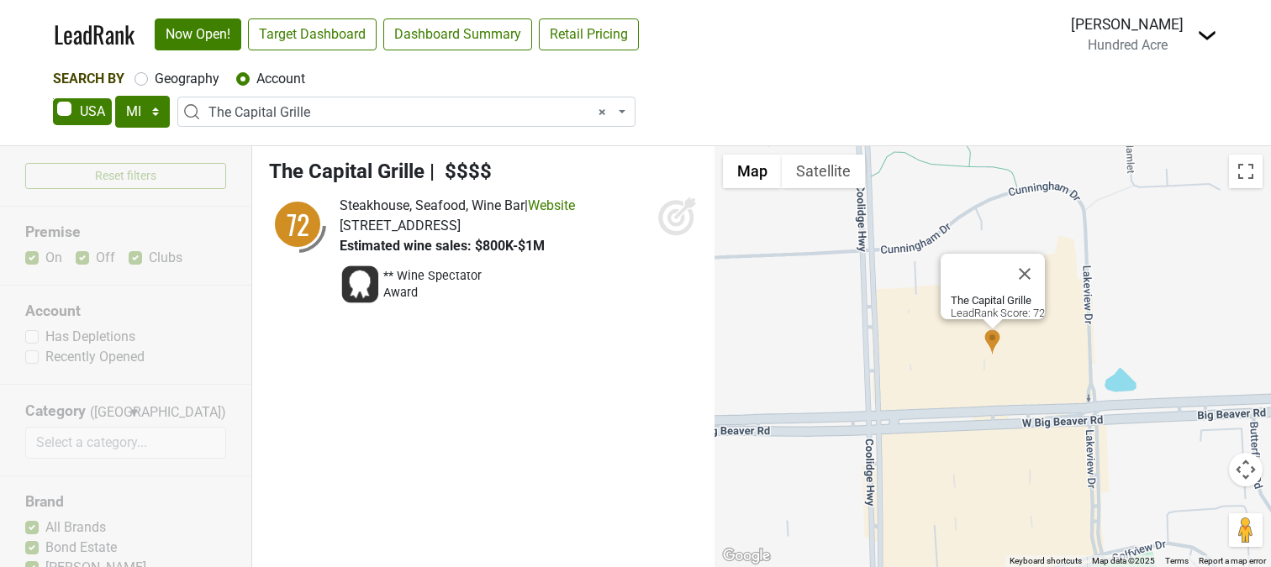
click at [668, 225] on icon at bounding box center [677, 216] width 40 height 40
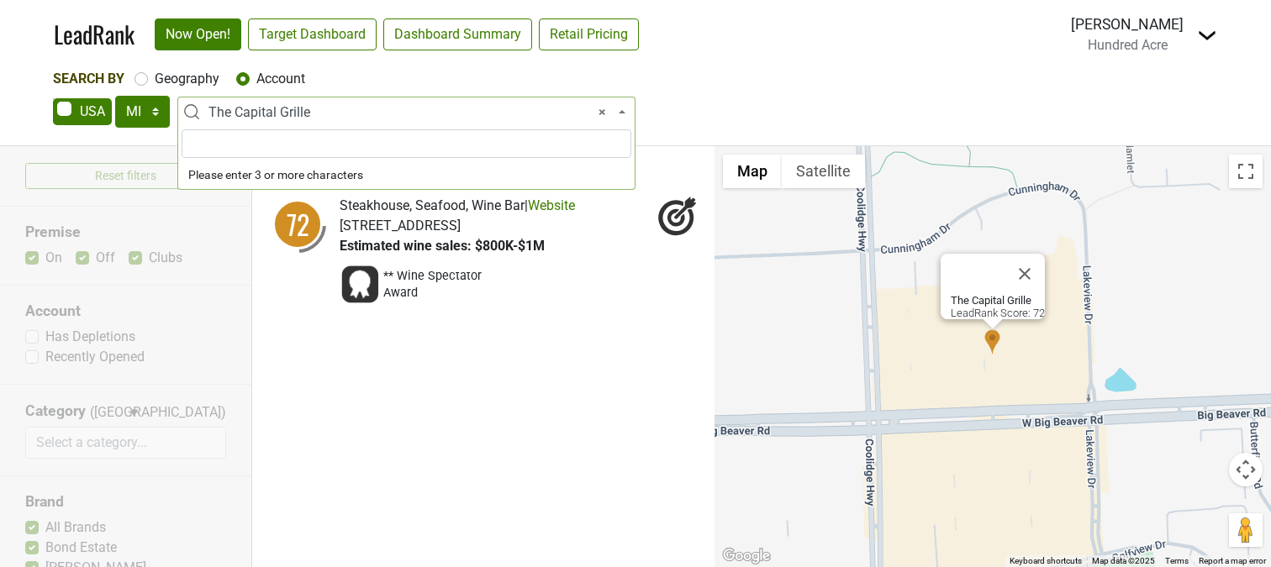
click at [291, 117] on span "× The Capital Grille" at bounding box center [411, 113] width 406 height 20
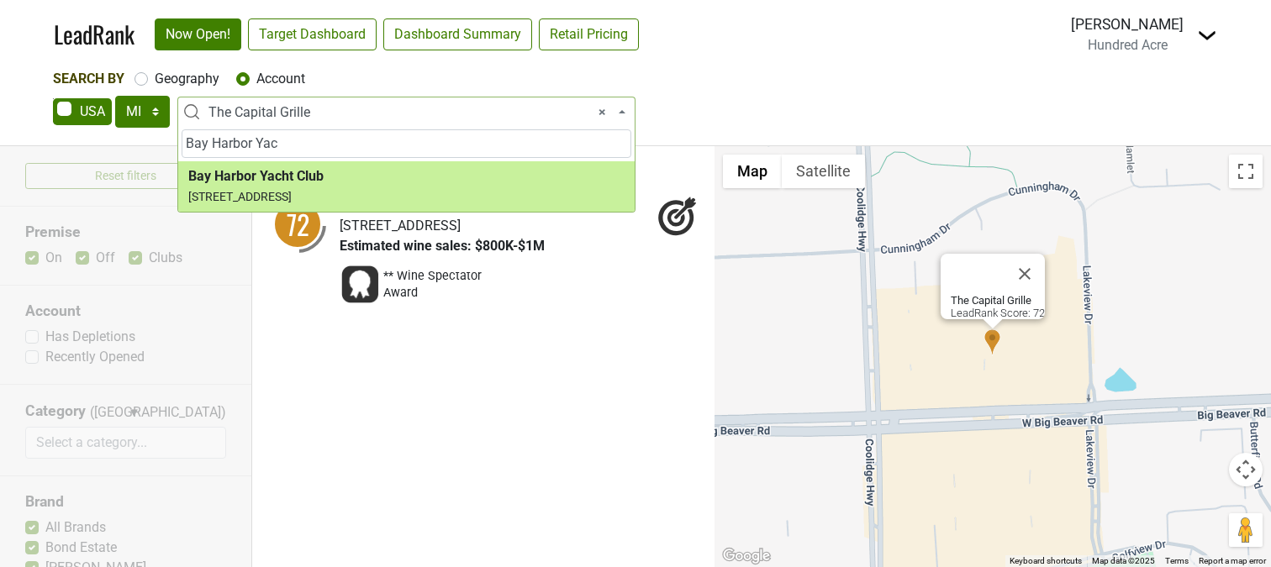
type input "Bay Harbor Yac"
select select "123755217"
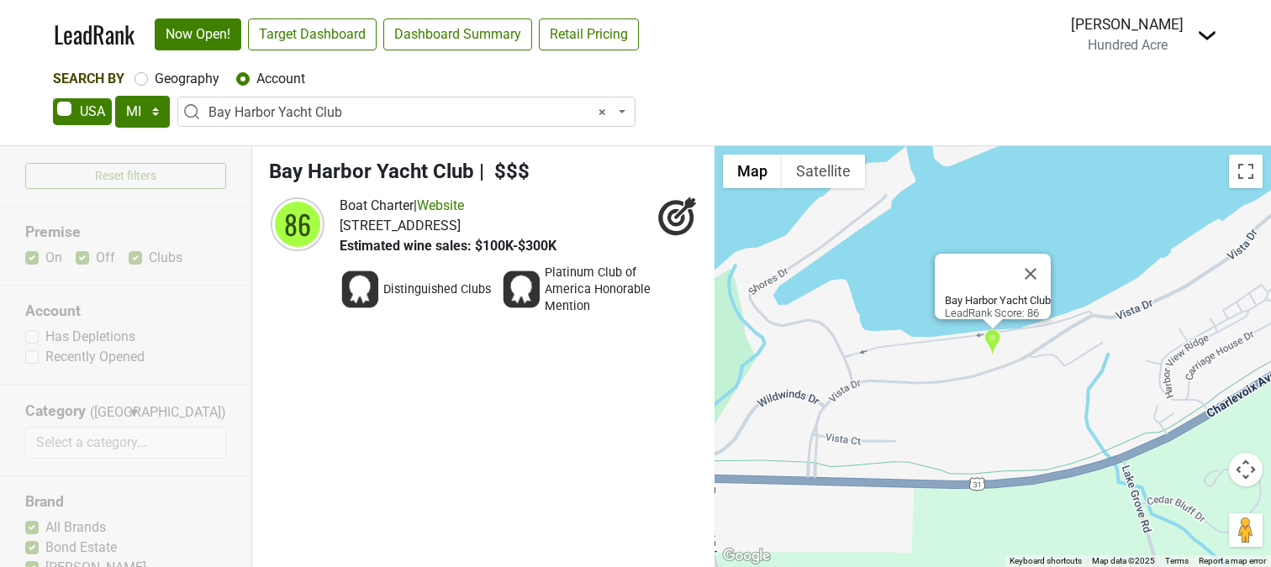
click at [347, 109] on span "× Bay Harbor Yacht Club" at bounding box center [411, 113] width 406 height 20
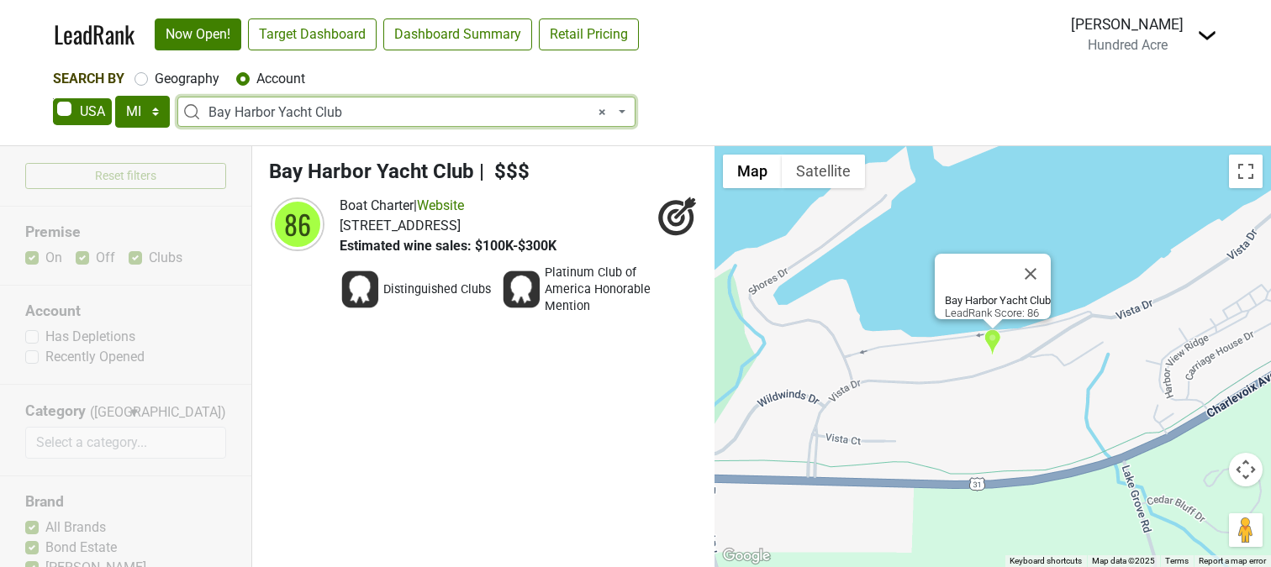
select select
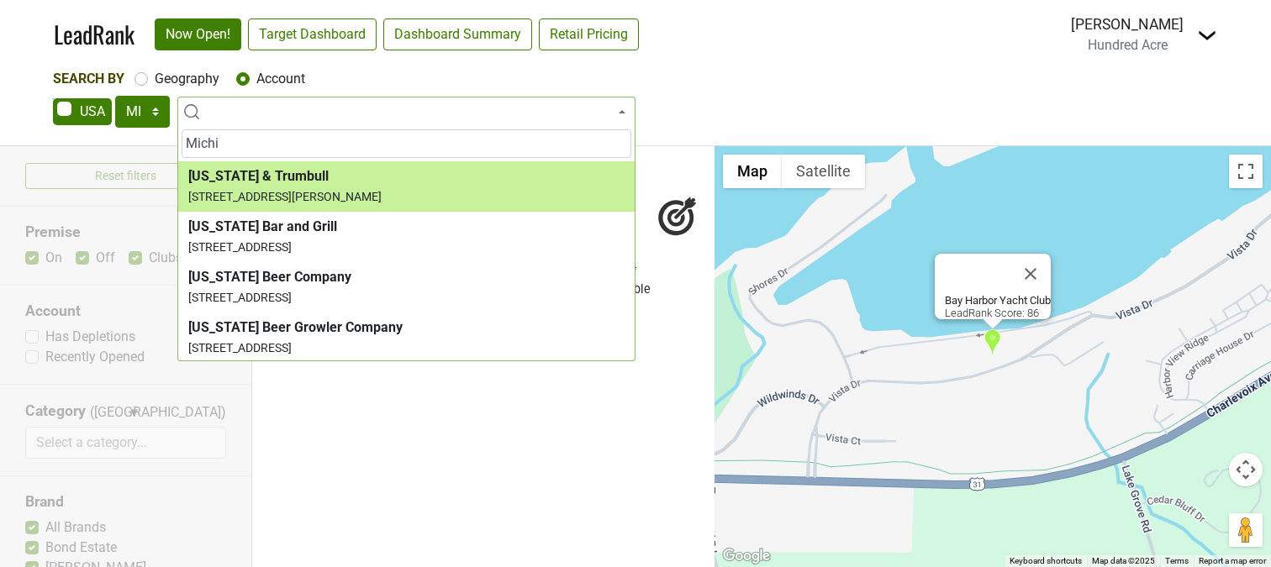
type input "Michi"
click at [201, 73] on label "Geography" at bounding box center [187, 79] width 65 height 20
click at [148, 73] on input "Geography" at bounding box center [140, 77] width 13 height 17
radio input "true"
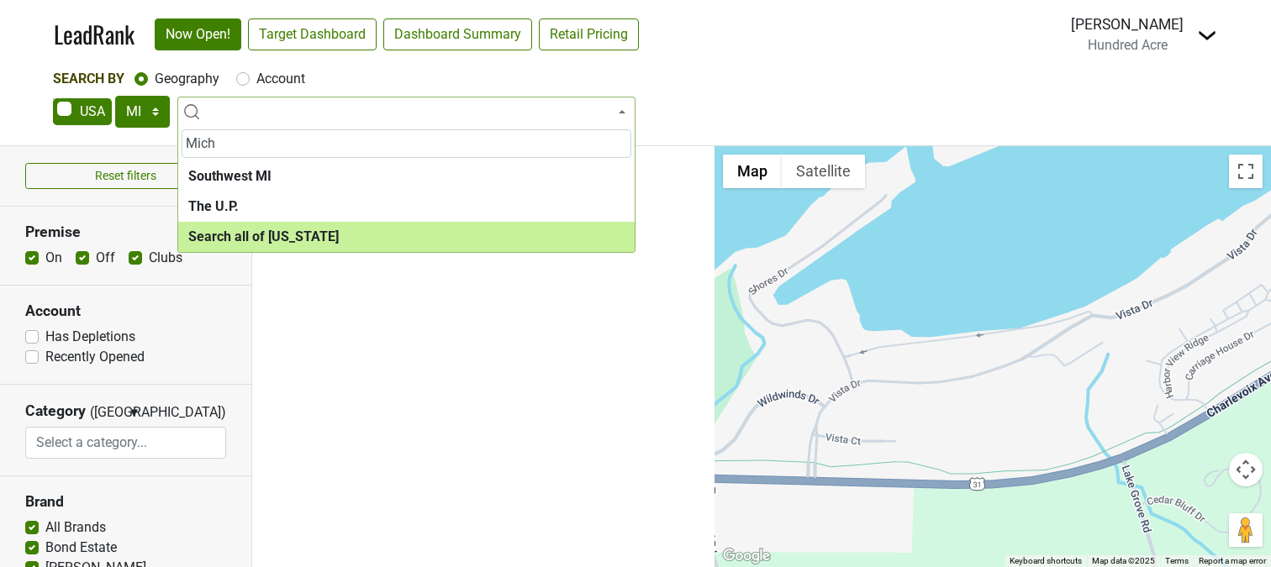
type input "Mich"
select select "ALL_MI"
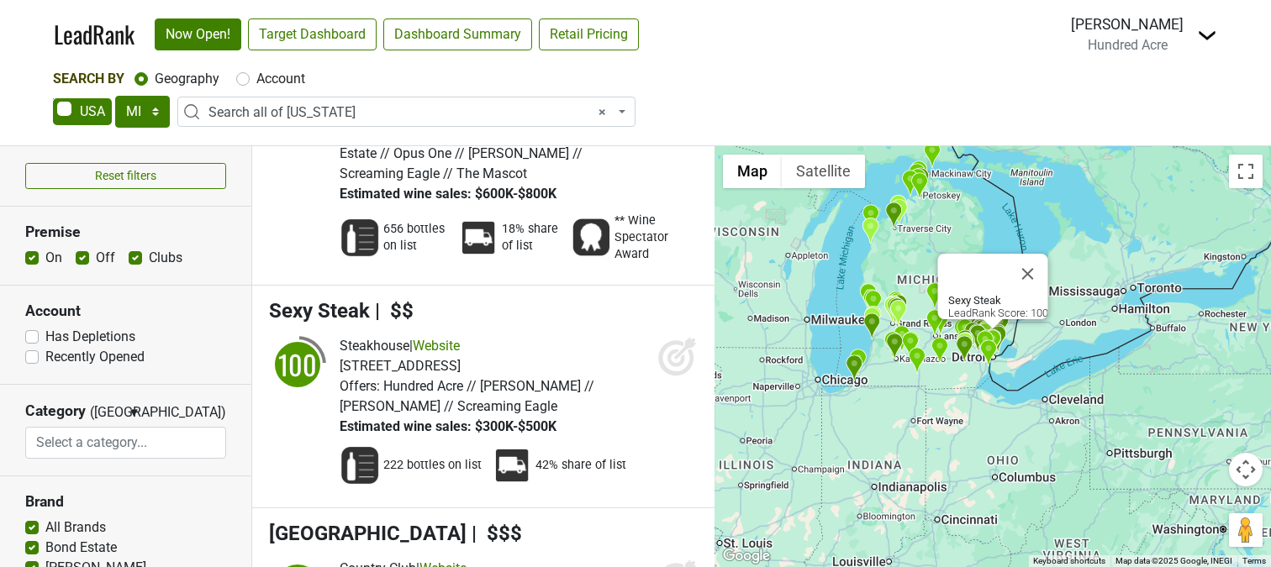
scroll to position [386, 0]
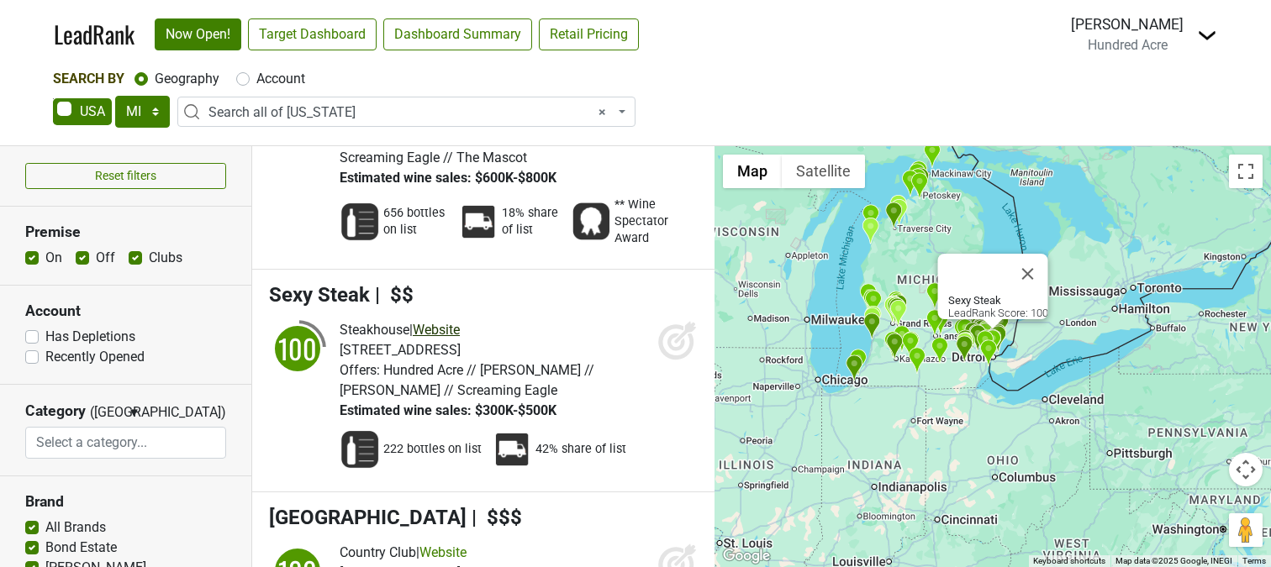
click at [449, 322] on link "Website" at bounding box center [436, 330] width 47 height 16
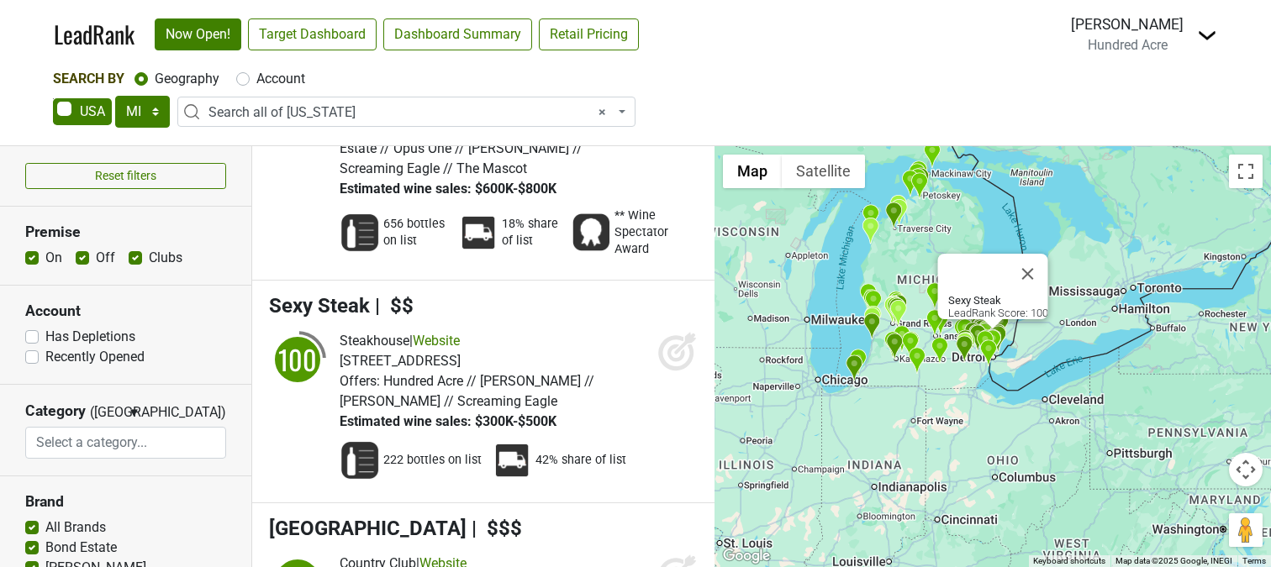
scroll to position [372, 0]
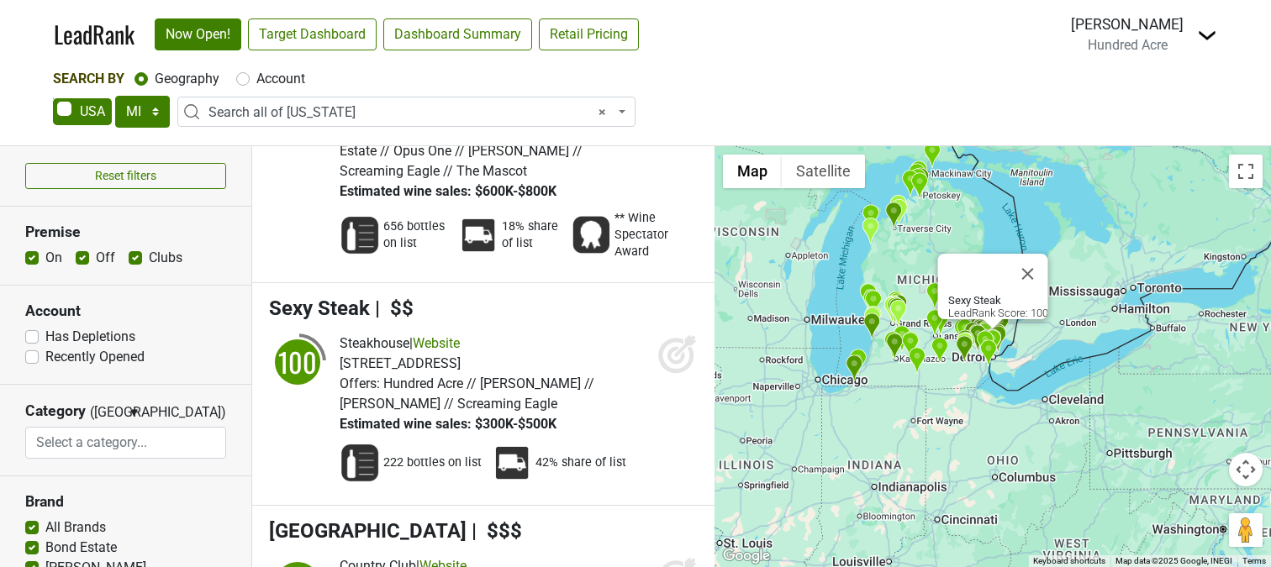
click at [661, 334] on icon at bounding box center [677, 354] width 40 height 40
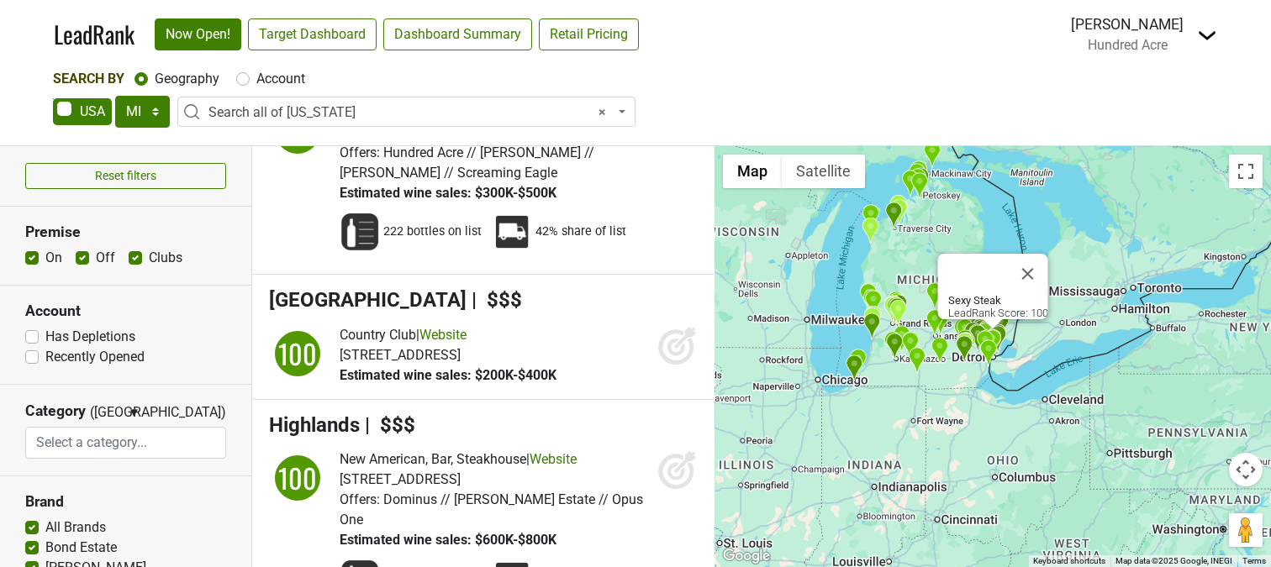
scroll to position [590, 0]
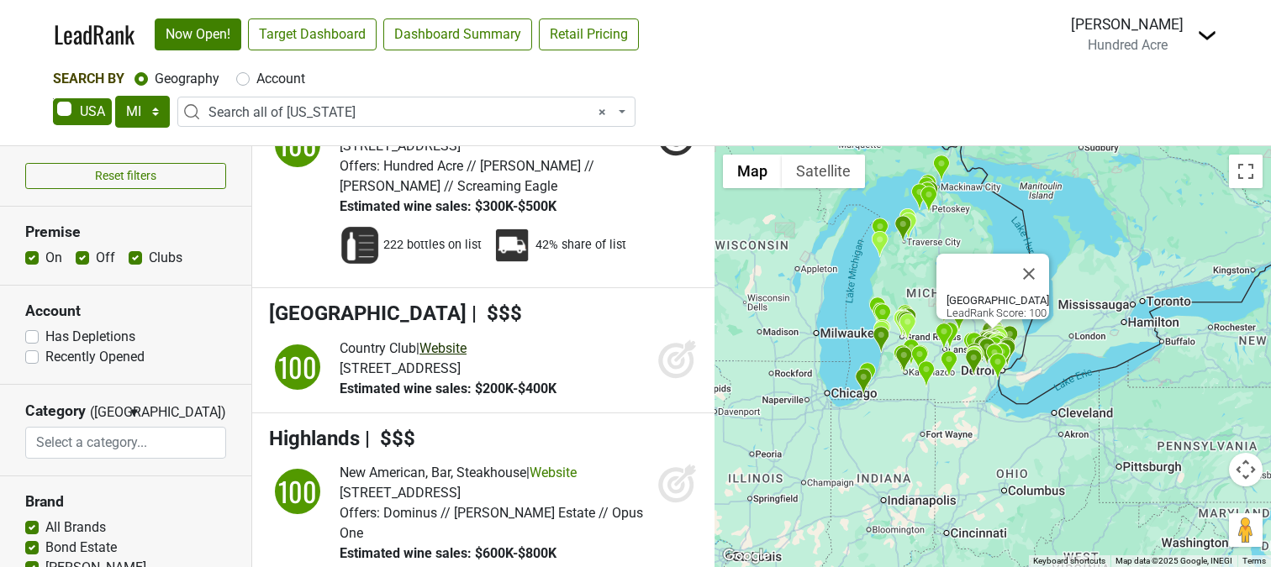
click at [463, 340] on link "Website" at bounding box center [442, 348] width 47 height 16
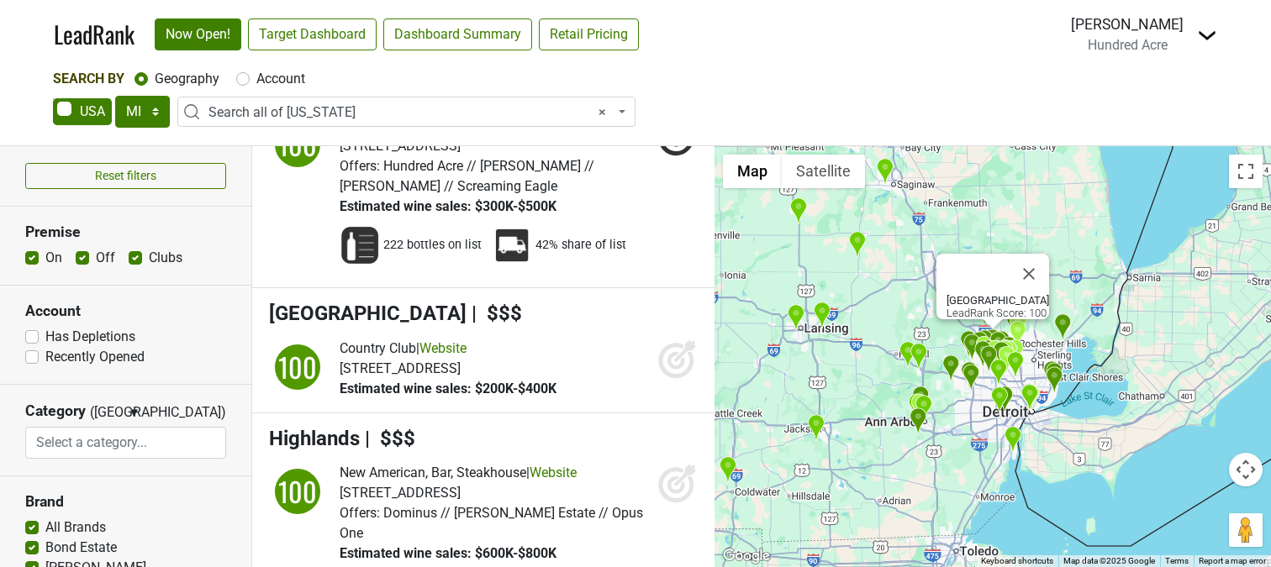
click at [657, 339] on icon at bounding box center [677, 359] width 40 height 40
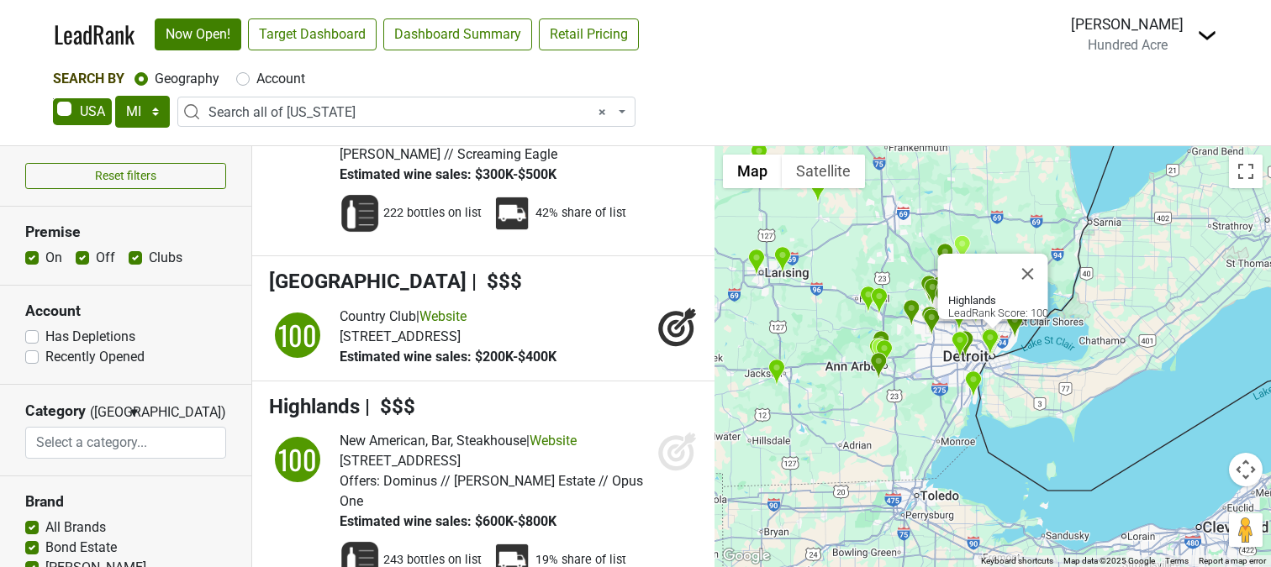
scroll to position [754, 0]
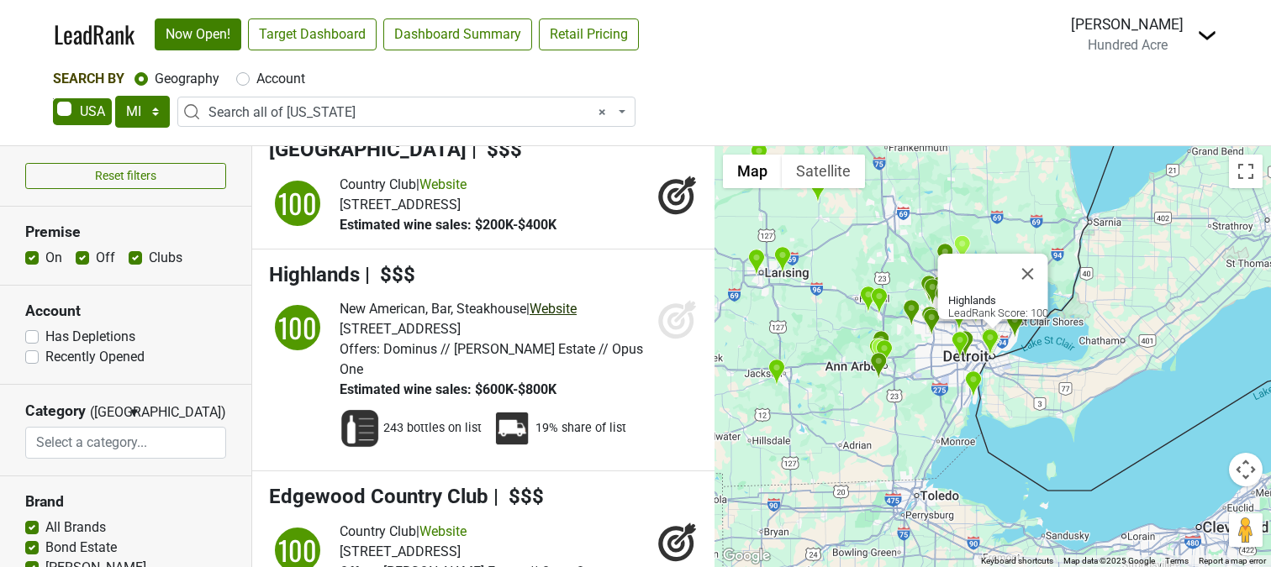
click at [571, 301] on link "Website" at bounding box center [552, 309] width 47 height 16
click at [676, 299] on icon at bounding box center [677, 319] width 40 height 40
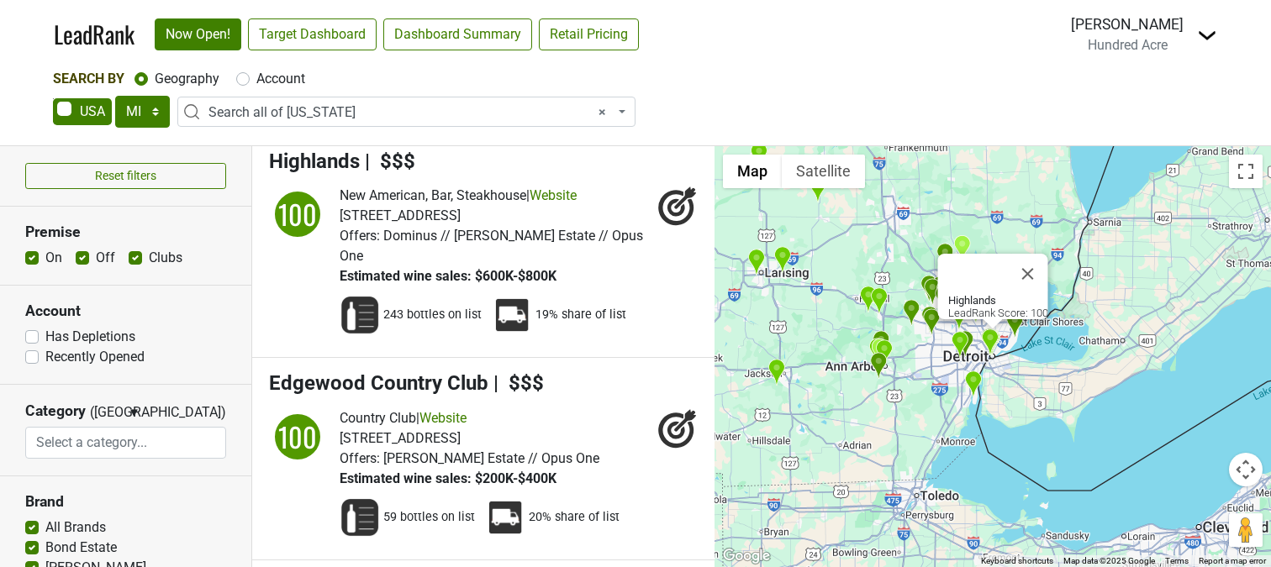
scroll to position [956, 0]
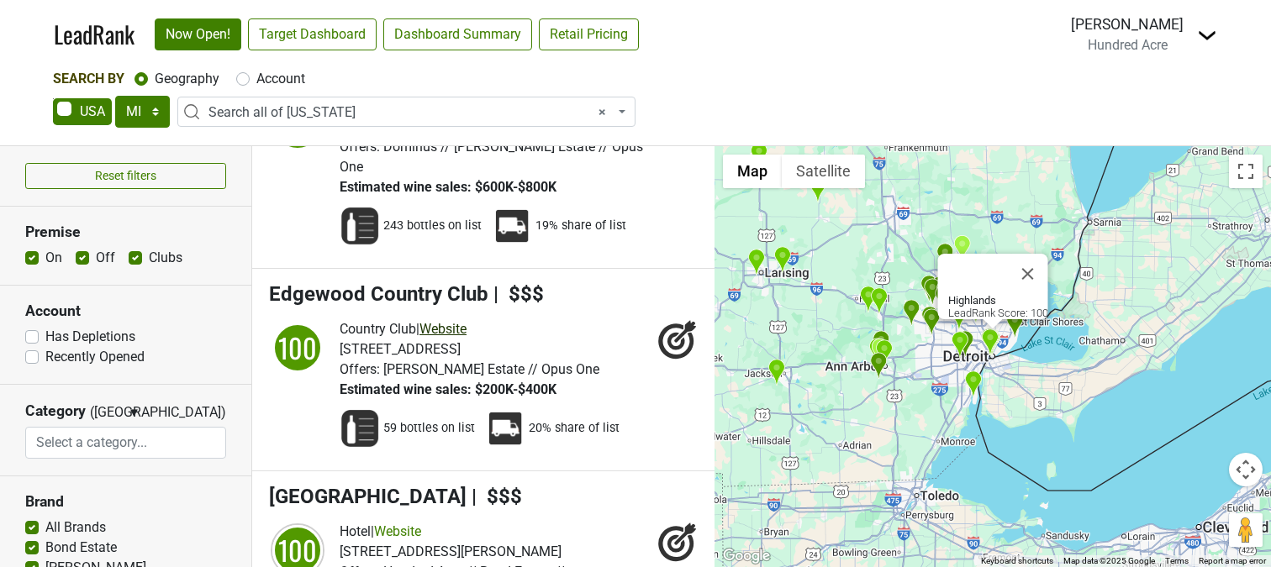
click at [456, 321] on link "Website" at bounding box center [442, 329] width 47 height 16
click at [0, 0] on div "LeadRank Now Open! Target Dashboard Dashboard Summary Retail Pricing Loading...…" at bounding box center [635, 283] width 1271 height 567
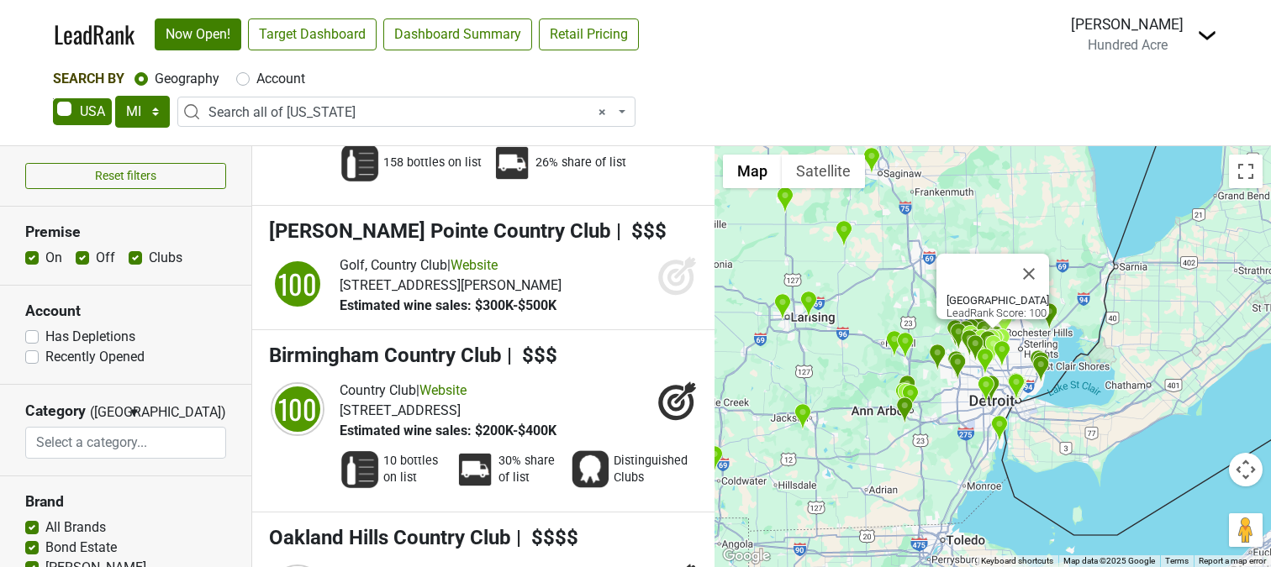
scroll to position [1835, 0]
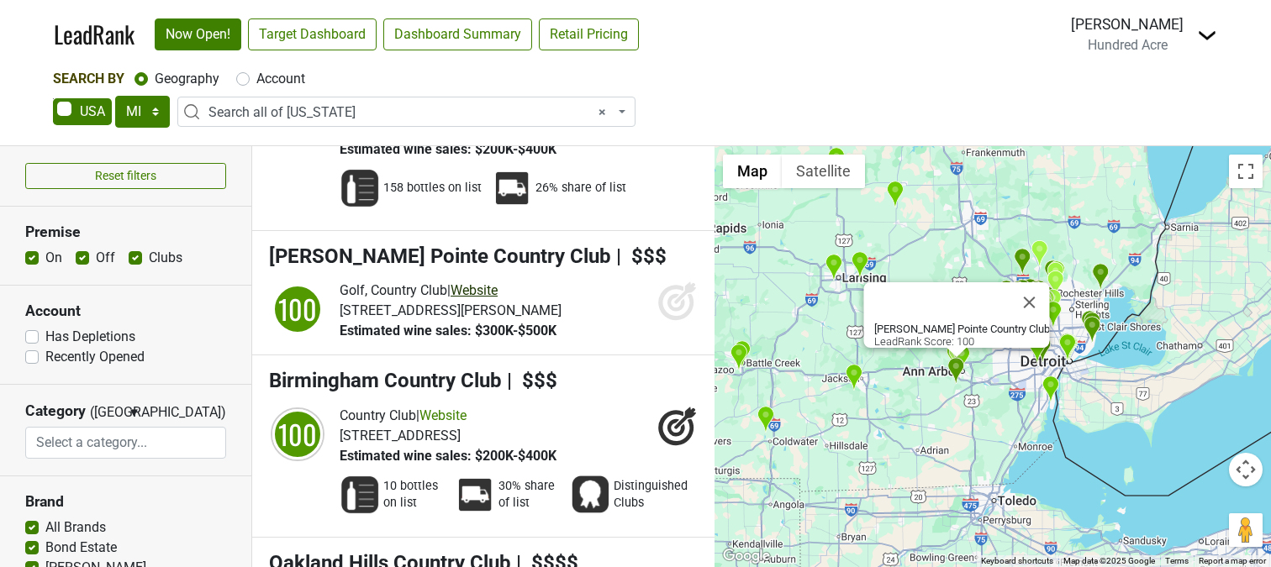
click at [498, 282] on link "Website" at bounding box center [473, 290] width 47 height 16
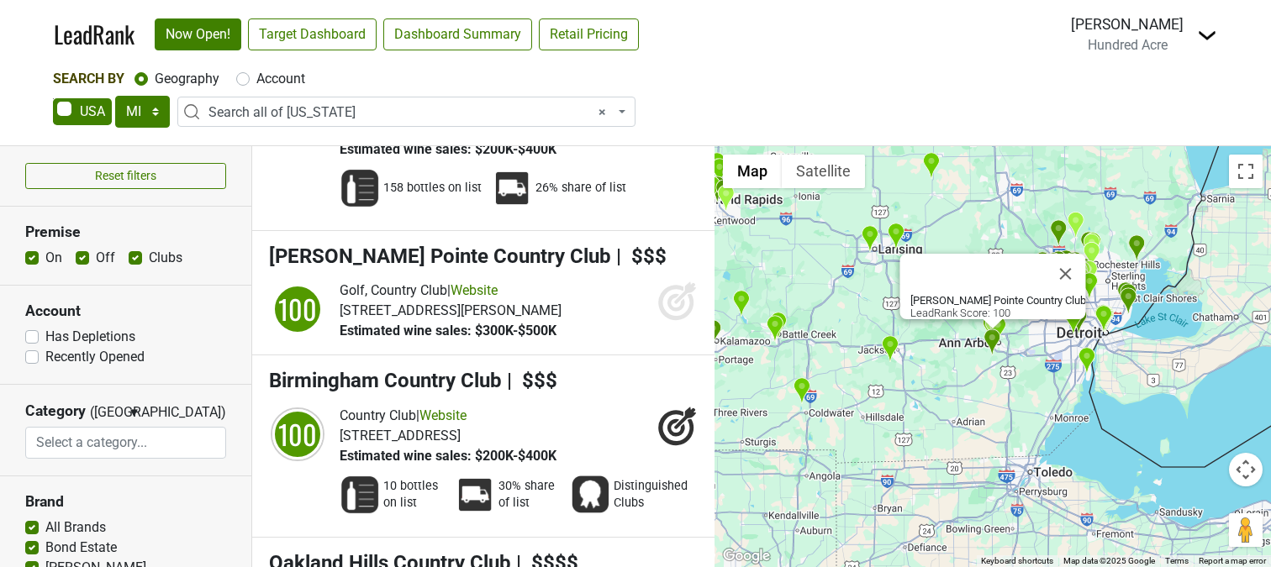
click at [666, 281] on icon at bounding box center [677, 301] width 40 height 40
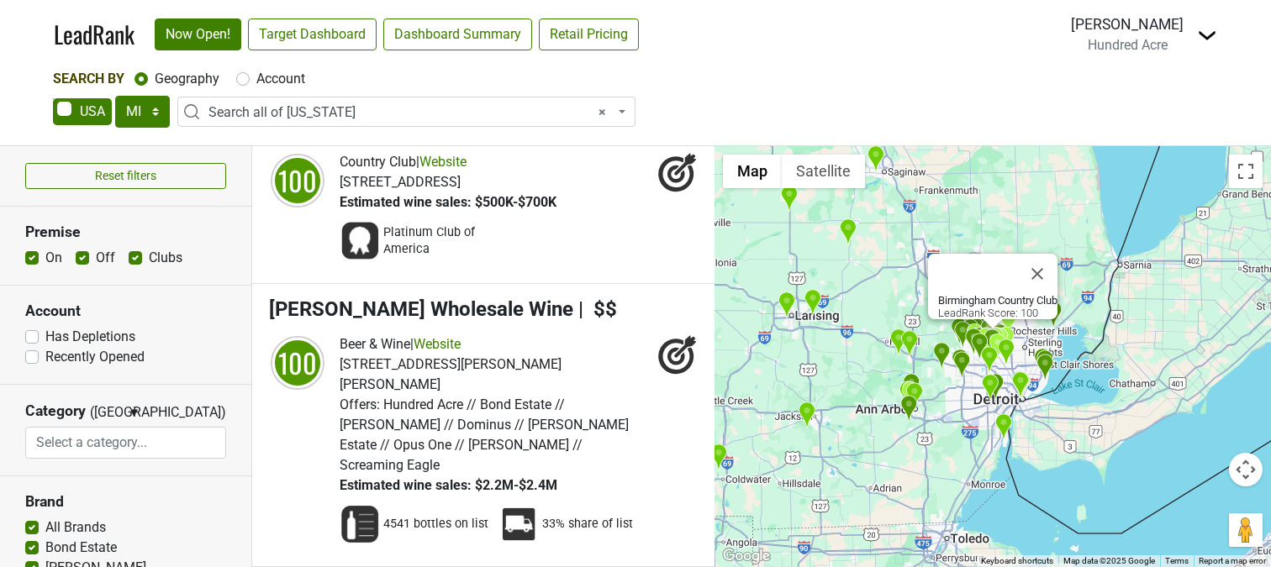
scroll to position [2293, 0]
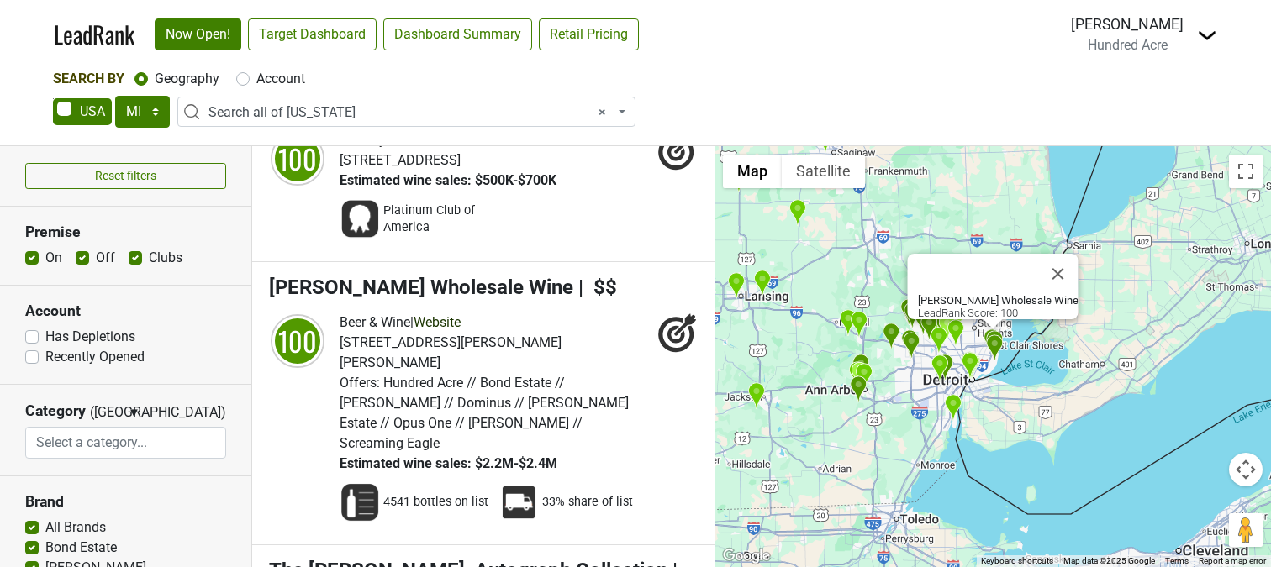
click at [456, 314] on link "Website" at bounding box center [437, 322] width 47 height 16
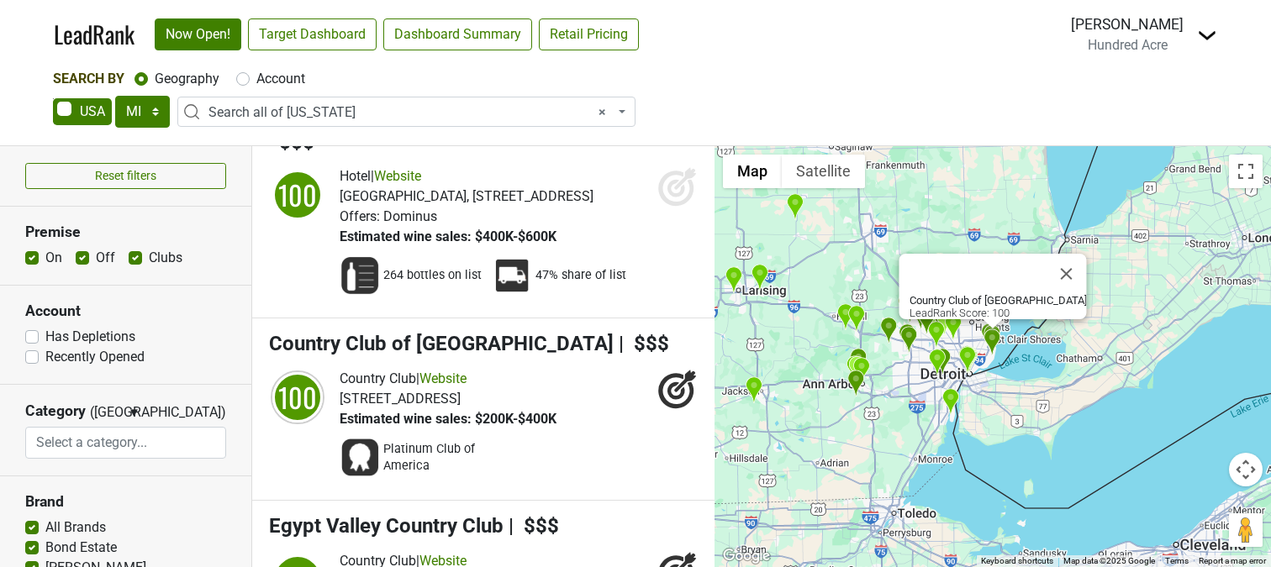
scroll to position [2758, 0]
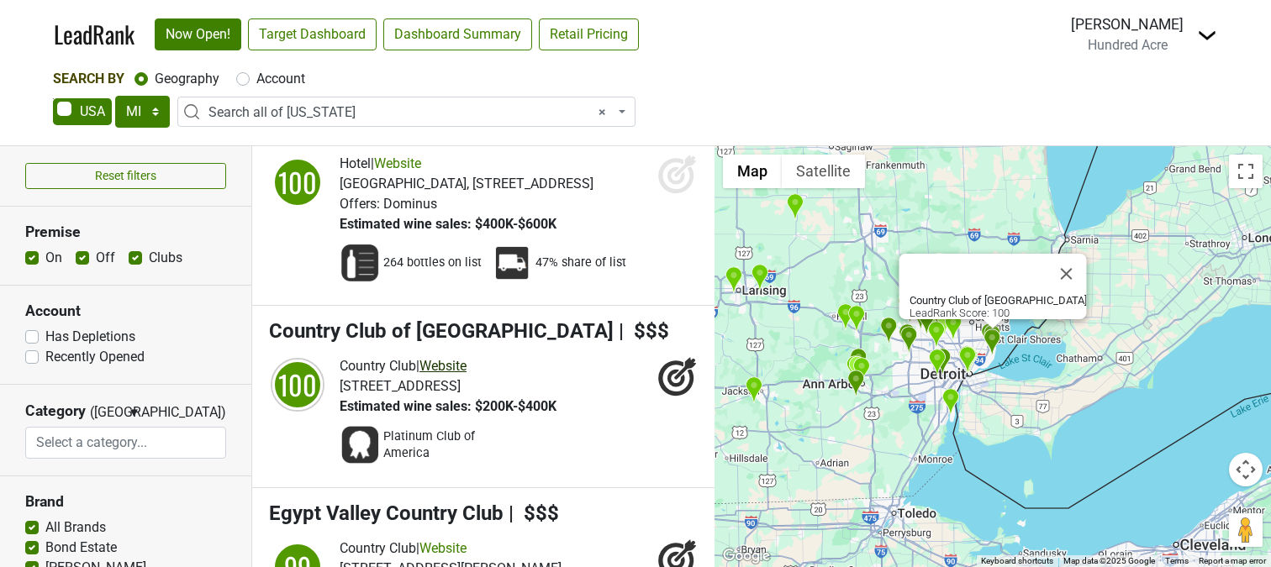
click at [459, 358] on link "Website" at bounding box center [442, 366] width 47 height 16
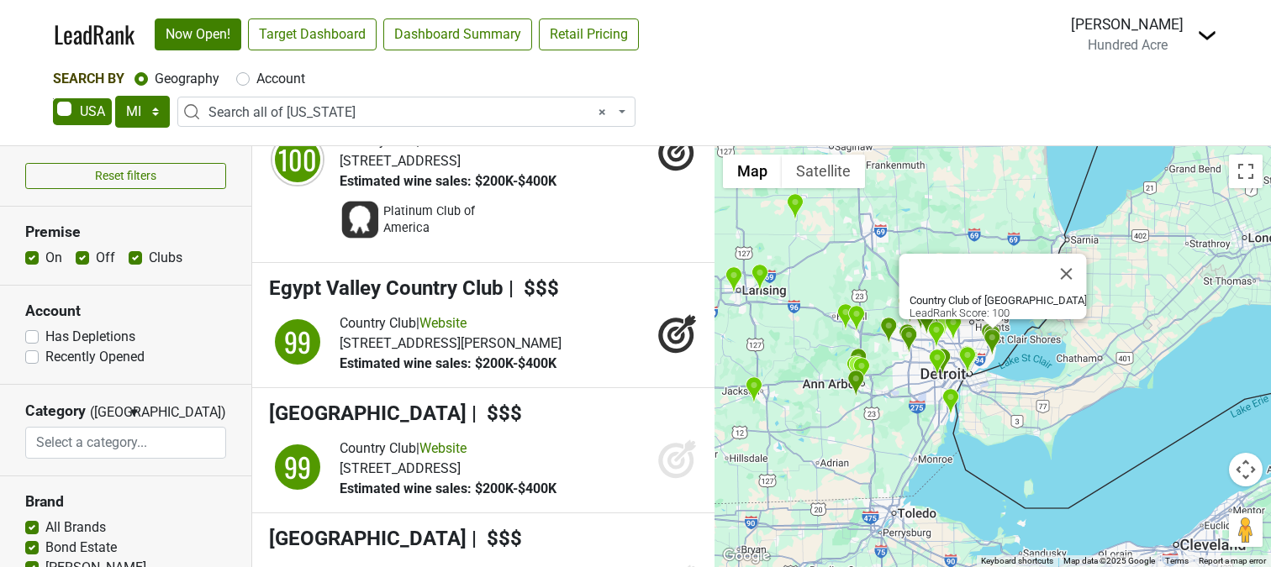
scroll to position [2989, 0]
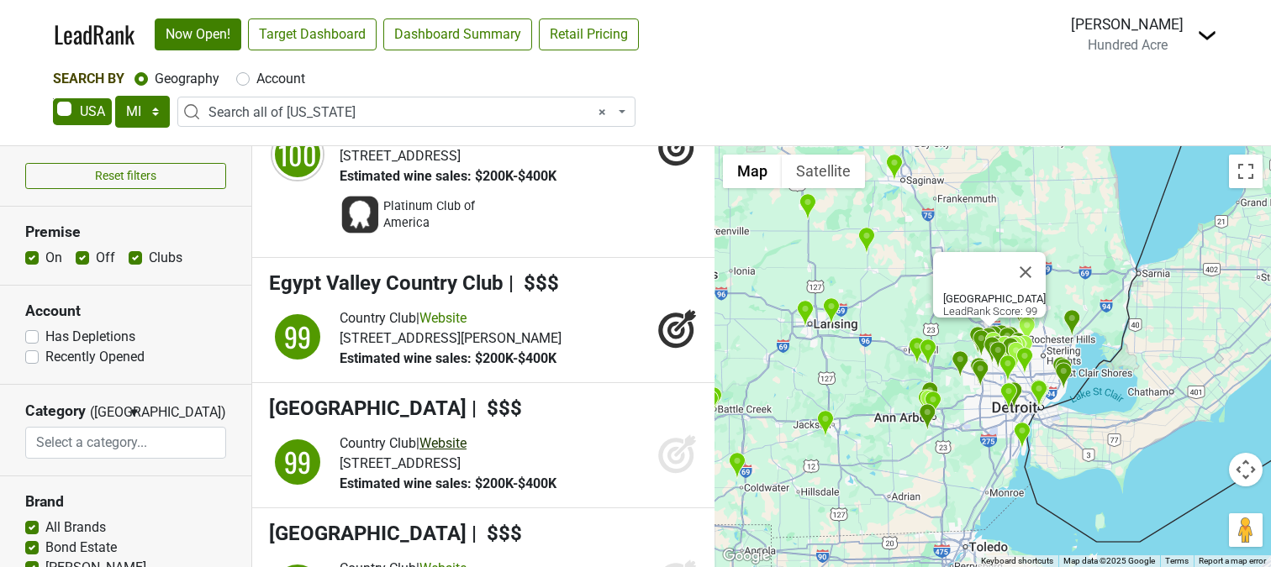
click at [457, 435] on link "Website" at bounding box center [442, 443] width 47 height 16
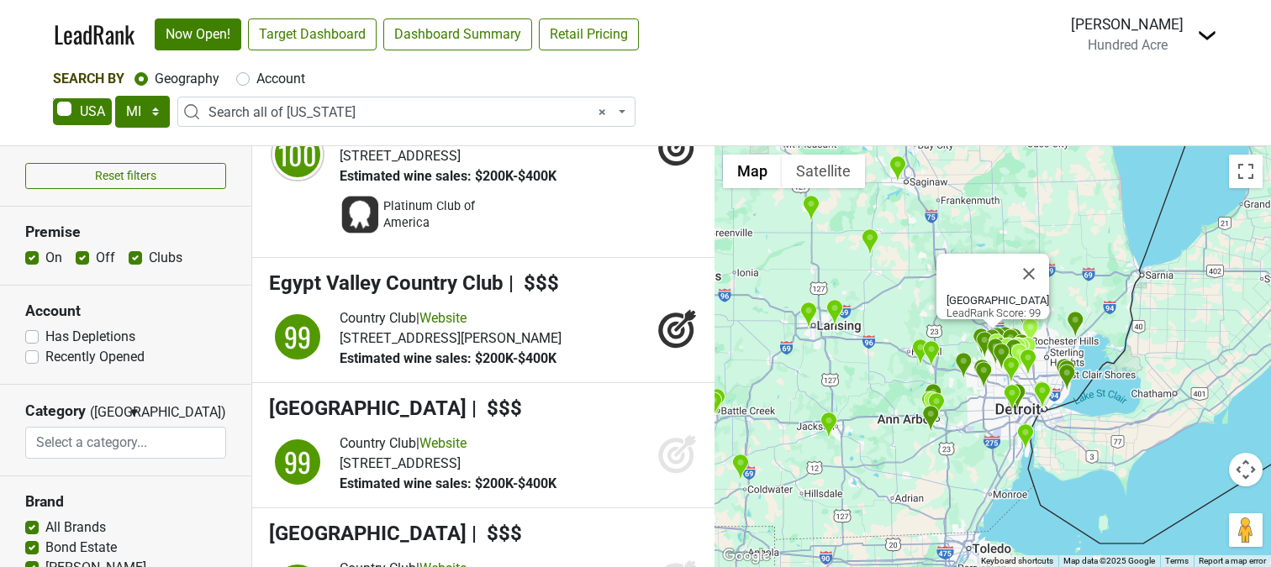
click at [665, 434] on icon at bounding box center [677, 454] width 40 height 40
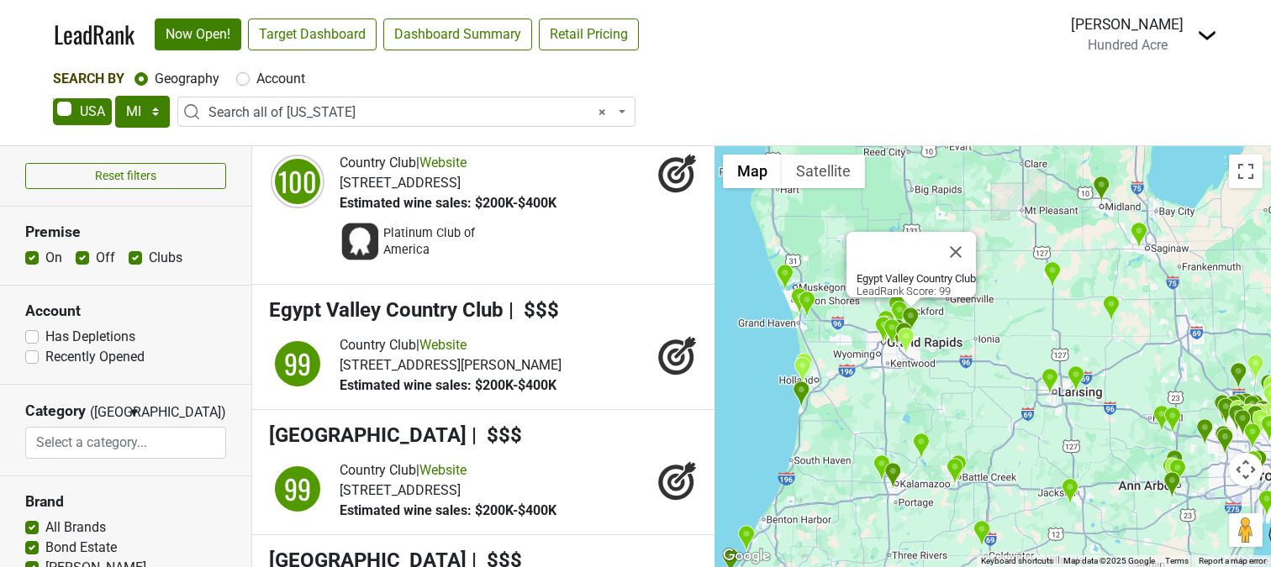
scroll to position [3206, 0]
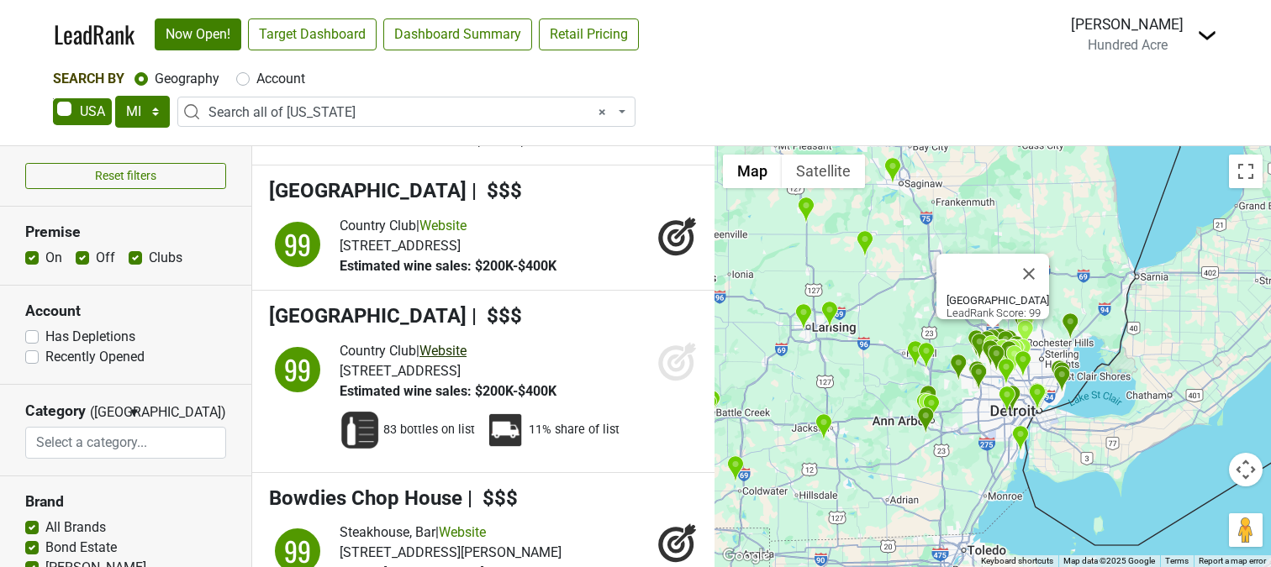
click at [454, 343] on link "Website" at bounding box center [442, 351] width 47 height 16
click at [662, 341] on icon at bounding box center [677, 361] width 40 height 40
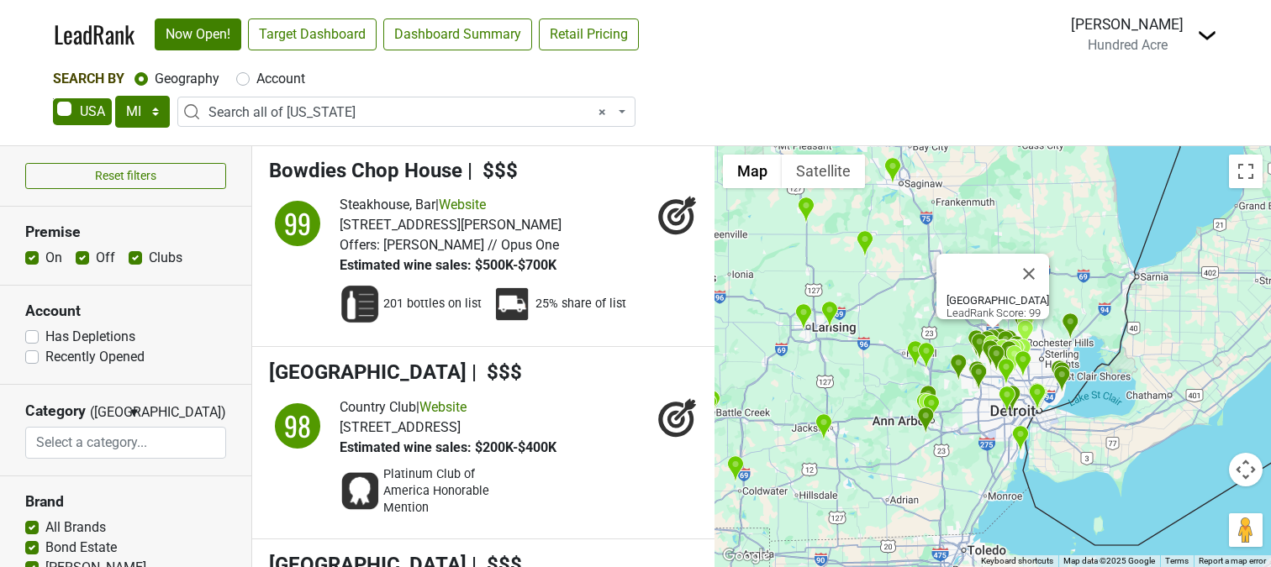
scroll to position [3540, 0]
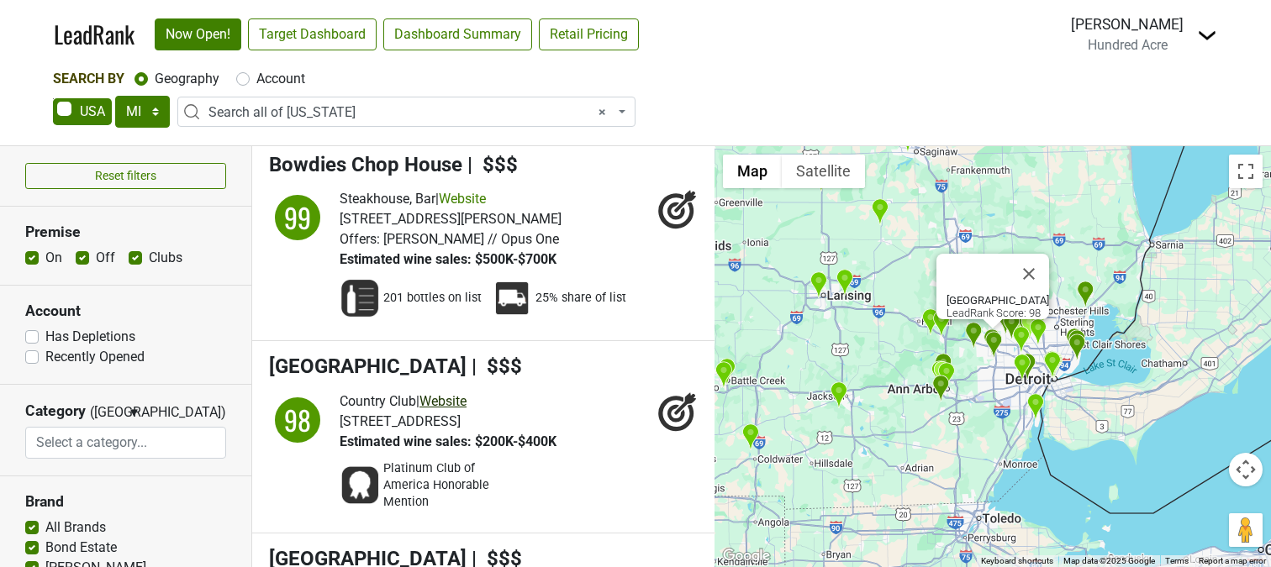
click at [460, 393] on link "Website" at bounding box center [442, 401] width 47 height 16
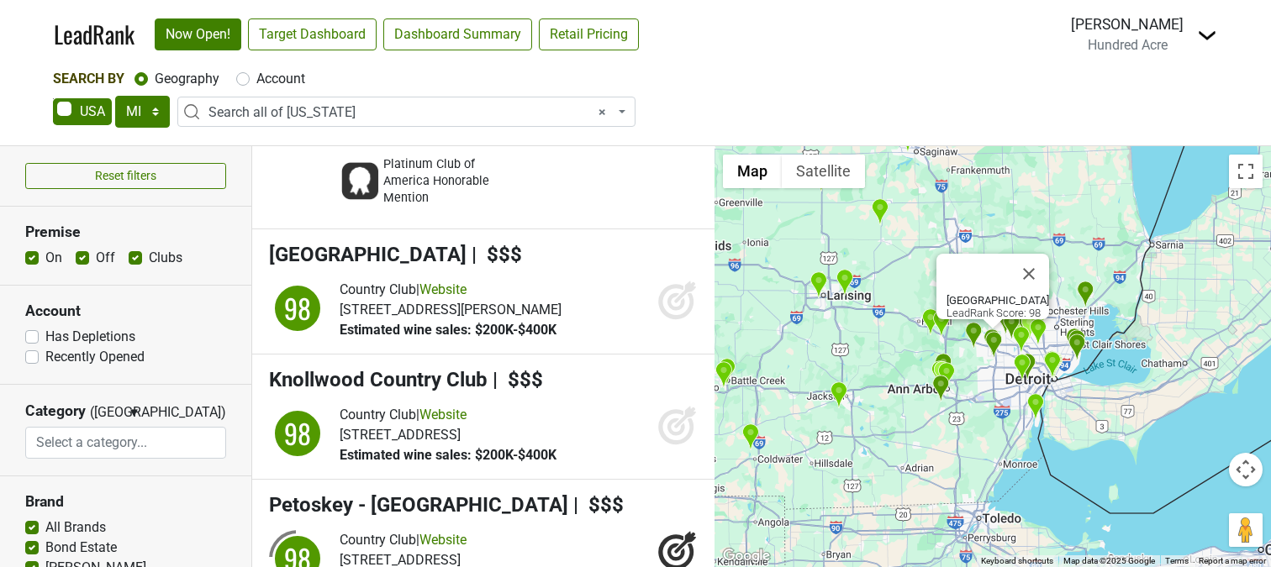
scroll to position [3829, 0]
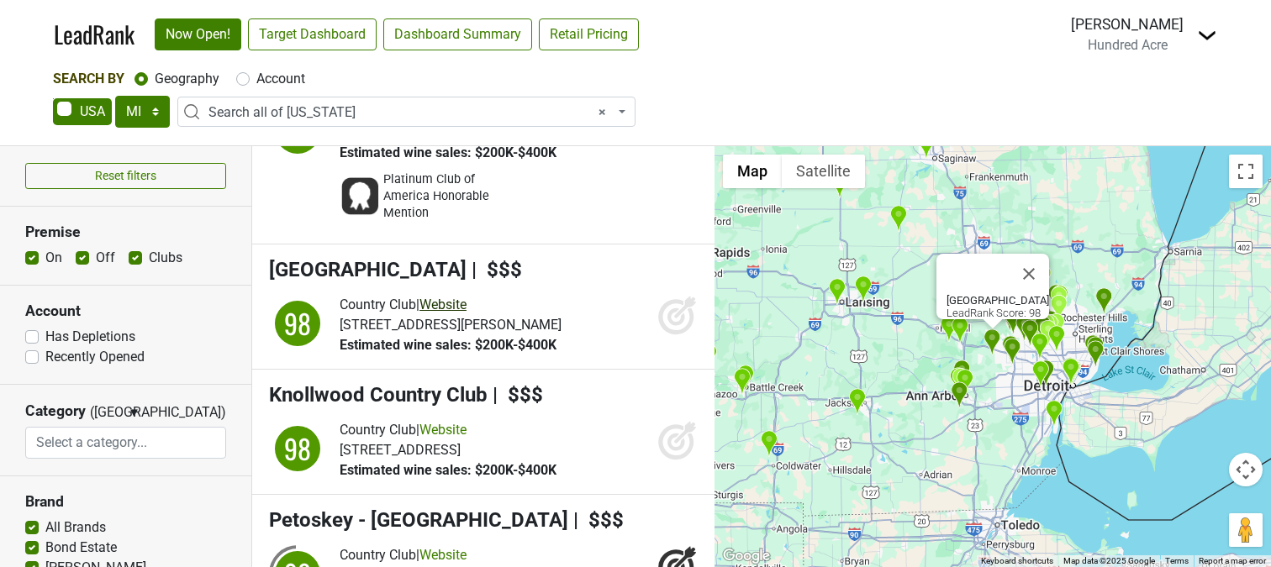
click at [461, 297] on link "Website" at bounding box center [442, 305] width 47 height 16
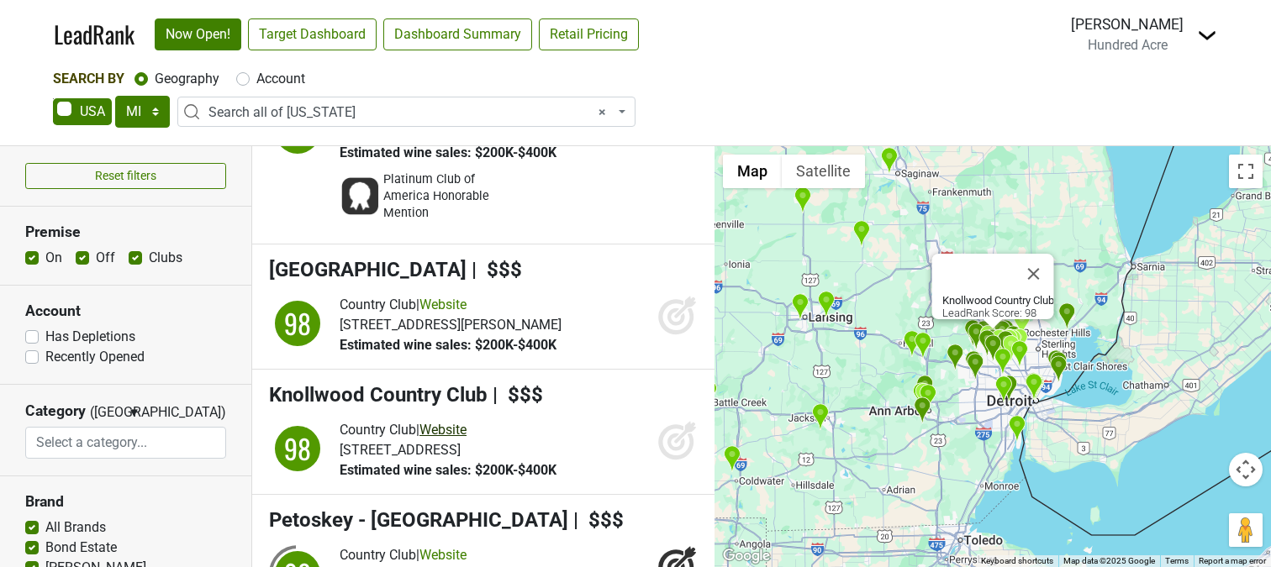
click at [460, 422] on link "Website" at bounding box center [442, 430] width 47 height 16
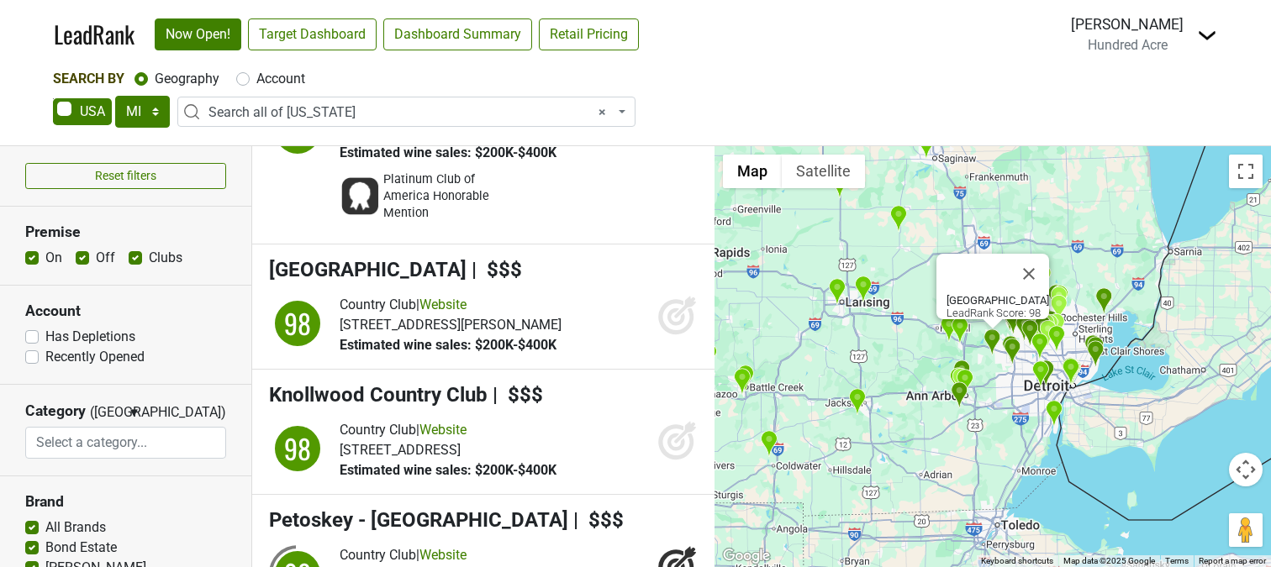
click at [675, 295] on icon at bounding box center [677, 315] width 40 height 40
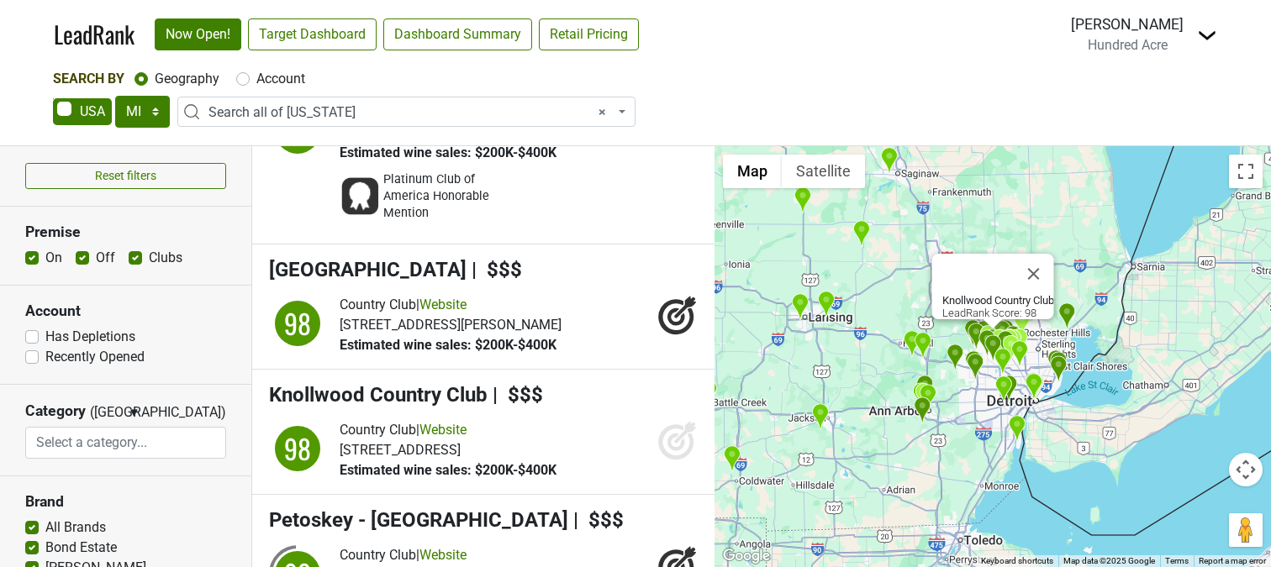
click at [657, 420] on icon at bounding box center [677, 440] width 40 height 40
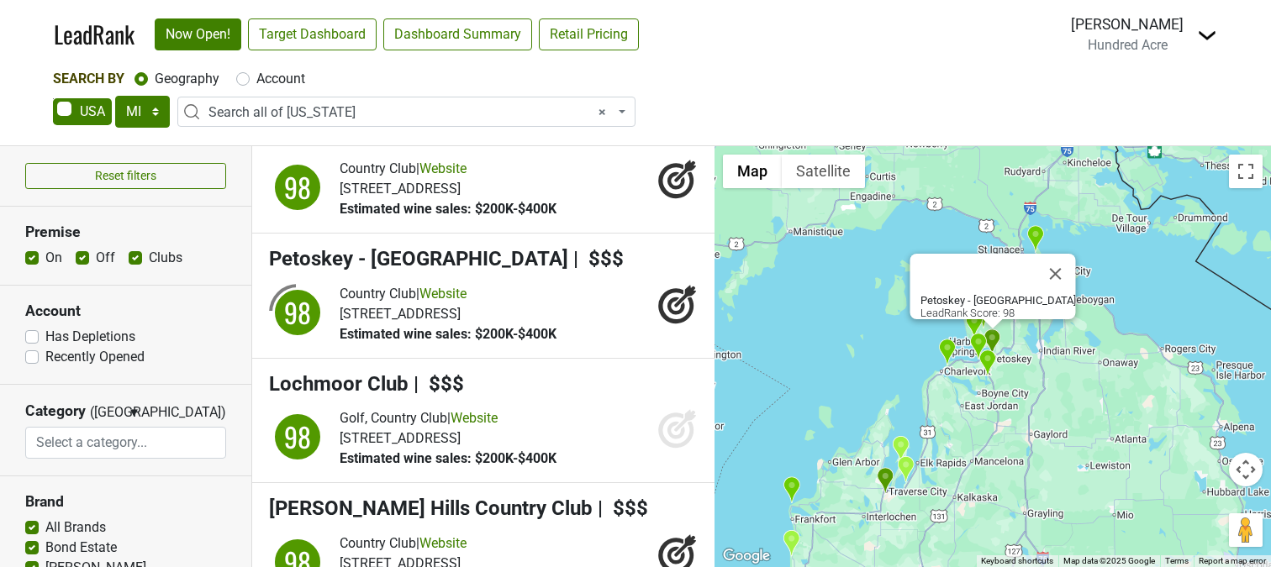
scroll to position [4095, 0]
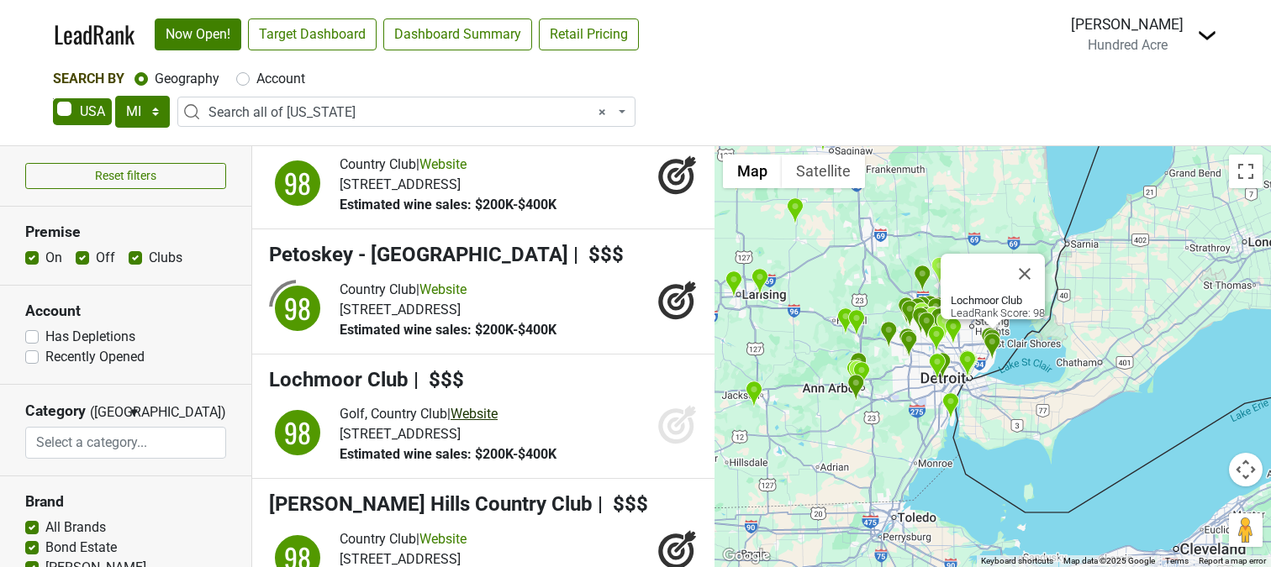
click at [478, 406] on link "Website" at bounding box center [473, 414] width 47 height 16
click at [673, 409] on icon at bounding box center [675, 426] width 35 height 35
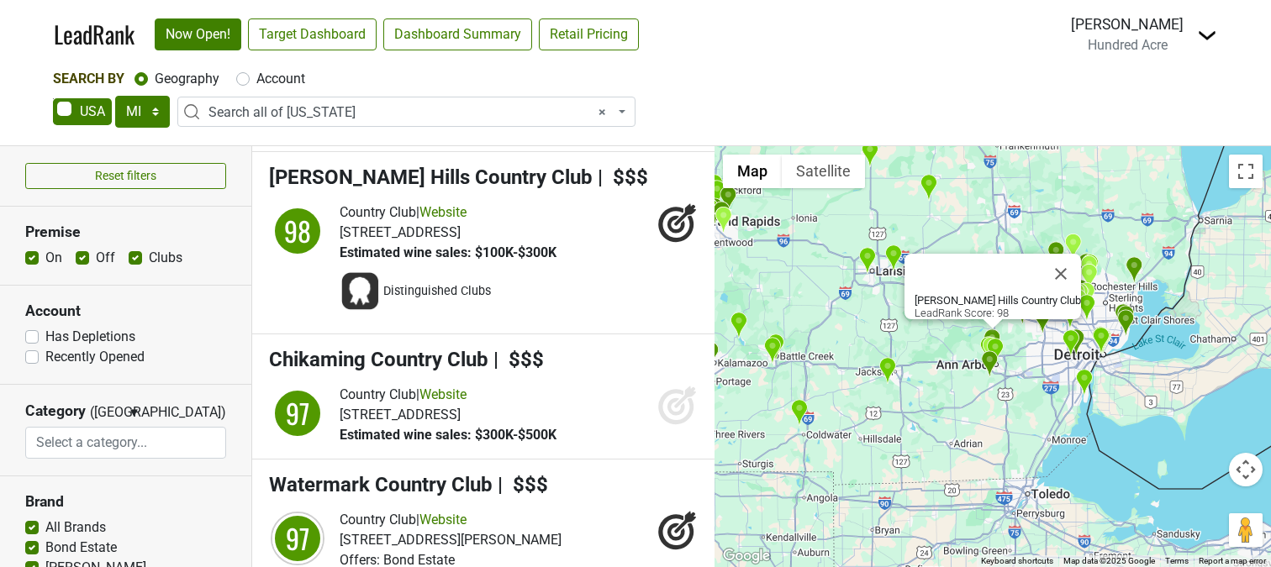
scroll to position [4423, 0]
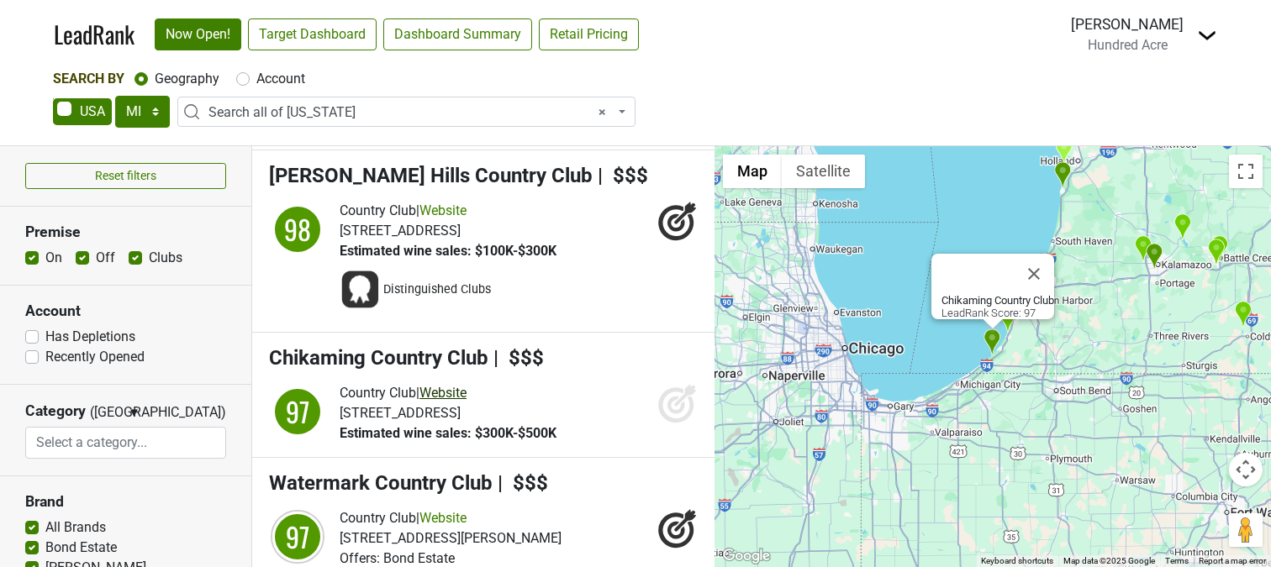
click at [458, 385] on link "Website" at bounding box center [442, 393] width 47 height 16
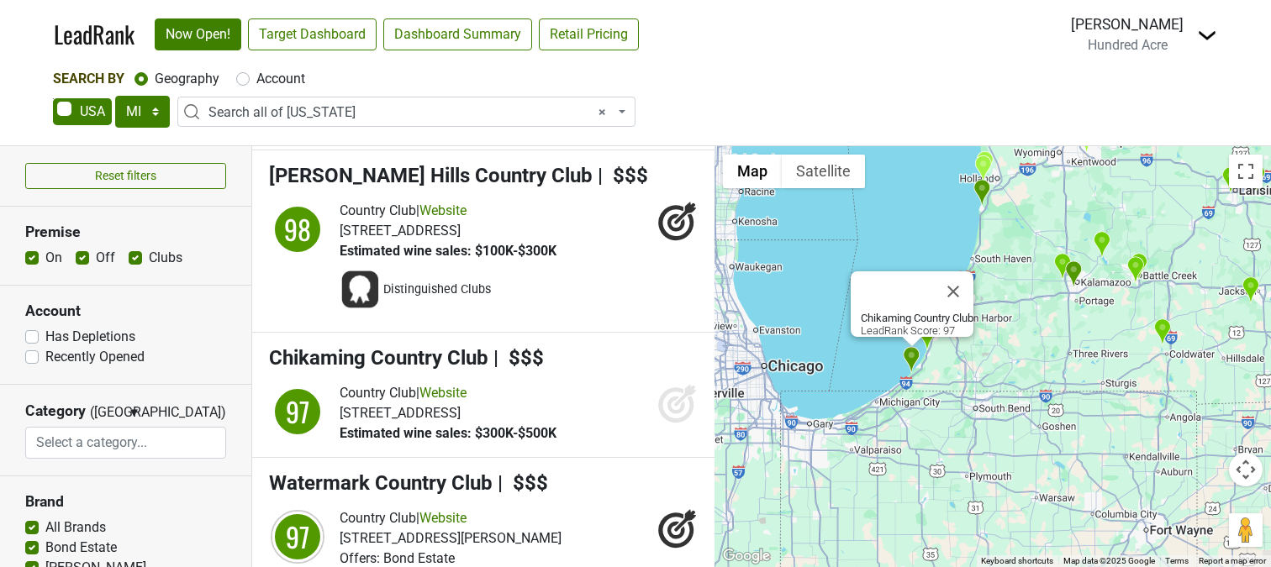
click at [667, 397] on icon at bounding box center [676, 406] width 18 height 18
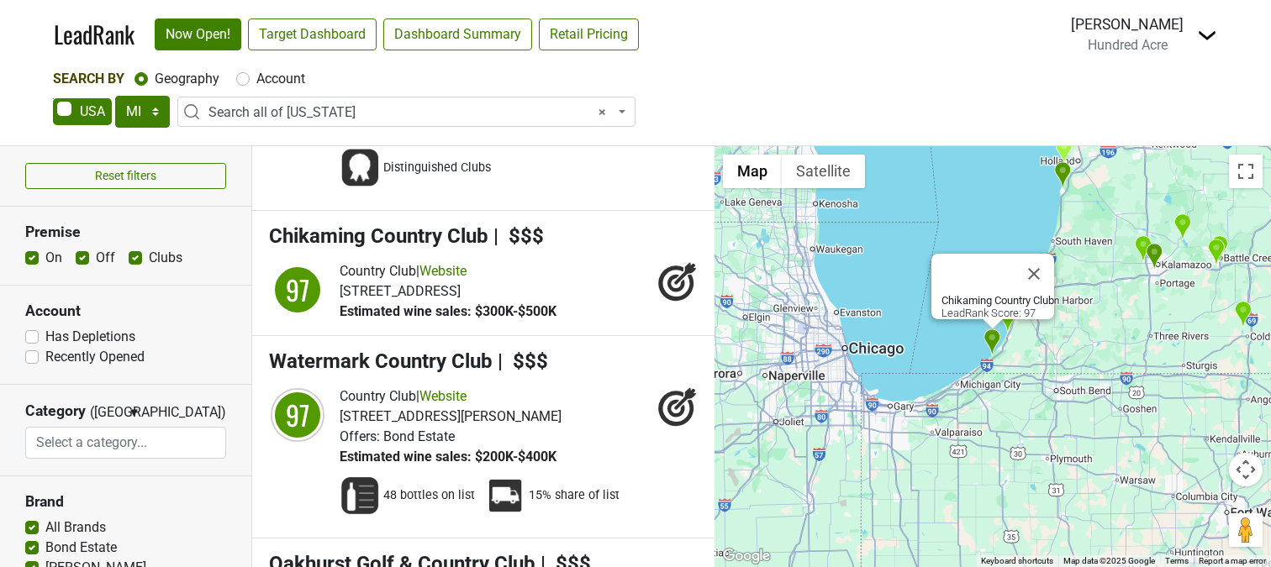
scroll to position [4549, 0]
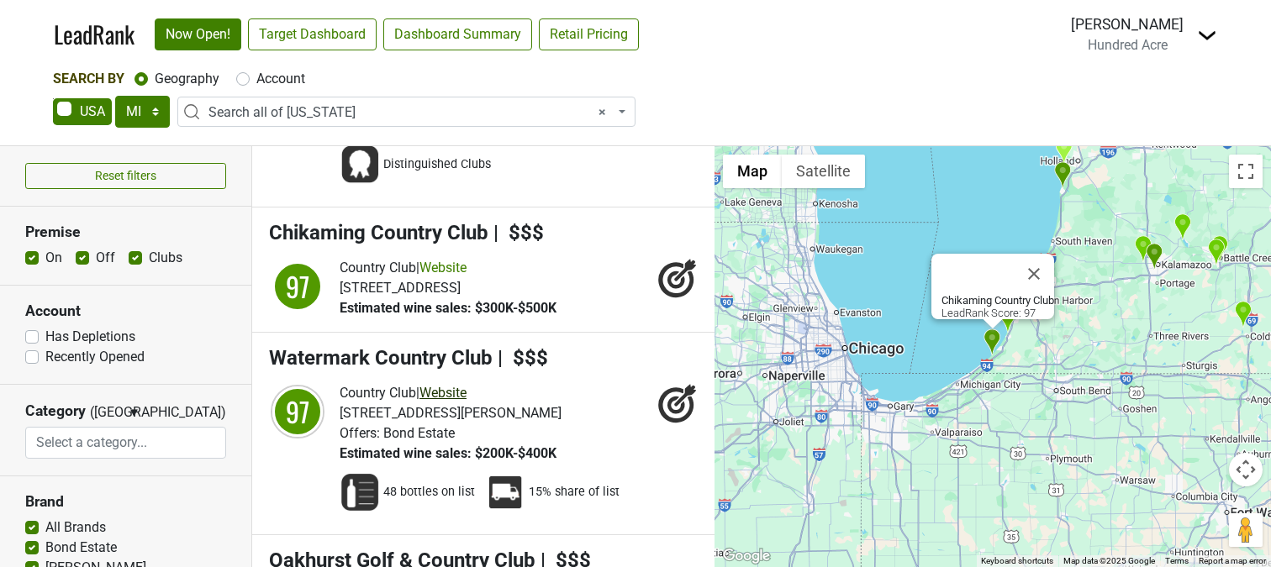
click at [466, 385] on link "Website" at bounding box center [442, 393] width 47 height 16
click at [0, 0] on div "LeadRank Now Open! Target Dashboard Dashboard Summary Retail Pricing Loading...…" at bounding box center [635, 283] width 1271 height 567
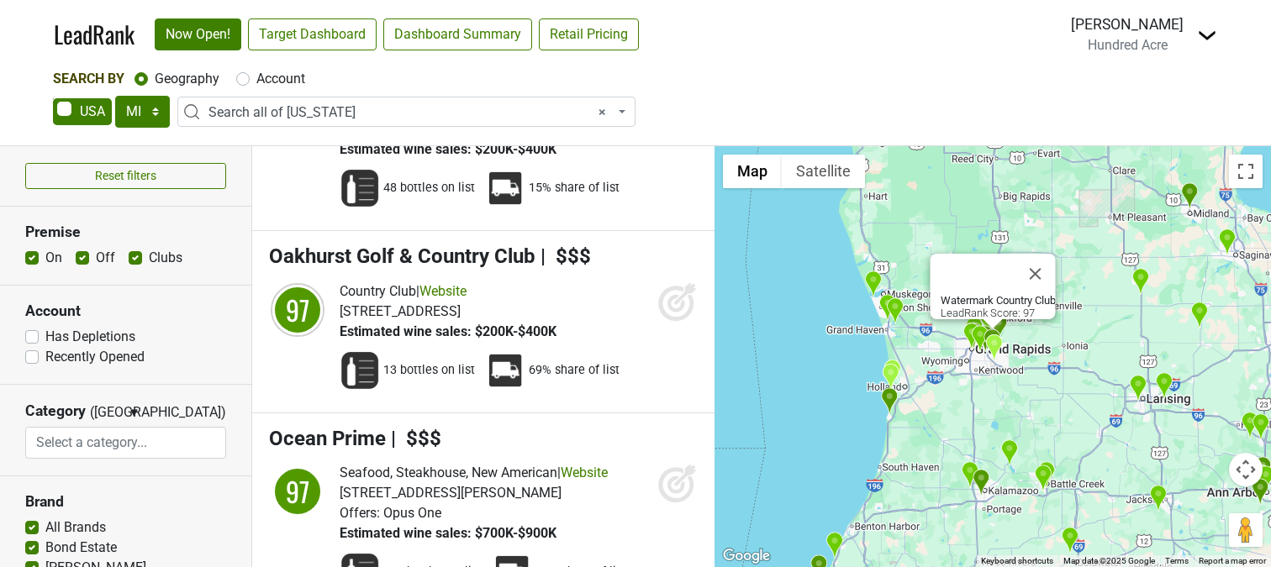
scroll to position [4837, 0]
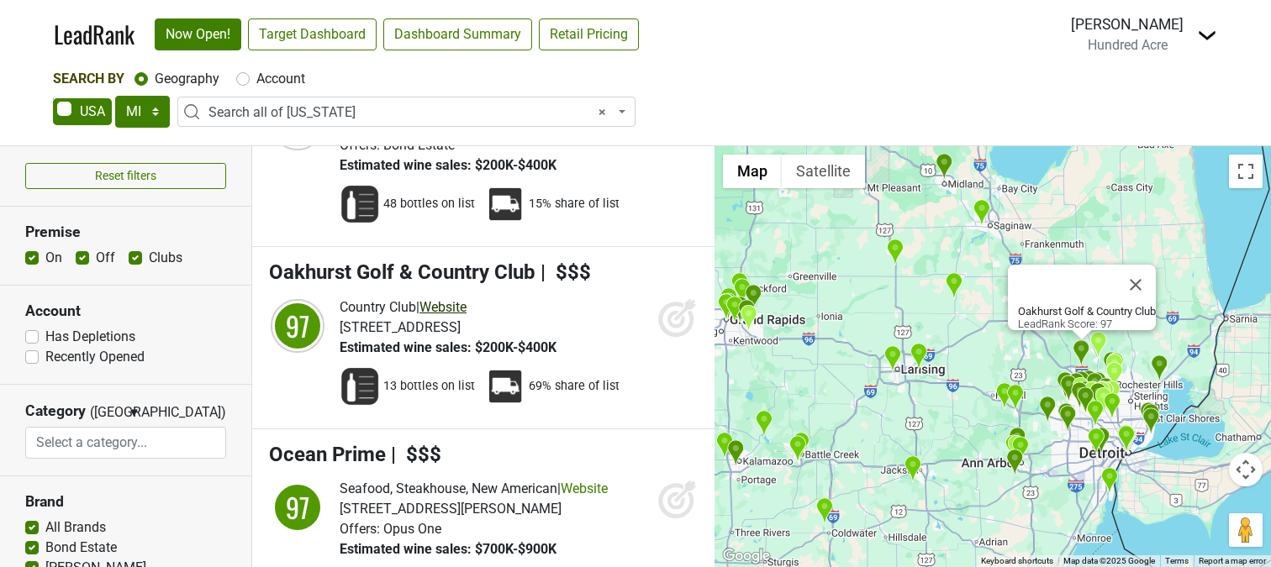
click at [458, 299] on link "Website" at bounding box center [442, 307] width 47 height 16
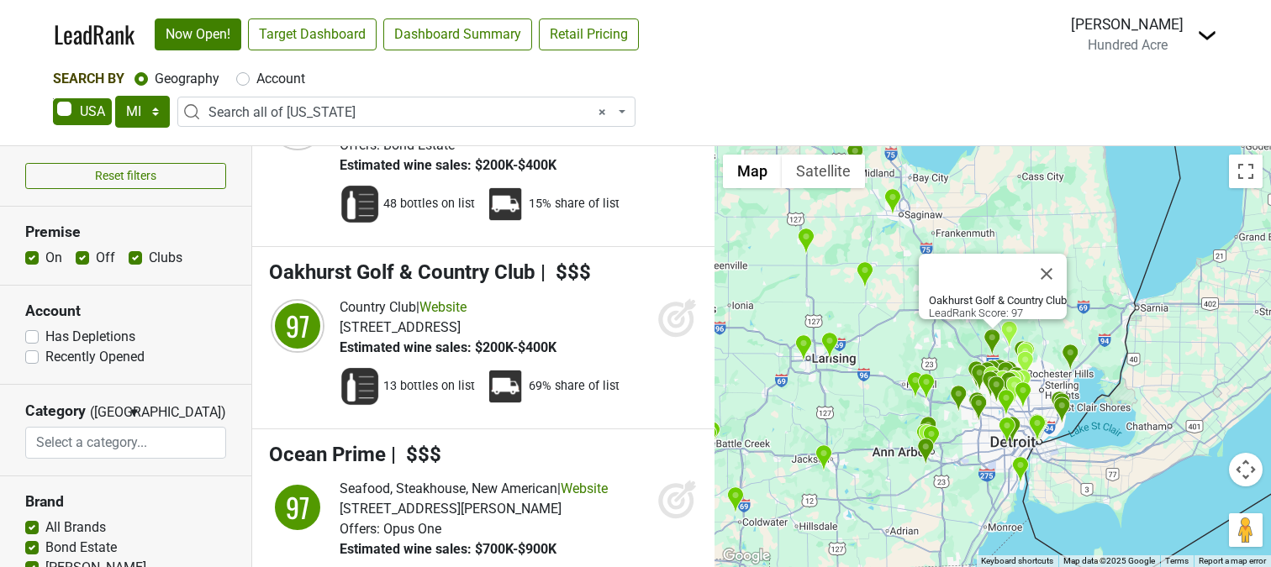
click at [668, 310] on icon at bounding box center [676, 319] width 18 height 18
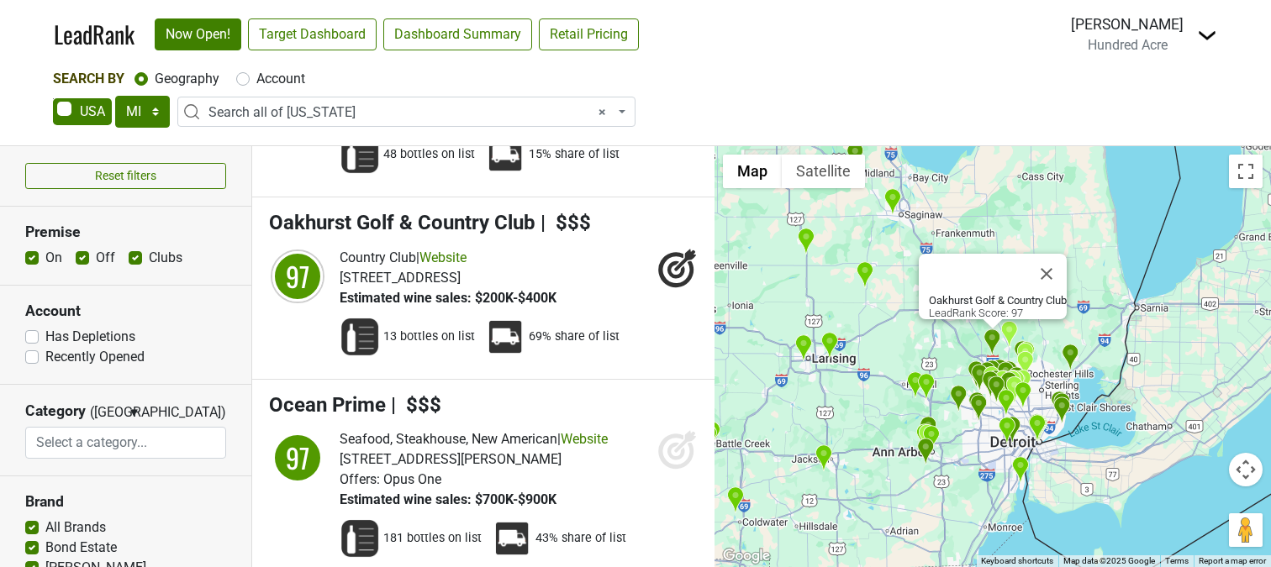
scroll to position [4913, 0]
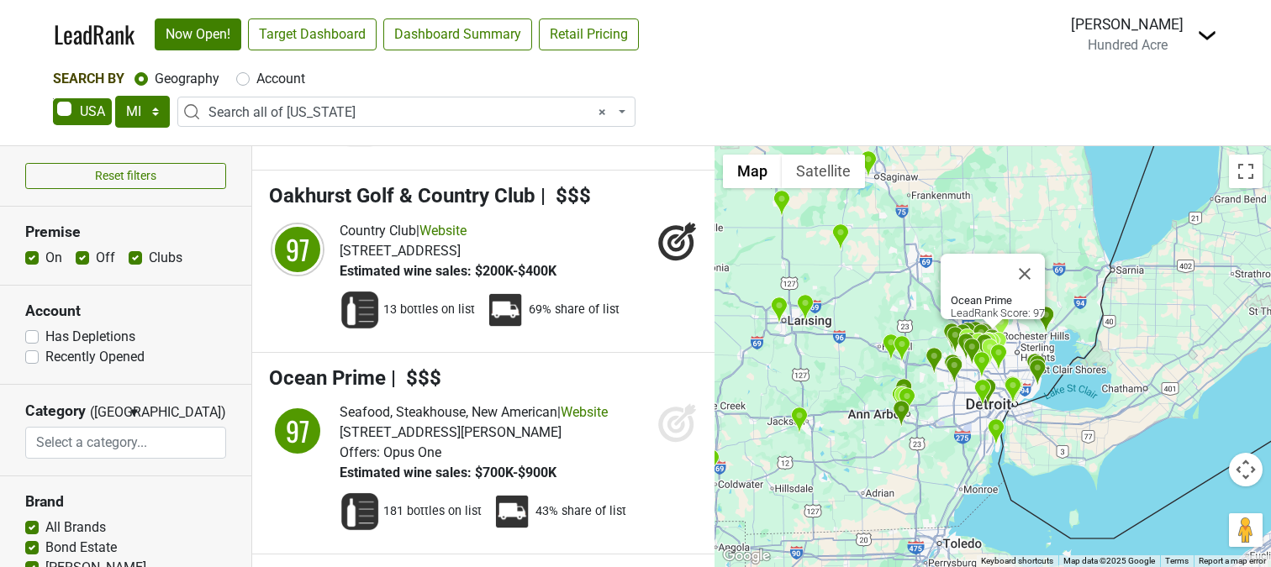
click at [666, 403] on icon at bounding box center [677, 423] width 40 height 40
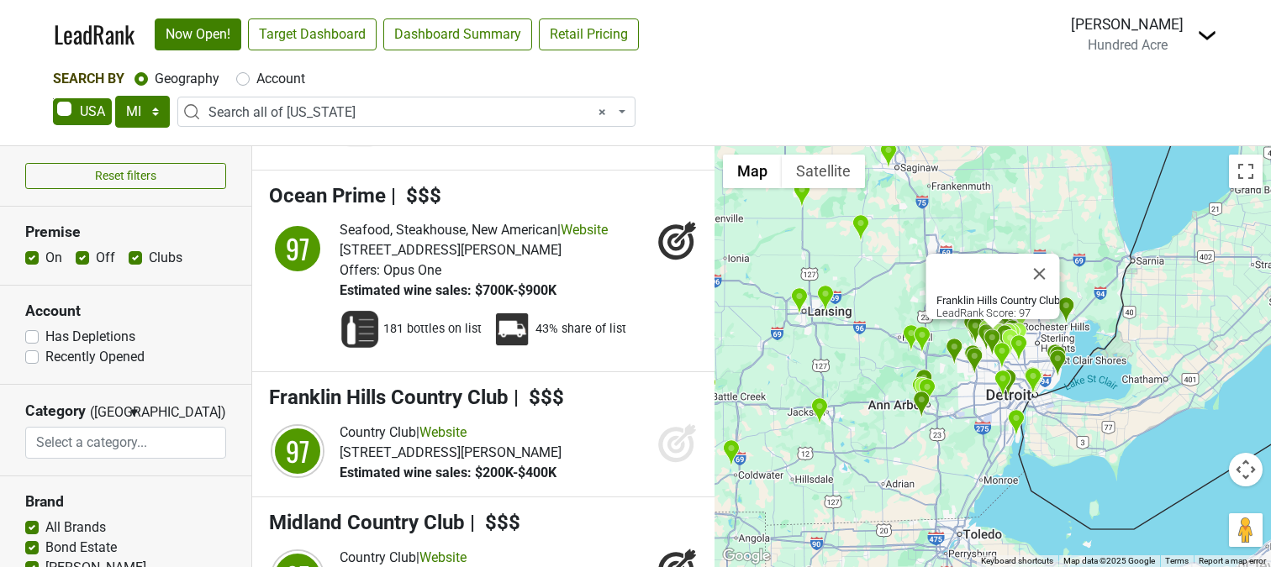
scroll to position [5113, 0]
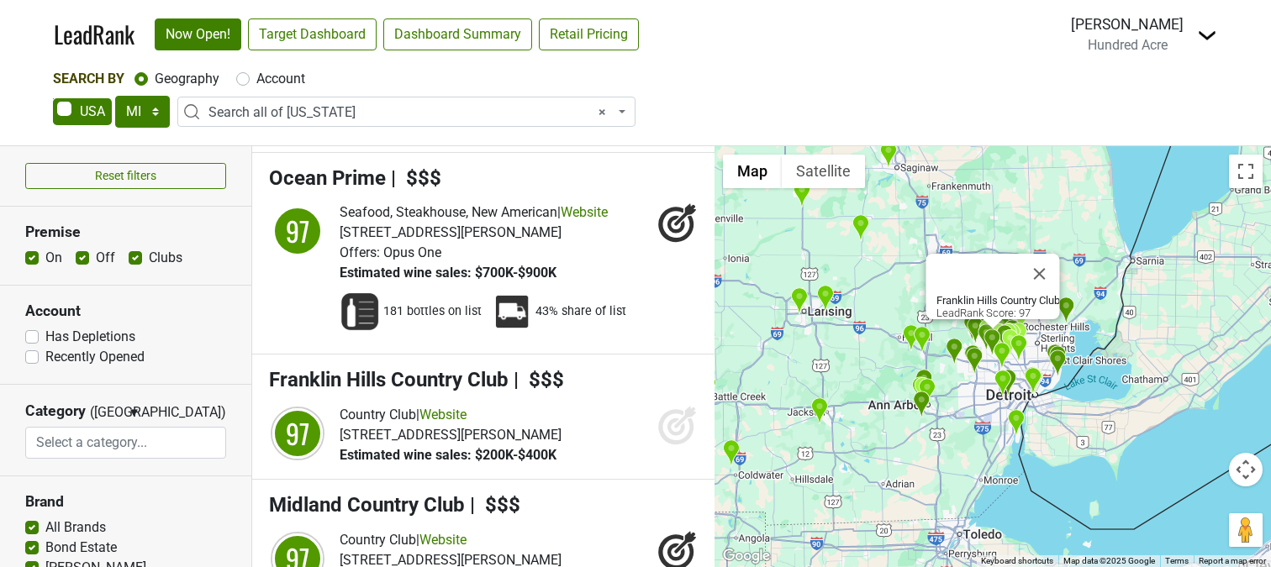
click at [657, 405] on icon at bounding box center [677, 425] width 40 height 40
click at [463, 407] on link "Website" at bounding box center [442, 415] width 47 height 16
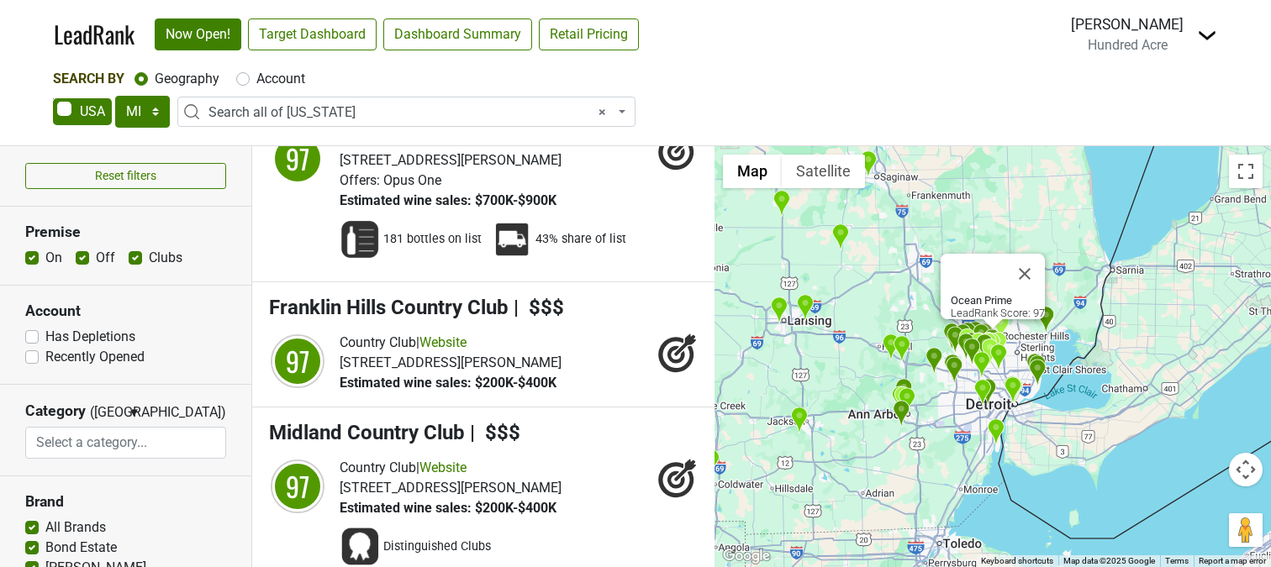
scroll to position [5196, 0]
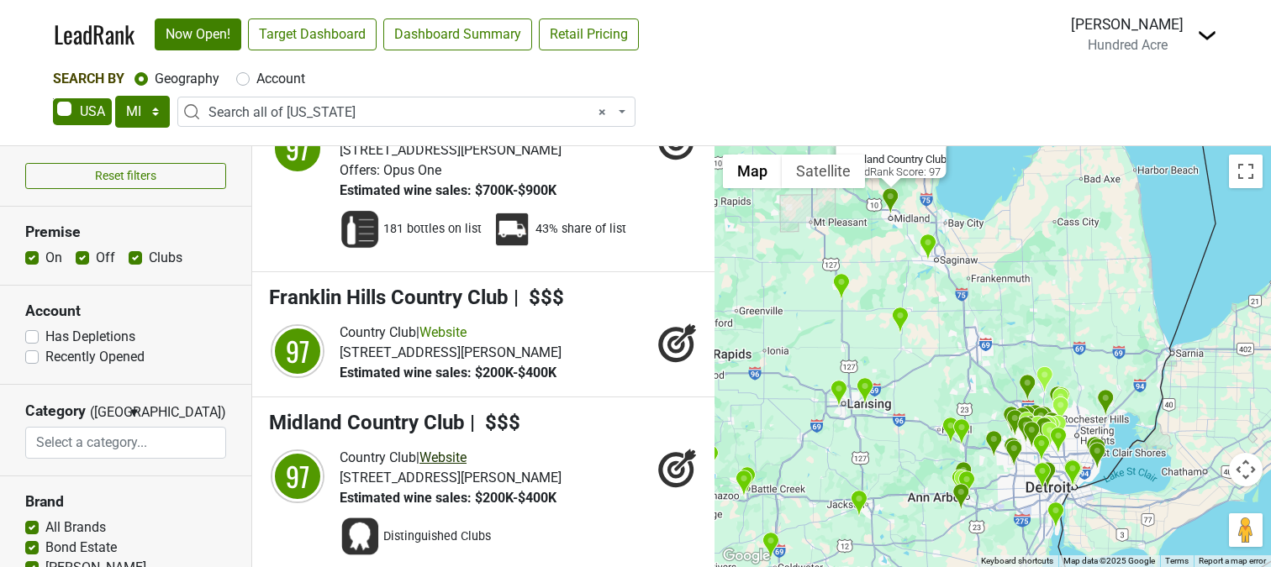
click at [449, 450] on link "Website" at bounding box center [442, 458] width 47 height 16
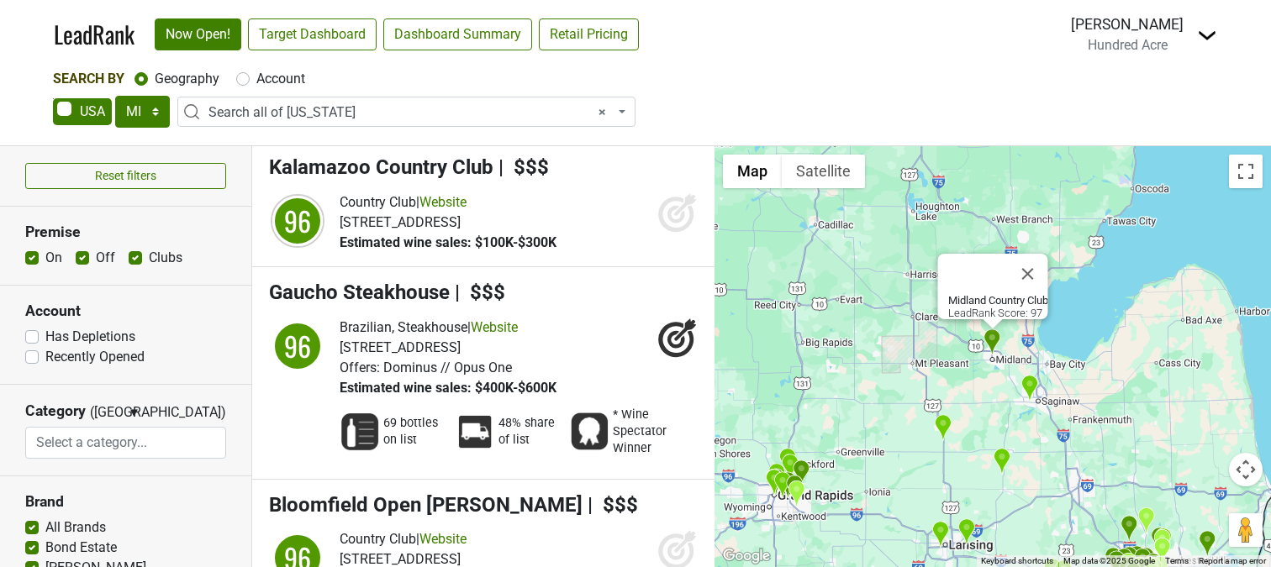
scroll to position [5645, 0]
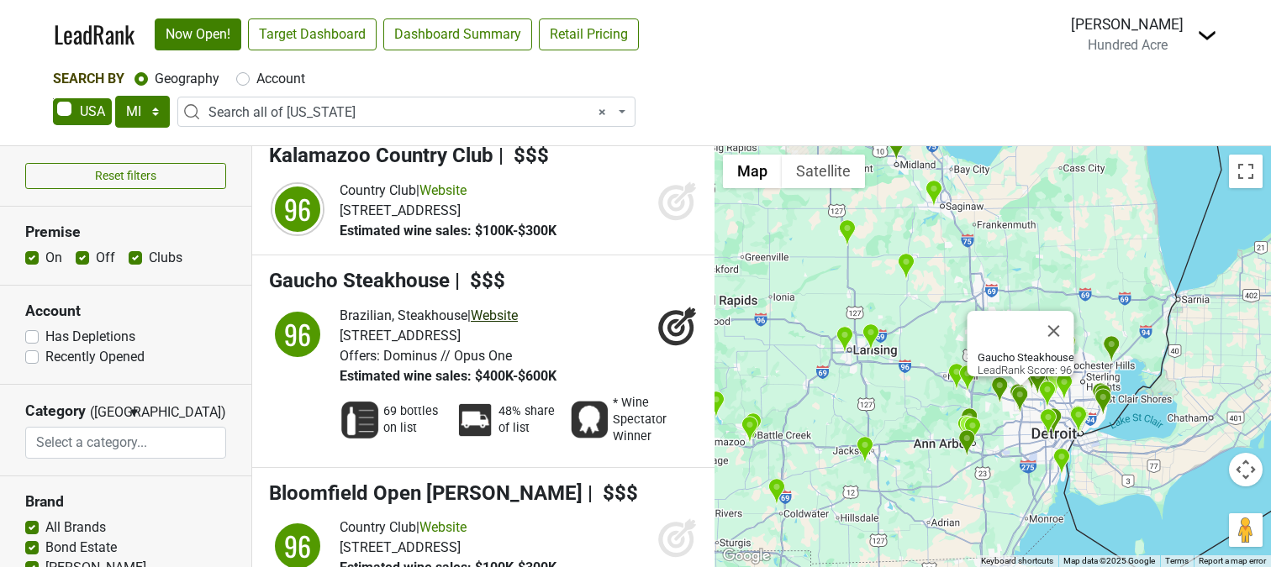
click at [508, 308] on link "Website" at bounding box center [494, 316] width 47 height 16
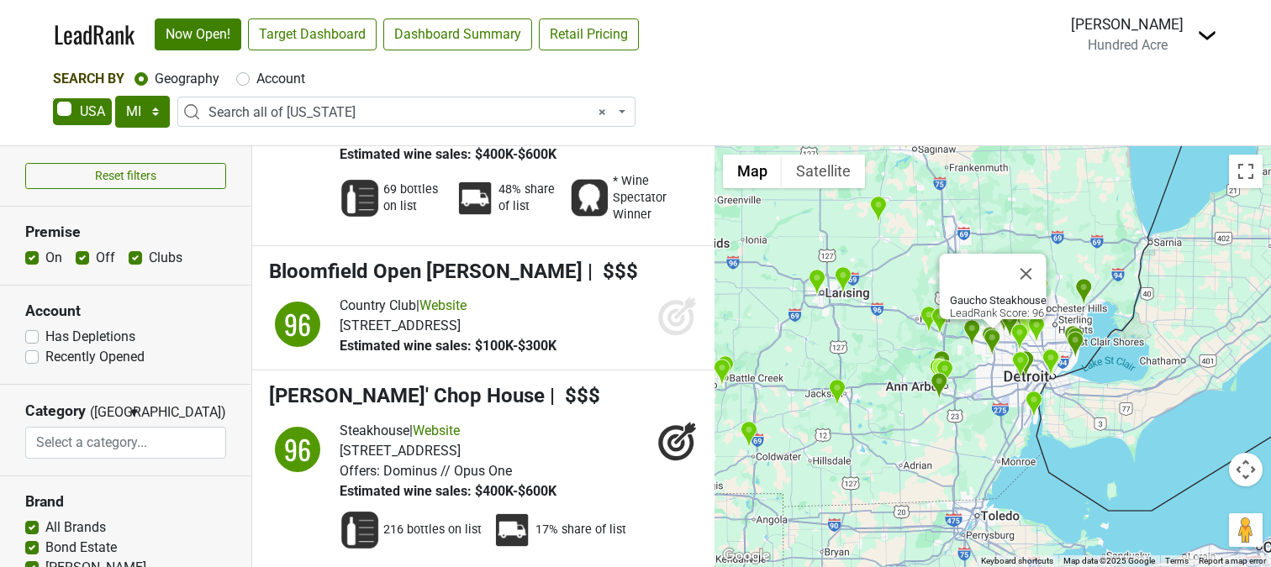
scroll to position [5868, 0]
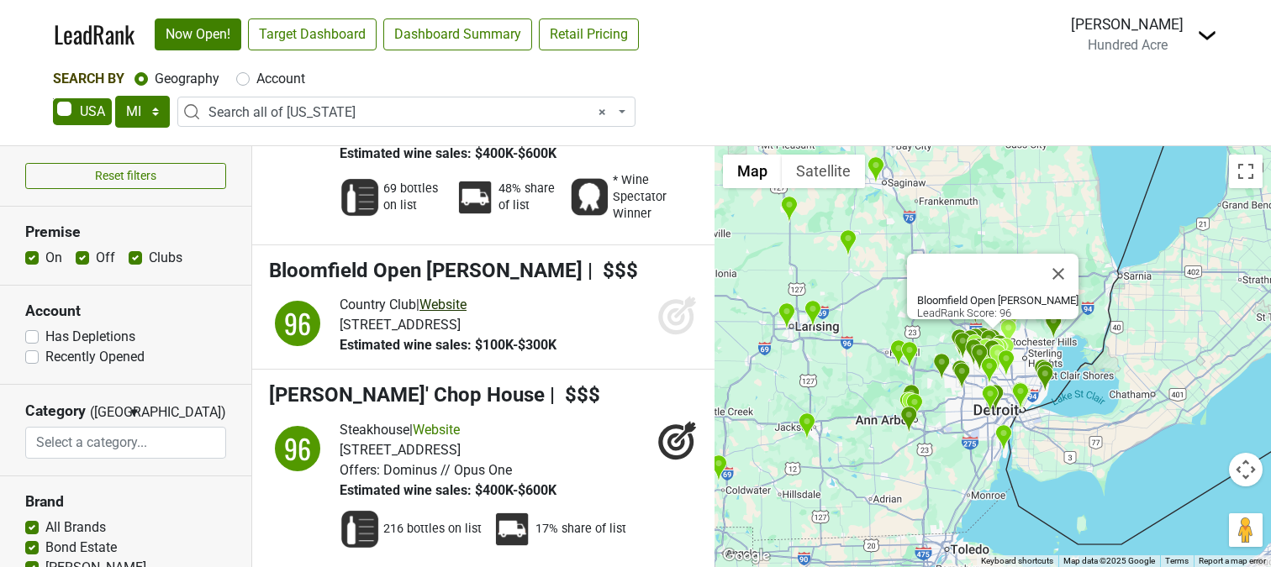
click at [466, 297] on link "Website" at bounding box center [442, 305] width 47 height 16
click at [673, 295] on icon at bounding box center [677, 315] width 40 height 40
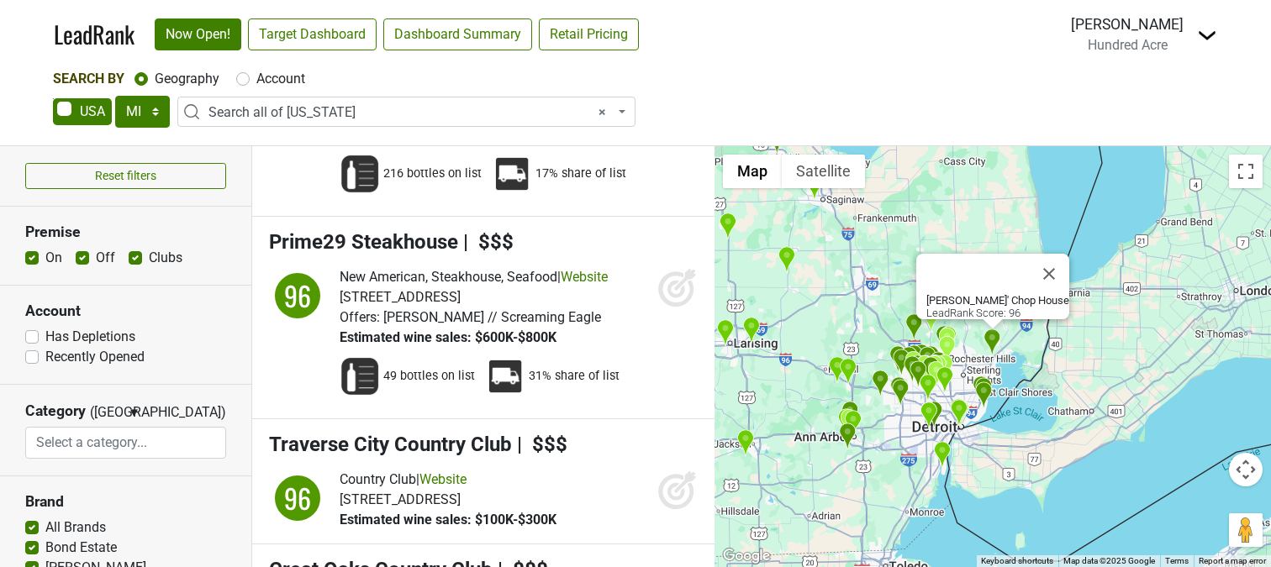
scroll to position [6220, 0]
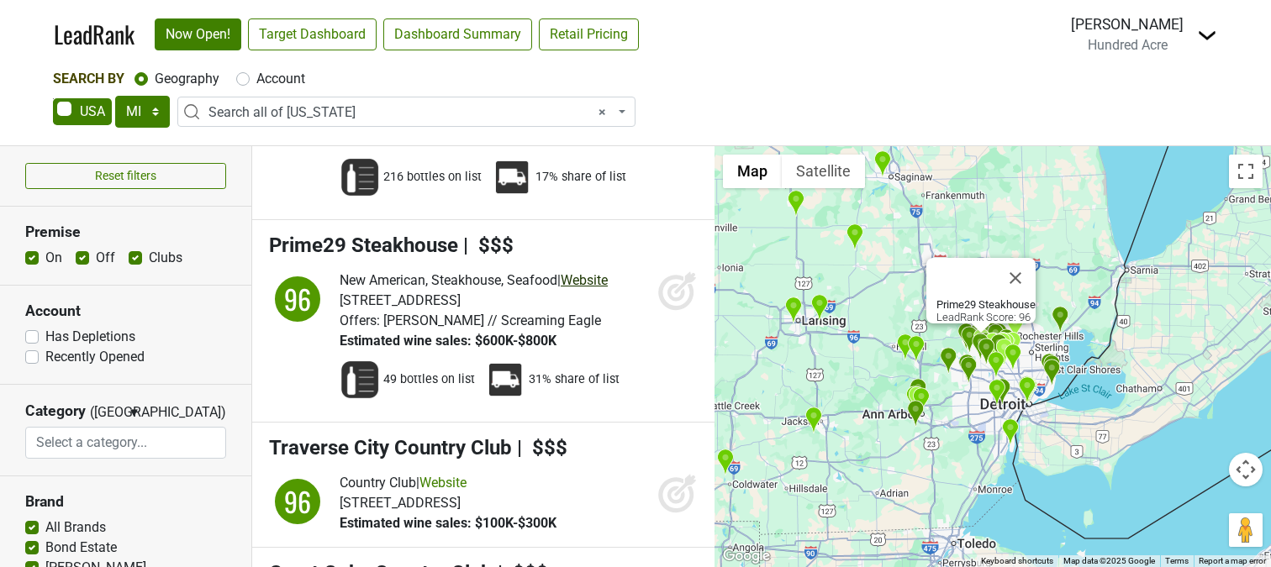
click at [603, 272] on link "Website" at bounding box center [584, 280] width 47 height 16
click at [0, 0] on div "LeadRank Now Open! Target Dashboard Dashboard Summary Retail Pricing Loading...…" at bounding box center [635, 283] width 1271 height 567
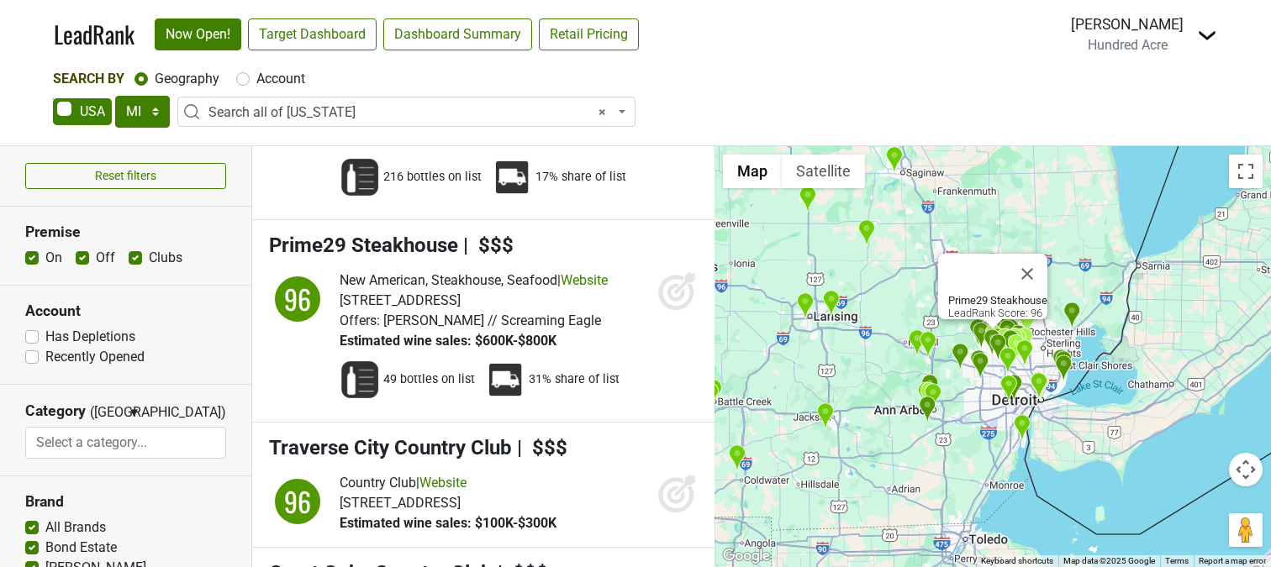
click at [674, 271] on icon at bounding box center [685, 282] width 22 height 22
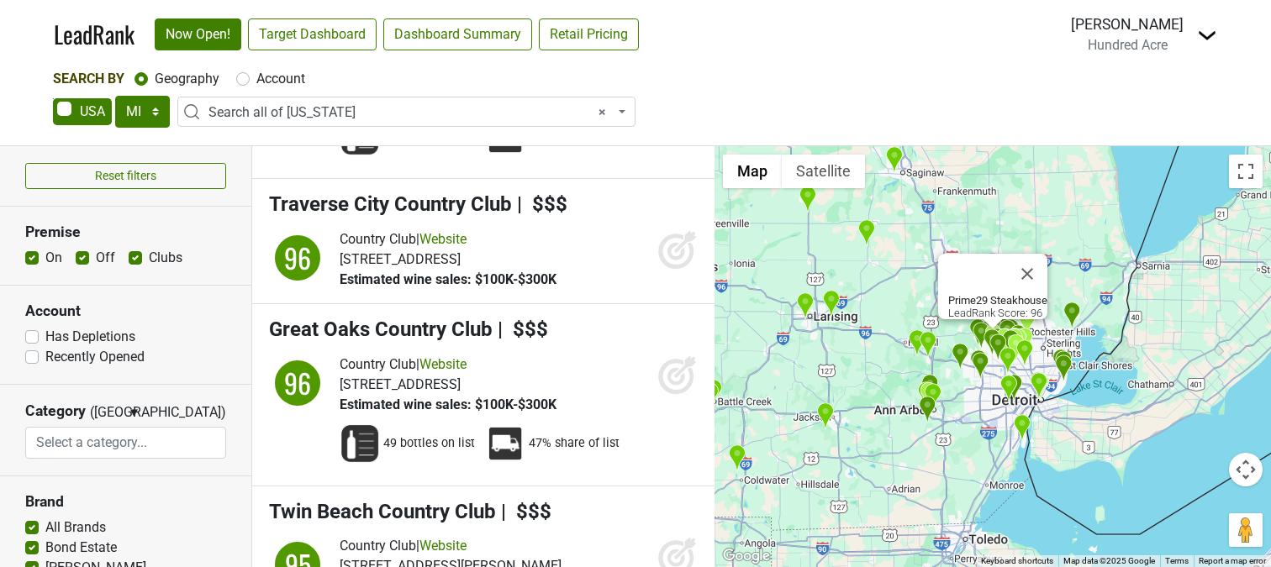
scroll to position [6462, 0]
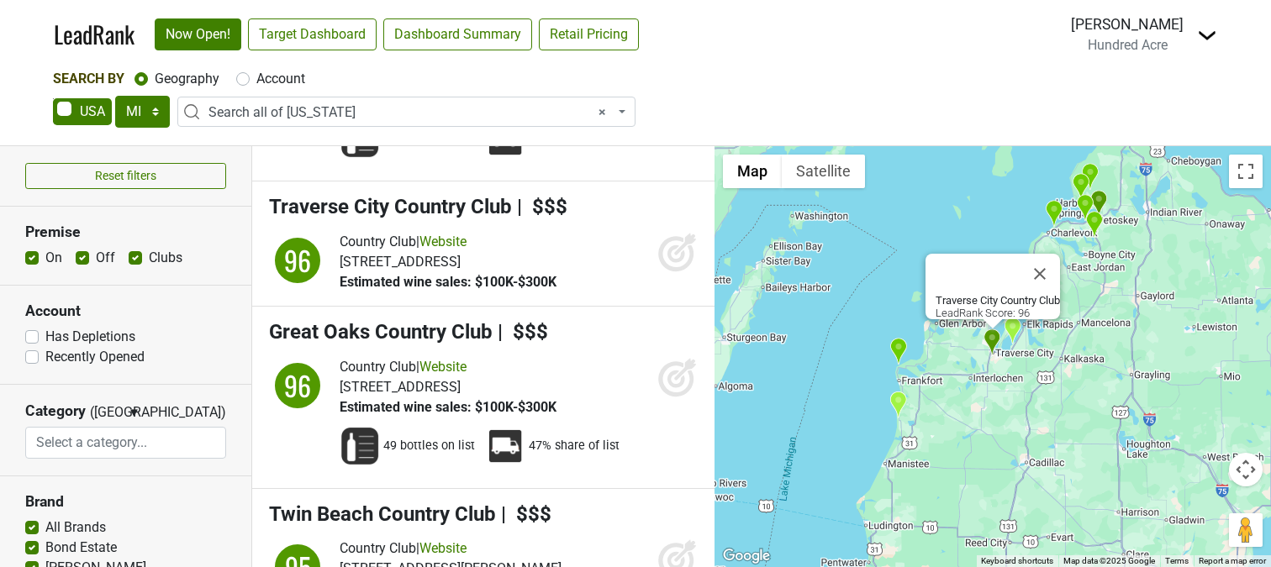
click at [611, 267] on div "Country Club | Website 1725 S Union St, Traverse City, MI 49684 Estimated wine …" at bounding box center [519, 262] width 358 height 61
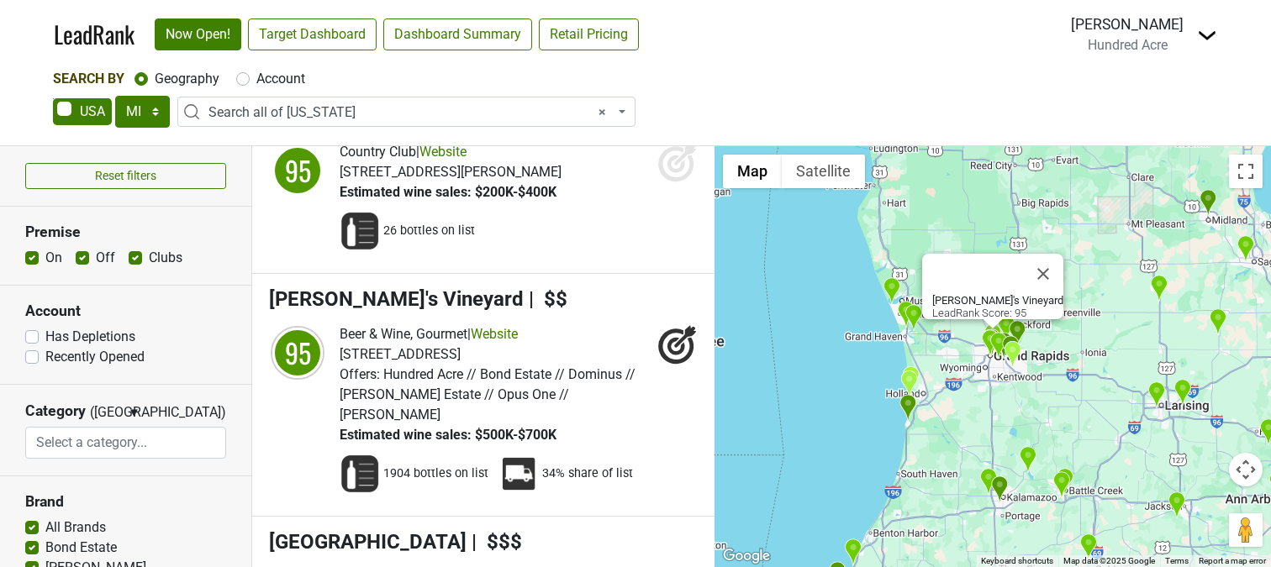
scroll to position [6880, 0]
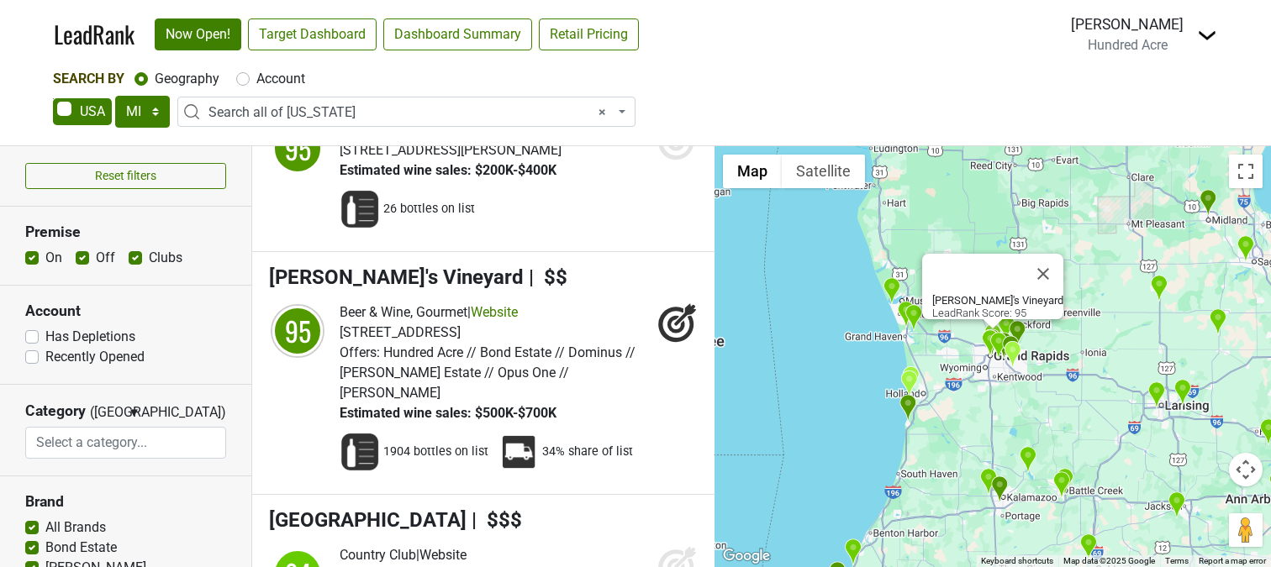
click at [642, 391] on div "Beer & Wine, Gourmet | Website 200 Union Ave NE, Grand Rapids, MI 49503 Offers:…" at bounding box center [519, 363] width 358 height 121
click at [513, 313] on link "Website" at bounding box center [494, 312] width 47 height 16
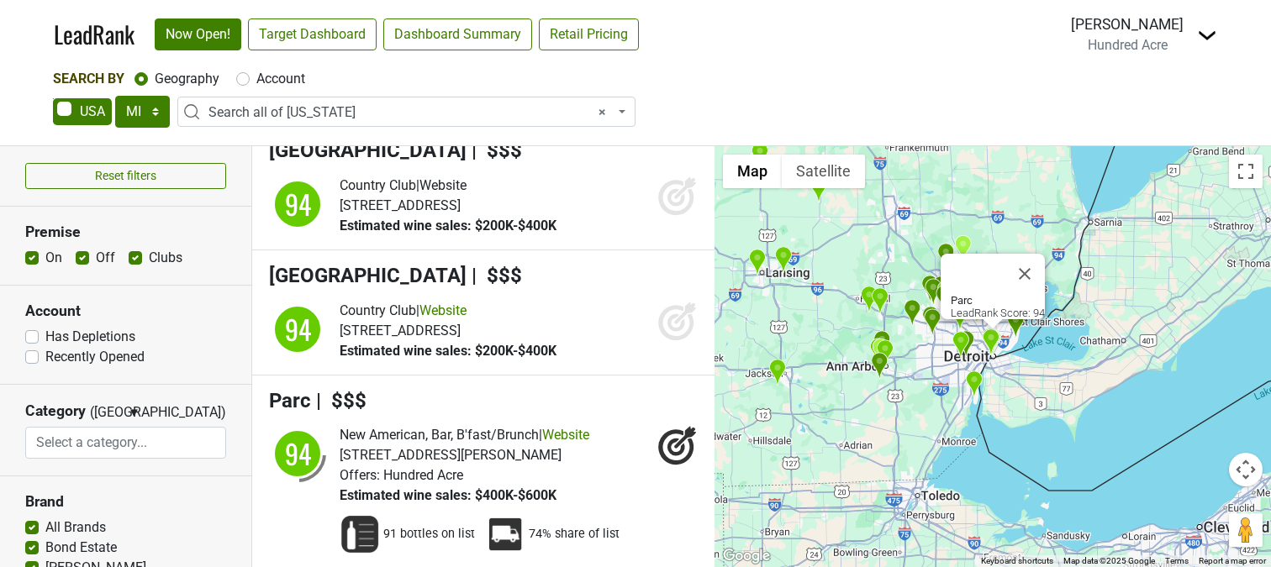
scroll to position [7128, 0]
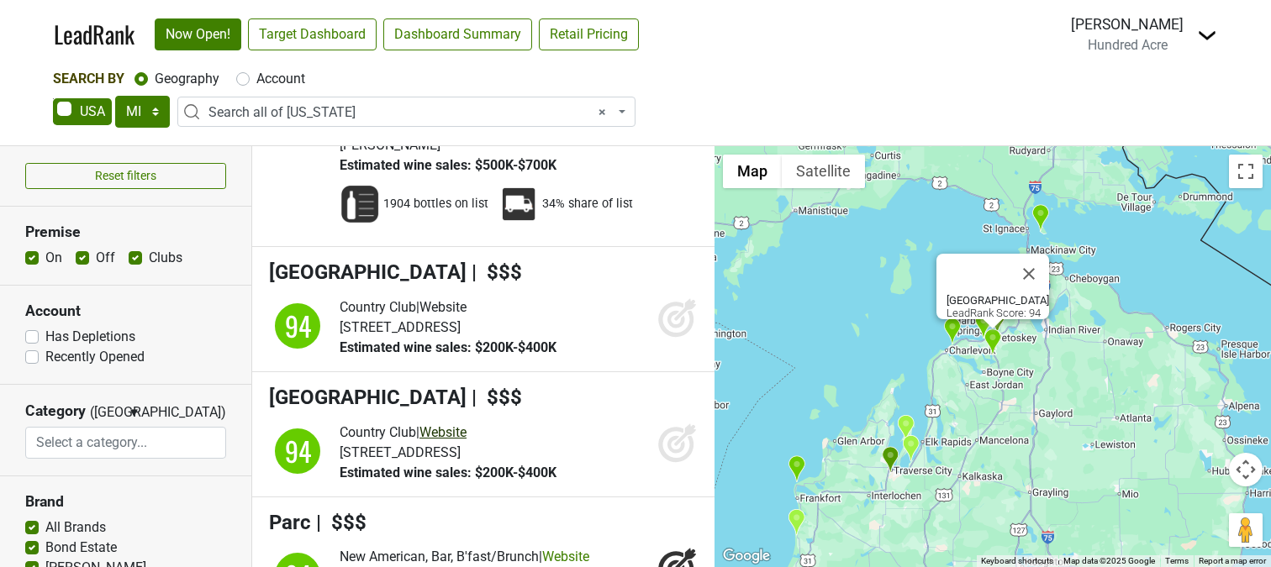
click at [466, 424] on link "Website" at bounding box center [442, 432] width 47 height 16
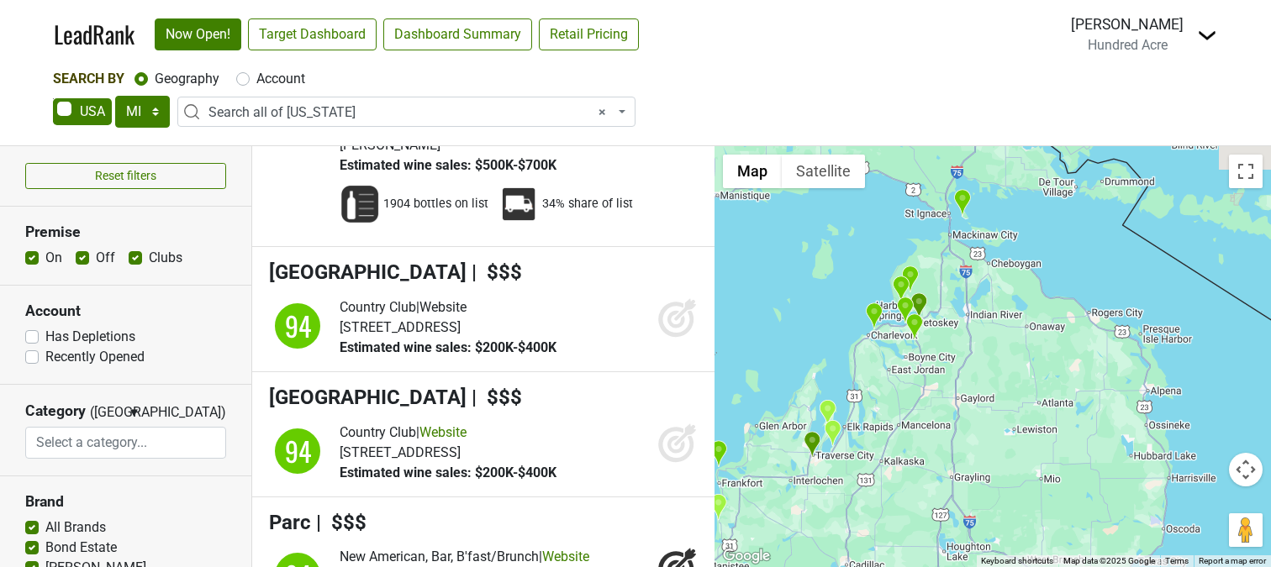
drag, startPoint x: 1050, startPoint y: 221, endPoint x: 882, endPoint y: 639, distance: 450.0
click at [882, 566] on html "LeadRank Now Open! Target Dashboard Dashboard Summary Retail Pricing Loading...…" at bounding box center [635, 283] width 1271 height 567
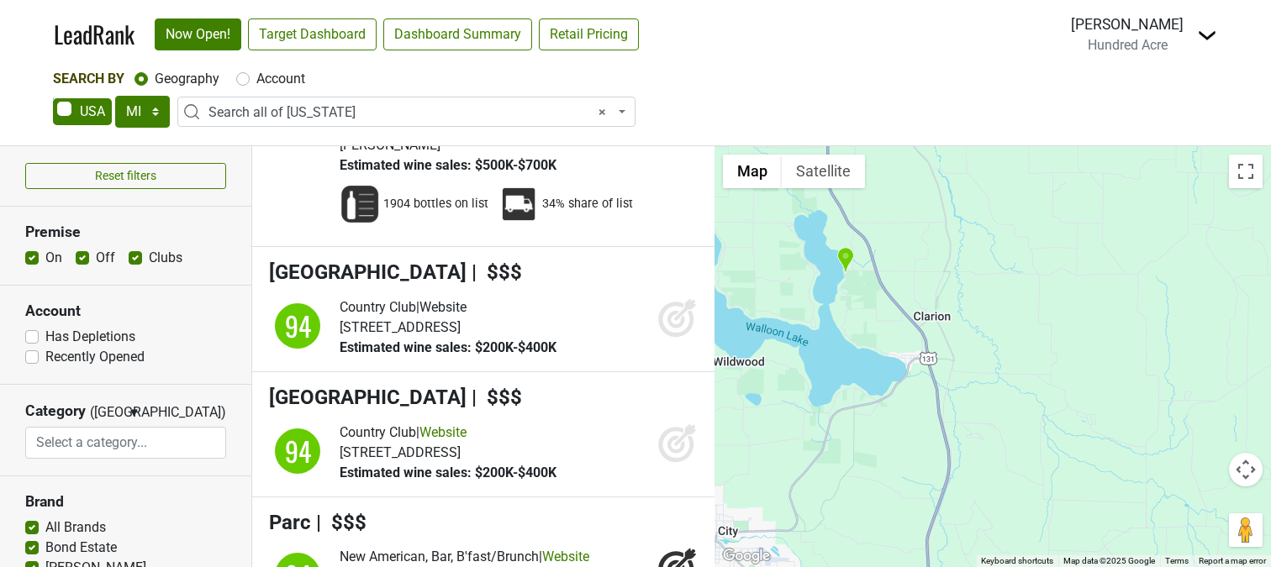
drag, startPoint x: 885, startPoint y: 399, endPoint x: 886, endPoint y: 319, distance: 79.8
click at [886, 319] on div "Martha's Vineyard LeadRank Score: 95" at bounding box center [992, 356] width 556 height 421
click at [881, 352] on div "Martha's Vineyard LeadRank Score: 95" at bounding box center [992, 356] width 556 height 421
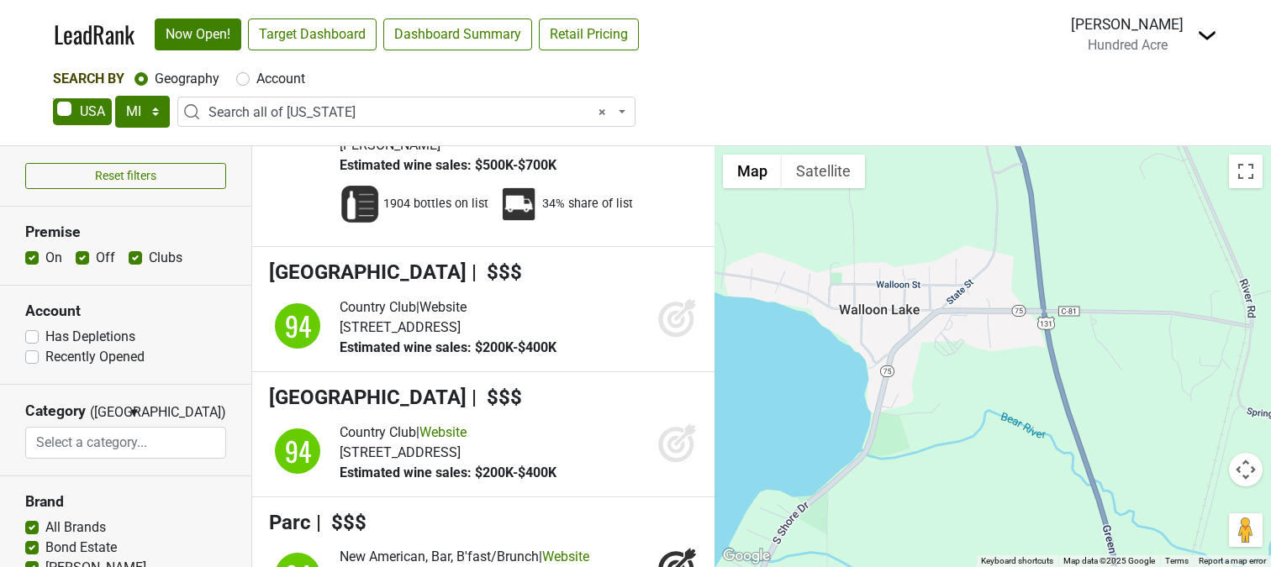
drag, startPoint x: 825, startPoint y: 346, endPoint x: 924, endPoint y: 382, distance: 104.5
click at [924, 382] on div "Martha's Vineyard LeadRank Score: 95" at bounding box center [992, 356] width 556 height 421
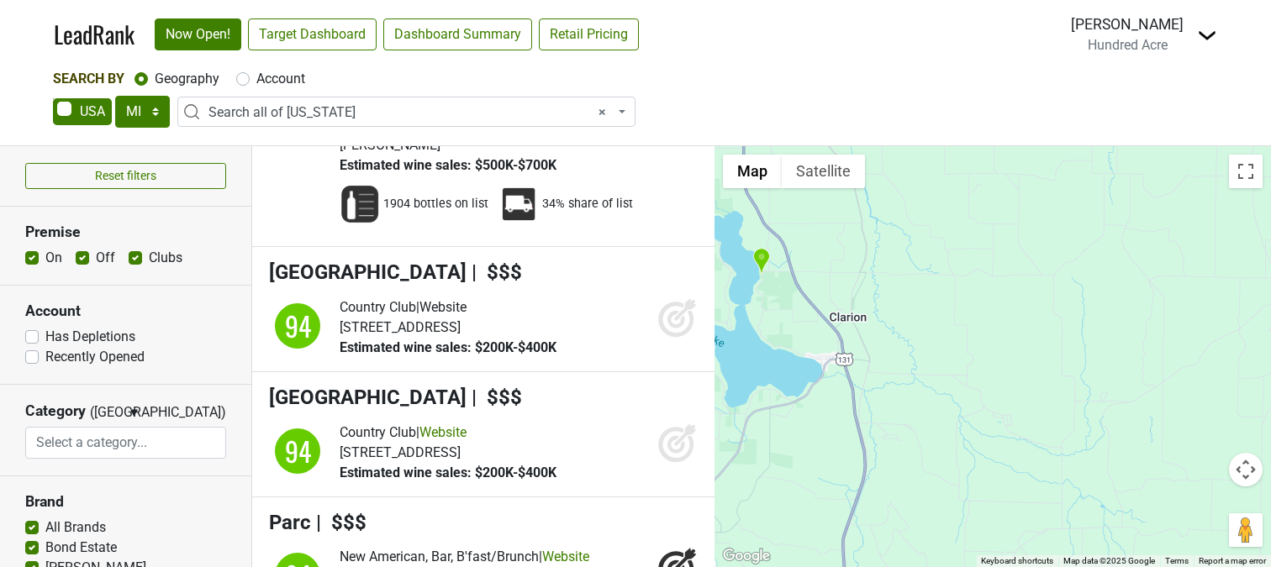
drag, startPoint x: 795, startPoint y: 396, endPoint x: 804, endPoint y: 386, distance: 13.7
click at [804, 386] on div "Martha's Vineyard LeadRank Score: 95" at bounding box center [992, 356] width 556 height 421
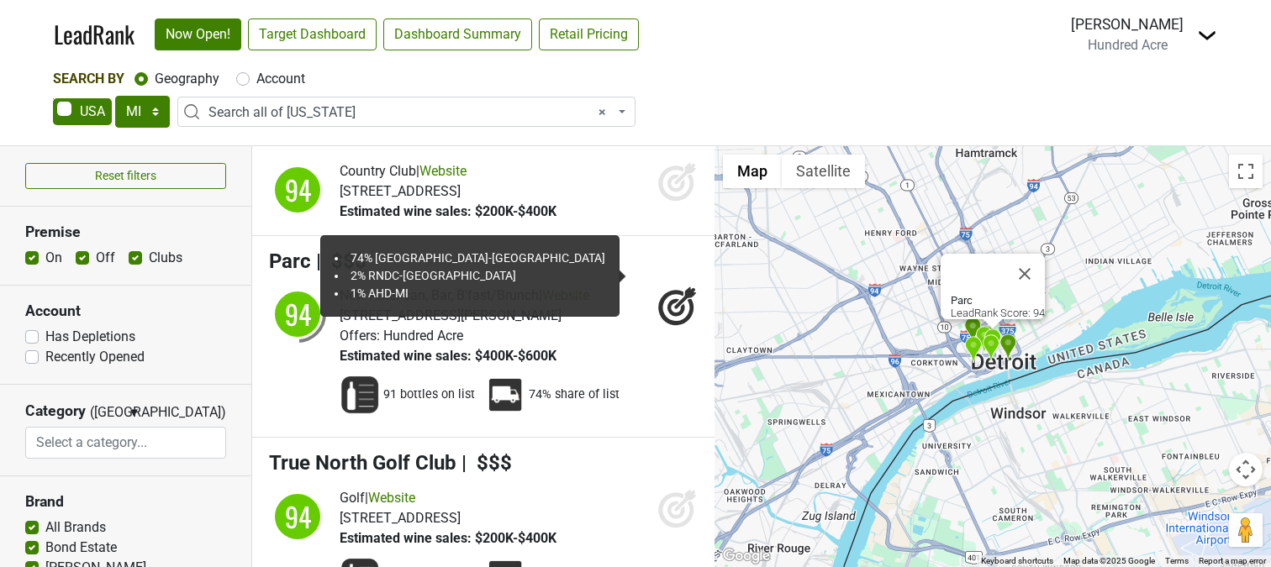
scroll to position [7521, 0]
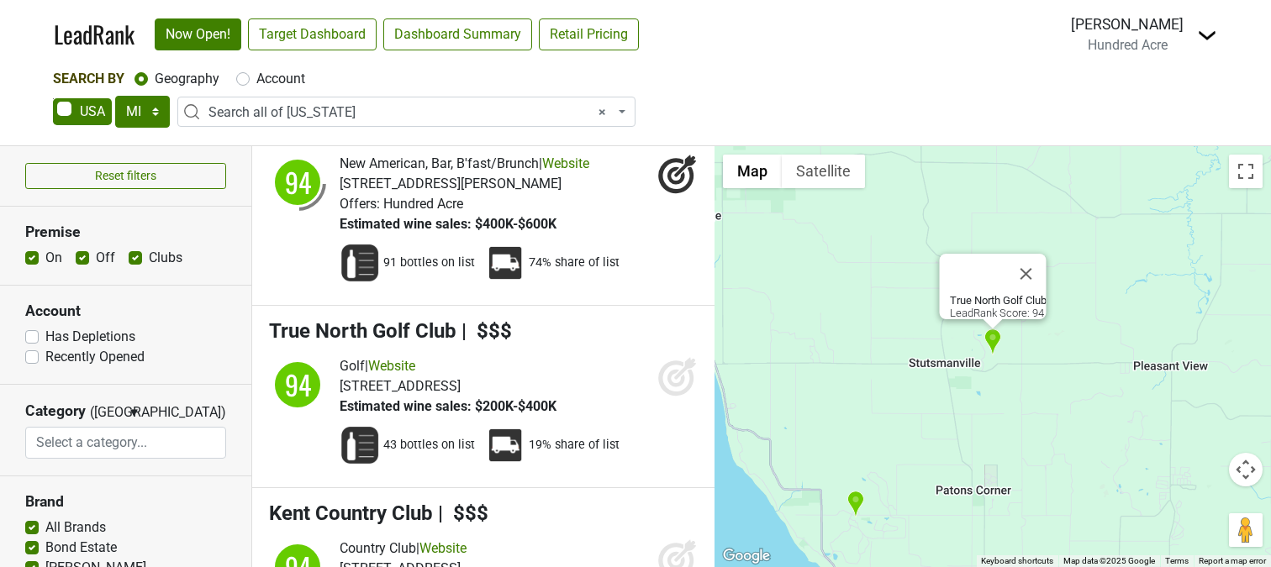
click at [591, 356] on div "Golf | Website 2500 True N Dr, Harbor Springs, MI 49740 Estimated wine sales: $…" at bounding box center [519, 386] width 358 height 61
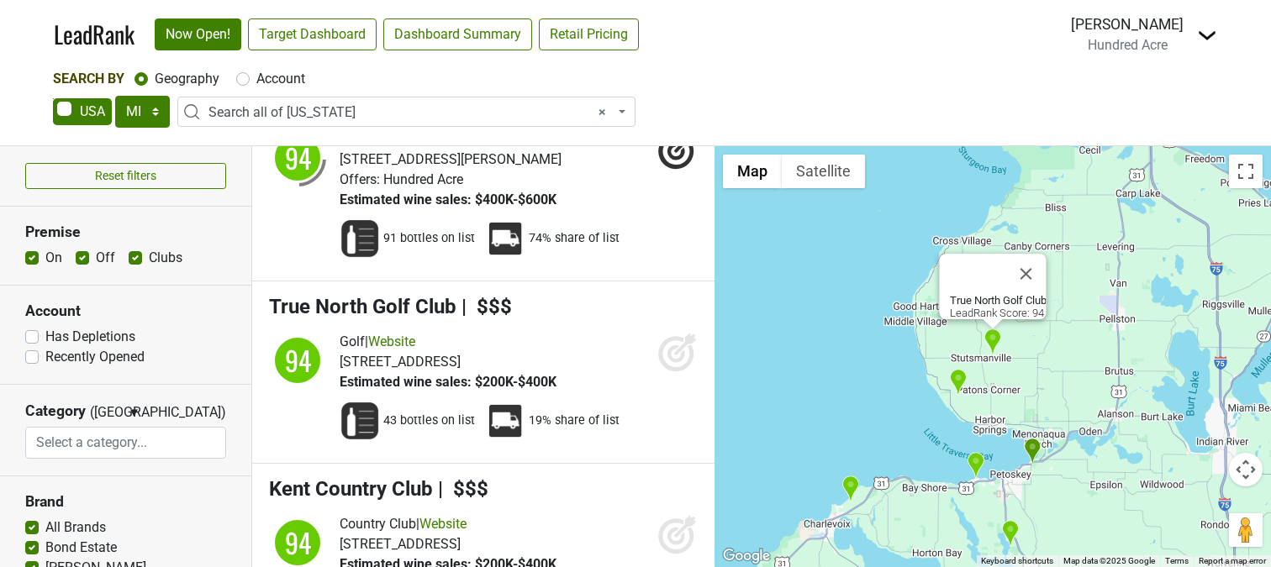
scroll to position [7549, 0]
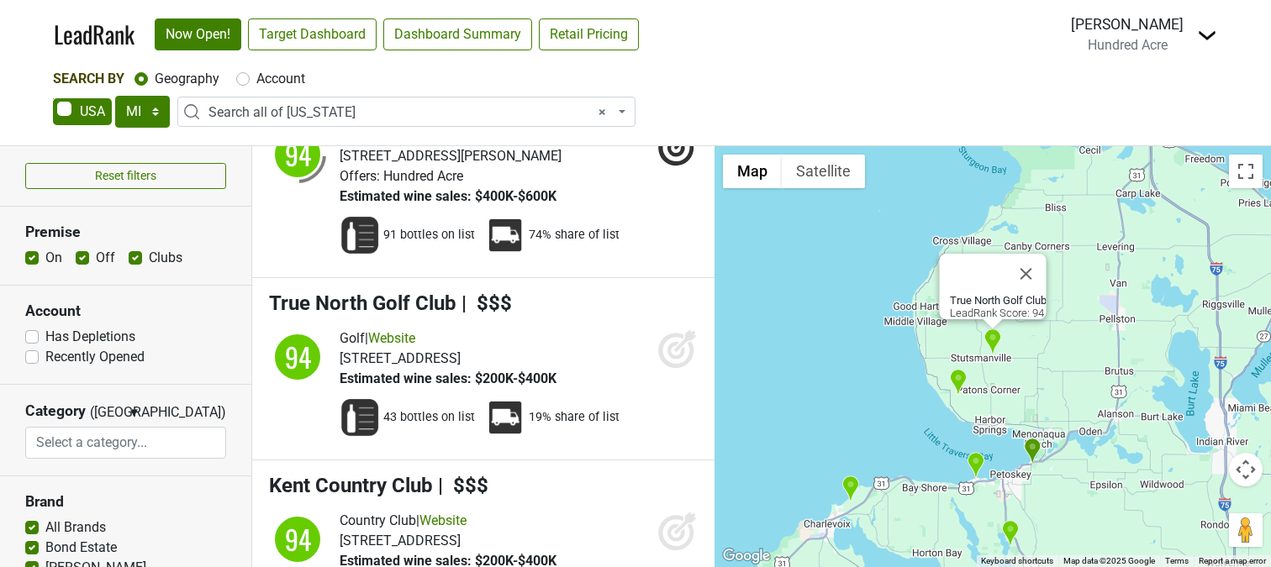
click at [598, 345] on div "Golf | Website 2500 True N Dr, Harbor Springs, MI 49740 Estimated wine sales: $…" at bounding box center [519, 359] width 358 height 61
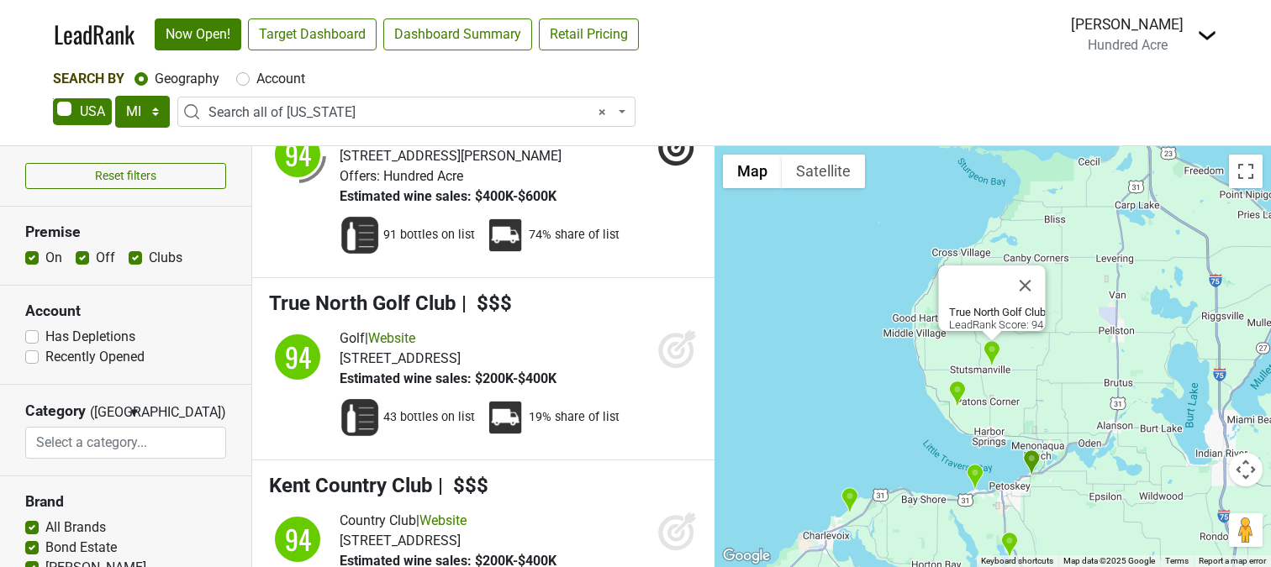
drag, startPoint x: 1064, startPoint y: 356, endPoint x: 1043, endPoint y: 443, distance: 89.1
click at [1043, 443] on div "True North Golf Club LeadRank Score: 94" at bounding box center [992, 356] width 556 height 421
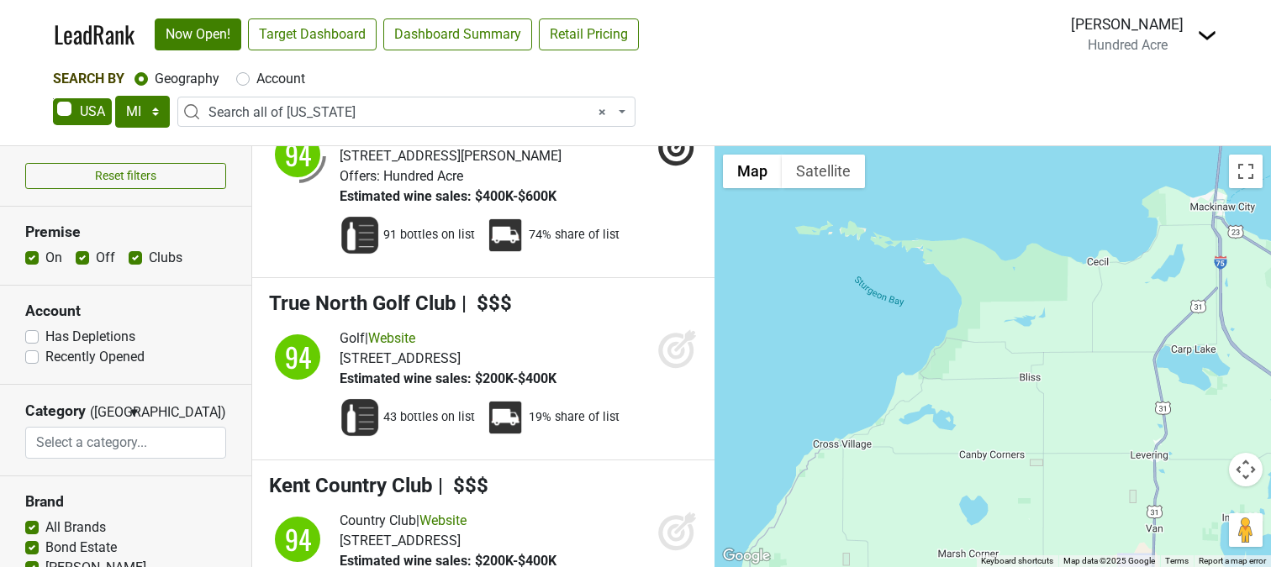
drag, startPoint x: 997, startPoint y: 334, endPoint x: 1010, endPoint y: 519, distance: 186.2
click at [1010, 519] on div "True North Golf Club LeadRank Score: 94" at bounding box center [992, 356] width 556 height 421
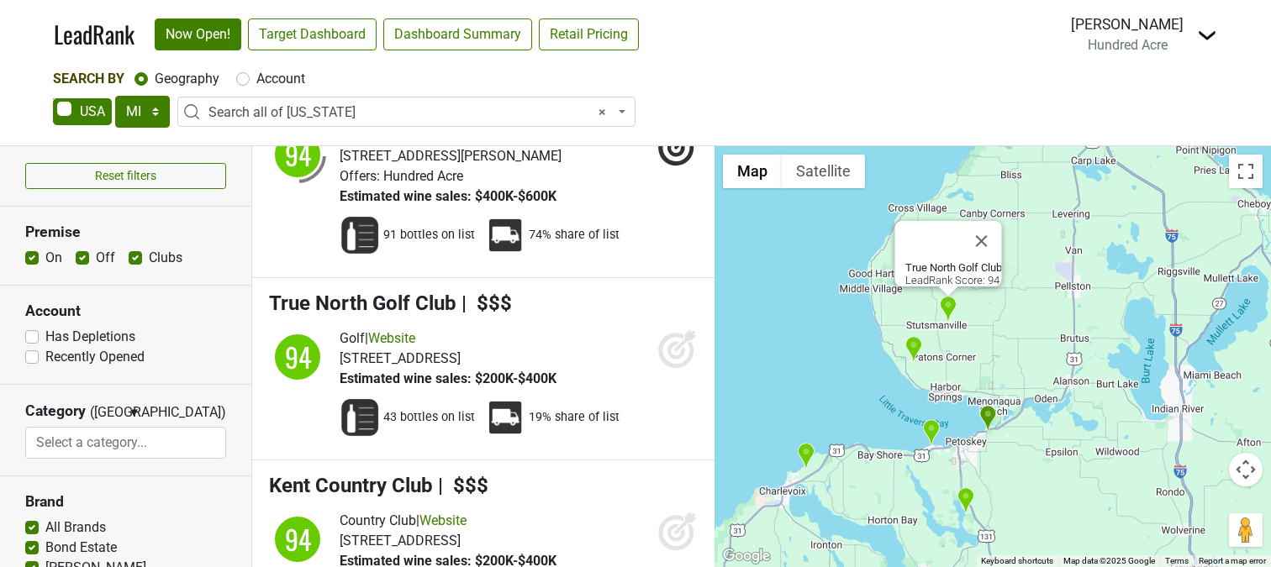
drag, startPoint x: 1010, startPoint y: 501, endPoint x: 1015, endPoint y: 254, distance: 247.1
click at [1015, 254] on div "True North Golf Club LeadRank Score: 94" at bounding box center [992, 356] width 556 height 421
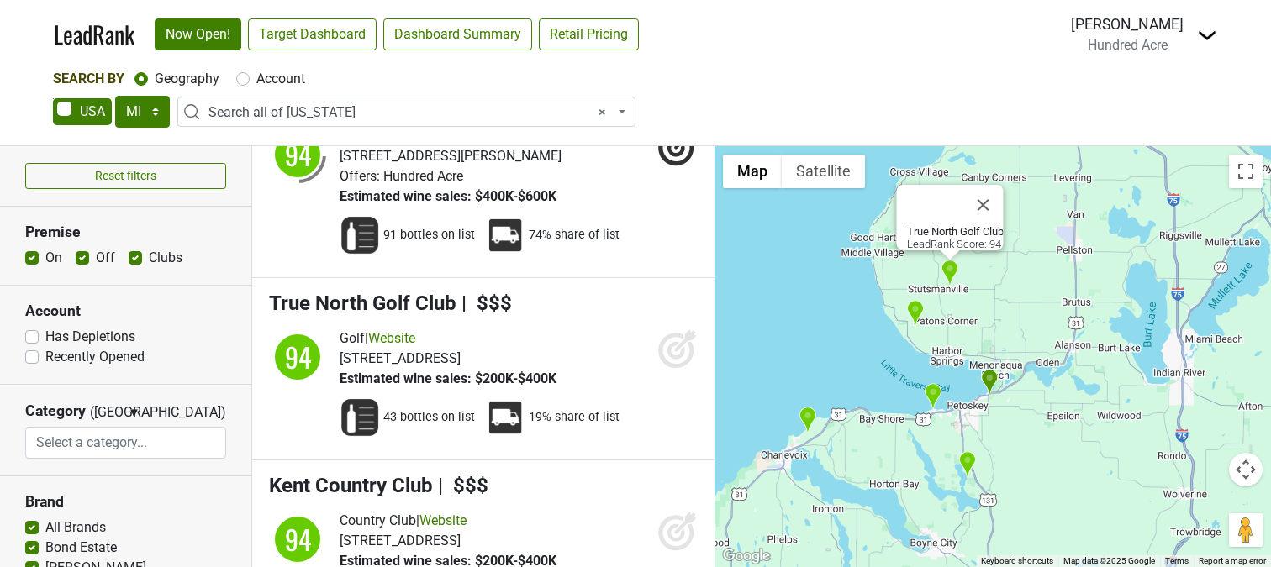
drag, startPoint x: 1035, startPoint y: 503, endPoint x: 1039, endPoint y: 461, distance: 42.2
click at [1039, 461] on div "True North Golf Club LeadRank Score: 94" at bounding box center [992, 356] width 556 height 421
click at [930, 394] on img "Inn at Bay Harbor, Autograph Collection" at bounding box center [933, 397] width 18 height 28
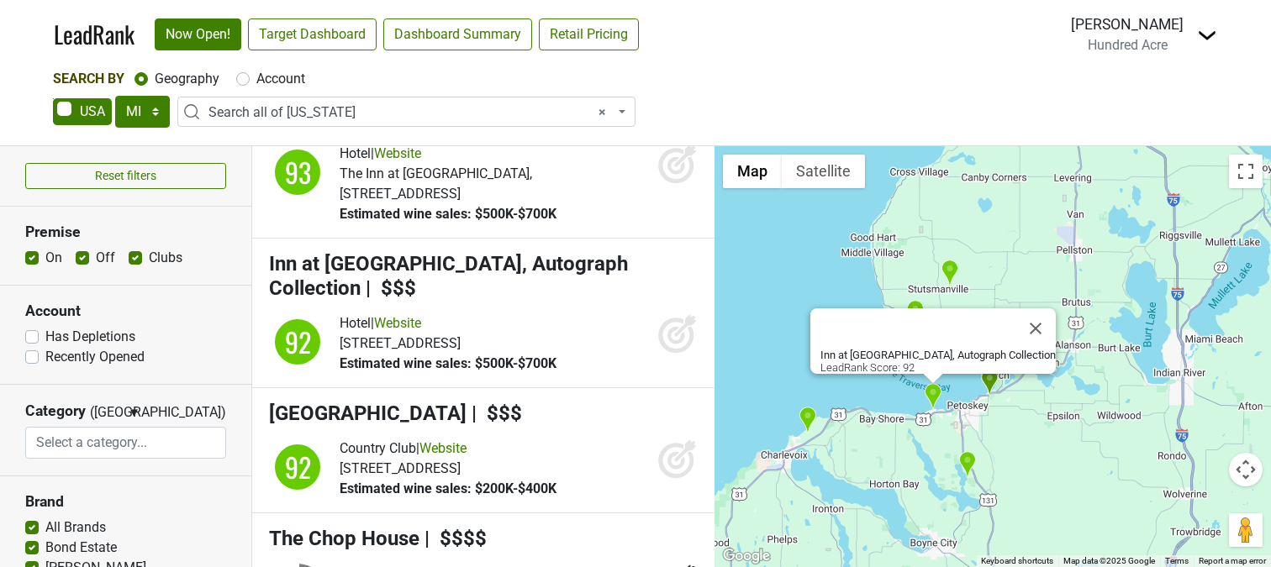
scroll to position [9260, 0]
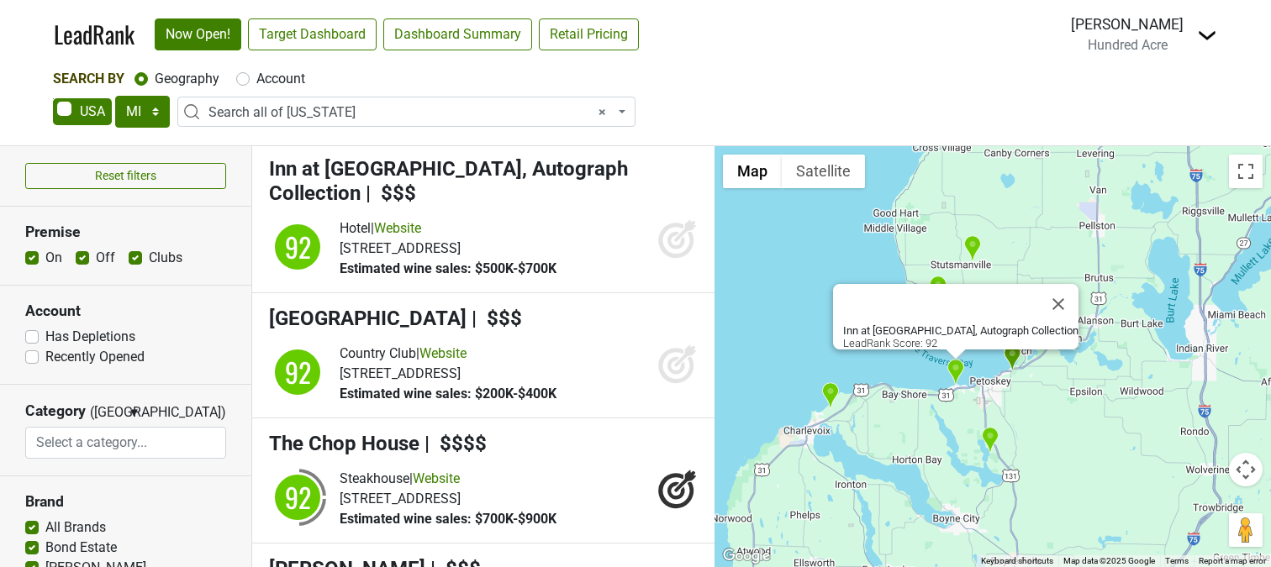
drag, startPoint x: 865, startPoint y: 434, endPoint x: 888, endPoint y: 408, distance: 34.5
click at [888, 408] on div "Inn at Bay Harbor, Autograph Collection LeadRank Score: 92" at bounding box center [992, 356] width 556 height 421
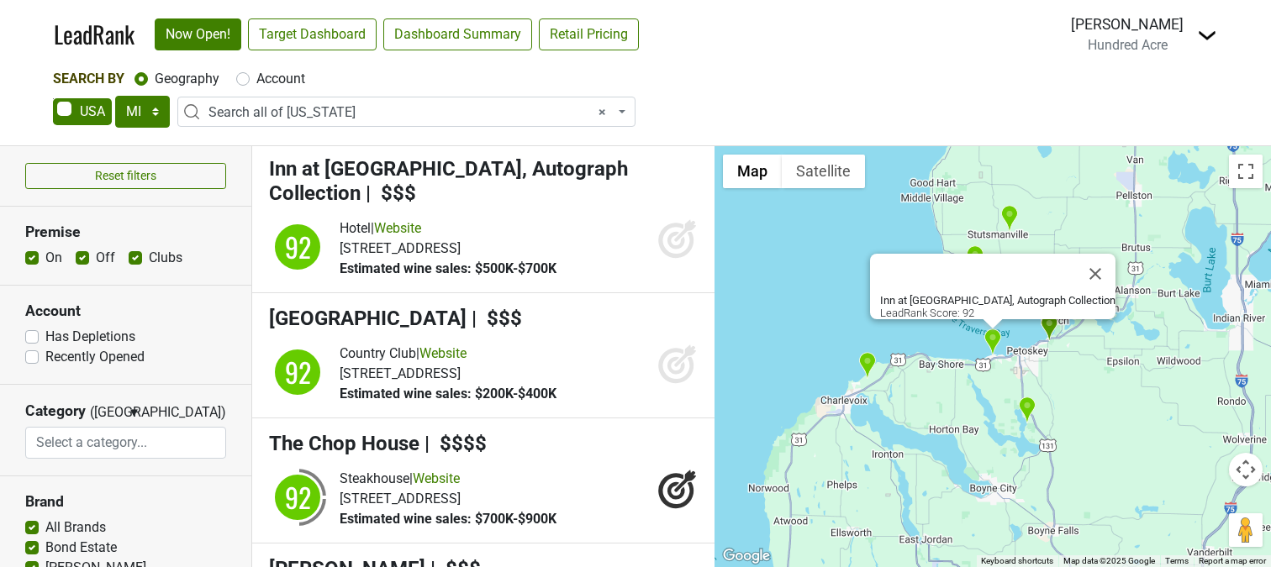
click at [672, 245] on icon at bounding box center [677, 239] width 40 height 40
click at [867, 368] on img "Charlevoix Country Club" at bounding box center [867, 366] width 18 height 28
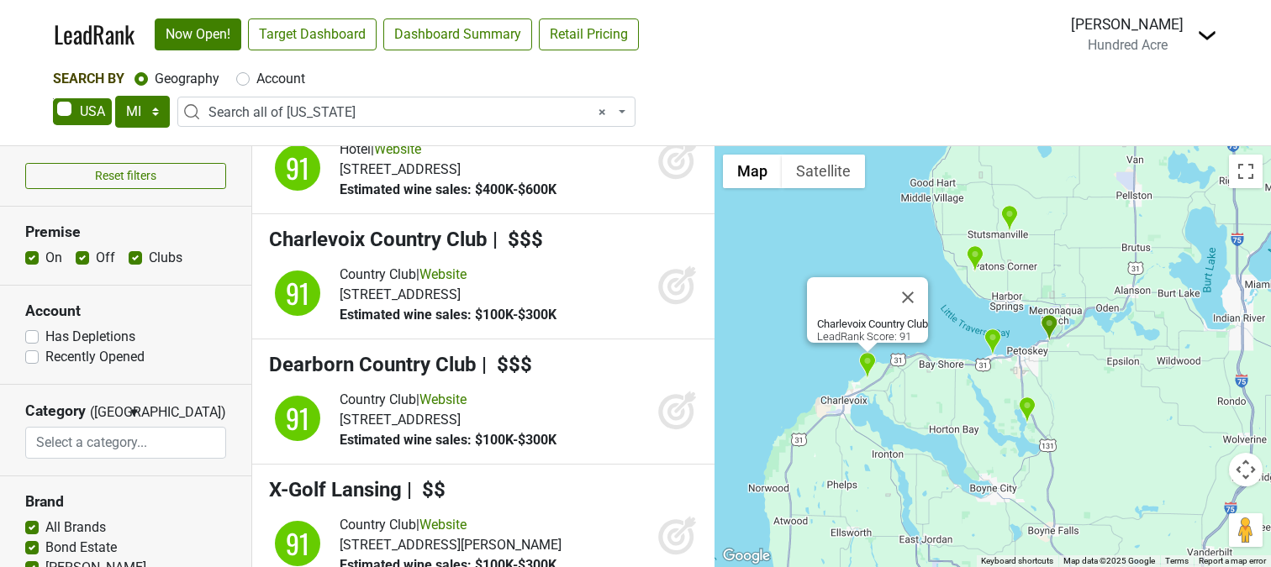
scroll to position [12309, 0]
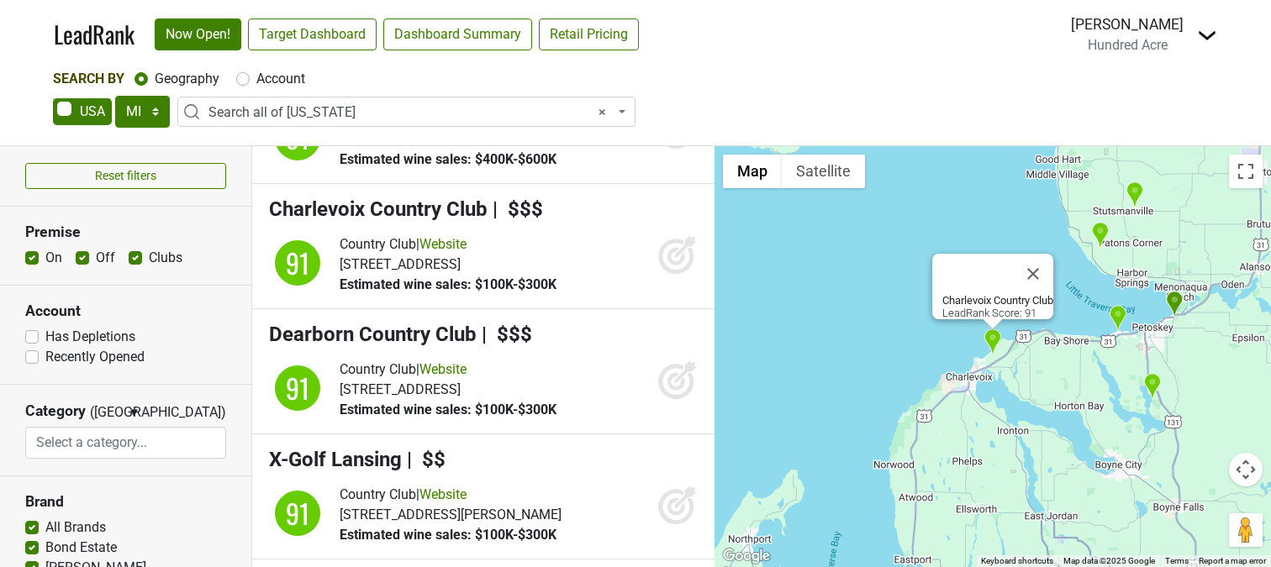
click at [614, 247] on div "Country Club | Website 9600 Club House Dr A, Charlevoix, MI 49720 Estimated win…" at bounding box center [519, 264] width 358 height 61
click at [456, 236] on link "Website" at bounding box center [442, 244] width 47 height 16
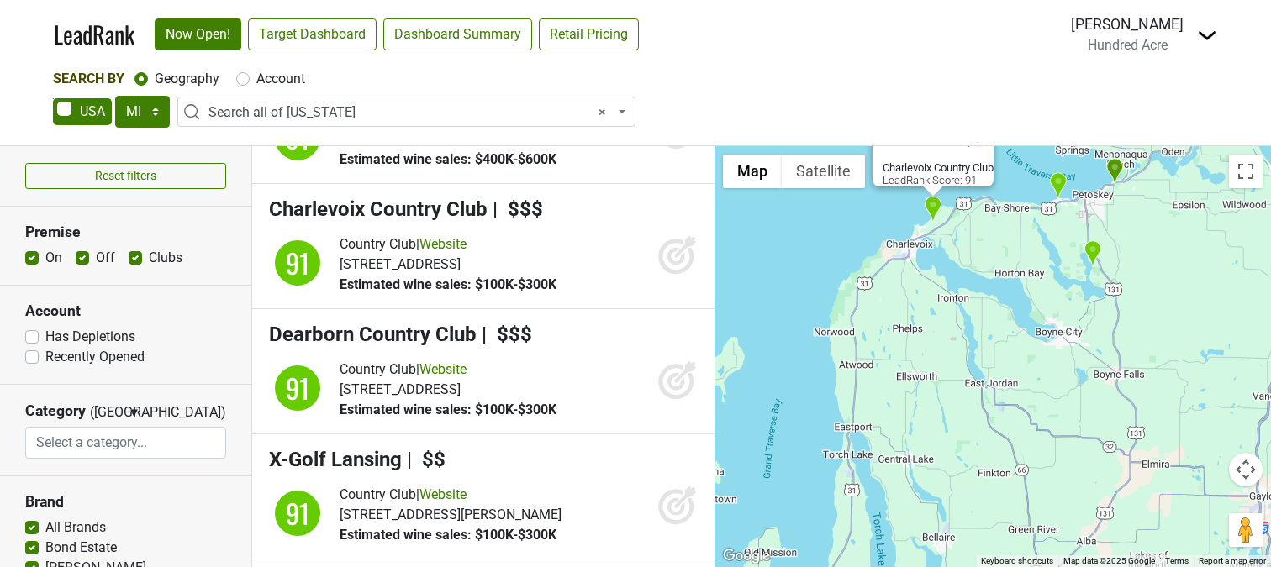
drag, startPoint x: 967, startPoint y: 441, endPoint x: 907, endPoint y: 297, distance: 156.4
click at [907, 297] on div "Charlevoix Country Club LeadRank Score: 91" at bounding box center [992, 356] width 556 height 421
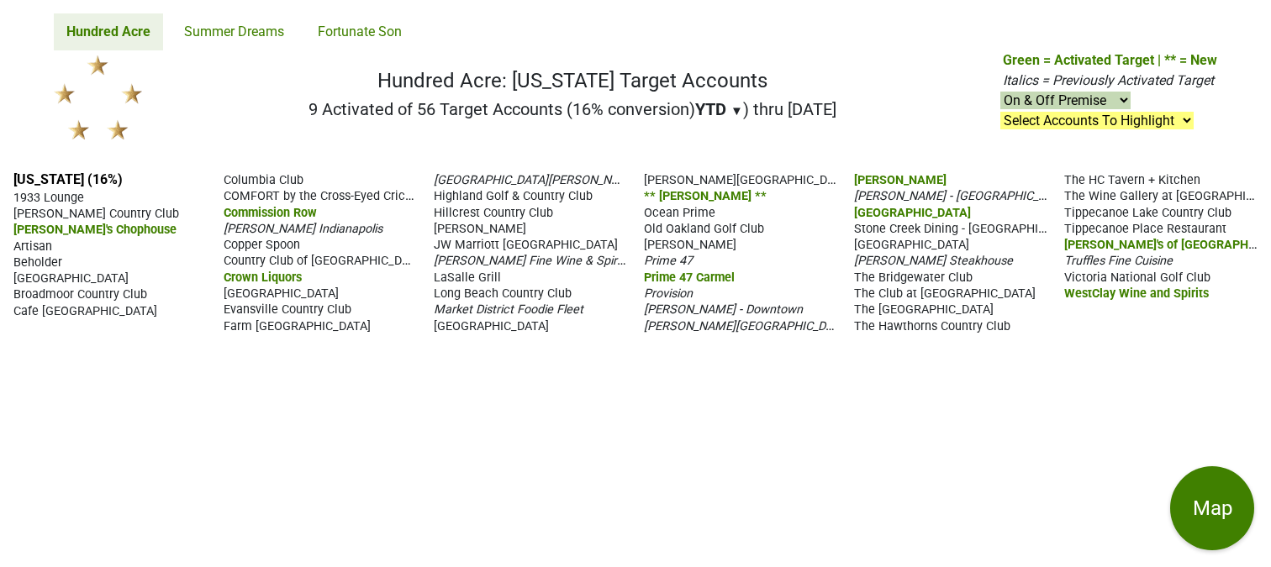
click at [1095, 103] on select "On & Off Premise On Premise Off Premise Country Clubs Only" at bounding box center [1065, 101] width 130 height 18
select select "off"
click at [1001, 92] on select "On & Off Premise On Premise Off Premise Country Clubs Only" at bounding box center [1065, 101] width 130 height 18
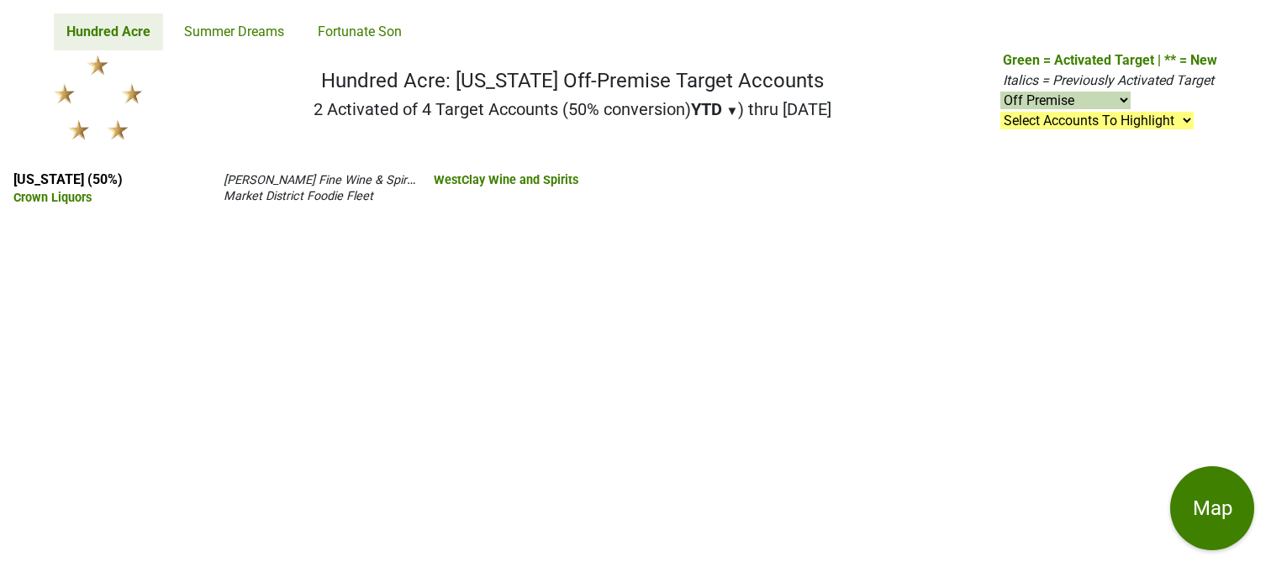
select select "off"
click at [577, 371] on div "[US_STATE] (50%) Crown Liquors [PERSON_NAME] Fine Wine & Spirits Market Distric…" at bounding box center [635, 362] width 1271 height 409
click at [1158, 117] on select "Select Accounts To Highlight **Activated After [DATE]** Prev. Active, YTD Non-B…" at bounding box center [1096, 121] width 193 height 18
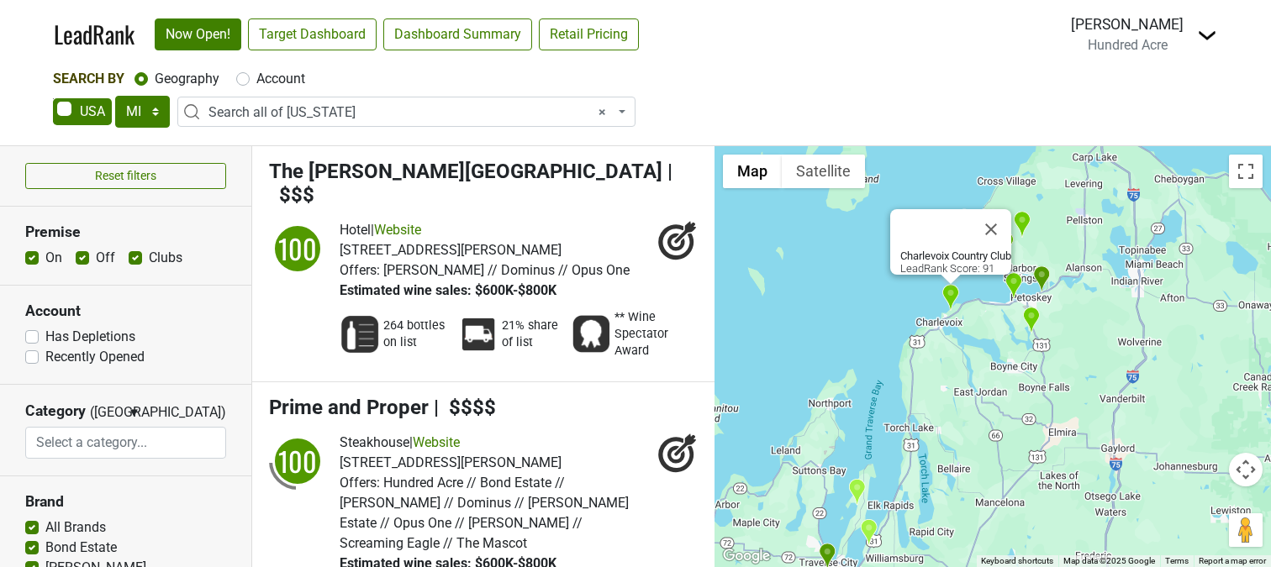
select select "MI"
select select "ALL_MI"
select select
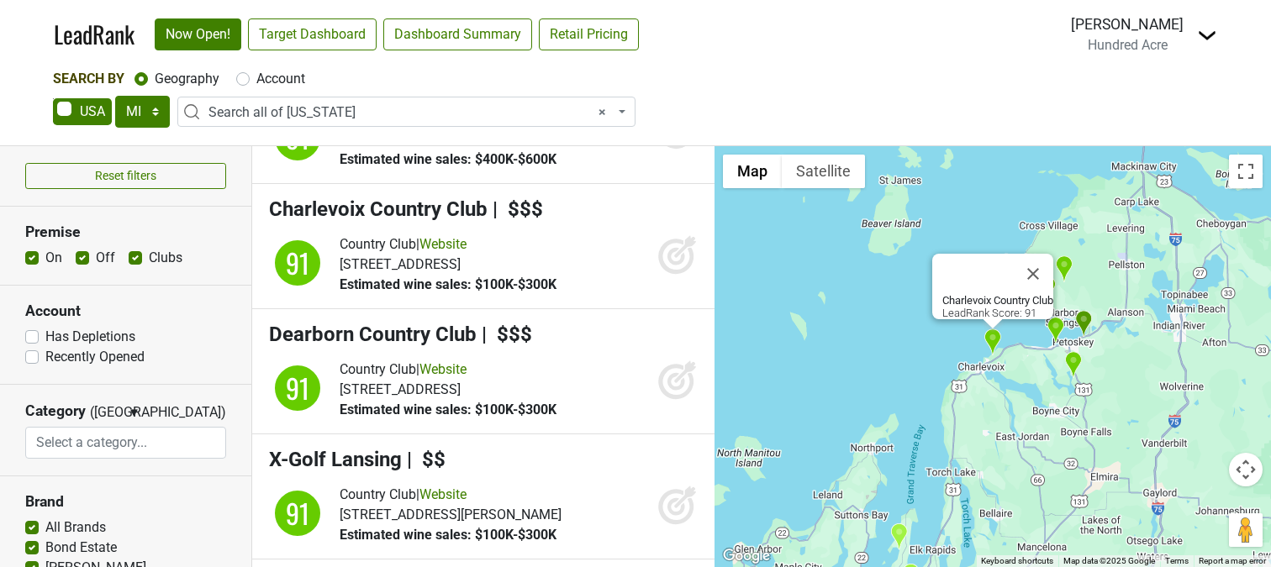
click at [301, 100] on span "× Search all of [US_STATE]" at bounding box center [406, 112] width 458 height 30
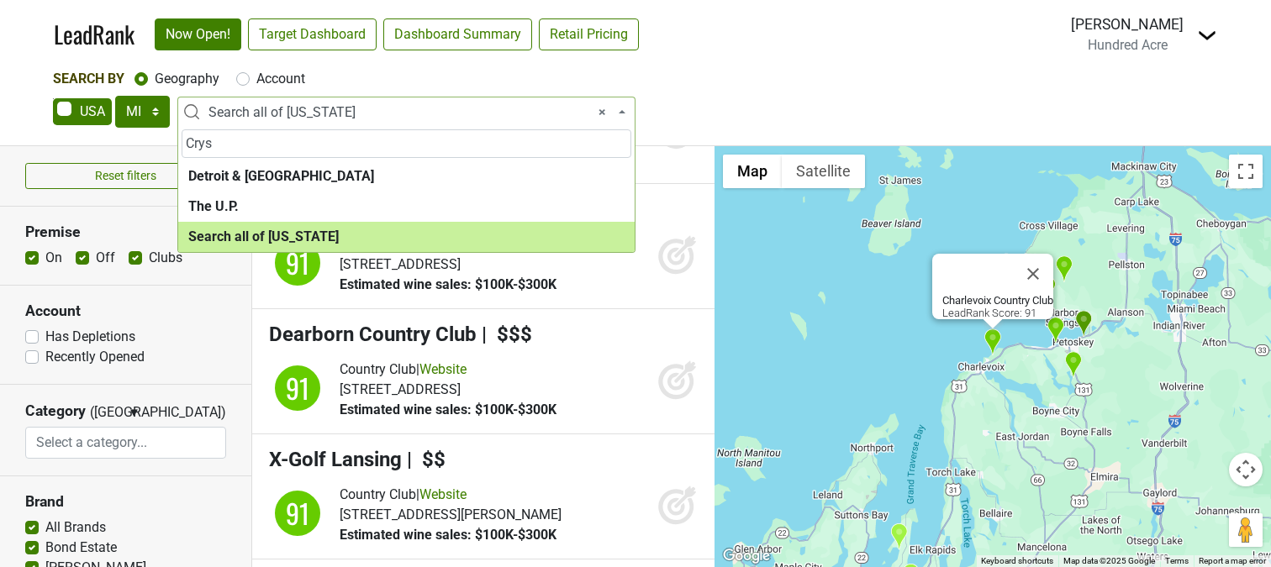
type input "Crys"
click at [281, 82] on label "Account" at bounding box center [280, 79] width 49 height 20
click at [250, 82] on input "Account" at bounding box center [242, 77] width 13 height 17
radio input "true"
select select
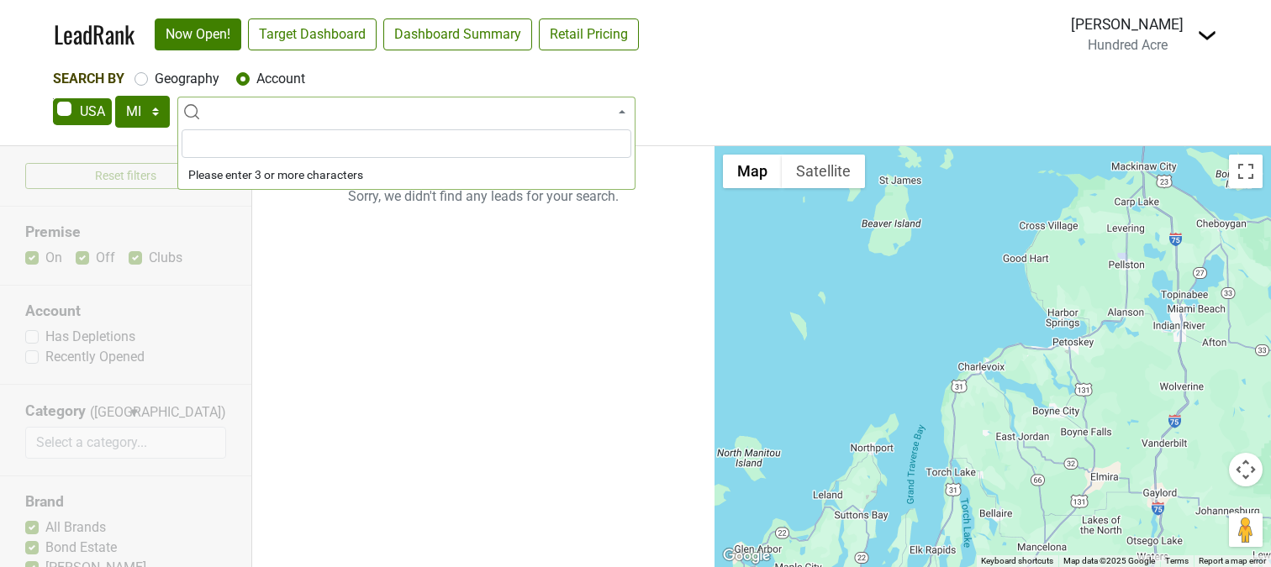
scroll to position [0, 0]
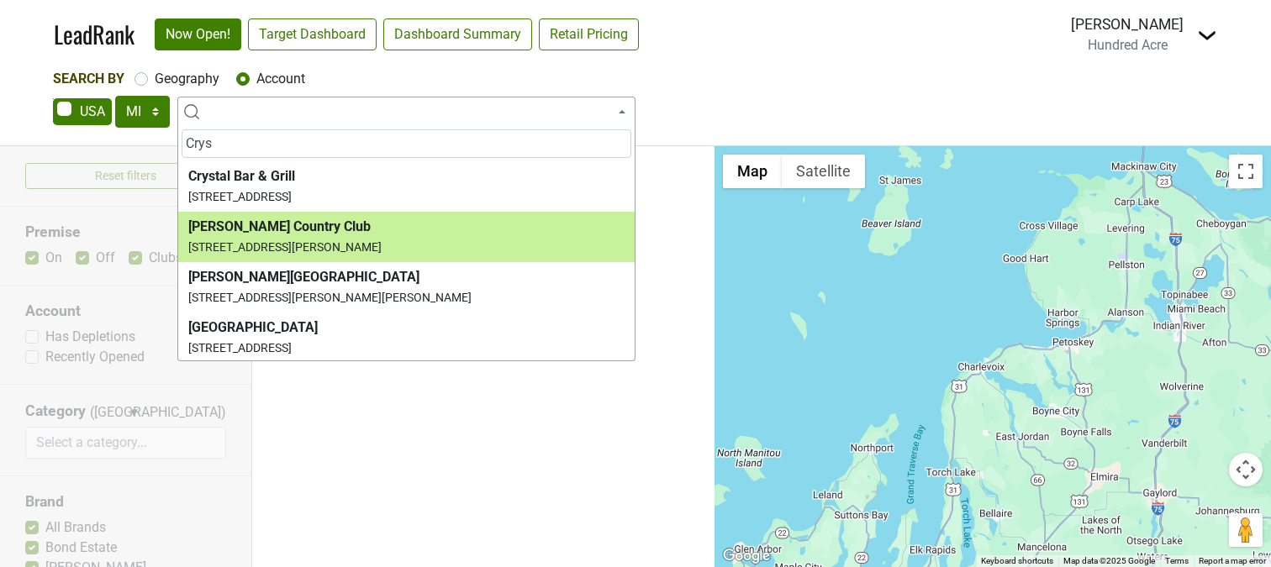
type input "Crys"
select select "123755066"
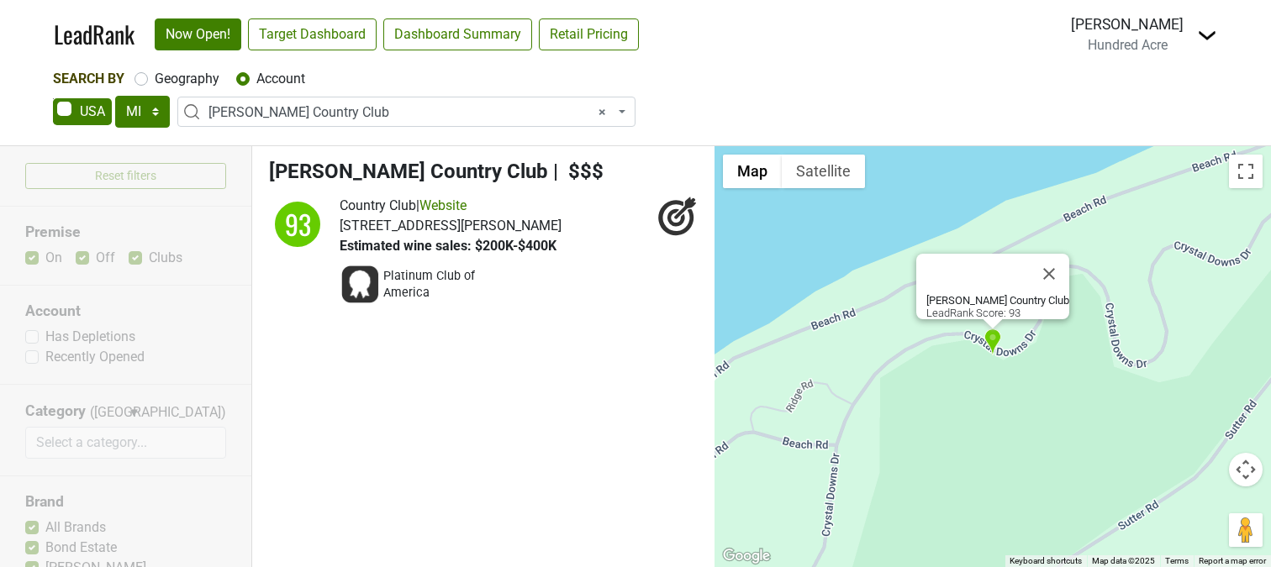
click at [361, 116] on span "× [PERSON_NAME] Country Club" at bounding box center [411, 113] width 406 height 20
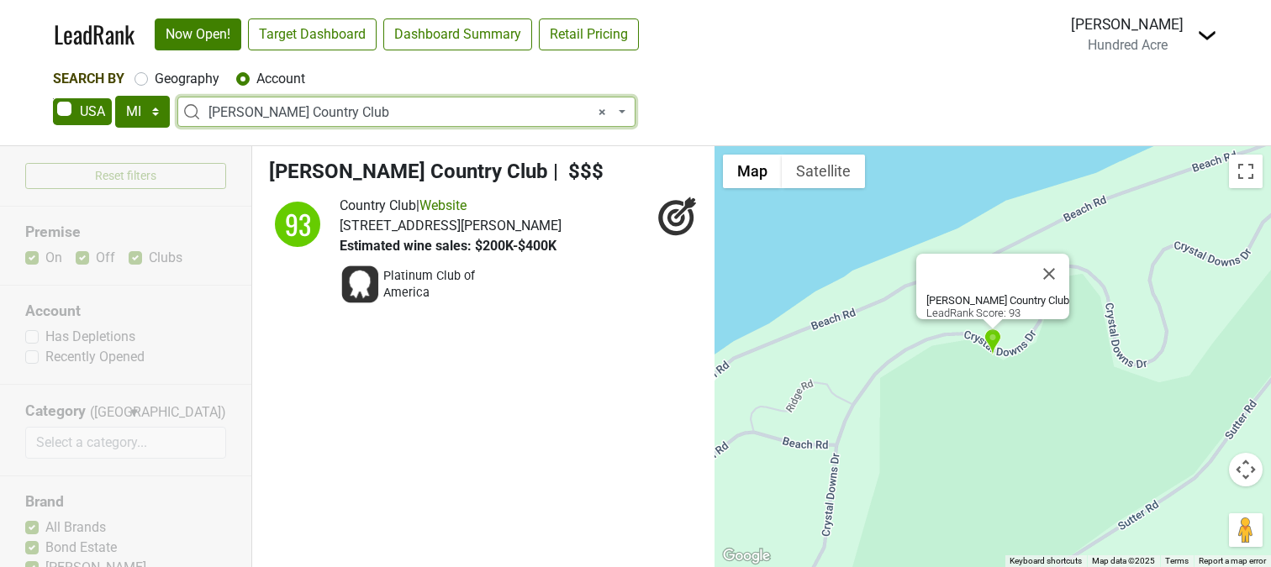
select select
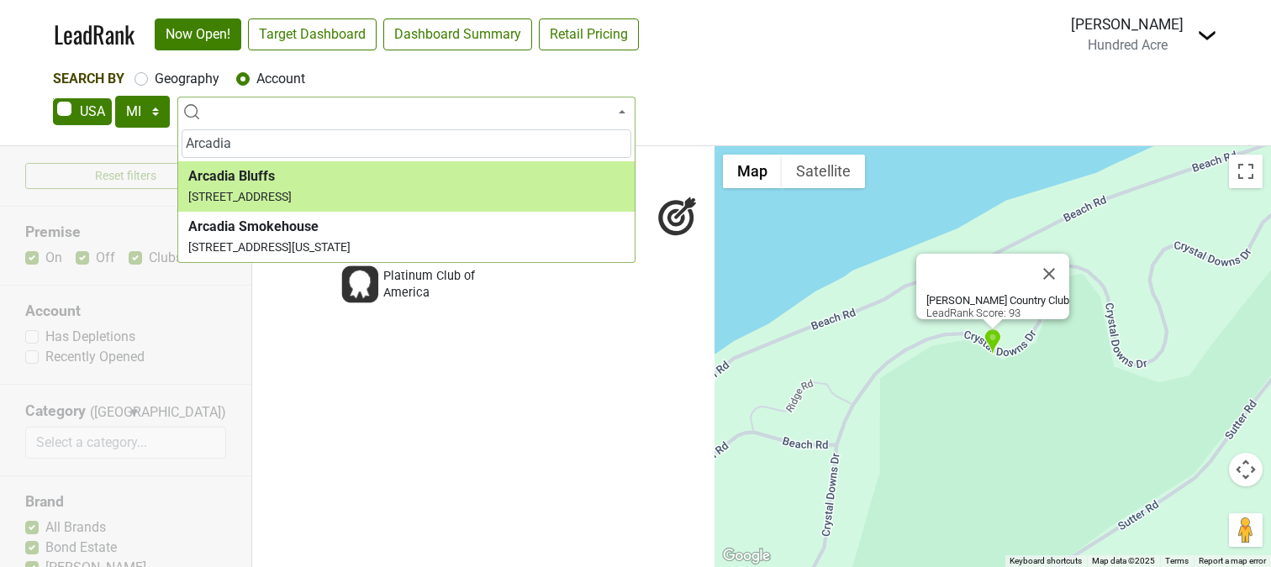
type input "Arcadia"
select select "123606862"
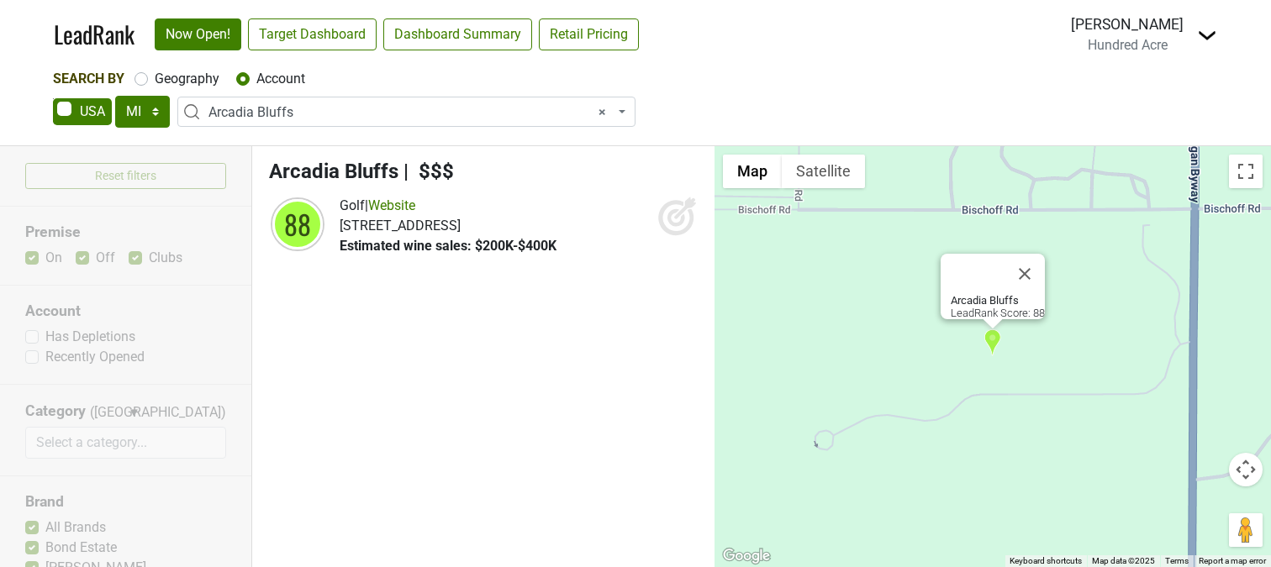
click at [676, 222] on icon at bounding box center [677, 216] width 40 height 40
select select
click at [198, 81] on label "Geography" at bounding box center [187, 79] width 65 height 20
click at [148, 81] on input "Geography" at bounding box center [140, 77] width 13 height 17
radio input "true"
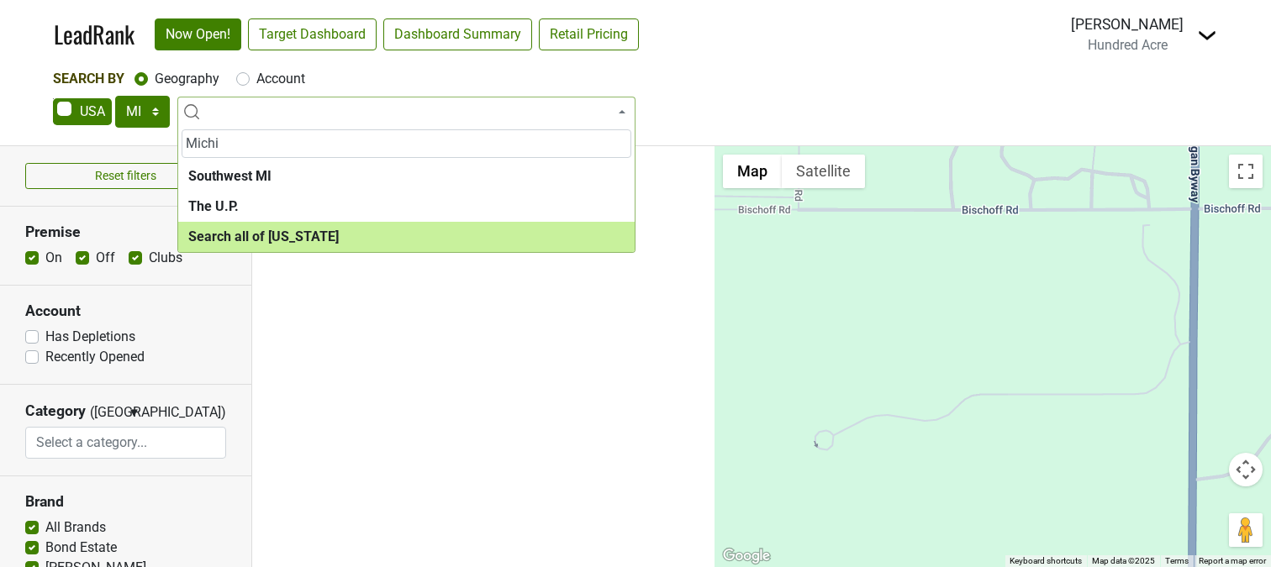
type input "Michi"
select select "ALL_MI"
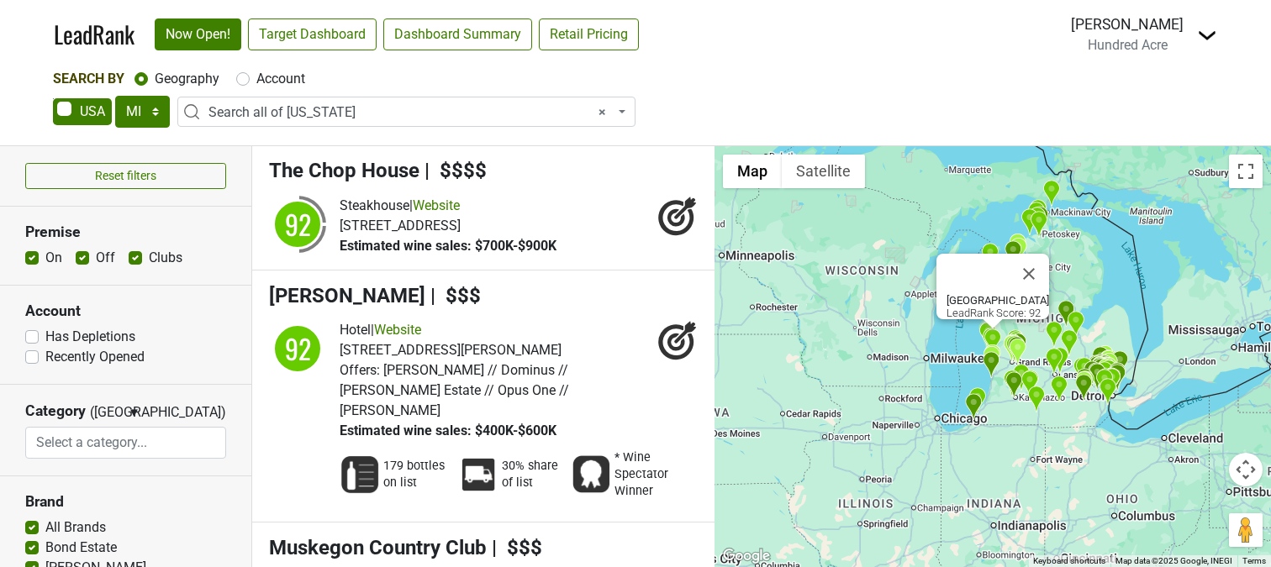
scroll to position [9542, 0]
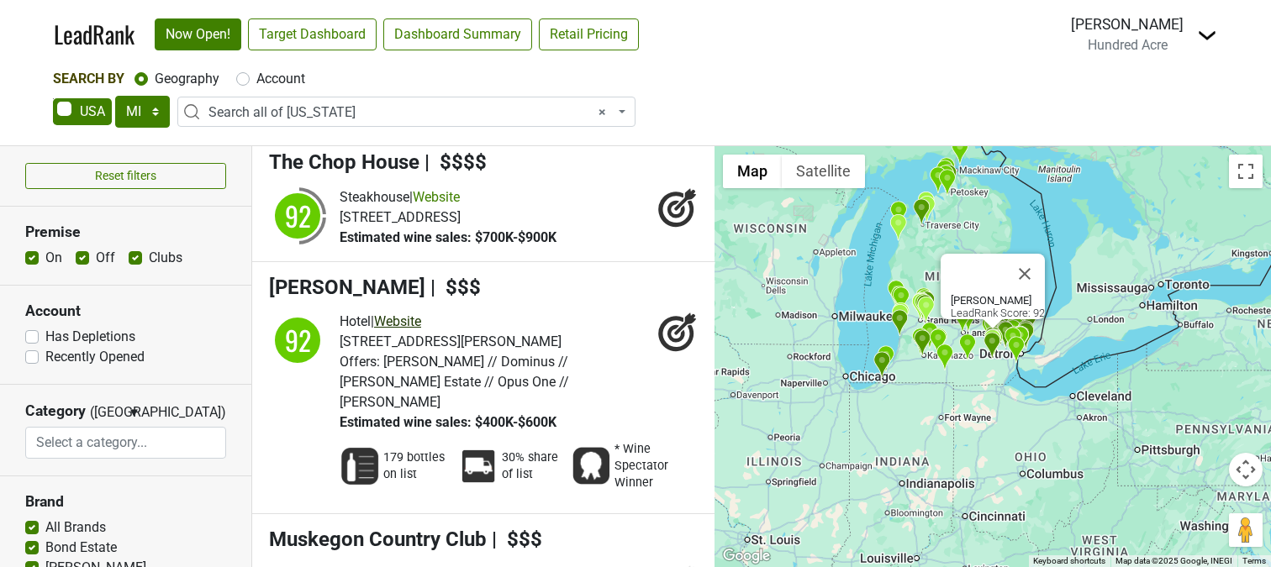
click at [416, 322] on link "Website" at bounding box center [397, 321] width 47 height 16
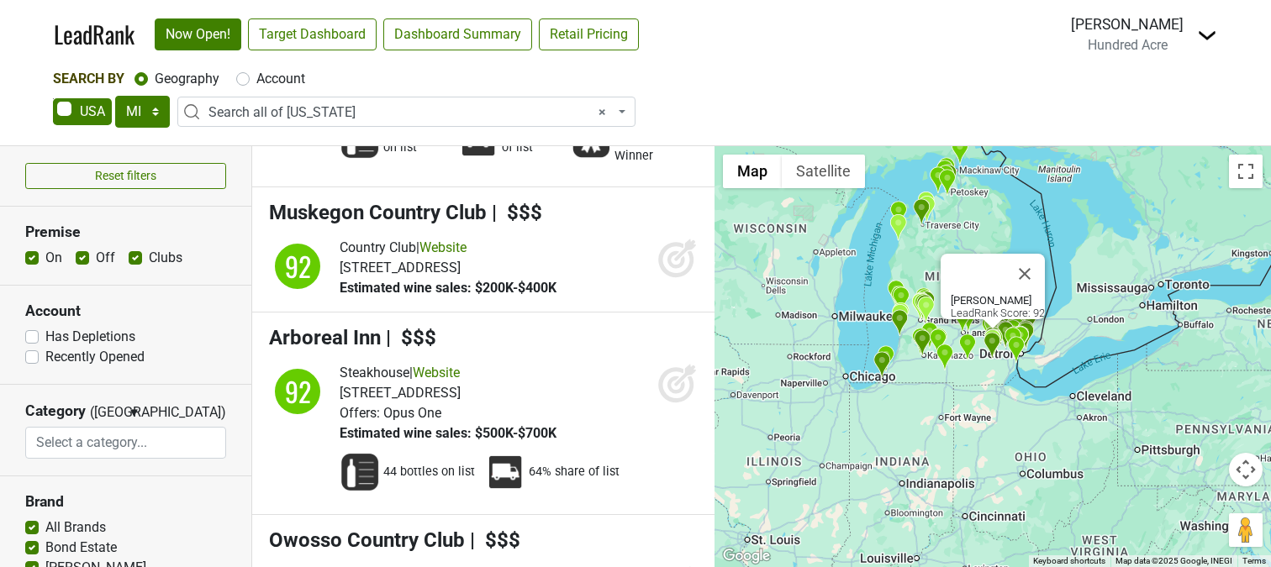
scroll to position [9942, 0]
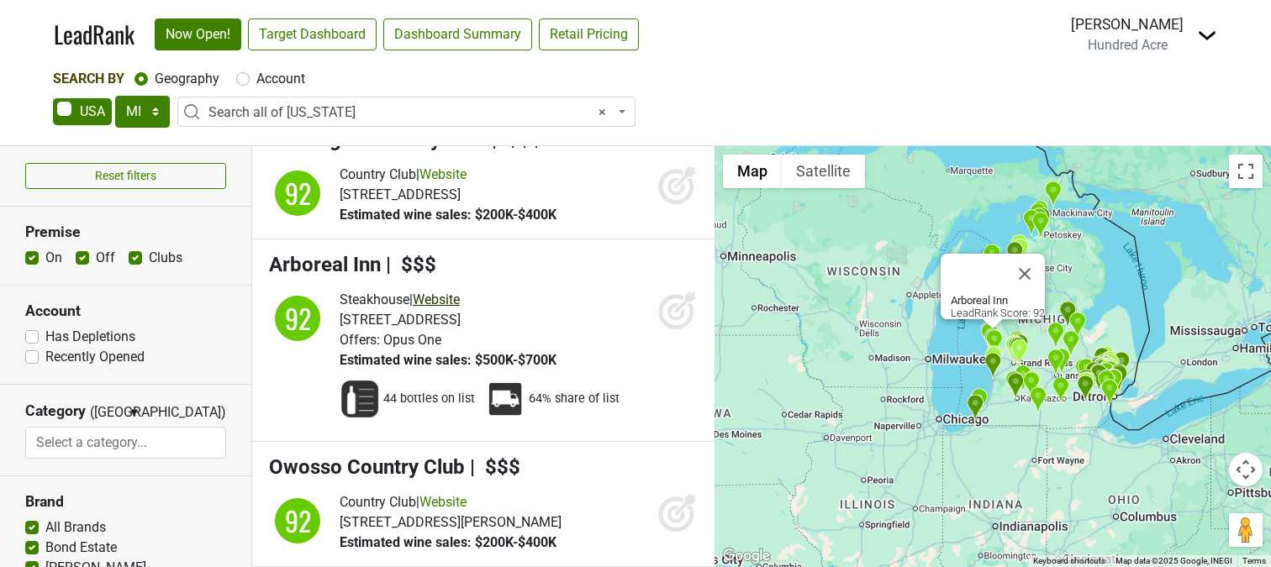
click at [452, 292] on link "Website" at bounding box center [436, 300] width 47 height 16
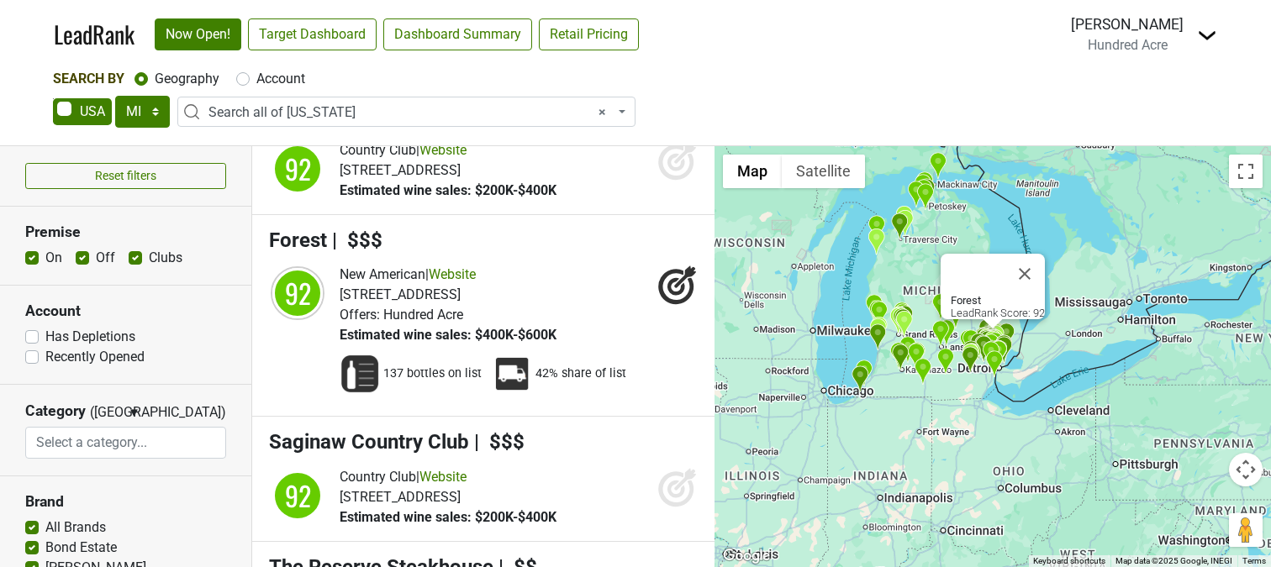
scroll to position [10477, 0]
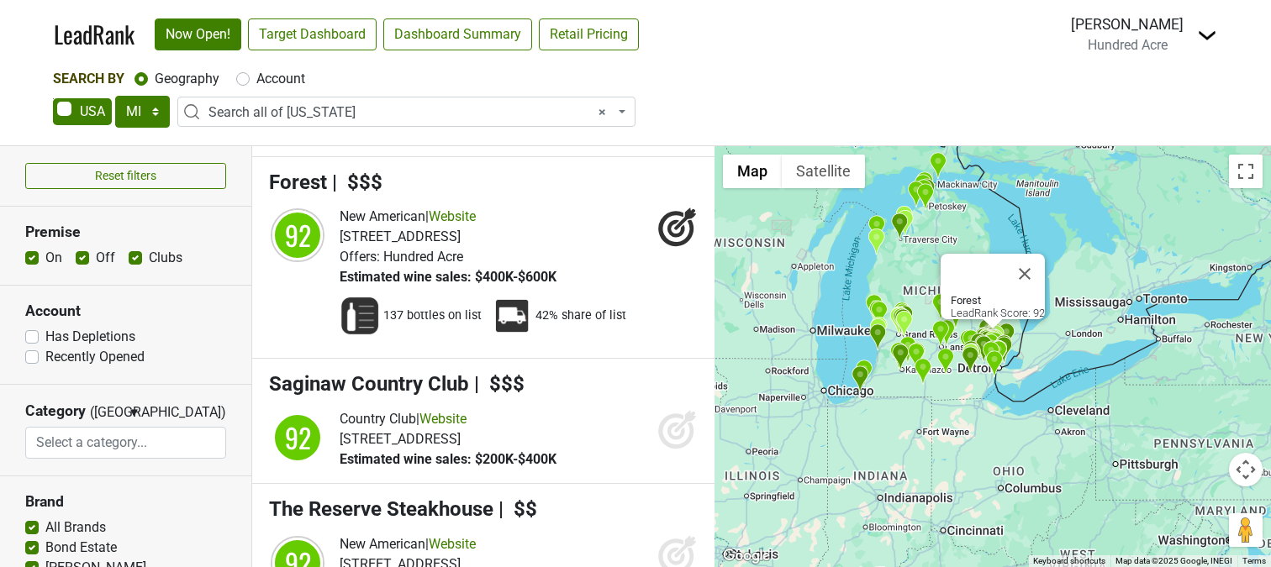
click at [655, 265] on div "New American | Website [STREET_ADDRESS] Offers: [GEOGRAPHIC_DATA] Estimated win…" at bounding box center [519, 247] width 358 height 81
click at [476, 208] on link "Website" at bounding box center [452, 216] width 47 height 16
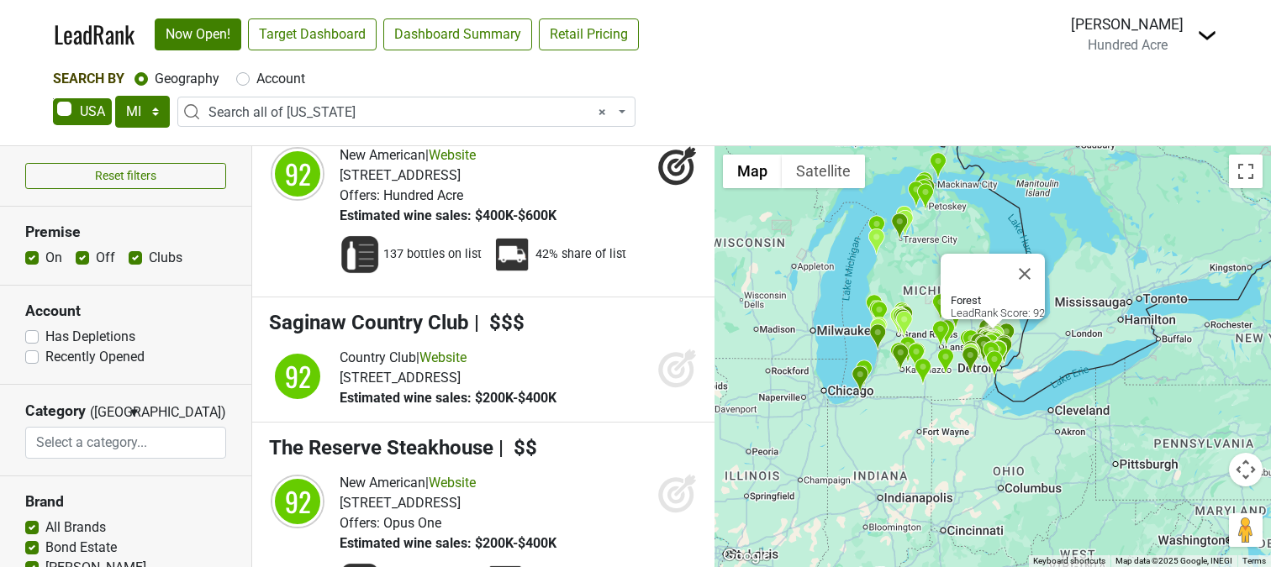
scroll to position [10625, 0]
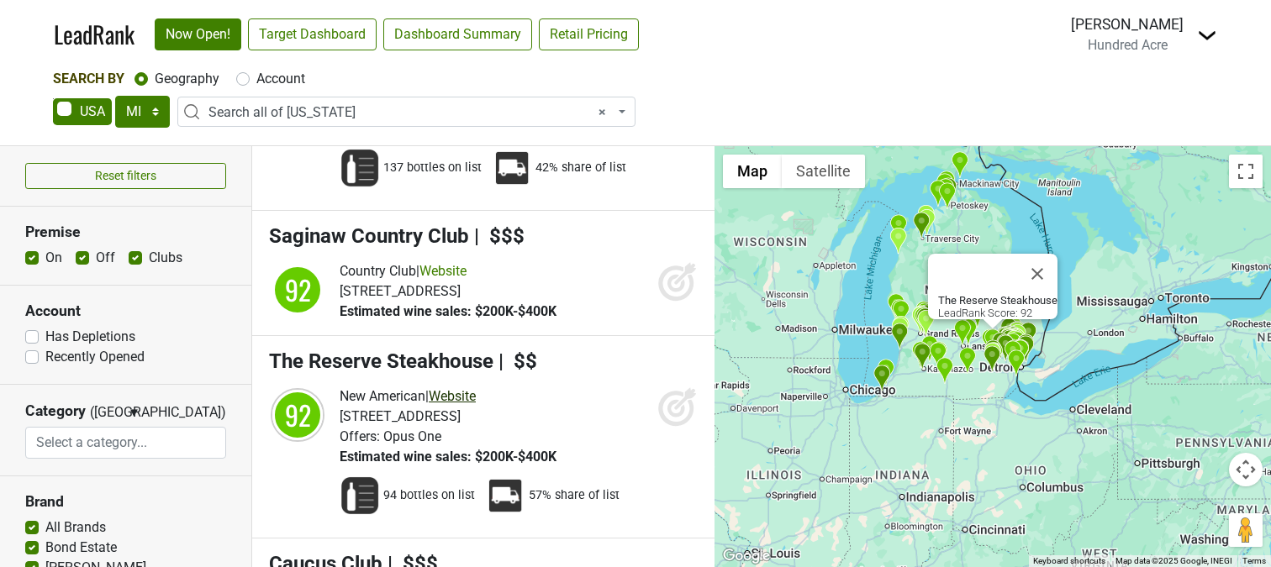
click at [471, 388] on link "Website" at bounding box center [452, 396] width 47 height 16
click at [668, 400] on icon at bounding box center [676, 409] width 18 height 18
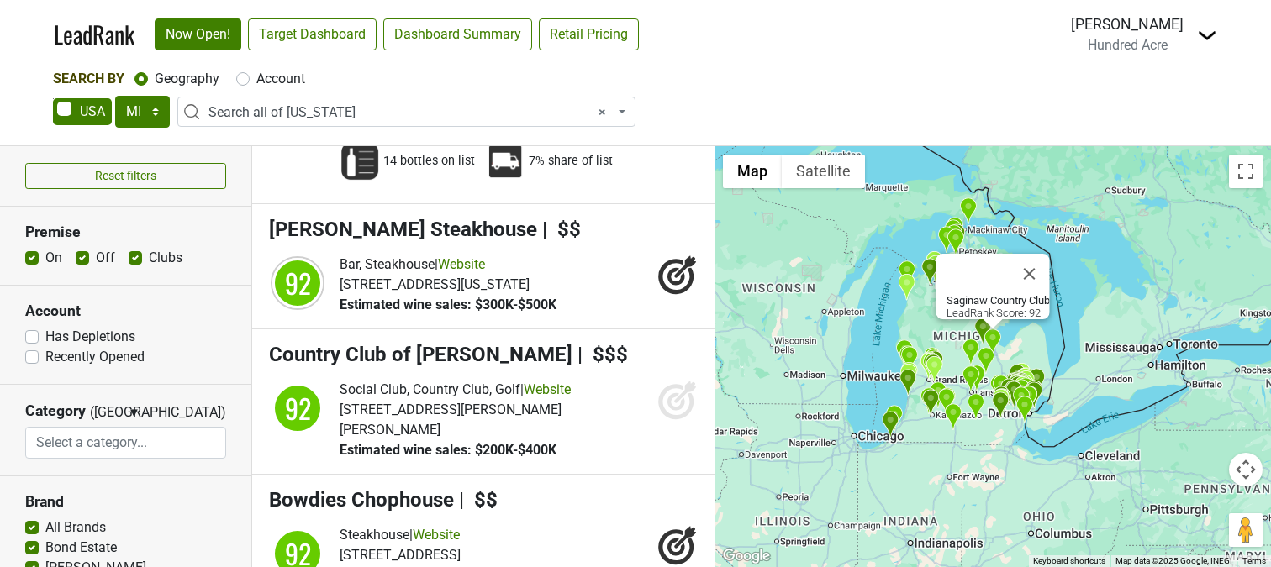
scroll to position [11510, 0]
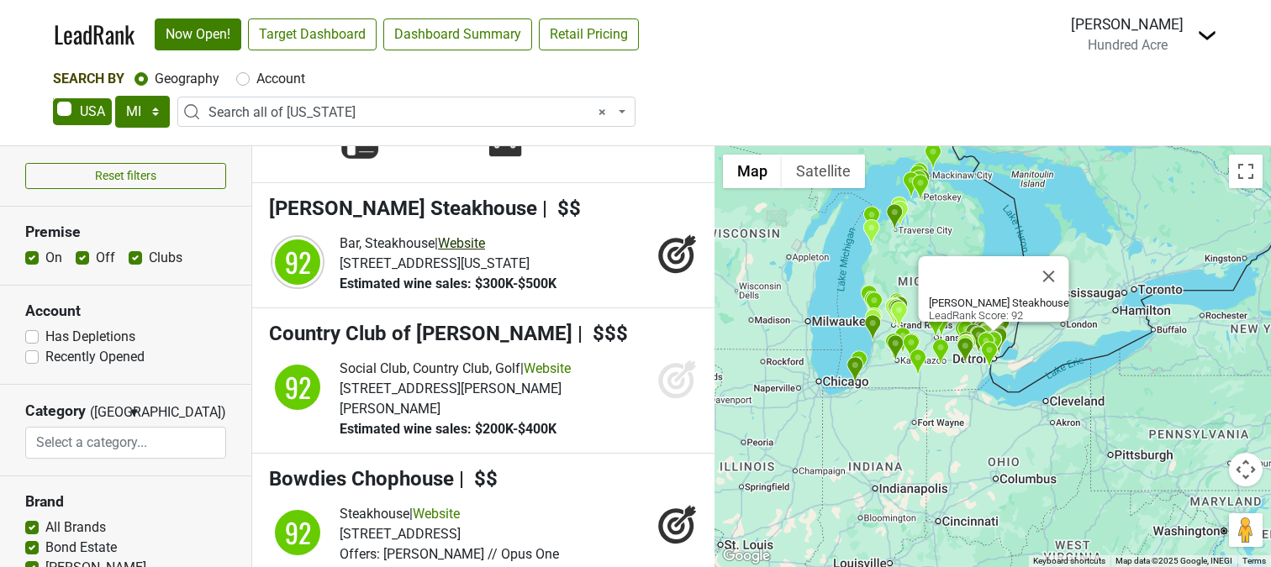
click at [469, 235] on link "Website" at bounding box center [461, 243] width 47 height 16
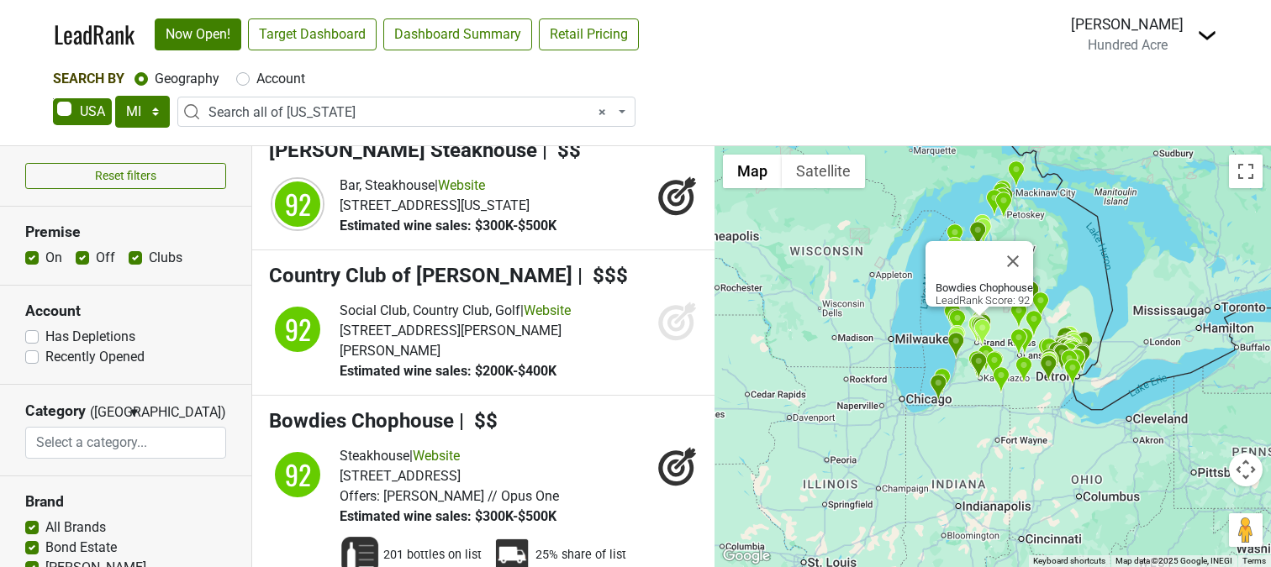
scroll to position [11598, 0]
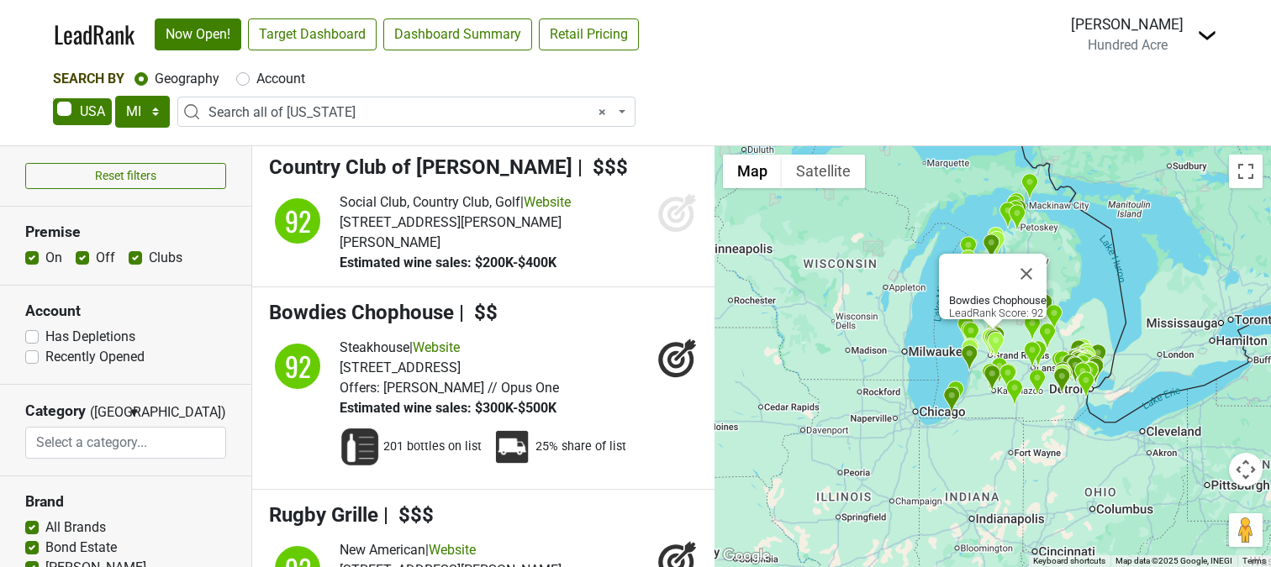
click at [640, 419] on div "201 bottles on list 25% share of list" at bounding box center [519, 447] width 358 height 57
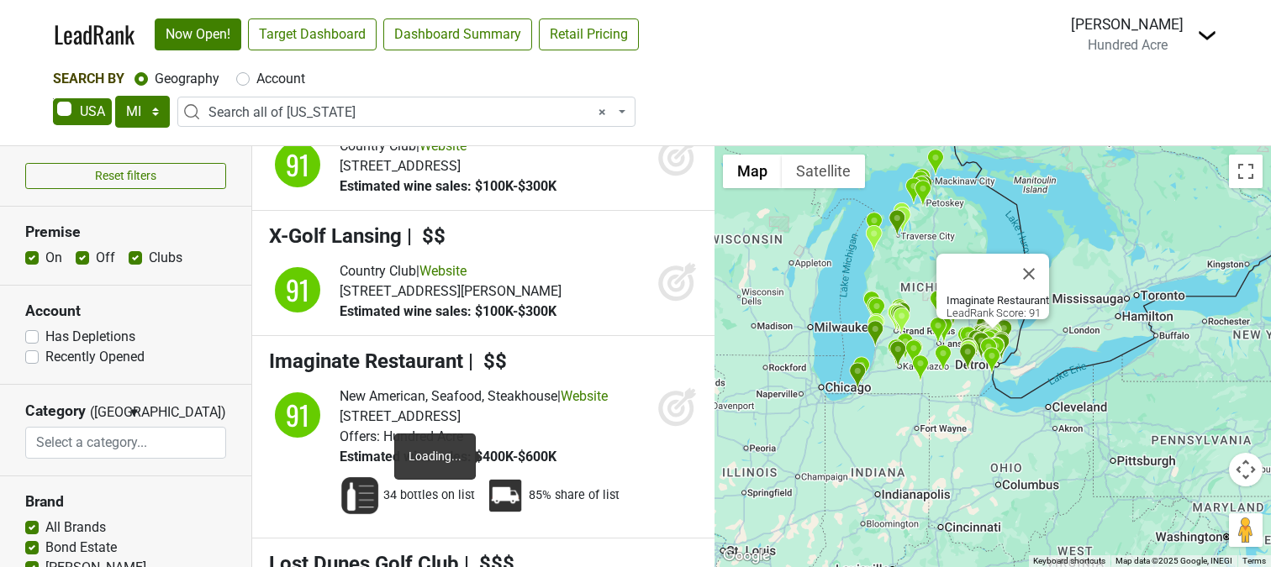
scroll to position [12557, 0]
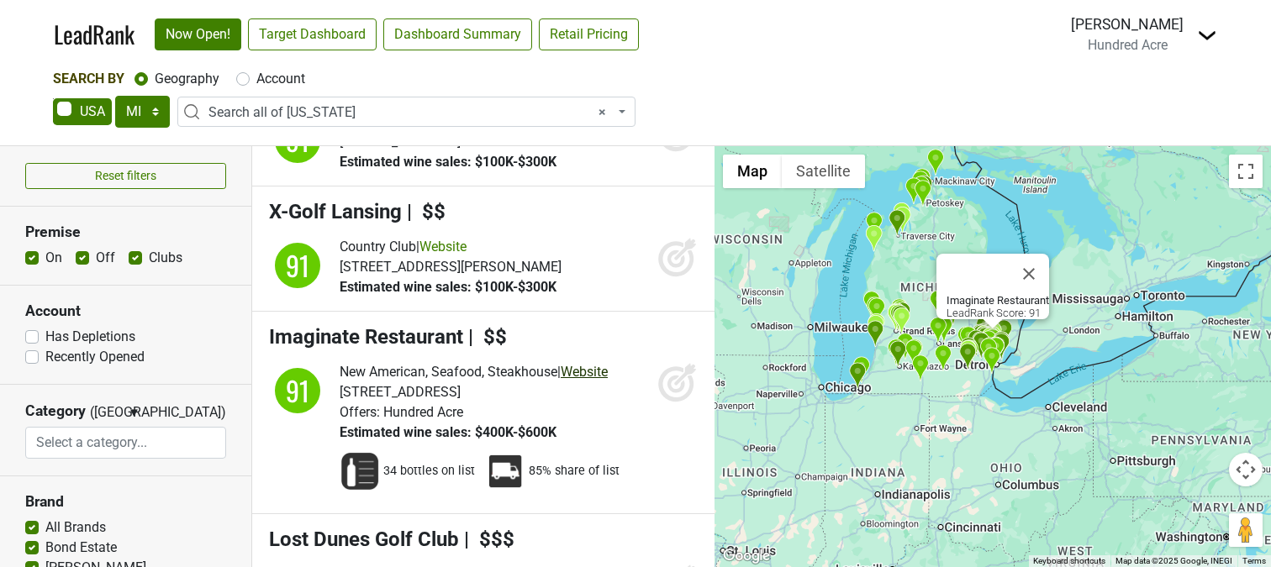
click at [592, 364] on link "Website" at bounding box center [584, 372] width 47 height 16
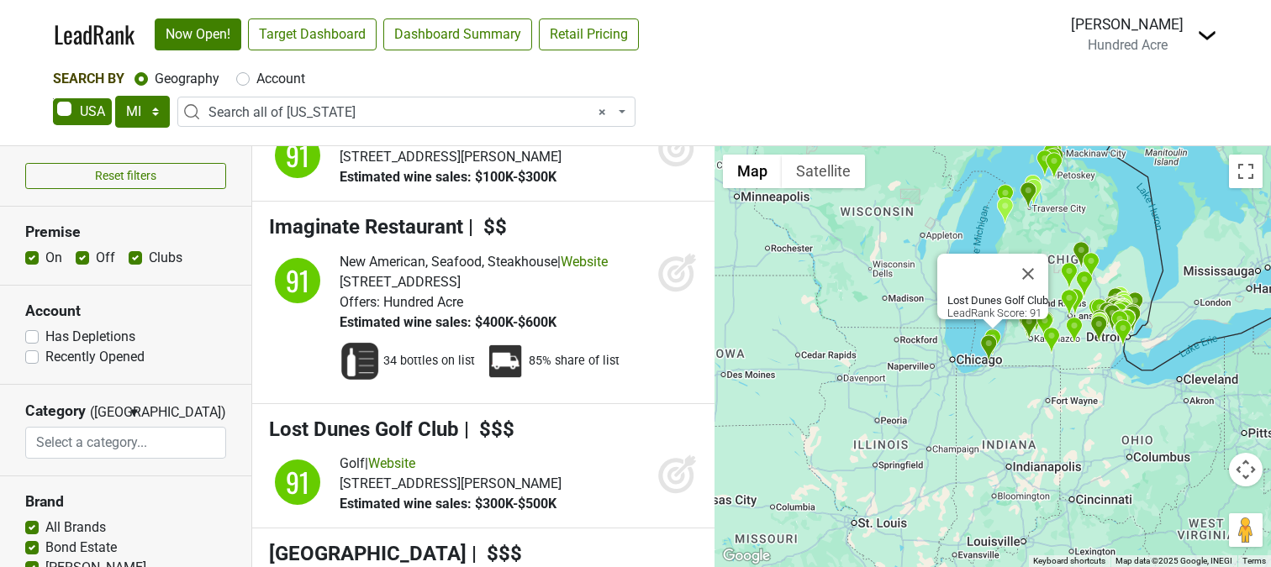
scroll to position [12670, 0]
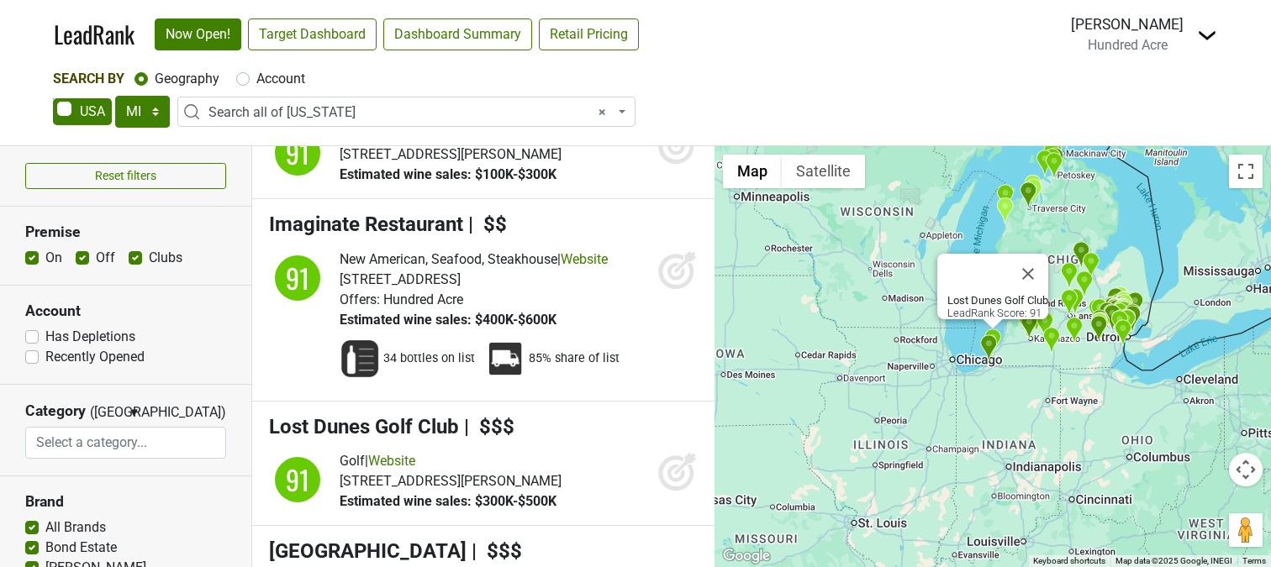
click at [629, 408] on li "Lost Dunes Golf Club | $$$ 91 Golf | Website Estimated wine sales: $300K-$500K" at bounding box center [483, 464] width 462 height 125
click at [414, 453] on link "Website" at bounding box center [391, 461] width 47 height 16
click at [667, 465] on icon at bounding box center [676, 474] width 18 height 18
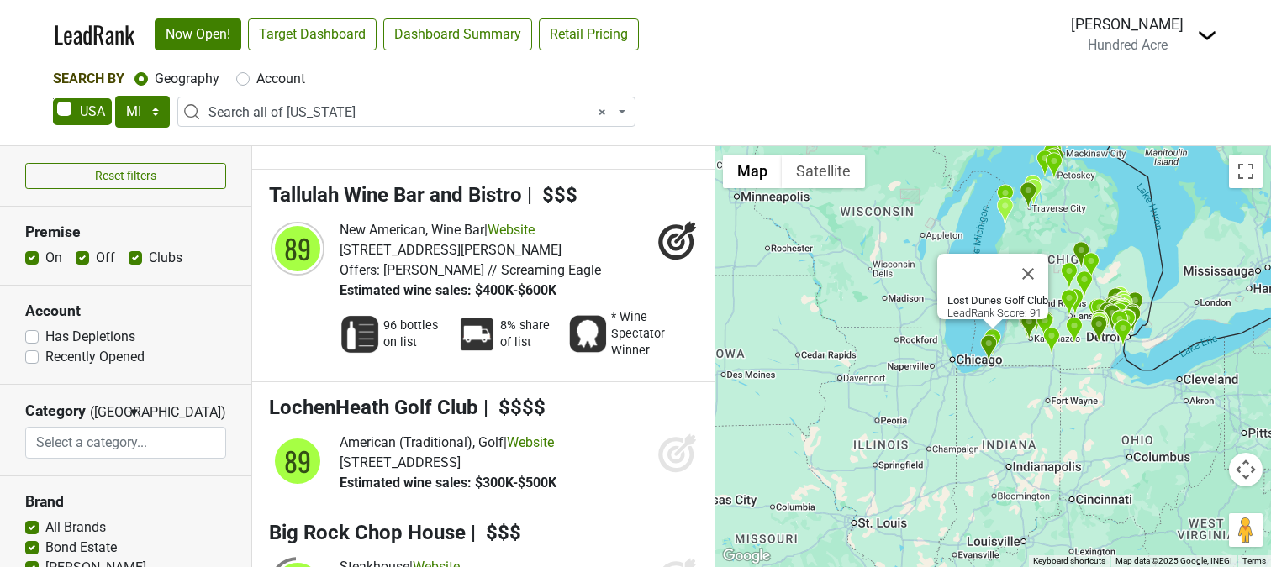
scroll to position [14112, 0]
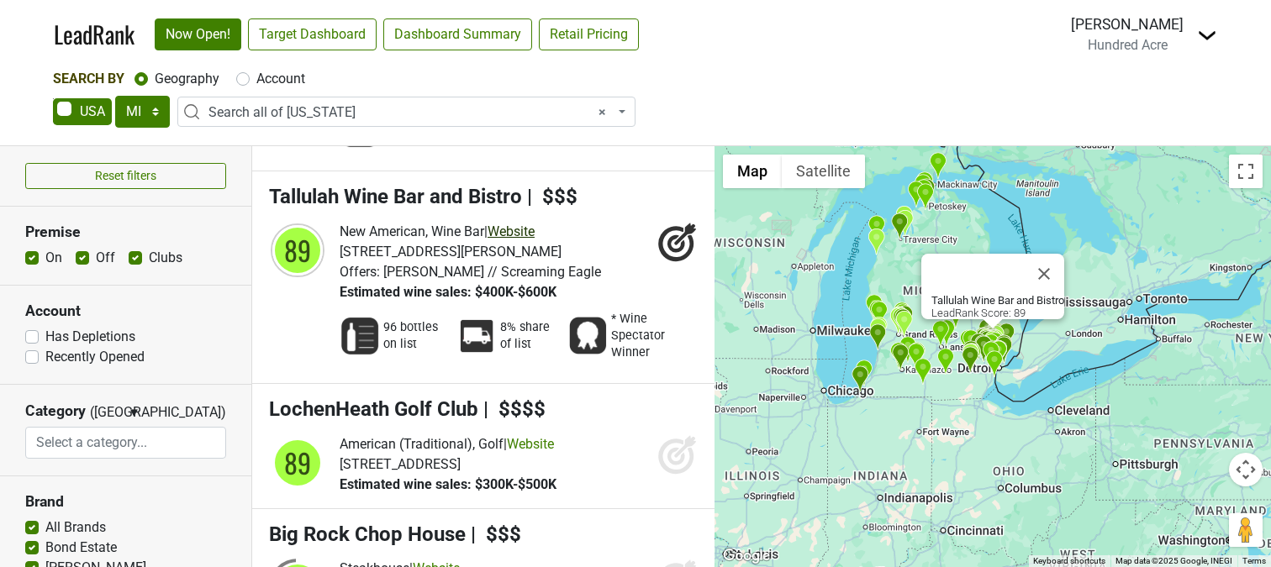
click at [534, 224] on link "Website" at bounding box center [510, 232] width 47 height 16
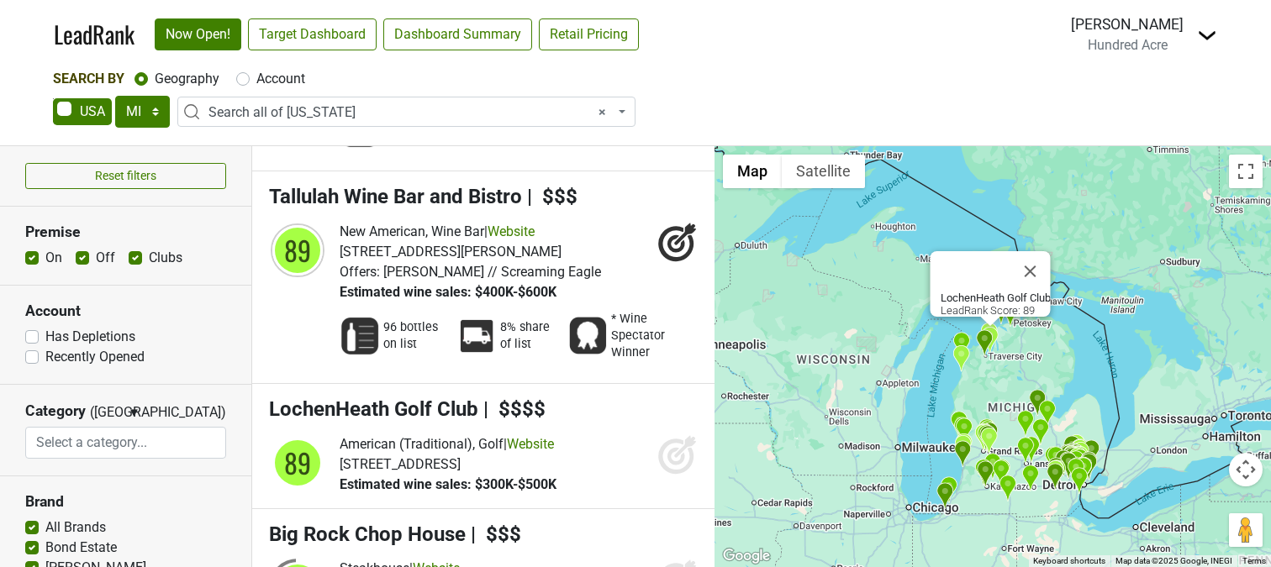
click at [661, 435] on icon at bounding box center [677, 455] width 40 height 40
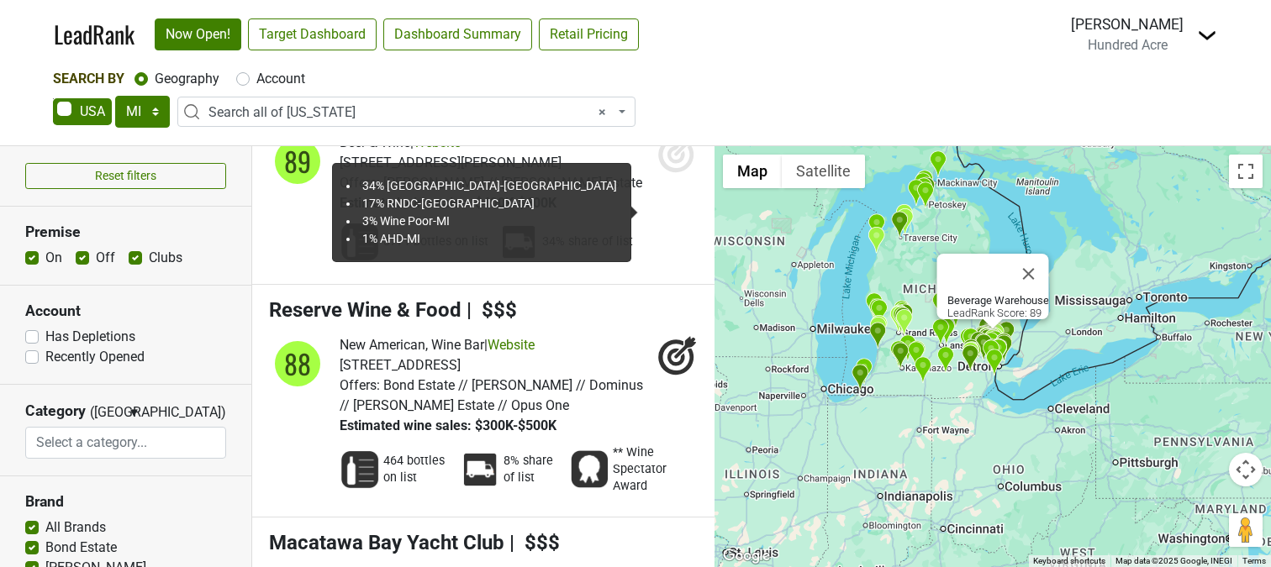
scroll to position [14722, 0]
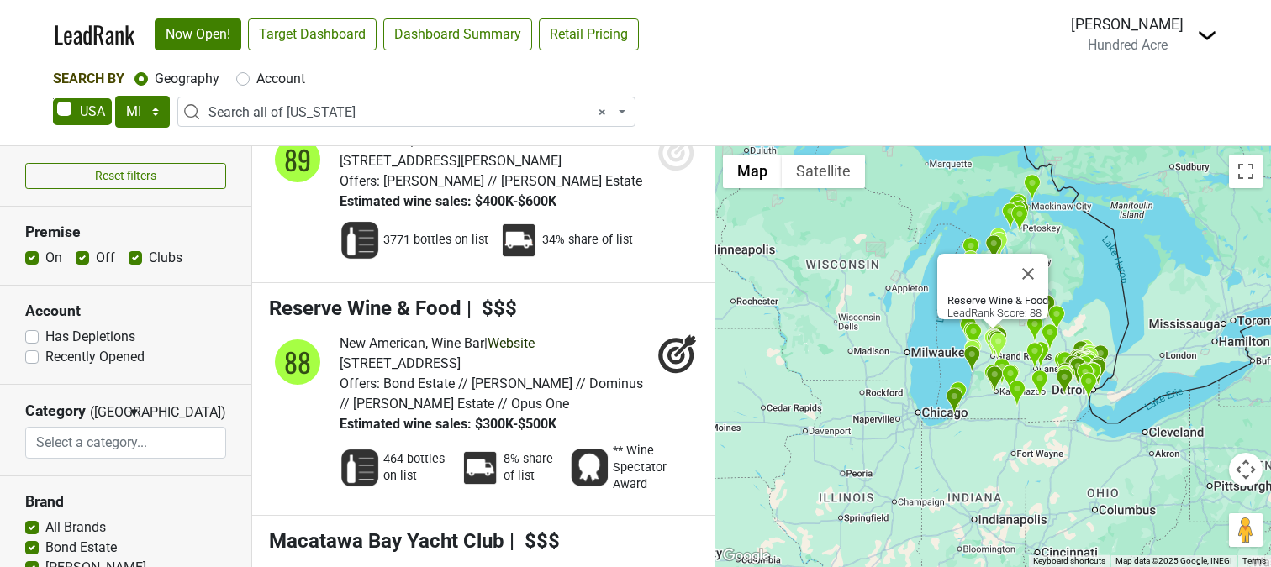
click at [535, 335] on link "Website" at bounding box center [510, 343] width 47 height 16
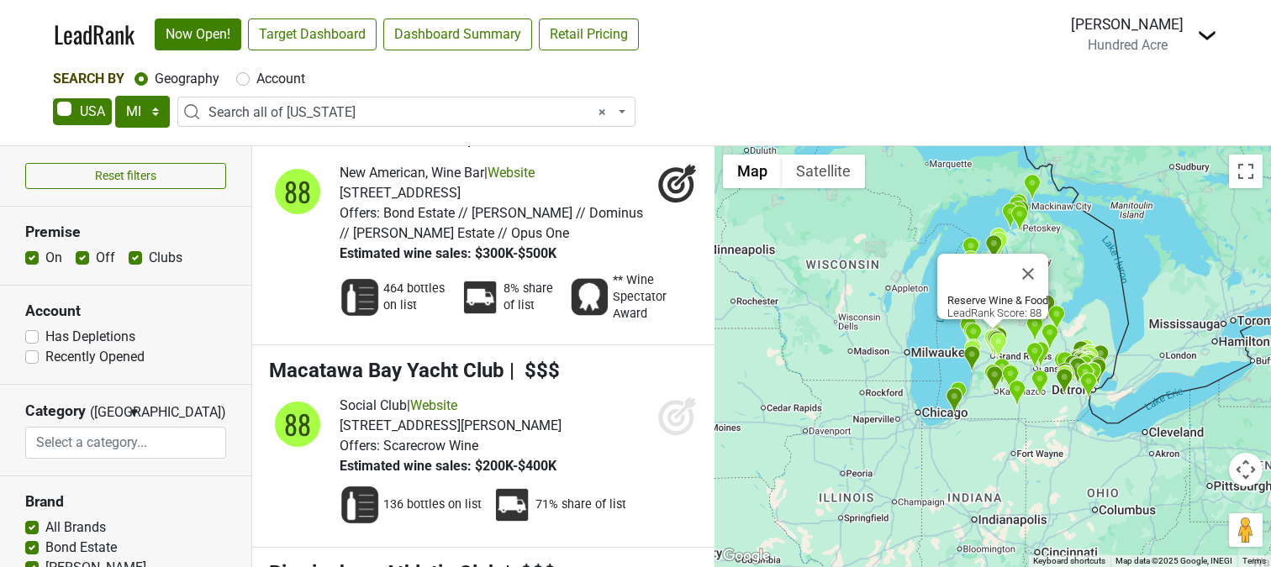
scroll to position [14894, 0]
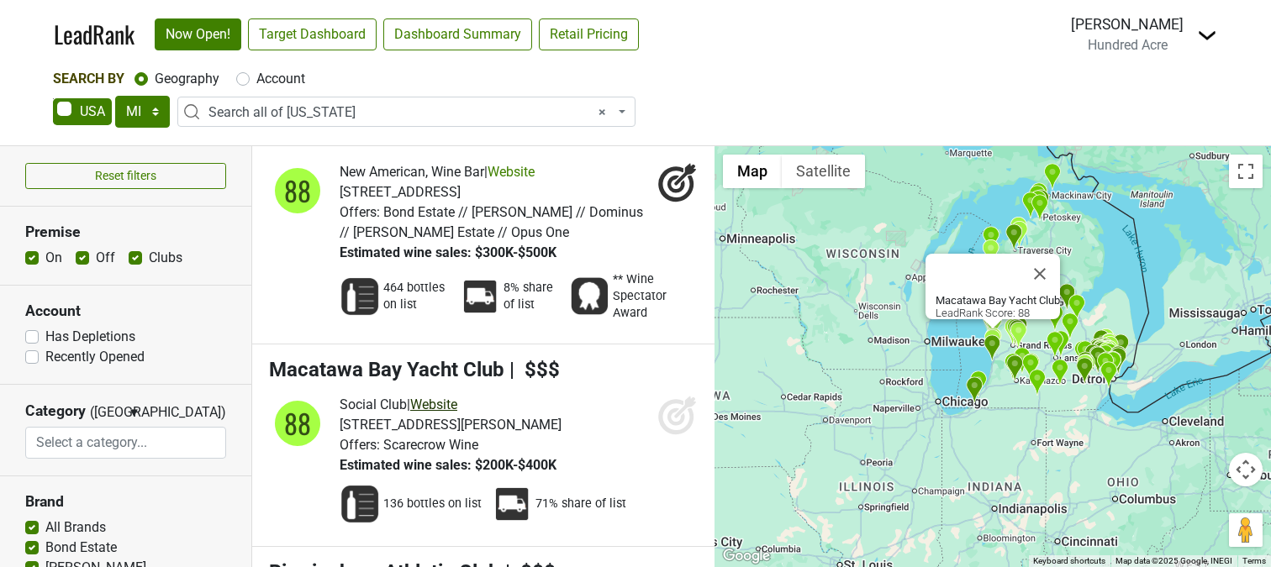
click at [457, 397] on link "Website" at bounding box center [433, 405] width 47 height 16
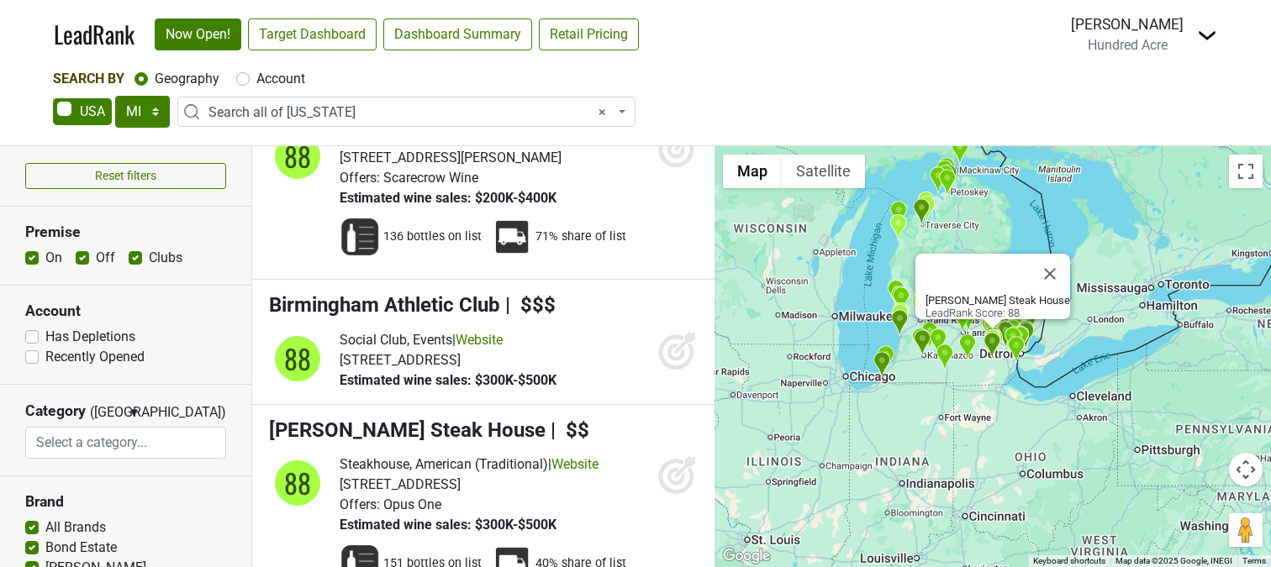
scroll to position [15144, 0]
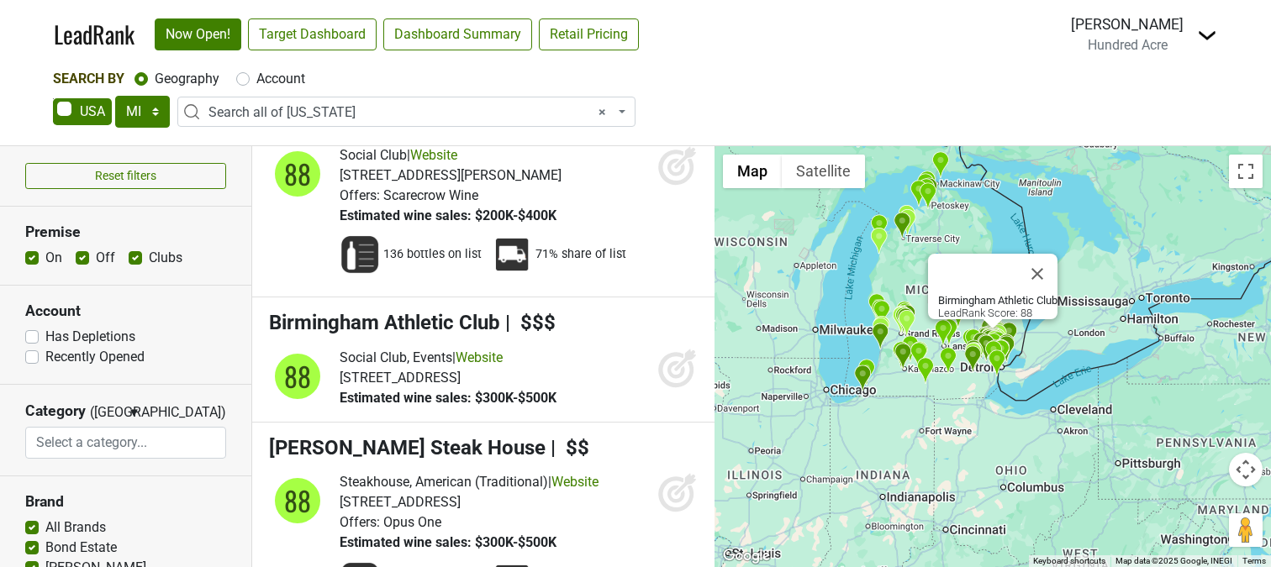
click at [608, 301] on li "Birmingham Athletic Club | $$$ 88 Social Club, Events | Website" at bounding box center [483, 360] width 462 height 125
click at [489, 350] on link "Website" at bounding box center [479, 358] width 47 height 16
click at [660, 348] on icon at bounding box center [677, 368] width 40 height 40
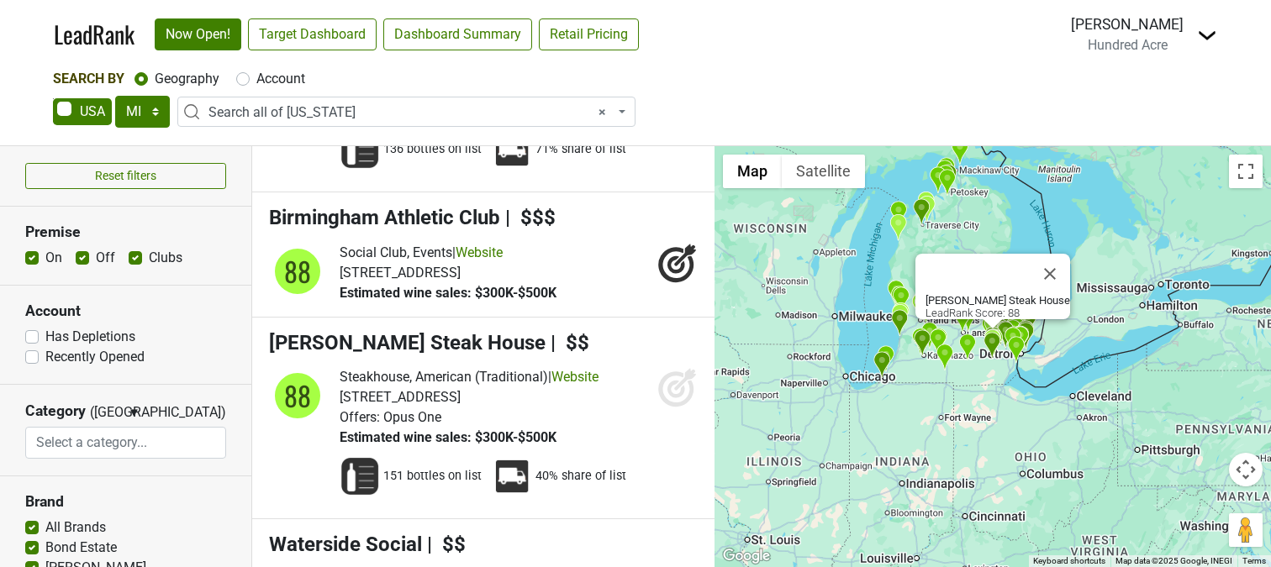
scroll to position [15274, 0]
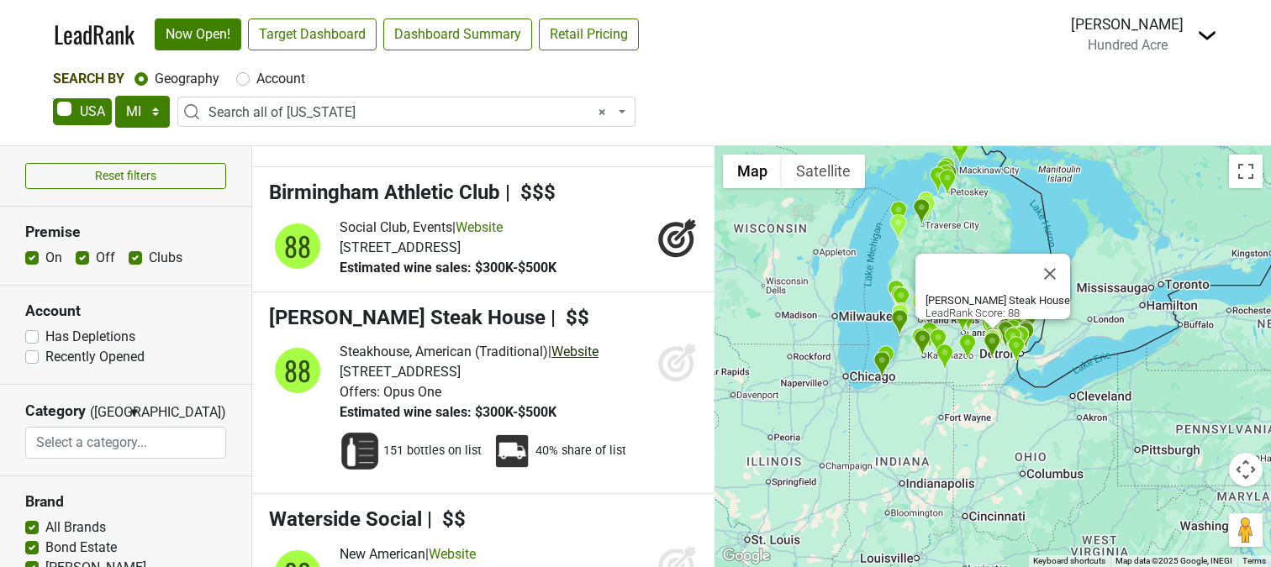
click at [595, 344] on link "Website" at bounding box center [574, 352] width 47 height 16
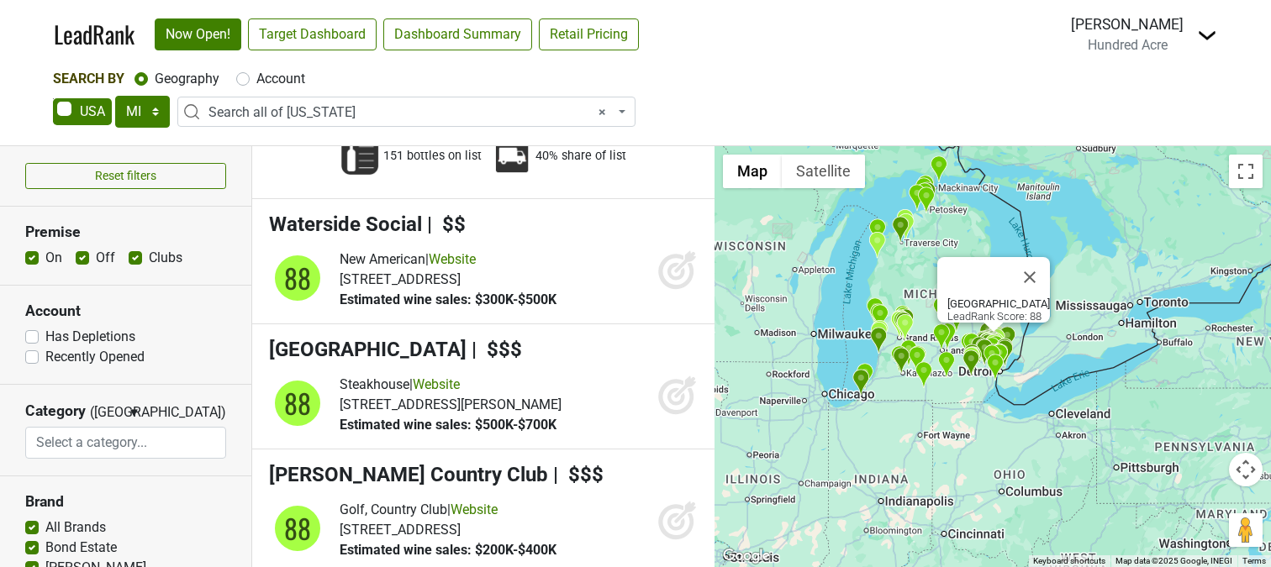
scroll to position [15570, 0]
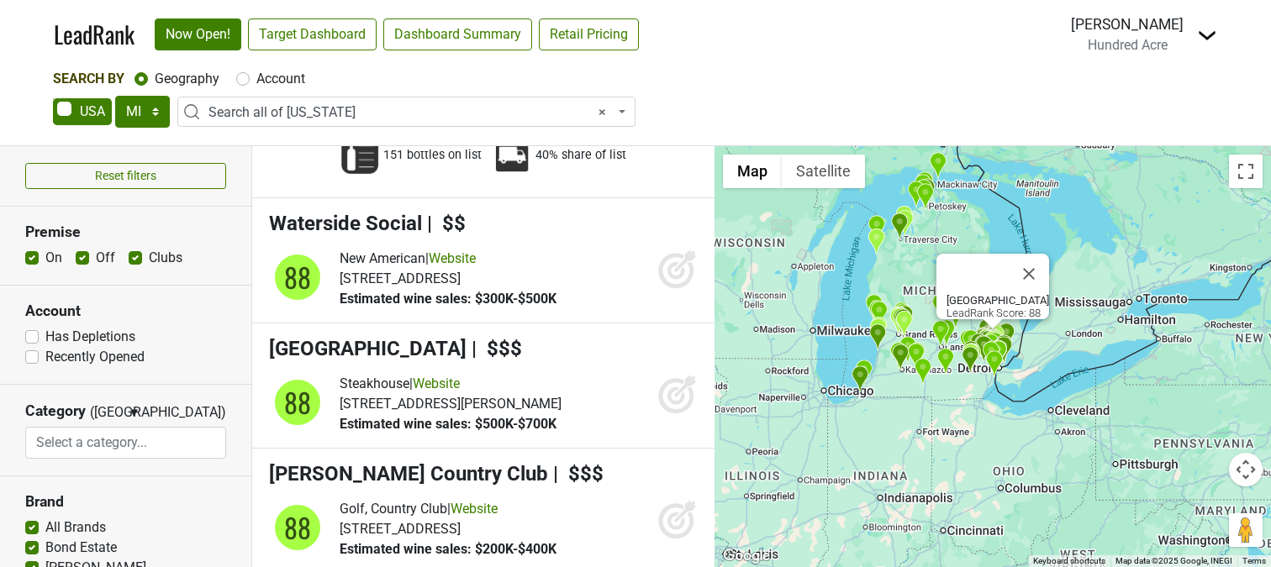
click at [561, 374] on div "Steakhouse | Website" at bounding box center [451, 384] width 222 height 20
click at [458, 376] on link "Website" at bounding box center [436, 384] width 47 height 16
click at [670, 387] on icon at bounding box center [676, 396] width 18 height 18
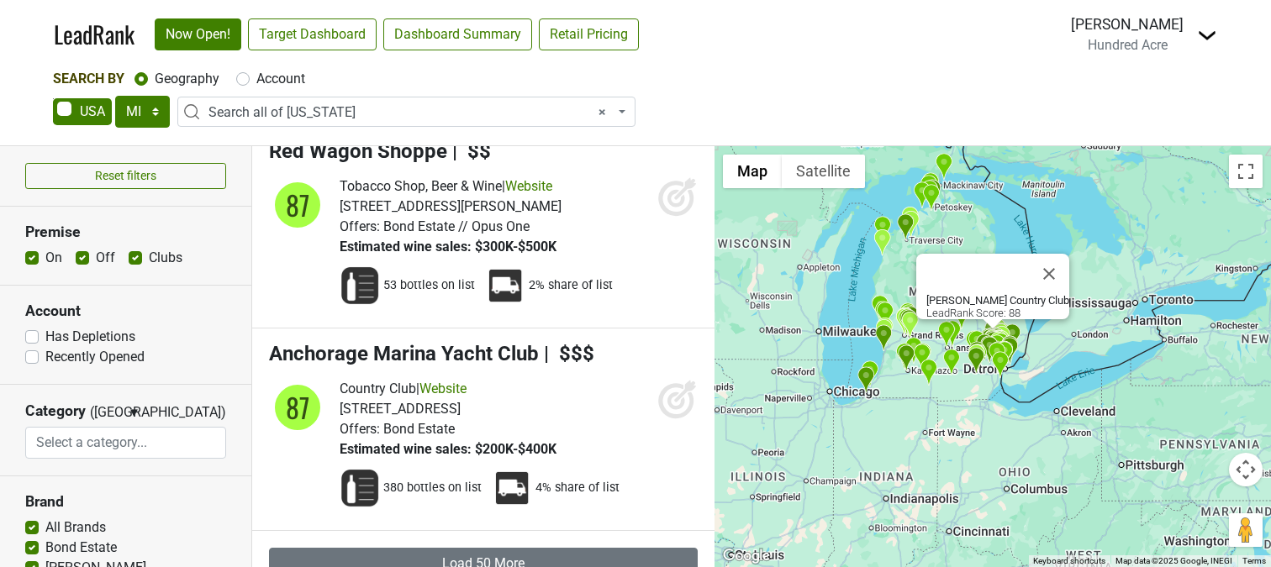
scroll to position [16568, 0]
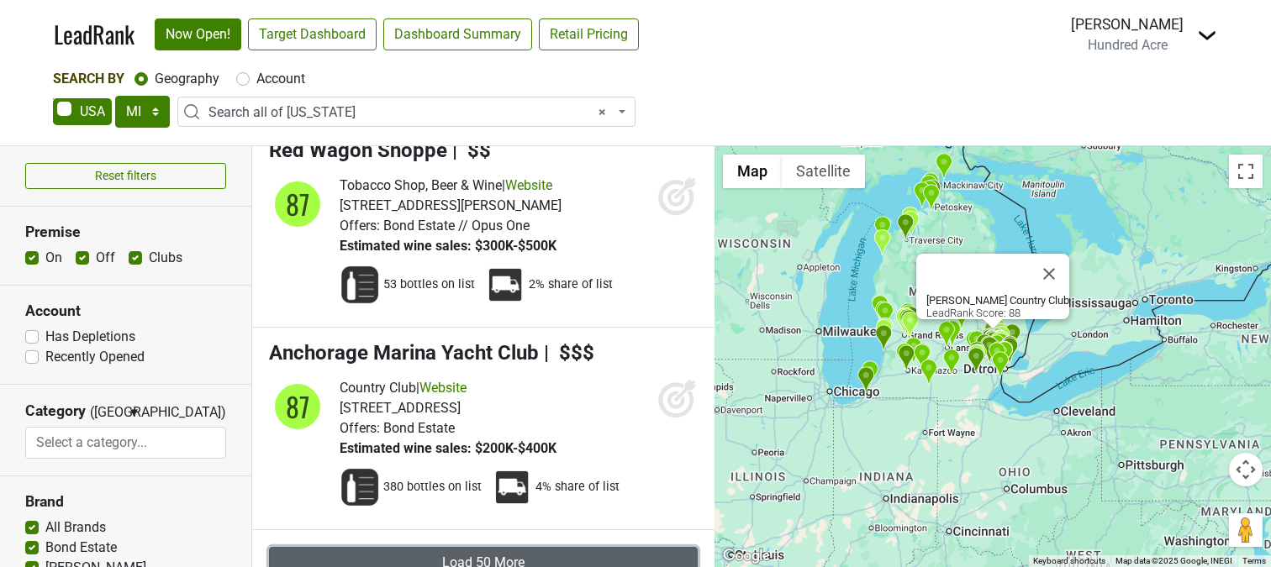
click at [525, 547] on button "Load 50 More" at bounding box center [483, 563] width 429 height 32
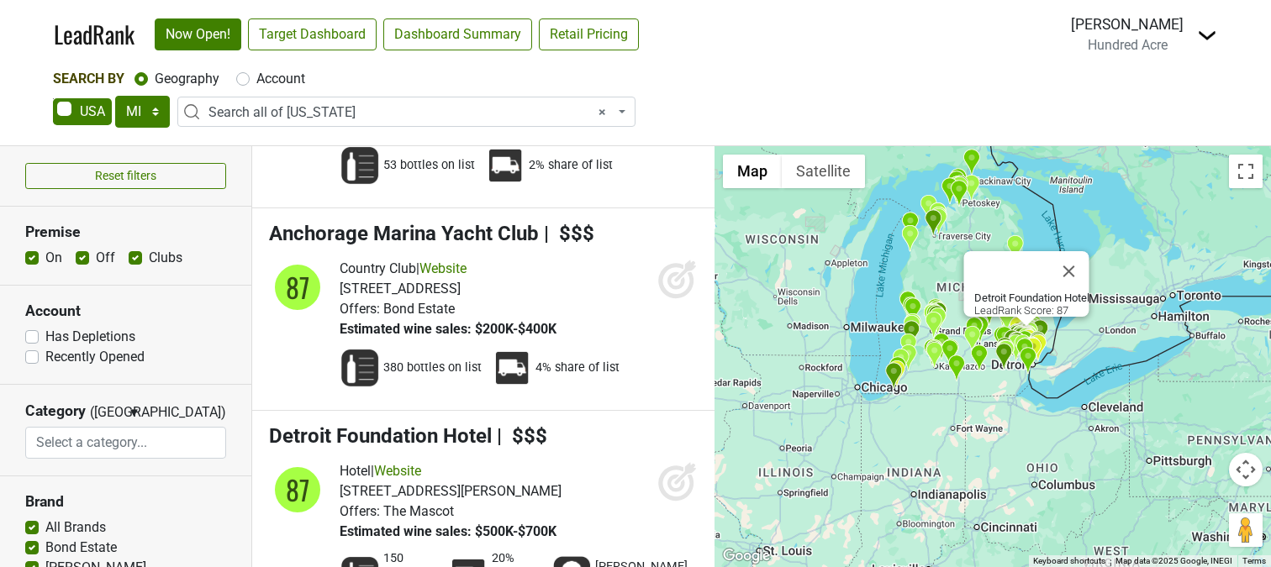
scroll to position [16708, 0]
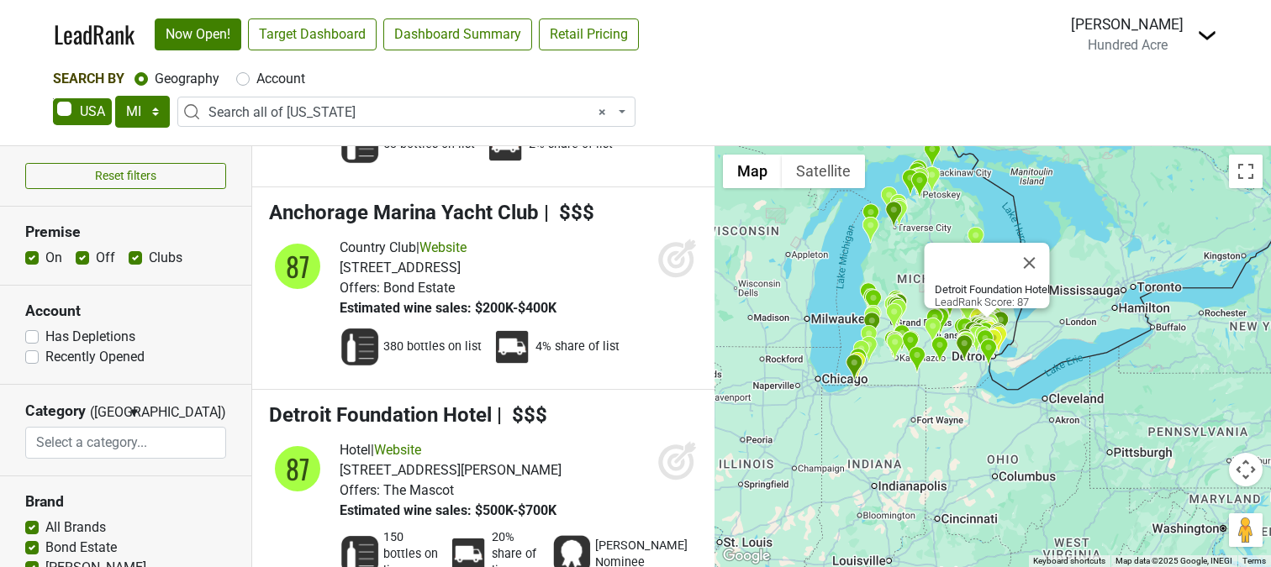
click at [609, 397] on li "Detroit Foundation Hotel | $$$ 87 Hotel | Website Offers: The Mascot" at bounding box center [483, 496] width 462 height 213
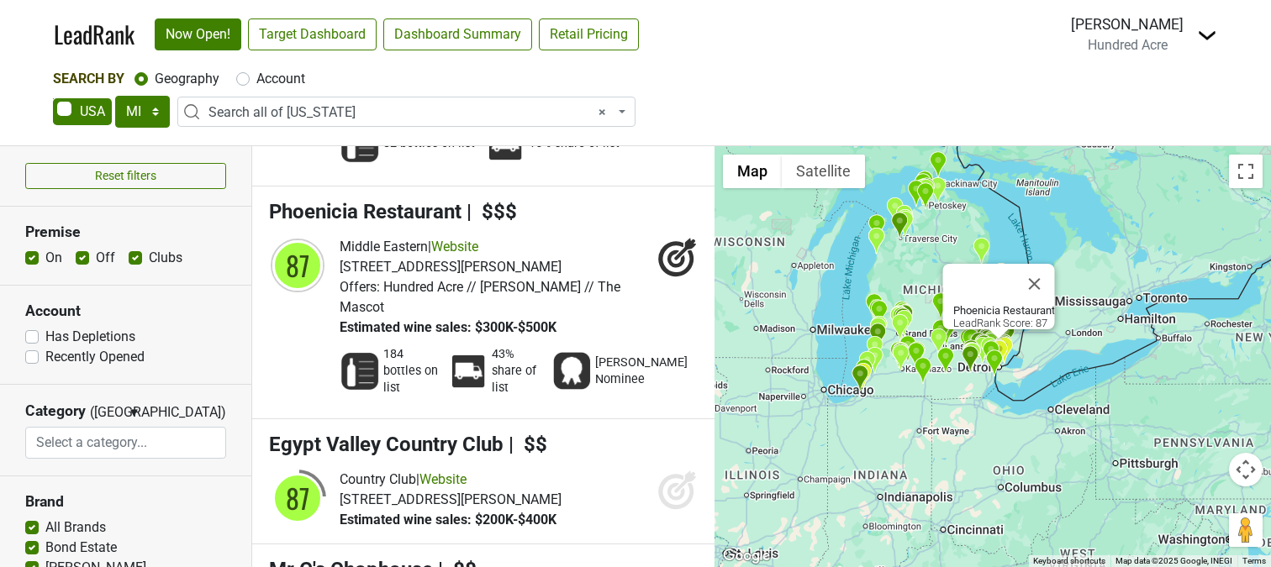
scroll to position [17307, 0]
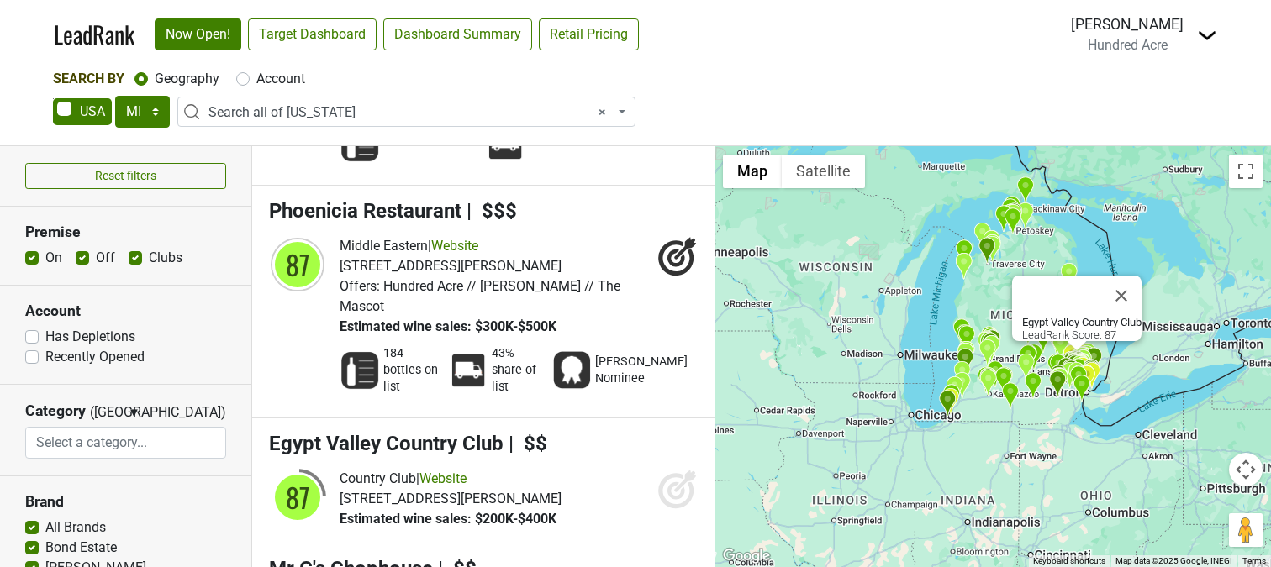
click at [674, 470] on icon at bounding box center [685, 481] width 22 height 22
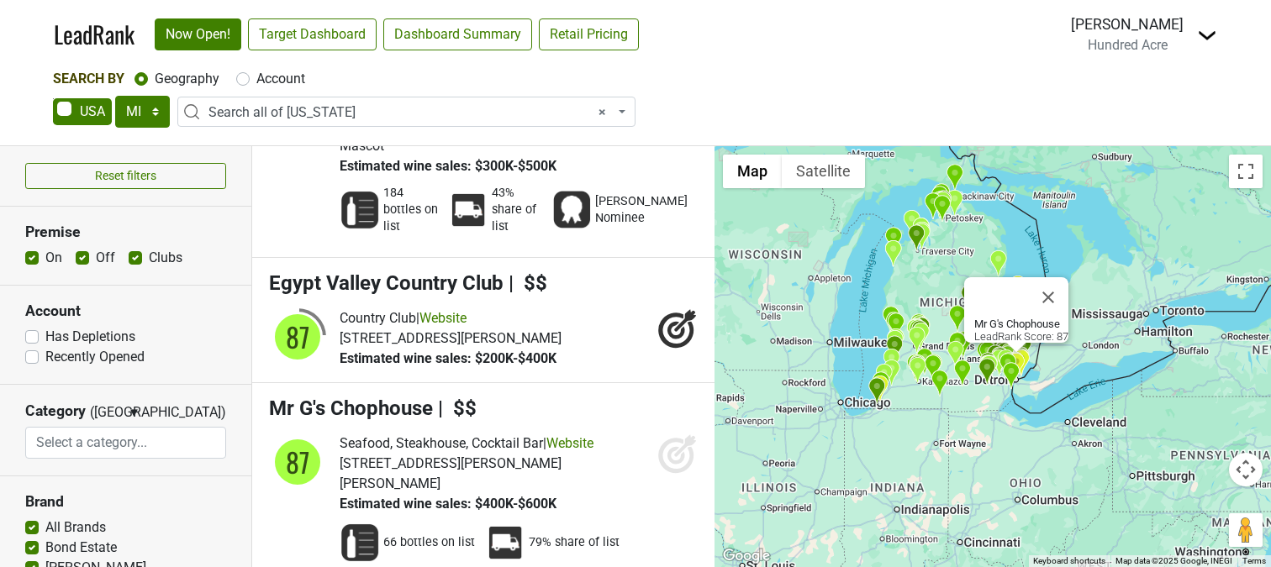
scroll to position [17472, 0]
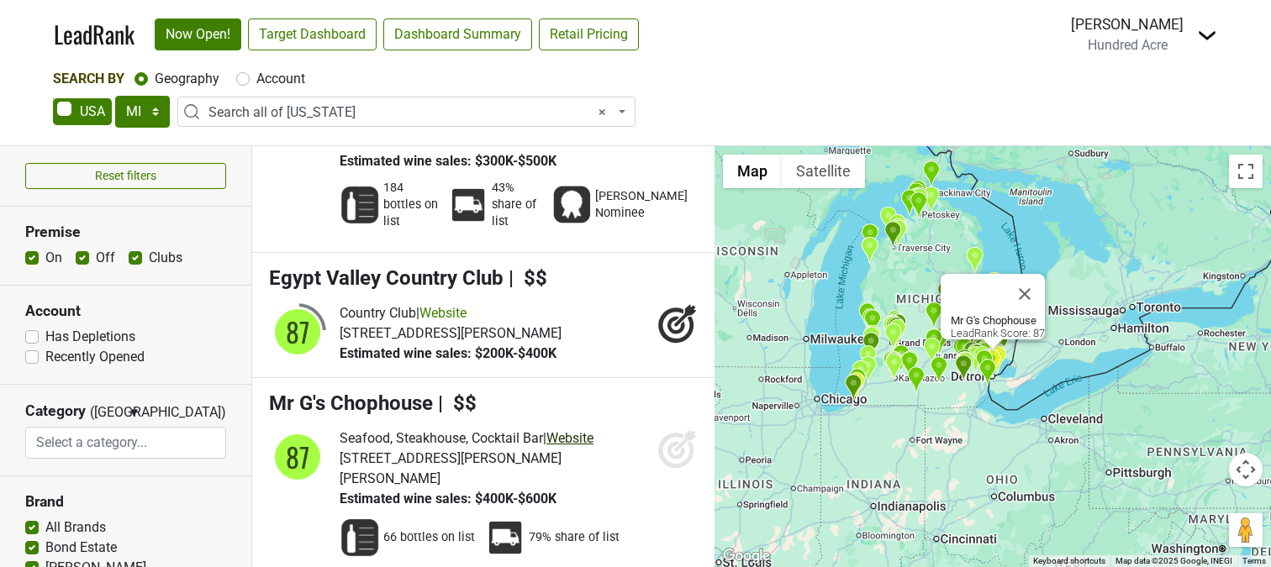
click at [581, 430] on link "Website" at bounding box center [569, 438] width 47 height 16
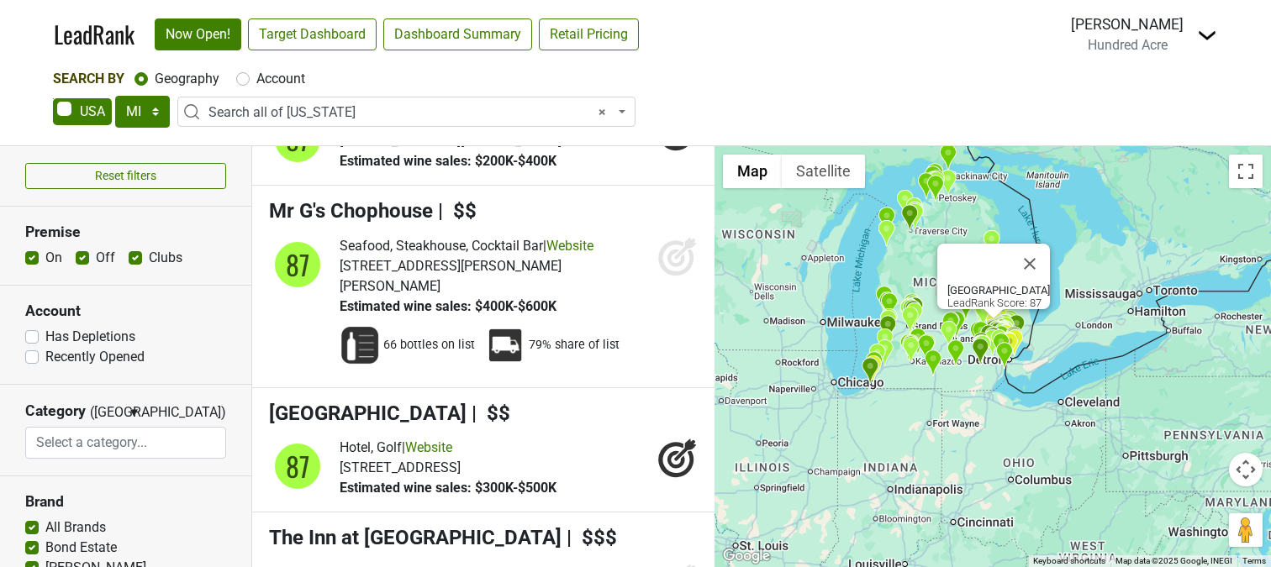
scroll to position [17686, 0]
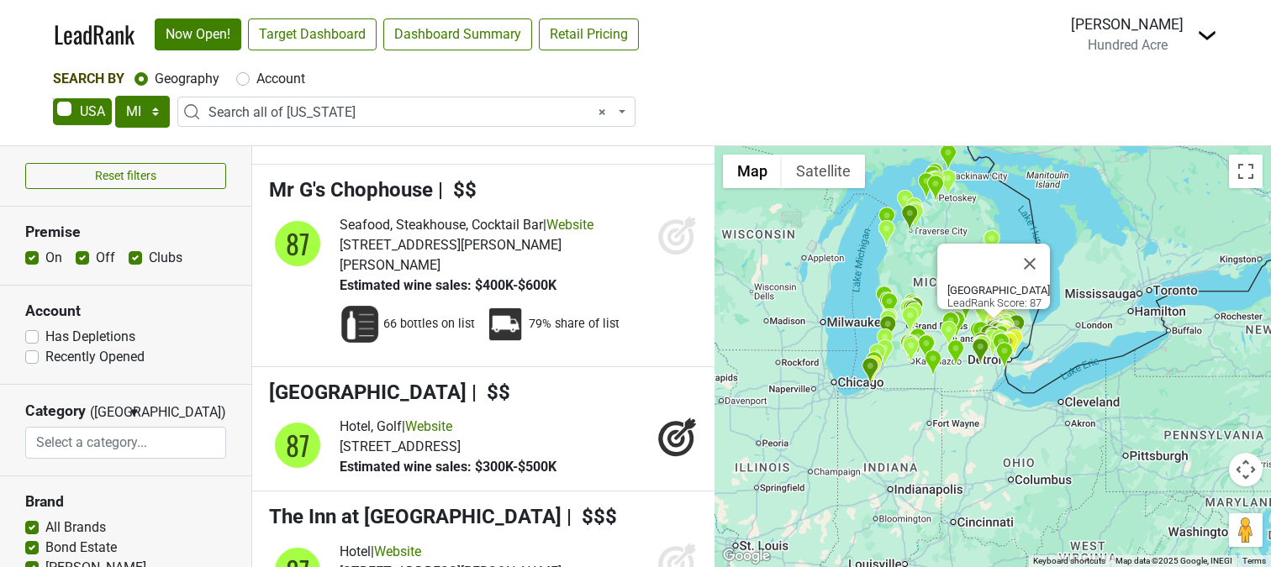
click at [586, 381] on h4 "[GEOGRAPHIC_DATA] | $$" at bounding box center [483, 393] width 429 height 24
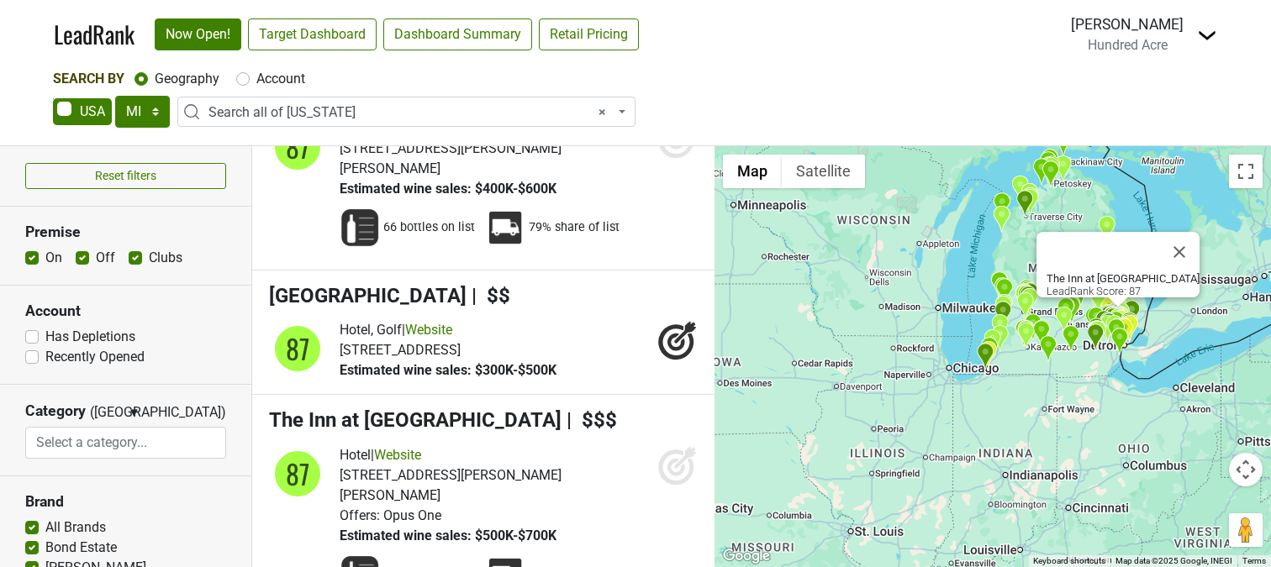
scroll to position [17784, 0]
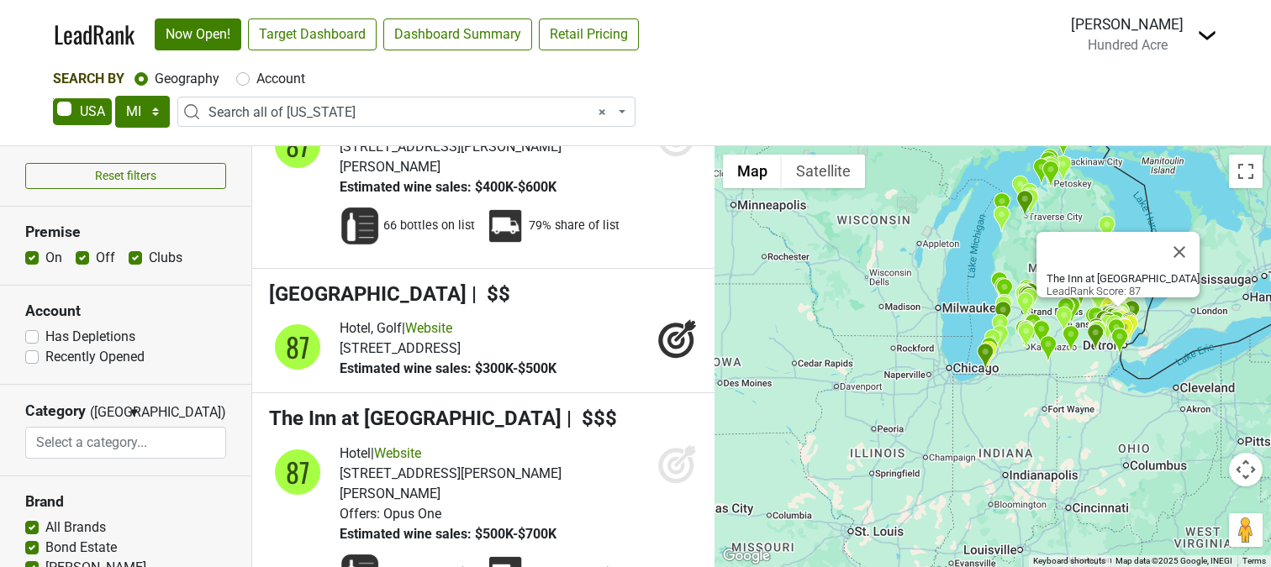
click at [589, 444] on div "Hotel | Website [STREET_ADDRESS][PERSON_NAME][PERSON_NAME] Offers: Opus One Est…" at bounding box center [519, 494] width 358 height 101
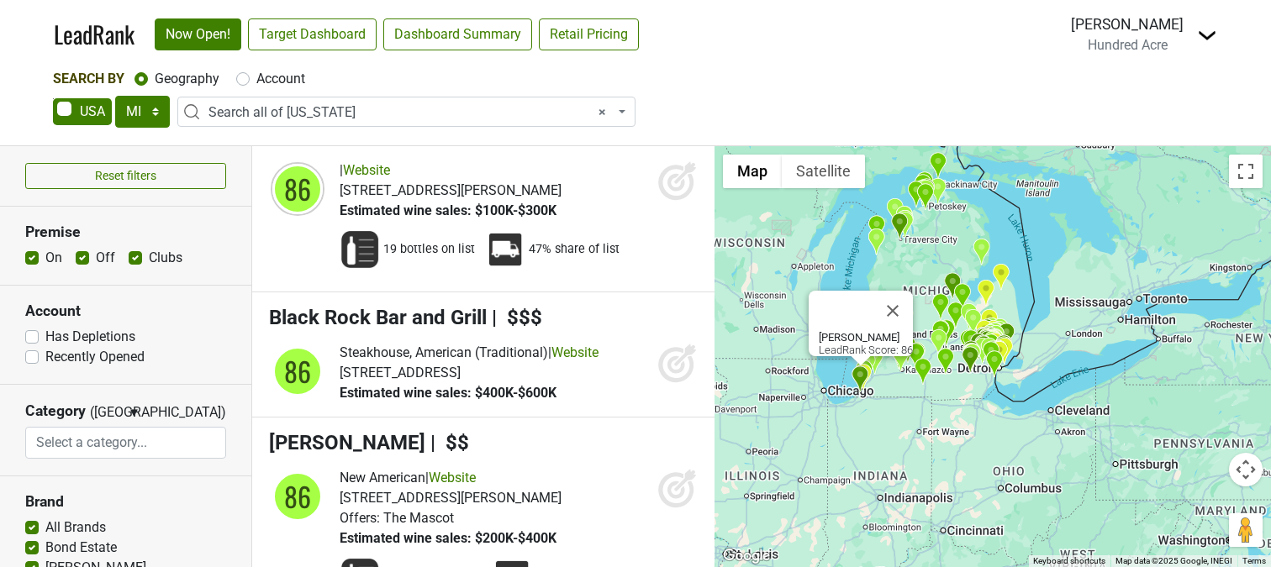
scroll to position [21165, 0]
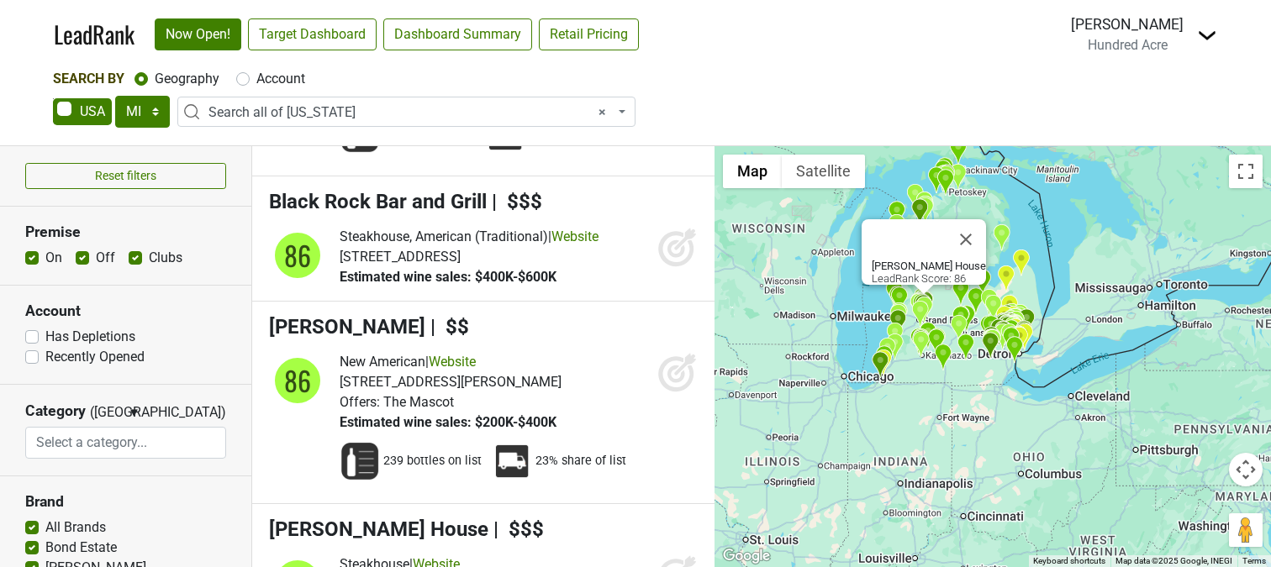
click at [277, 75] on label "Account" at bounding box center [280, 79] width 49 height 20
click at [250, 75] on input "Account" at bounding box center [242, 77] width 13 height 17
radio input "true"
select select
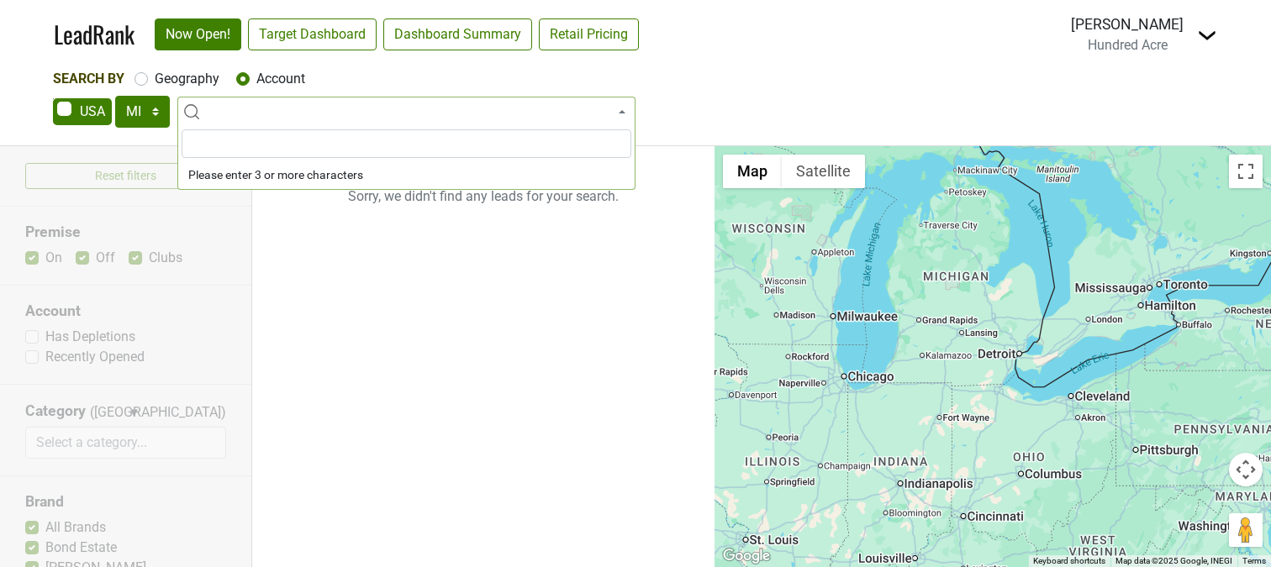
scroll to position [0, 0]
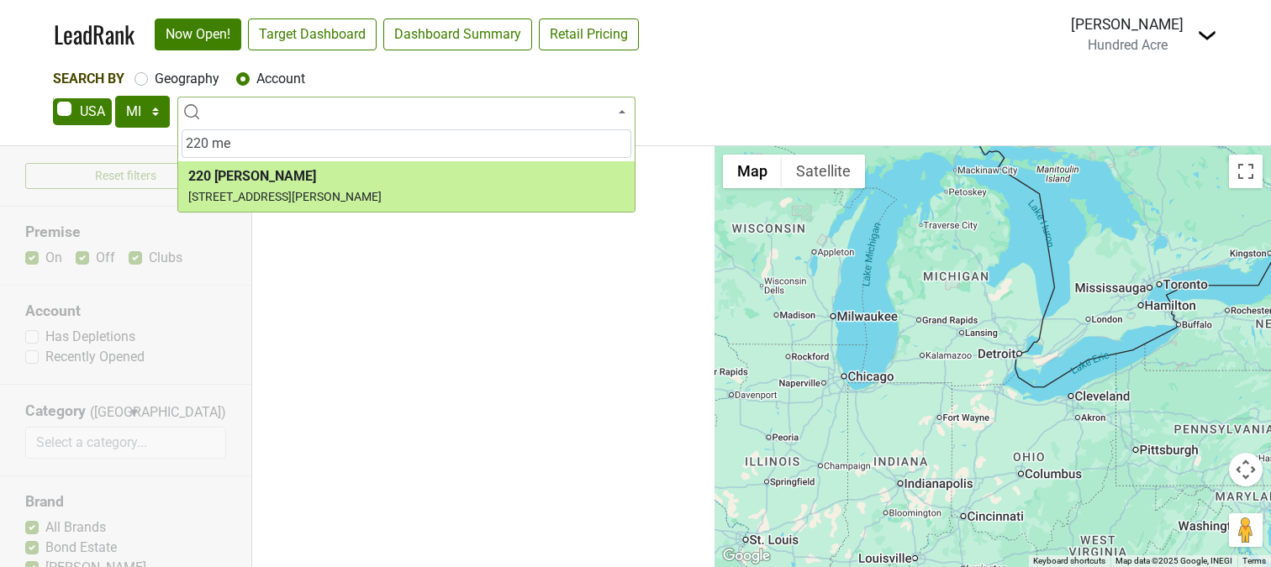
type input "220 me"
select select "9668"
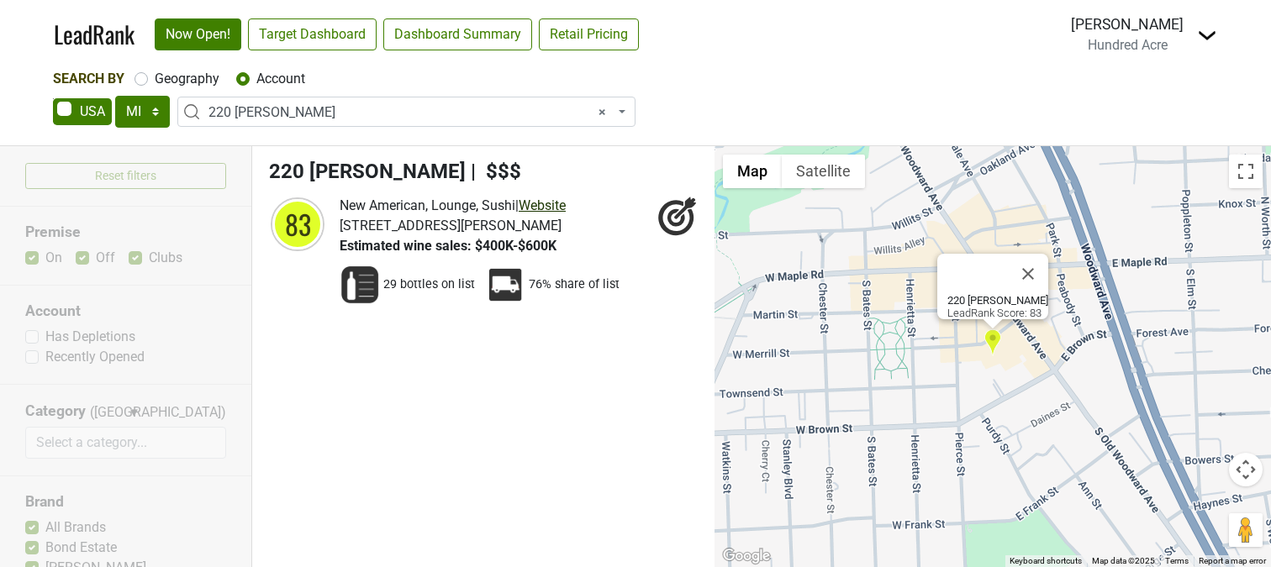
click at [558, 208] on link "Website" at bounding box center [542, 206] width 47 height 16
click at [351, 113] on span "× 220 [PERSON_NAME]" at bounding box center [411, 113] width 406 height 20
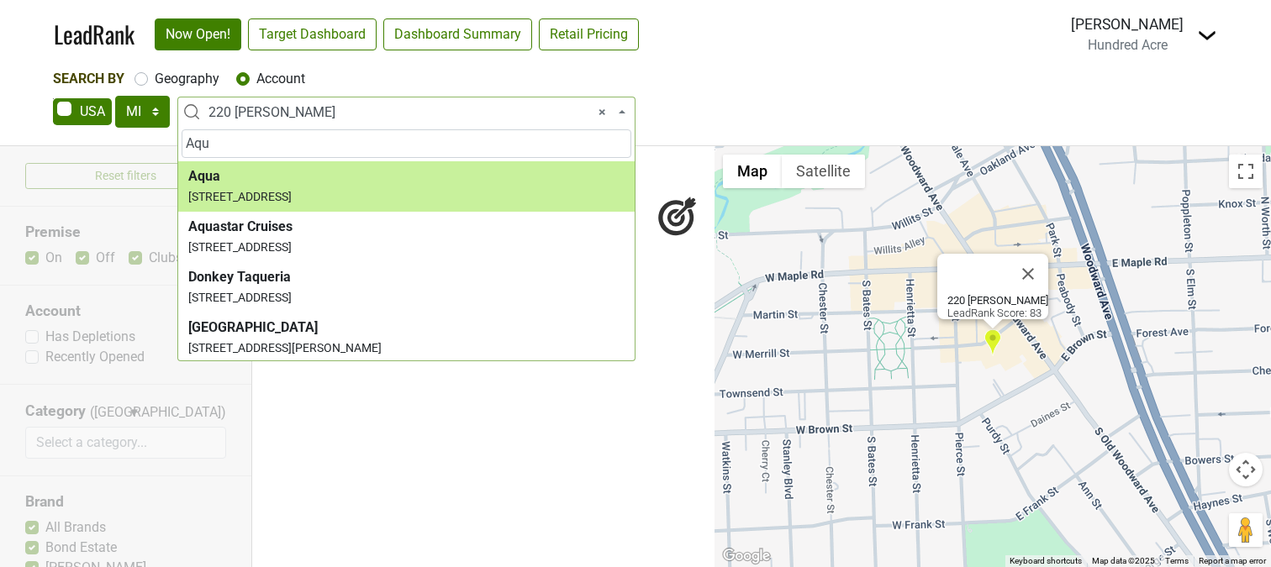
type input "Aqu"
select select "11913"
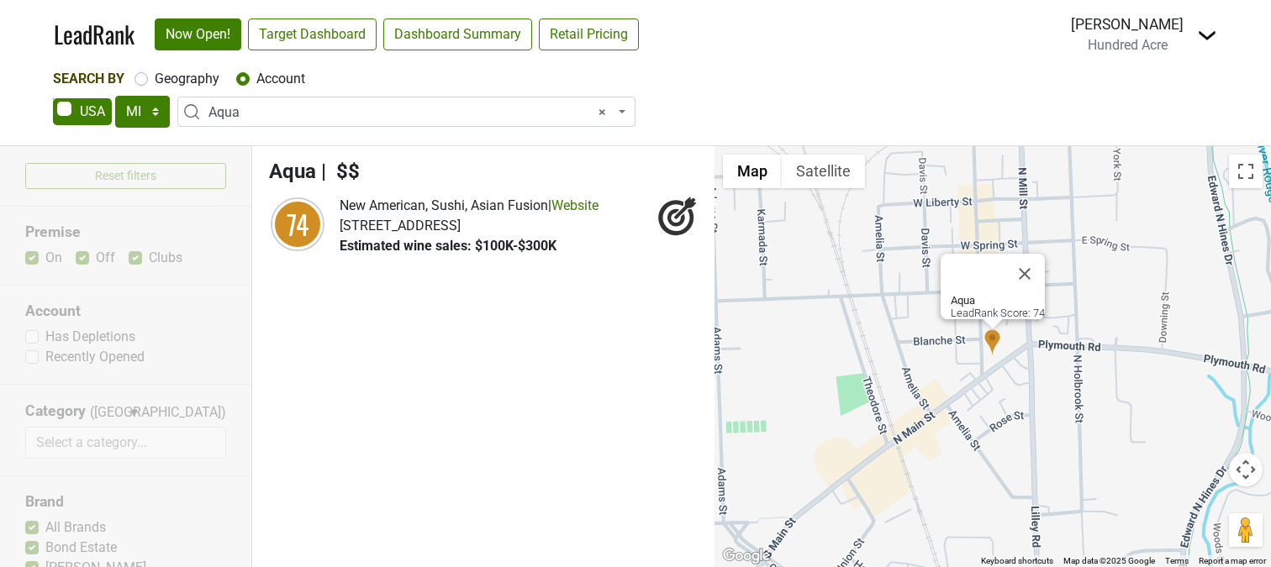
click at [312, 110] on span "× Aqua" at bounding box center [411, 113] width 406 height 20
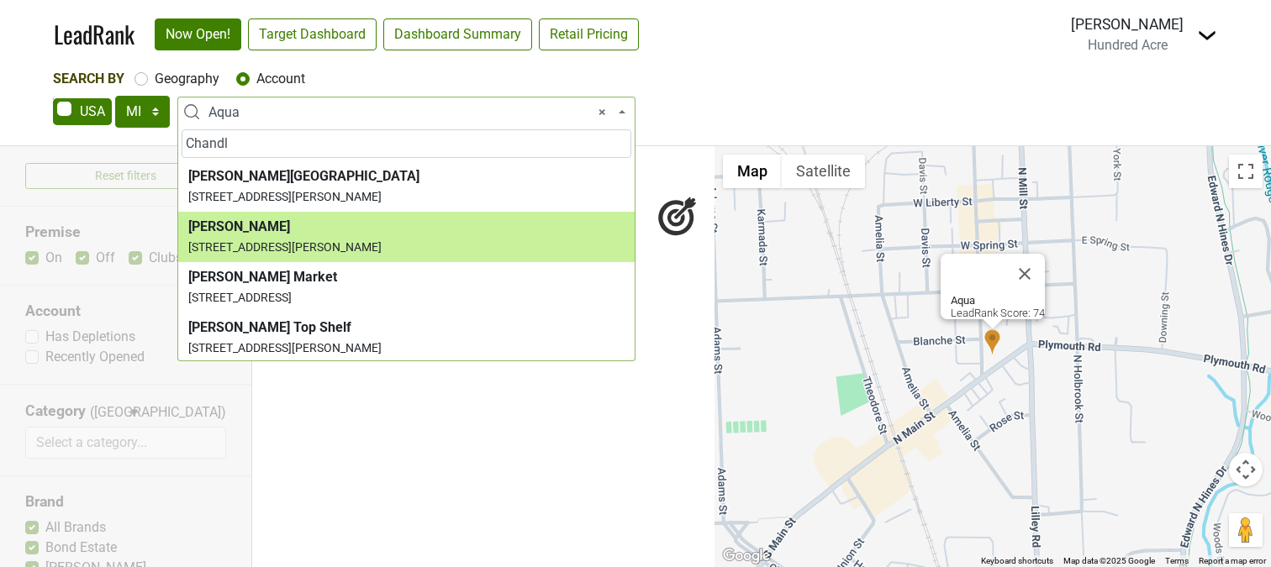
type input "Chandl"
select select "124382386"
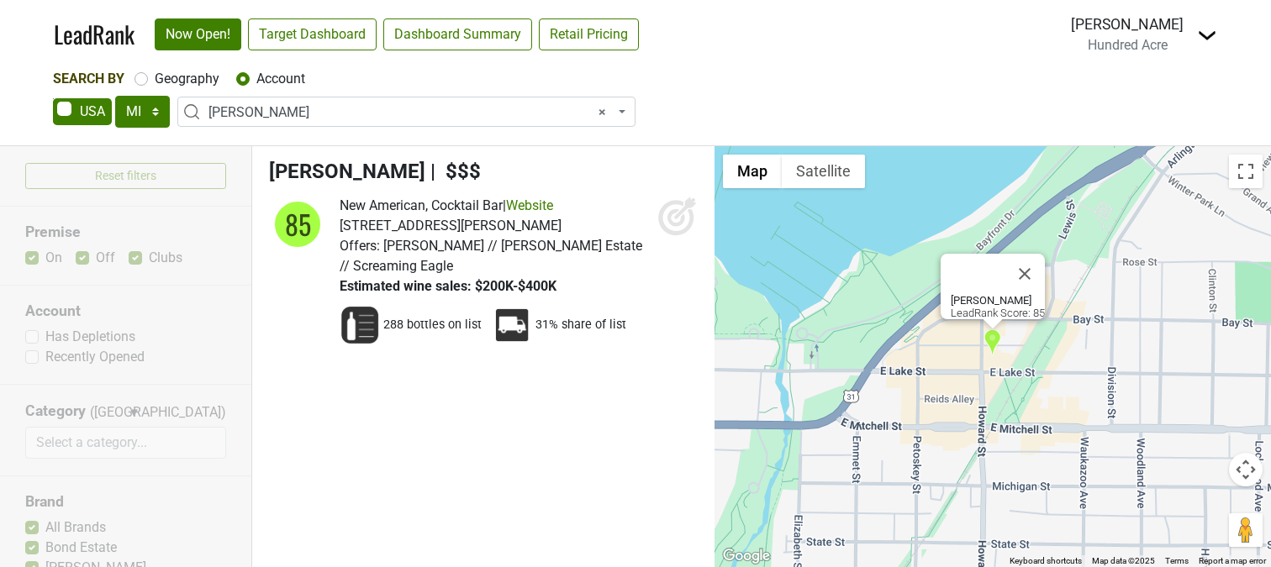
click at [667, 217] on icon at bounding box center [676, 218] width 18 height 18
